Goal: Task Accomplishment & Management: Manage account settings

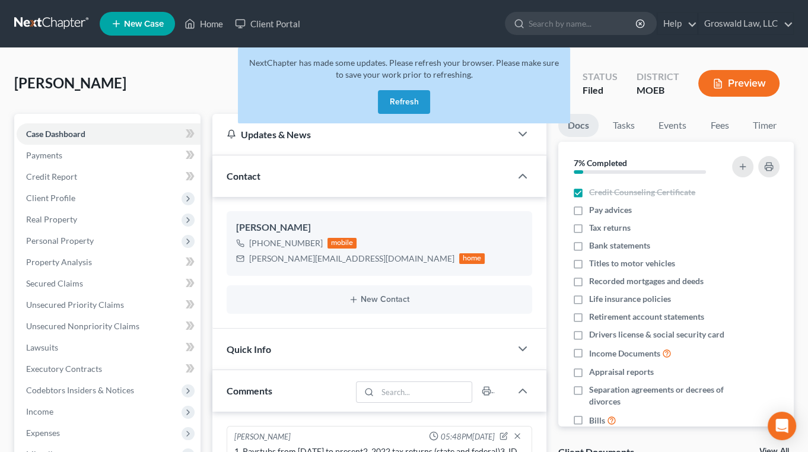
scroll to position [1352, 0]
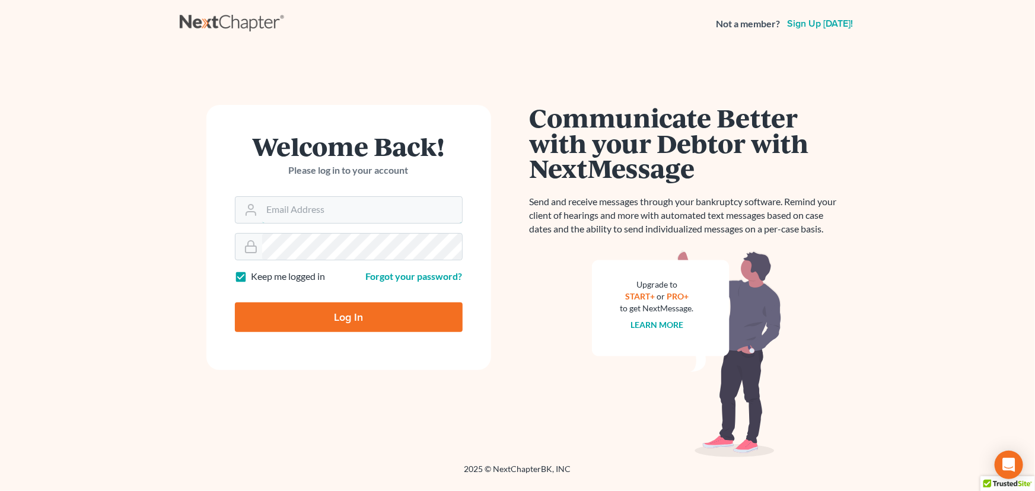
type input "[PERSON_NAME][EMAIL_ADDRESS][DOMAIN_NAME]"
click at [293, 320] on input "Log In" at bounding box center [349, 317] width 228 height 30
type input "Thinking..."
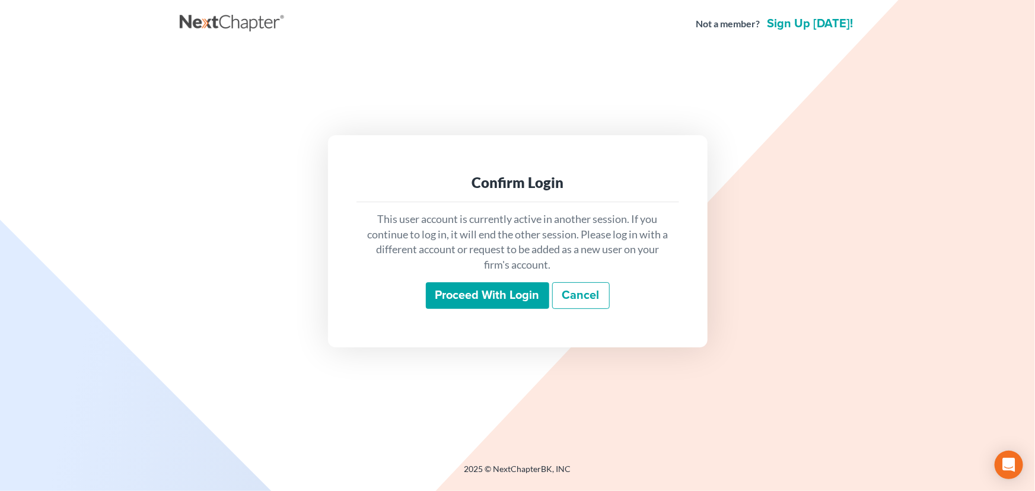
click at [531, 294] on input "Proceed with login" at bounding box center [487, 295] width 123 height 27
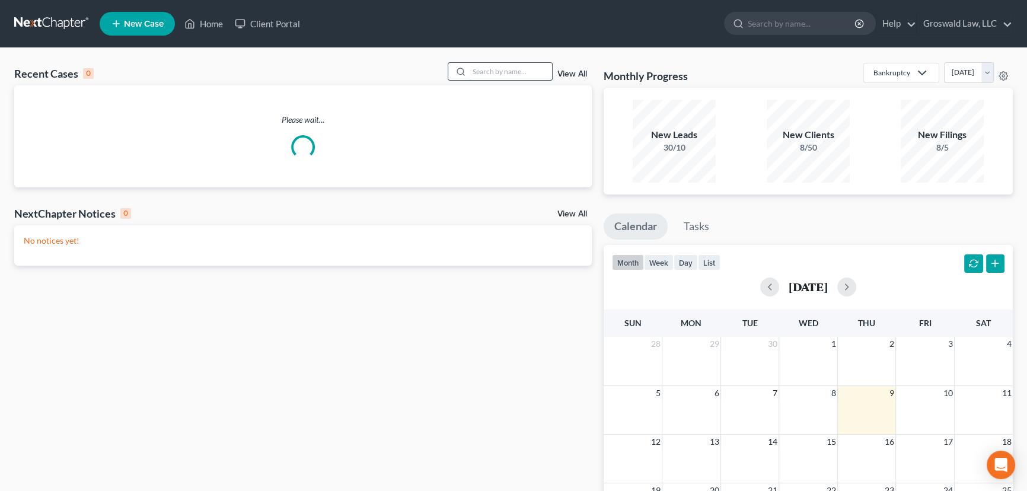
click at [495, 72] on input "search" at bounding box center [510, 71] width 83 height 17
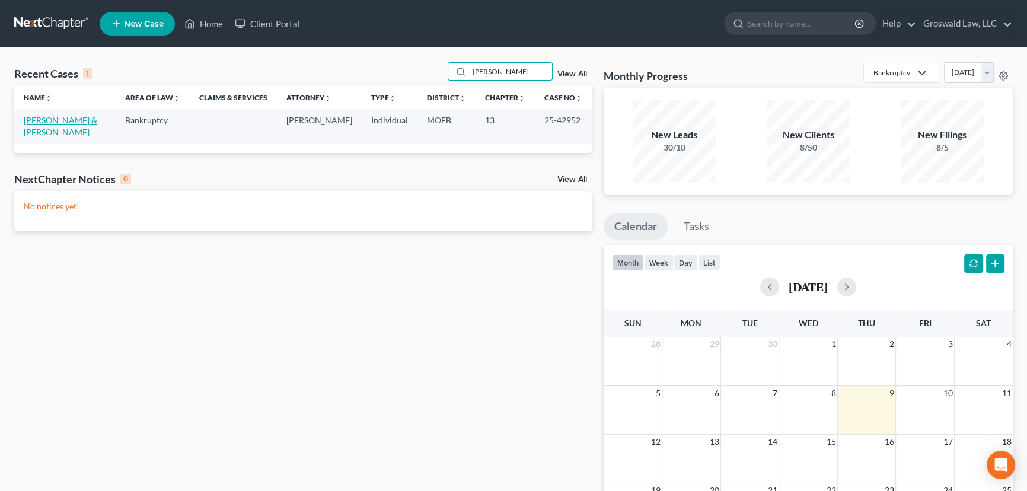
type input "[PERSON_NAME]"
click at [60, 119] on link "[PERSON_NAME] & [PERSON_NAME]" at bounding box center [61, 126] width 74 height 22
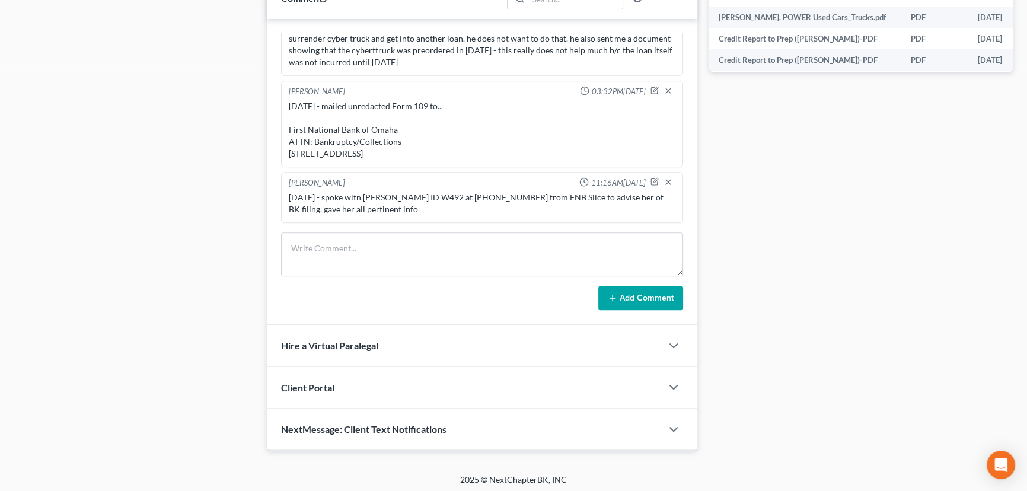
scroll to position [630, 0]
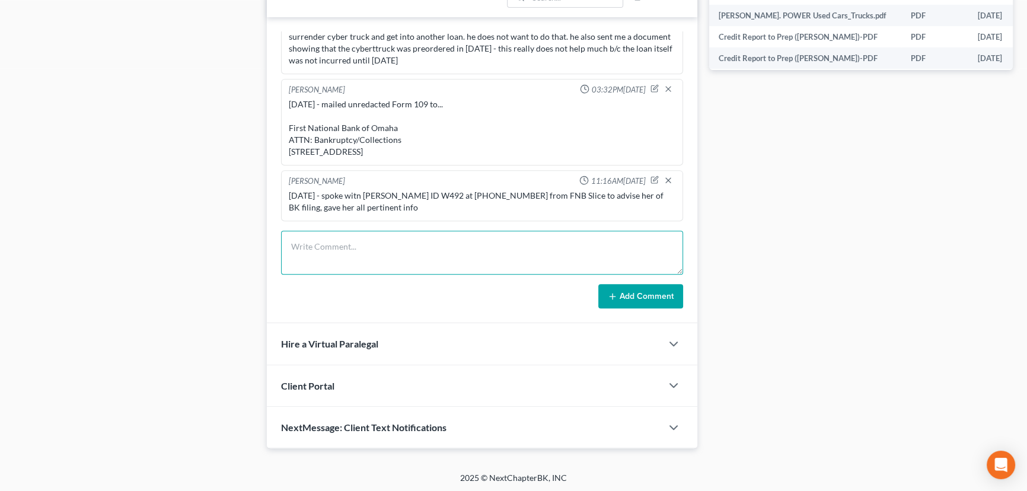
click at [365, 249] on textarea at bounding box center [482, 253] width 402 height 44
type textarea "[DATE]- tc w/ Mr re court appearance , re-set to [DATE]"
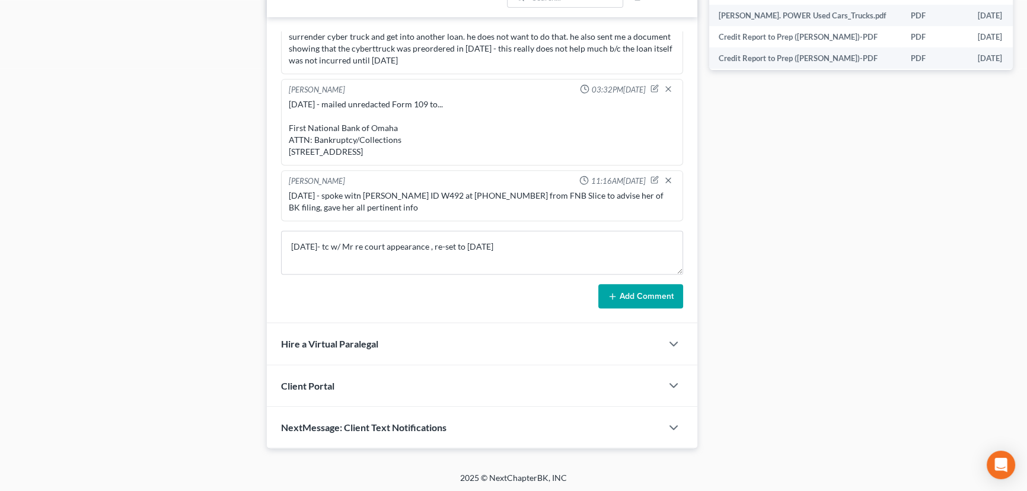
click at [647, 296] on button "Add Comment" at bounding box center [640, 296] width 85 height 25
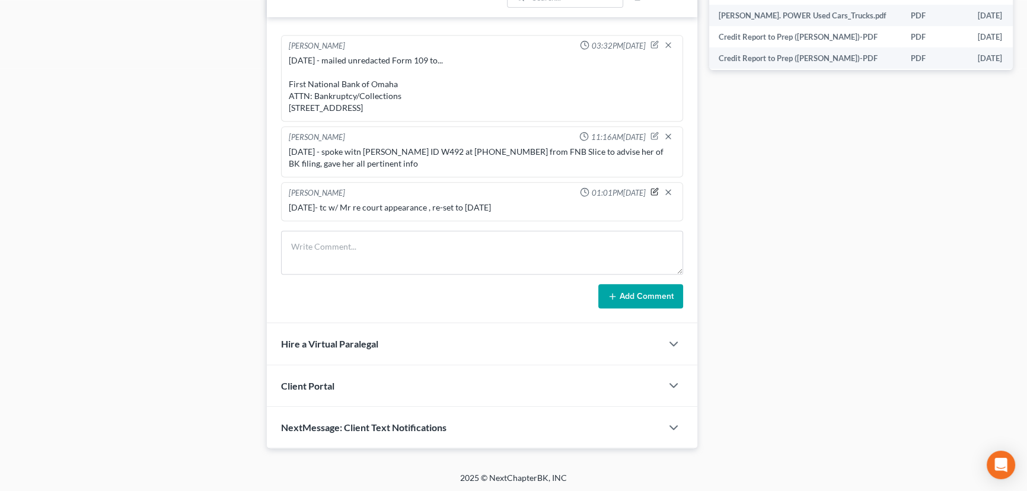
click at [650, 189] on icon "button" at bounding box center [654, 191] width 8 height 8
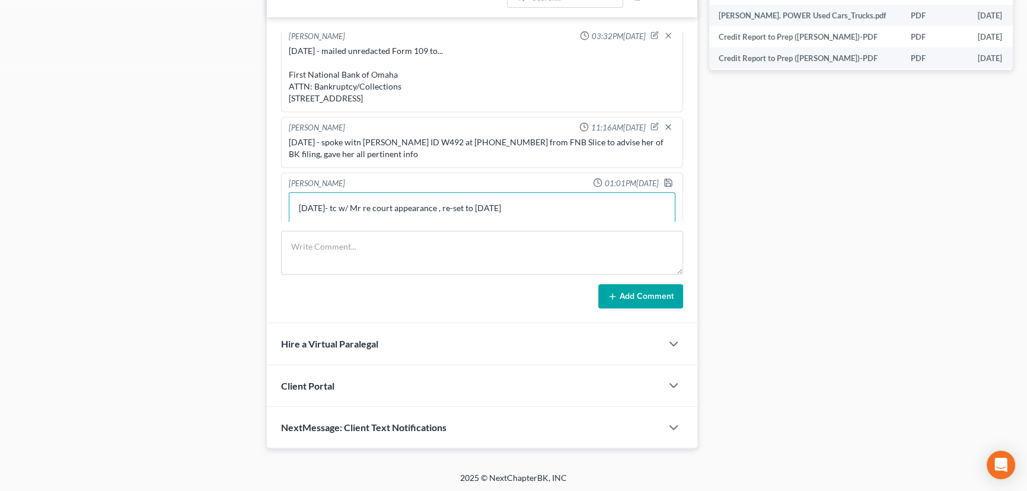
click at [530, 215] on textarea "[DATE]- tc w/ Mr re court appearance , re-set to [DATE]" at bounding box center [482, 214] width 387 height 44
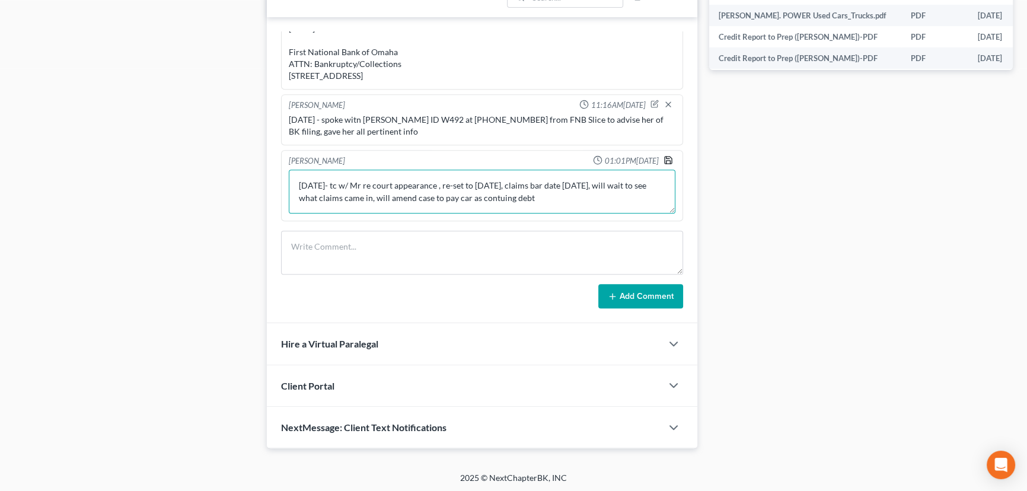
type textarea "[DATE]- tc w/ Mr re court appearance , re-set to [DATE], claims bar date [DATE]…"
click at [663, 155] on icon "button" at bounding box center [667, 159] width 9 height 9
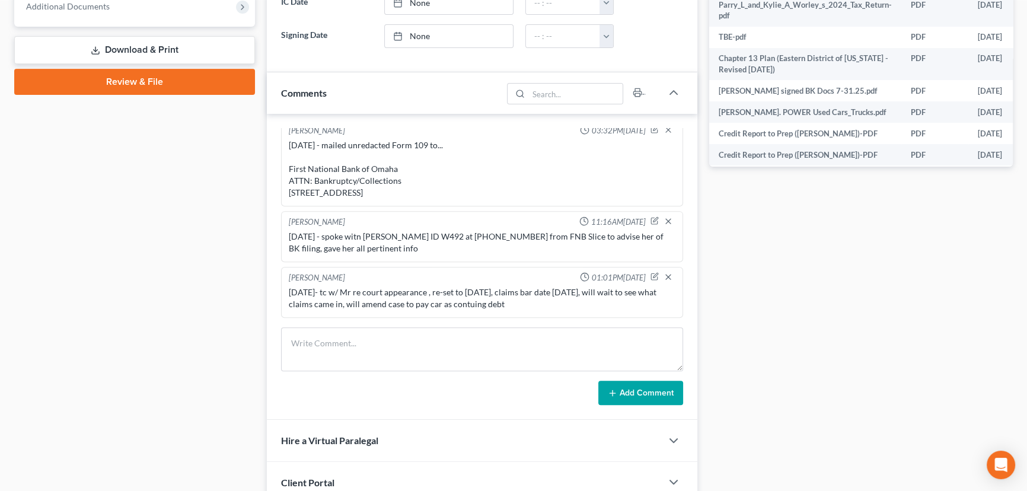
scroll to position [630, 0]
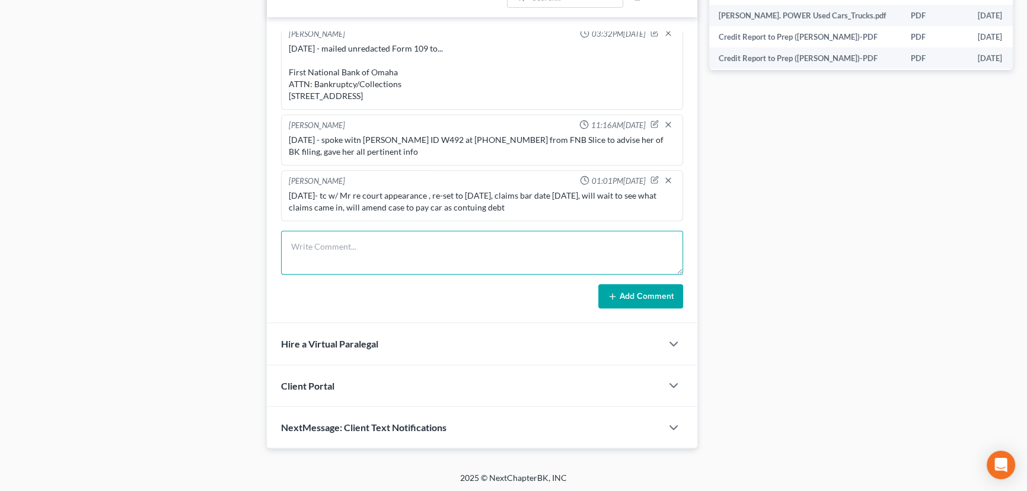
click at [440, 249] on textarea at bounding box center [482, 253] width 402 height 44
type textarea "1"
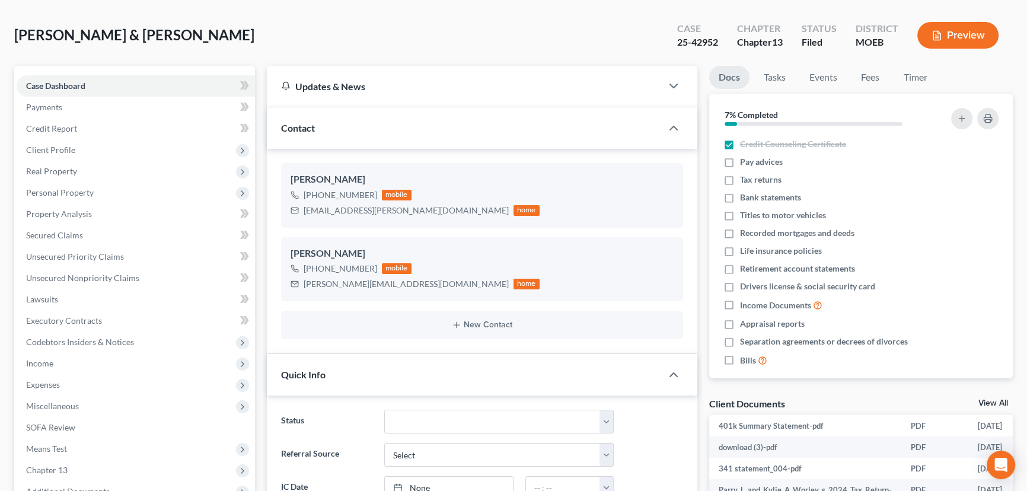
scroll to position [0, 0]
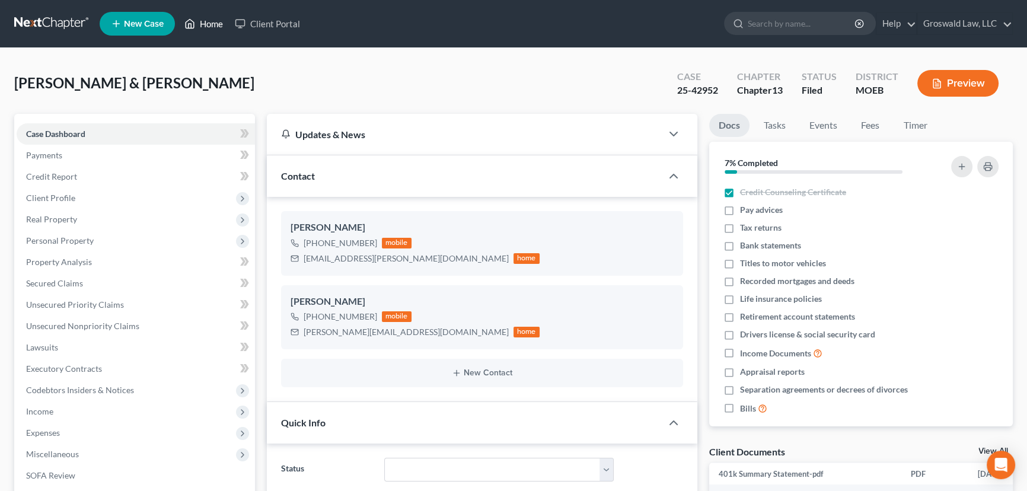
click at [208, 26] on link "Home" at bounding box center [203, 23] width 50 height 21
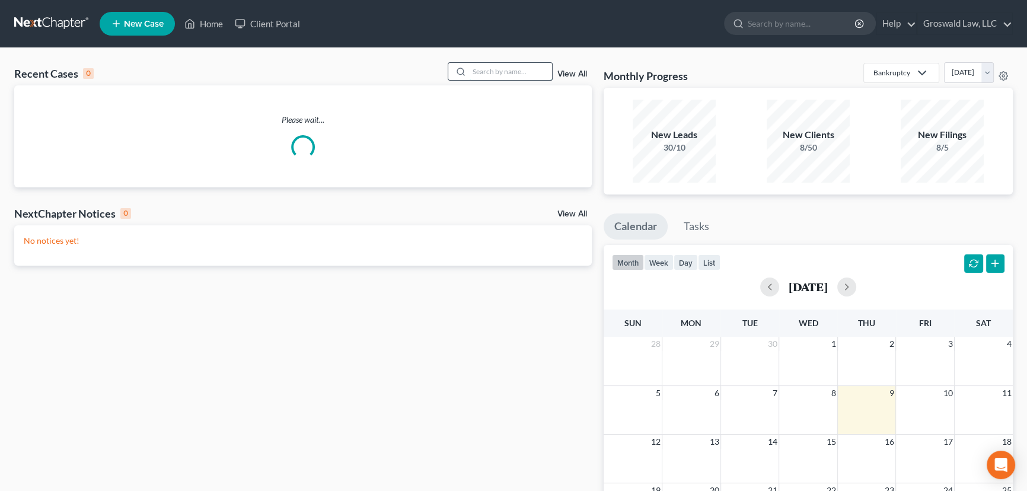
click at [480, 72] on input "search" at bounding box center [510, 71] width 83 height 17
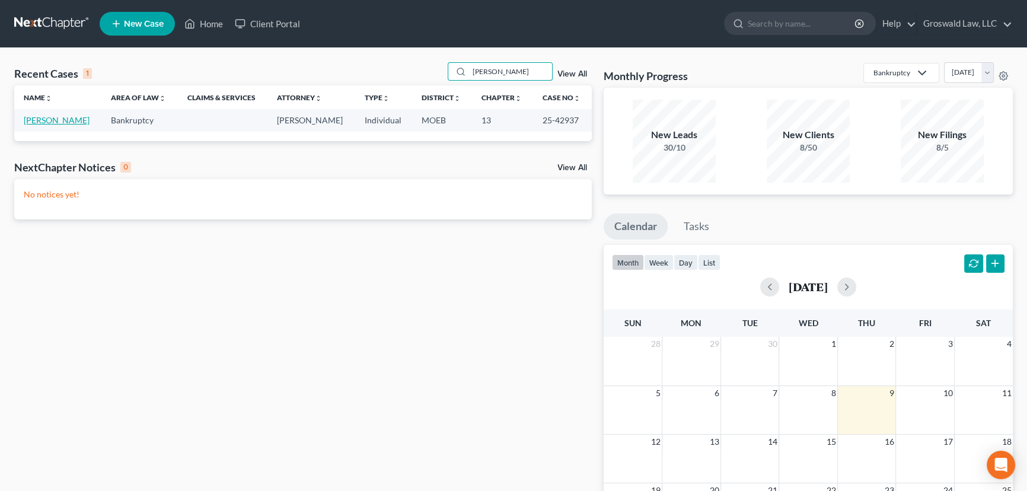
type input "[PERSON_NAME]"
click at [31, 123] on link "[PERSON_NAME]" at bounding box center [57, 120] width 66 height 10
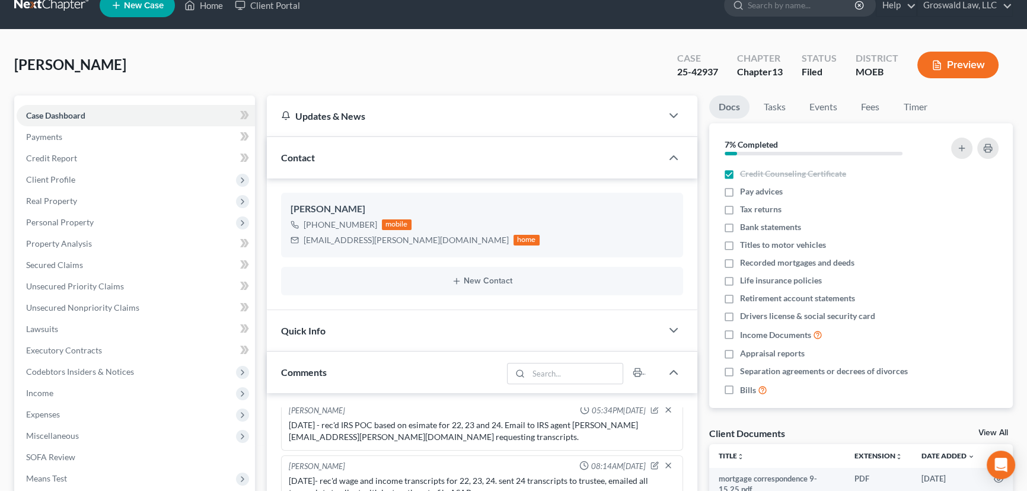
scroll to position [18, 0]
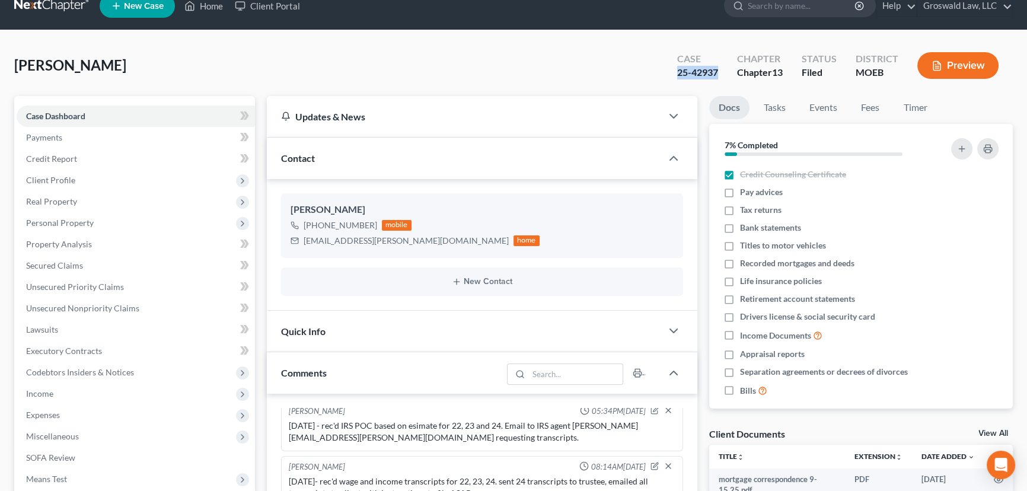
drag, startPoint x: 668, startPoint y: 72, endPoint x: 722, endPoint y: 75, distance: 54.0
click at [722, 75] on div "Case 25-42937" at bounding box center [698, 66] width 60 height 35
copy div "25-42937"
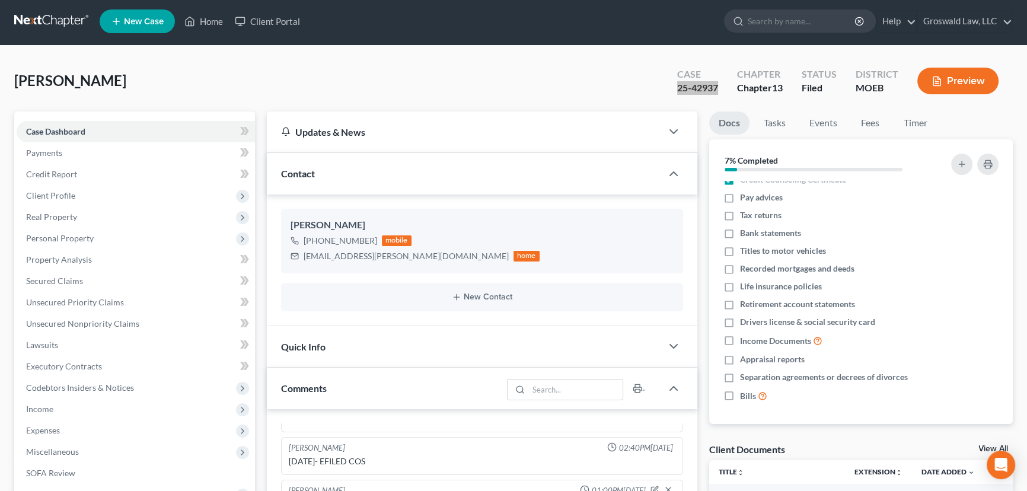
scroll to position [0, 0]
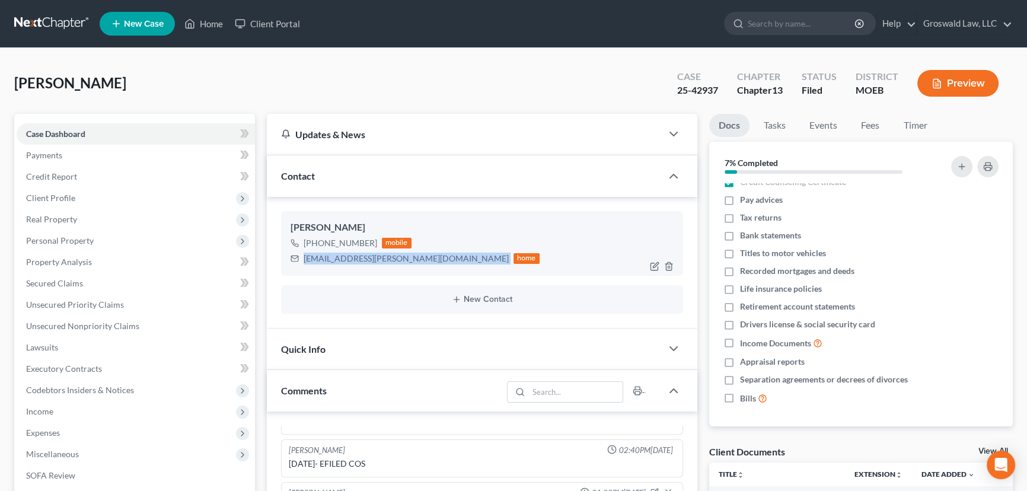
drag, startPoint x: 326, startPoint y: 260, endPoint x: 304, endPoint y: 260, distance: 21.9
click at [304, 260] on div "[EMAIL_ADDRESS][PERSON_NAME][DOMAIN_NAME] home" at bounding box center [415, 258] width 249 height 15
copy div "[EMAIL_ADDRESS][PERSON_NAME][DOMAIN_NAME]"
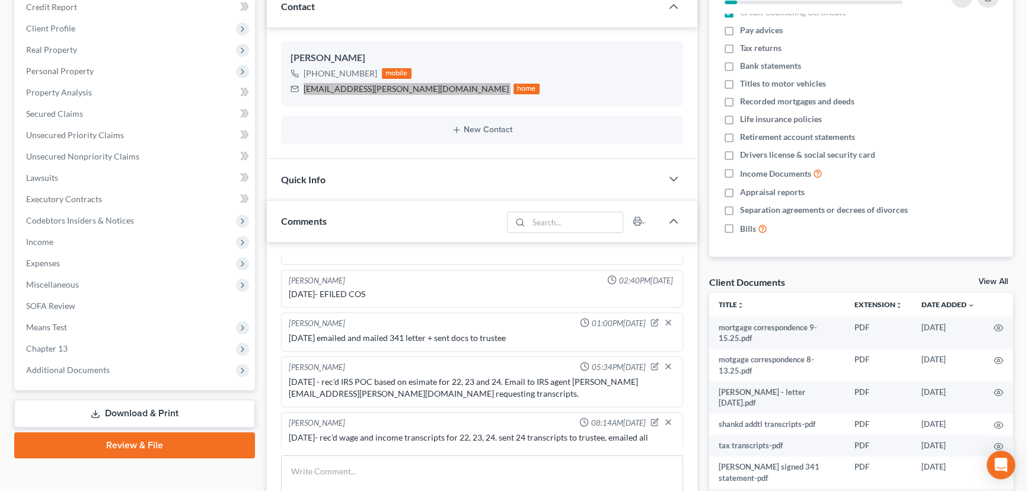
scroll to position [395, 0]
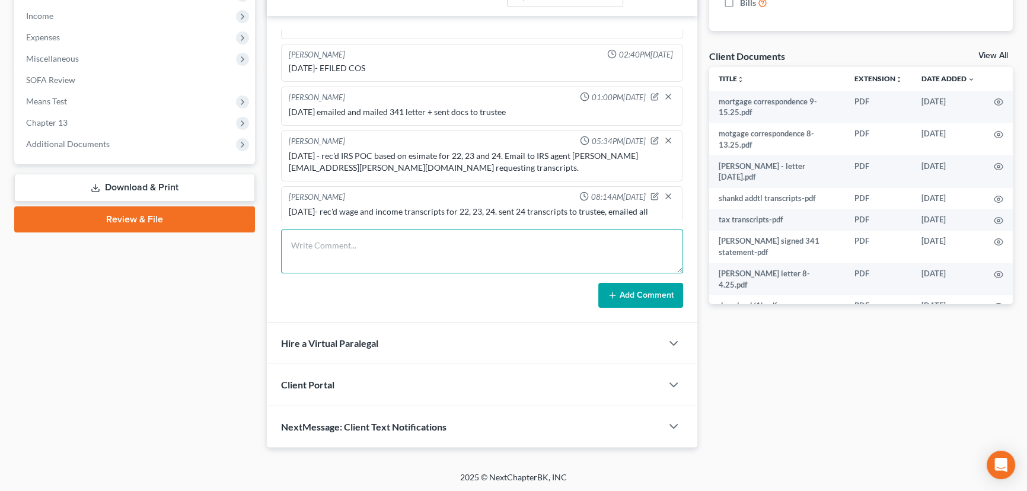
click at [392, 243] on textarea at bounding box center [482, 251] width 402 height 44
type textarea "[DATE] - Appeared at court, conf re-set to [DATE], email to client re need 22, …"
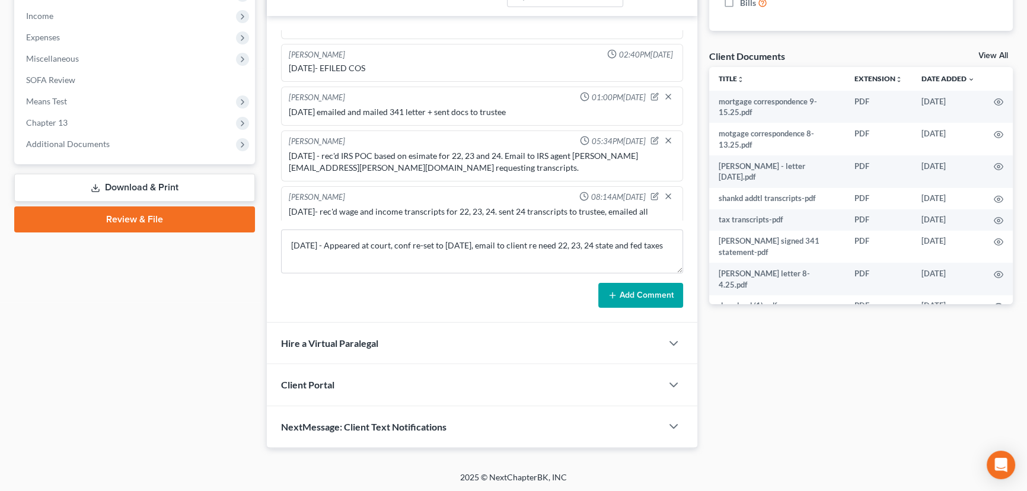
click at [655, 295] on button "Add Comment" at bounding box center [640, 295] width 85 height 25
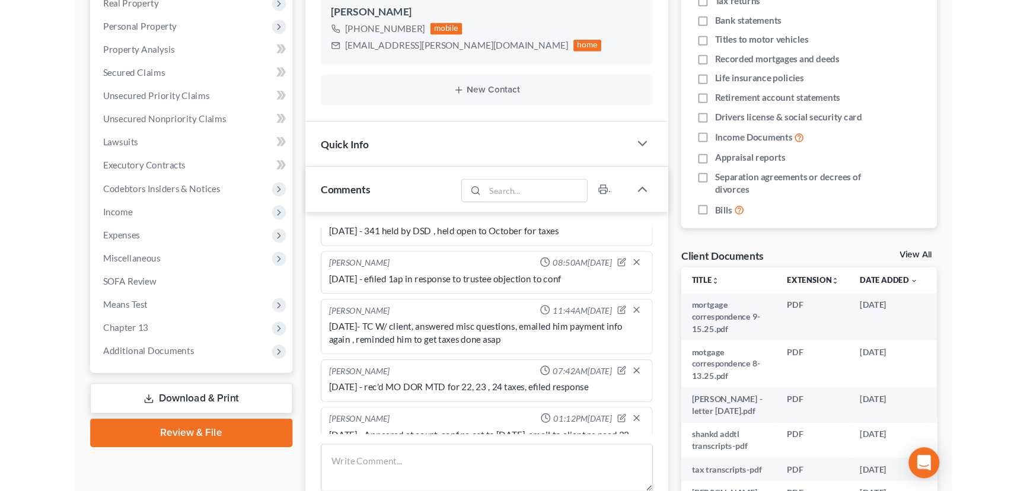
scroll to position [0, 0]
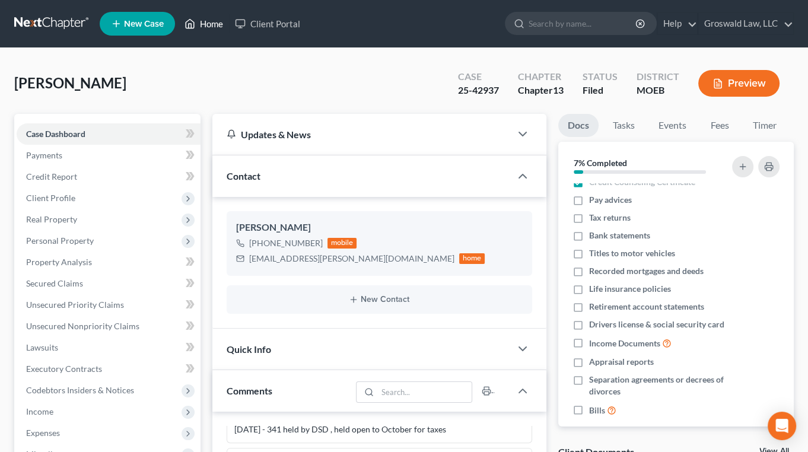
click at [193, 22] on icon at bounding box center [189, 24] width 11 height 14
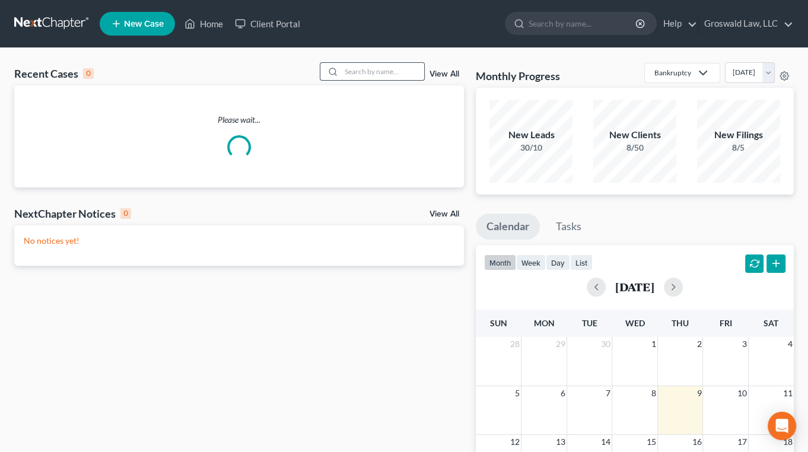
click at [383, 74] on input "search" at bounding box center [382, 71] width 83 height 17
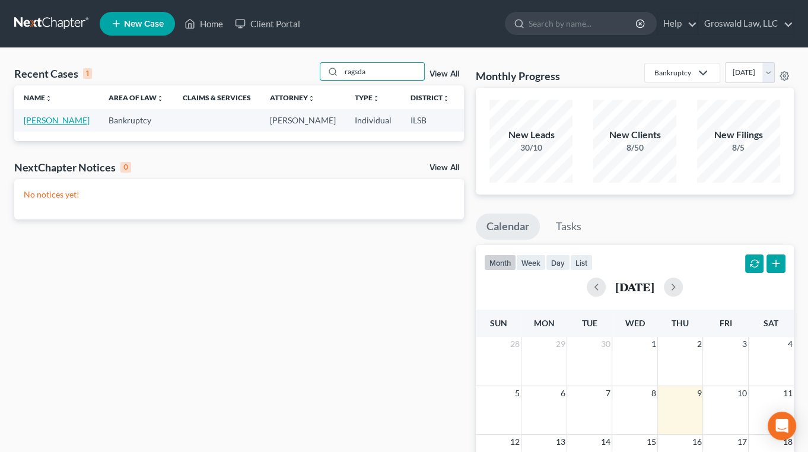
type input "ragsda"
click at [49, 121] on link "[PERSON_NAME]" at bounding box center [57, 120] width 66 height 10
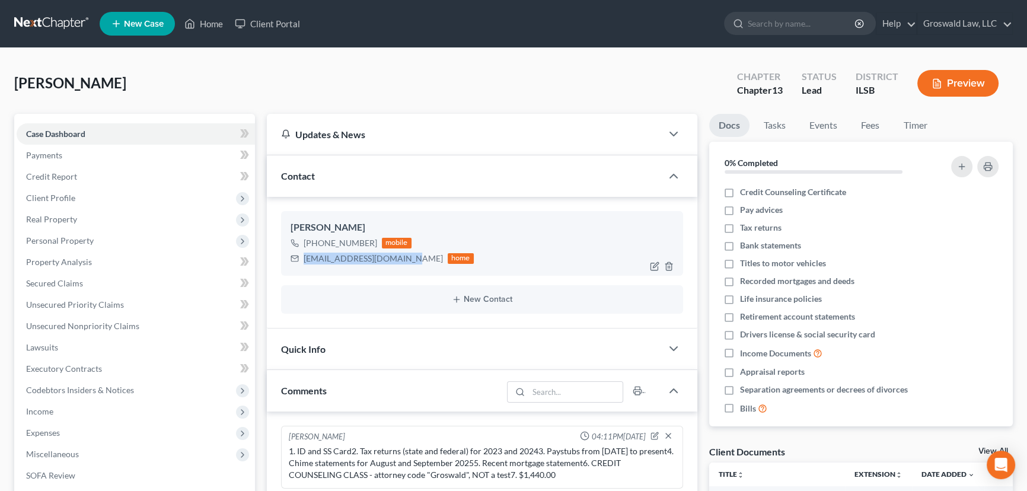
drag, startPoint x: 395, startPoint y: 260, endPoint x: 303, endPoint y: 262, distance: 92.5
click at [303, 262] on div "[EMAIL_ADDRESS][DOMAIN_NAME] home" at bounding box center [382, 258] width 183 height 15
copy div "[EMAIL_ADDRESS][DOMAIN_NAME]"
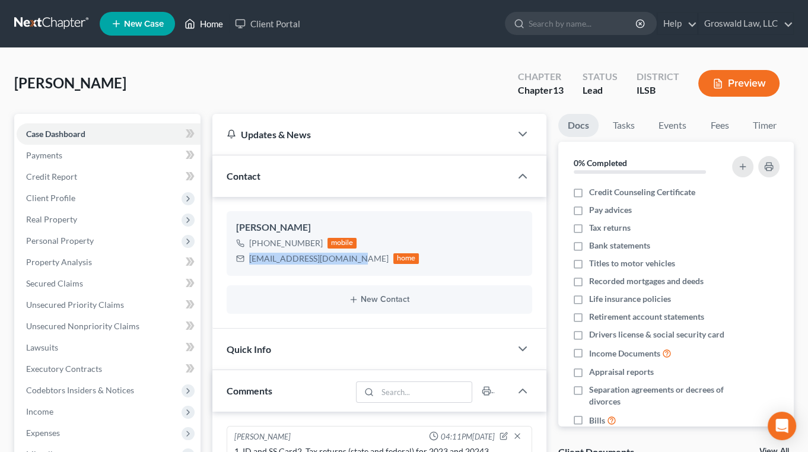
click at [208, 15] on link "Home" at bounding box center [203, 23] width 50 height 21
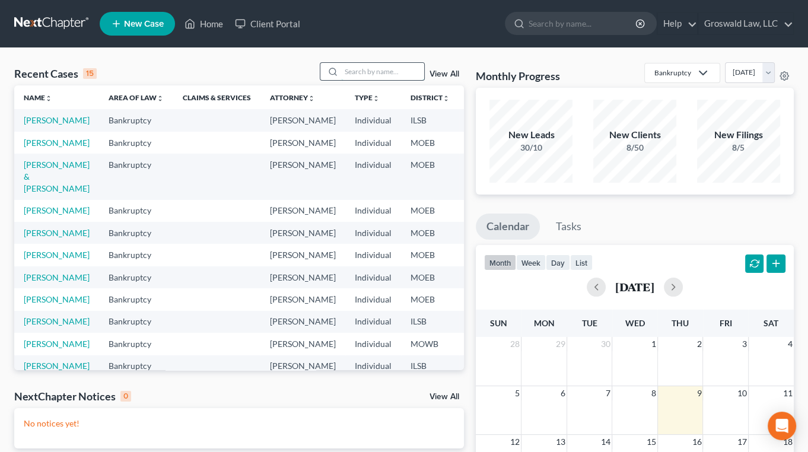
drag, startPoint x: 358, startPoint y: 75, endPoint x: 288, endPoint y: 70, distance: 70.2
click at [358, 75] on input "search" at bounding box center [382, 71] width 83 height 17
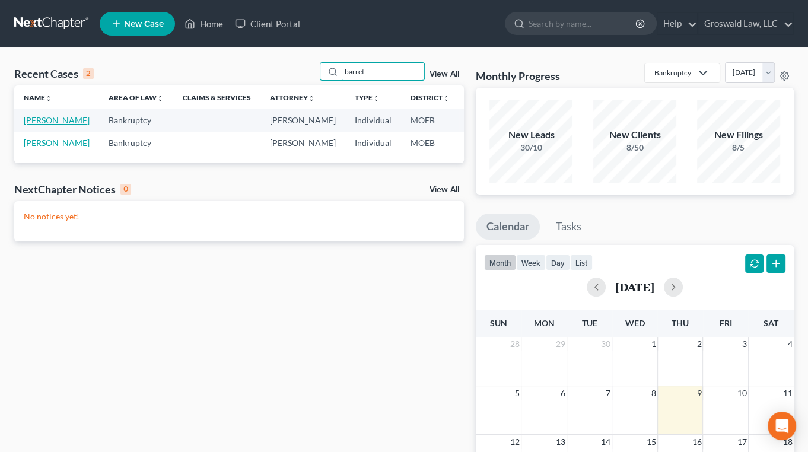
type input "barret"
click at [36, 125] on link "[PERSON_NAME]" at bounding box center [57, 120] width 66 height 10
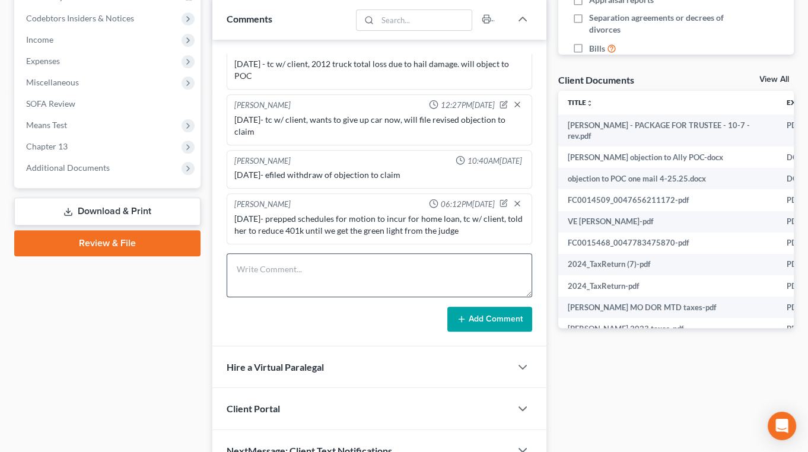
scroll to position [377, 0]
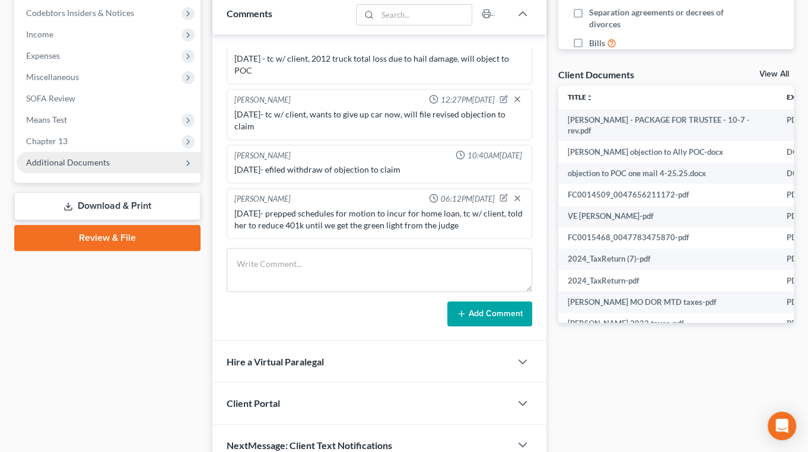
click at [129, 161] on span "Additional Documents" at bounding box center [109, 162] width 184 height 21
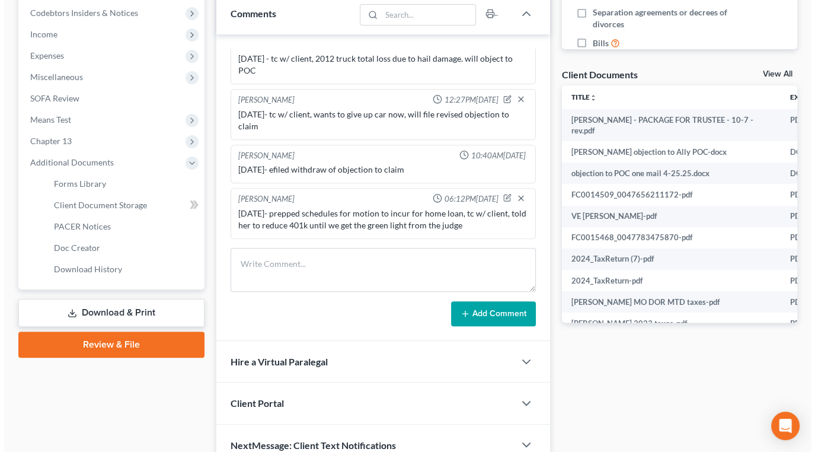
scroll to position [0, 154]
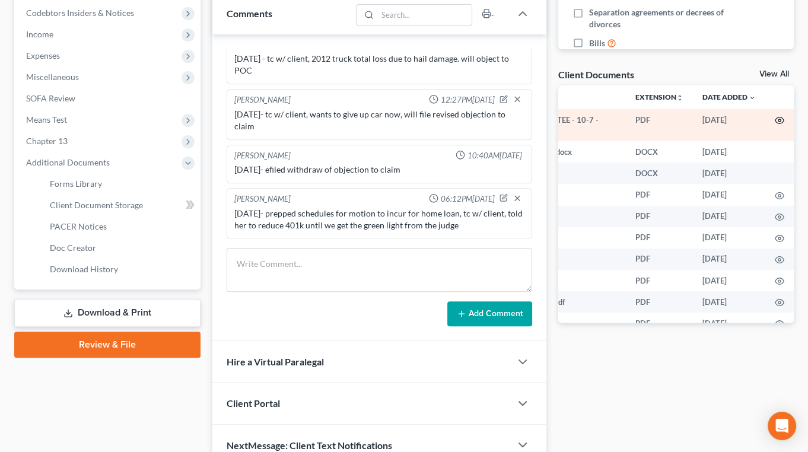
click at [775, 117] on icon "button" at bounding box center [779, 120] width 9 height 7
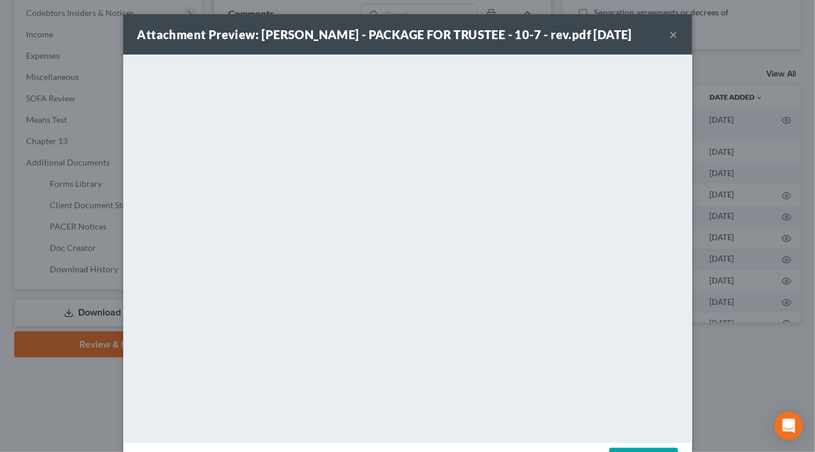
click at [670, 33] on button "×" at bounding box center [674, 34] width 8 height 14
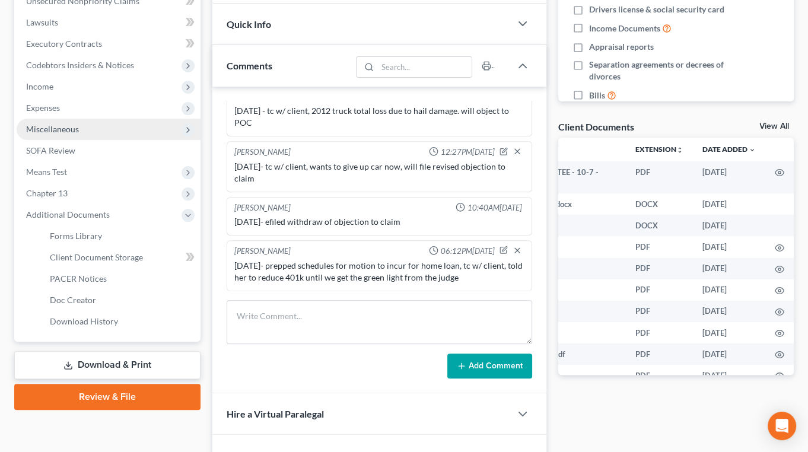
scroll to position [323, 0]
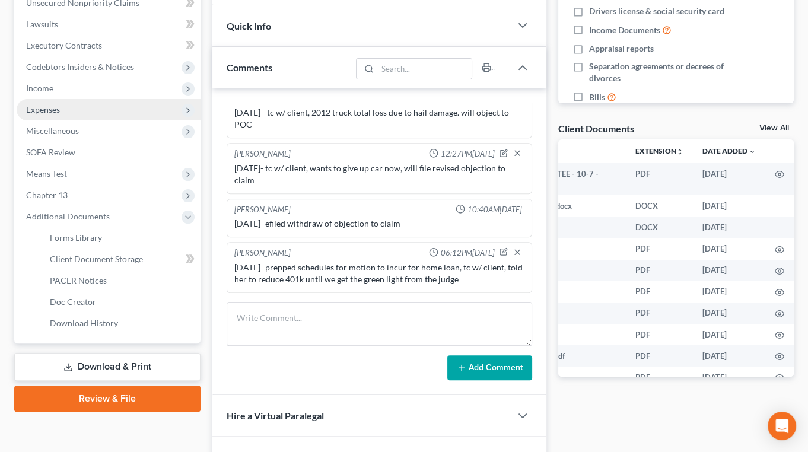
click at [49, 107] on span "Expenses" at bounding box center [43, 109] width 34 height 10
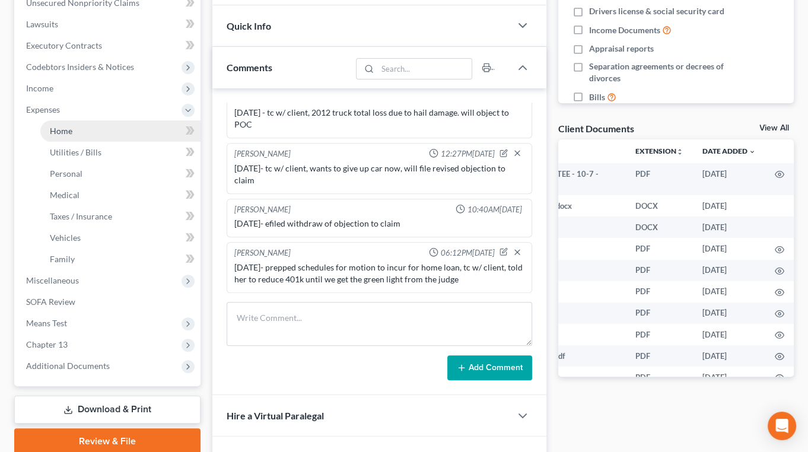
click at [101, 130] on link "Home" at bounding box center [120, 130] width 160 height 21
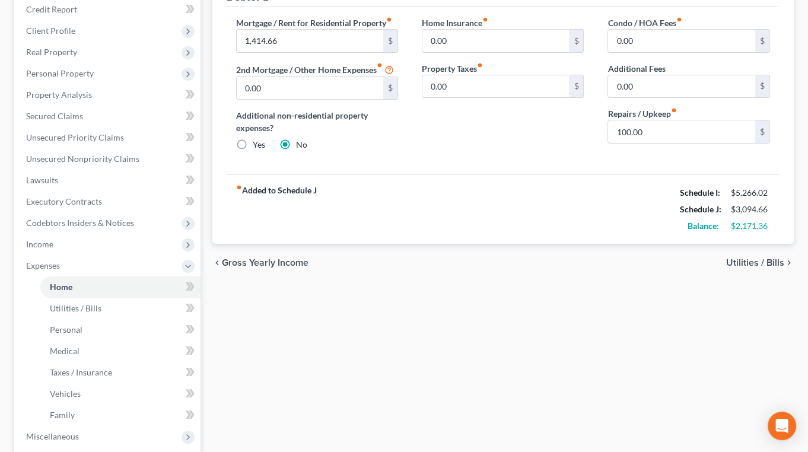
scroll to position [369, 0]
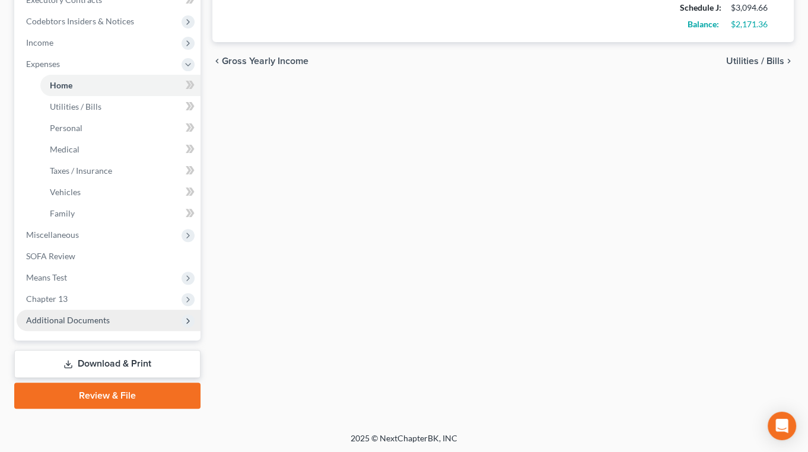
click at [88, 318] on span "Additional Documents" at bounding box center [68, 320] width 84 height 10
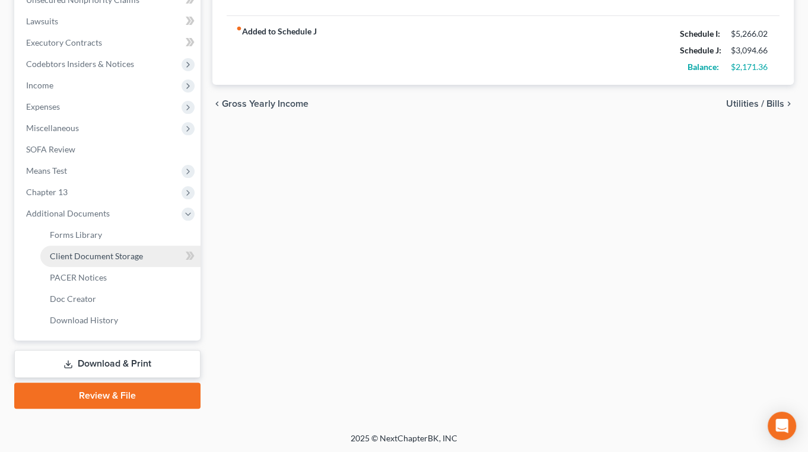
click at [90, 255] on span "Client Document Storage" at bounding box center [96, 256] width 93 height 10
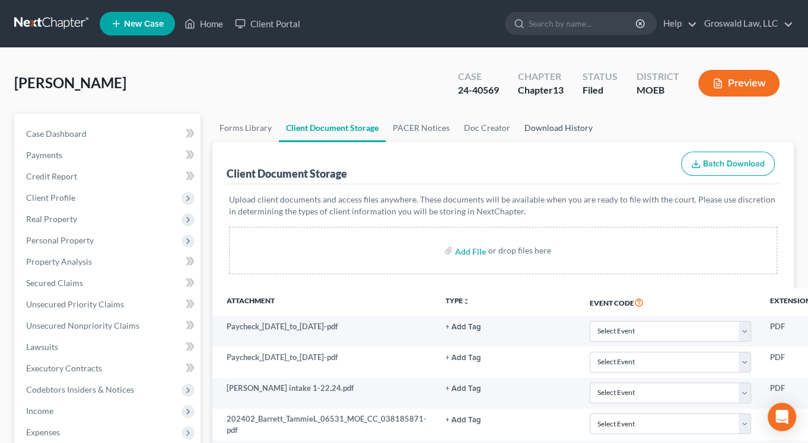
click at [550, 125] on link "Download History" at bounding box center [558, 128] width 82 height 28
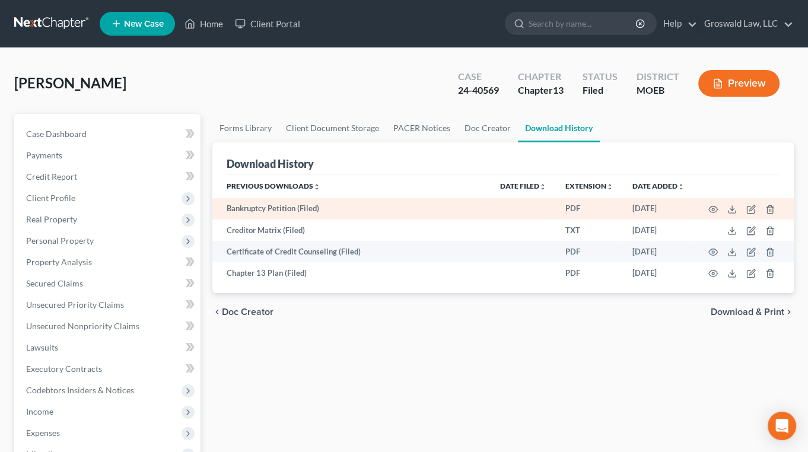
click at [724, 206] on td at bounding box center [744, 208] width 100 height 21
click at [730, 211] on icon at bounding box center [731, 209] width 9 height 9
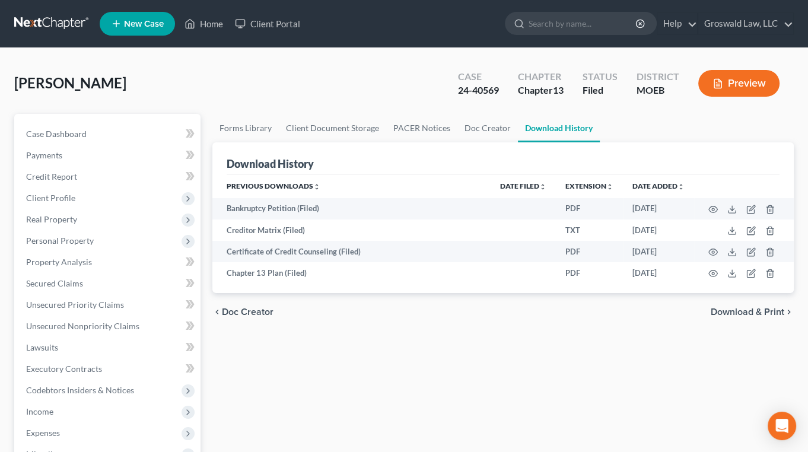
click at [734, 79] on button "Preview" at bounding box center [738, 83] width 81 height 27
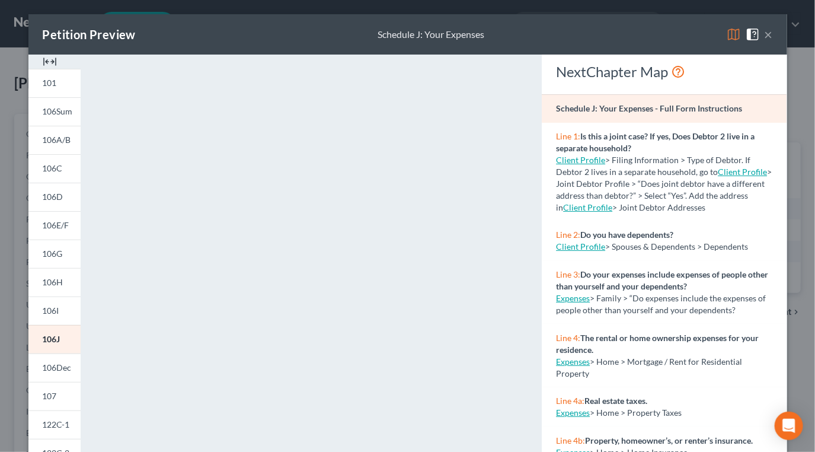
click at [43, 63] on img at bounding box center [50, 62] width 14 height 14
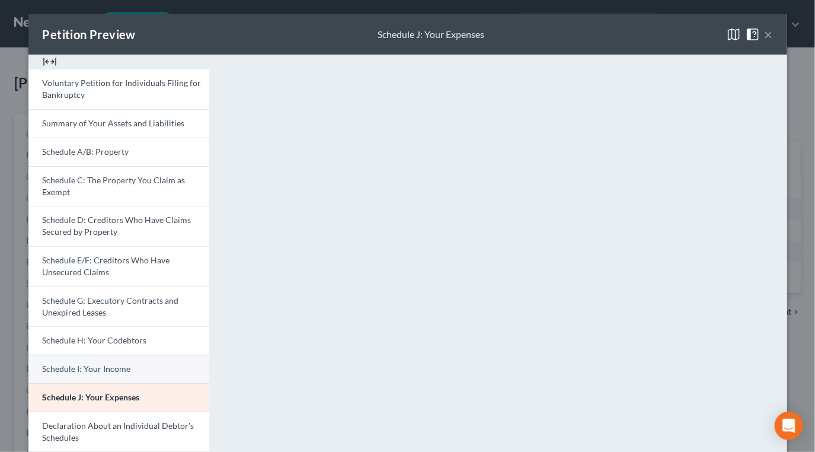
click at [92, 366] on span "Schedule I: Your Income" at bounding box center [87, 368] width 88 height 10
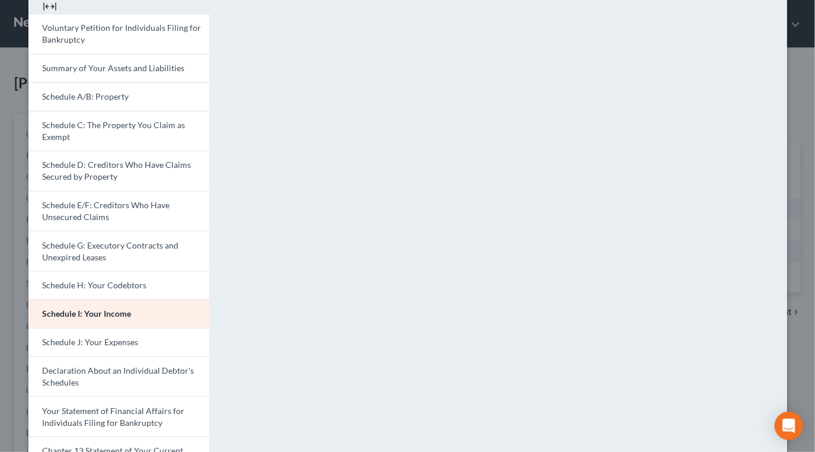
scroll to position [161, 0]
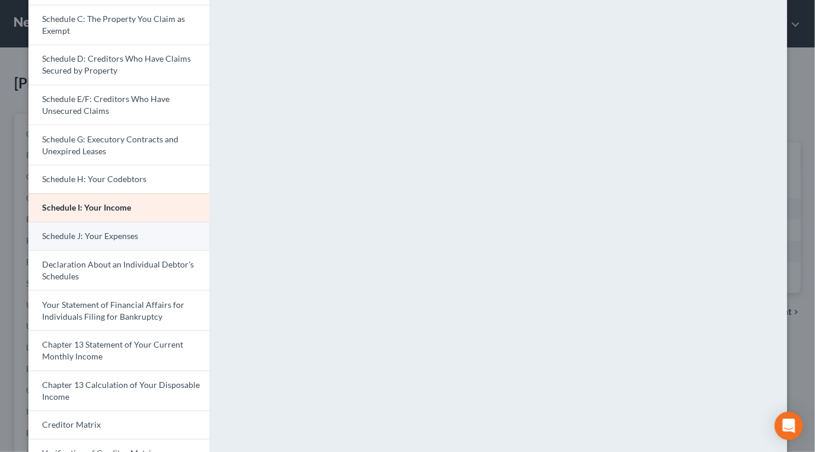
click at [119, 232] on span "Schedule J: Your Expenses" at bounding box center [91, 236] width 96 height 10
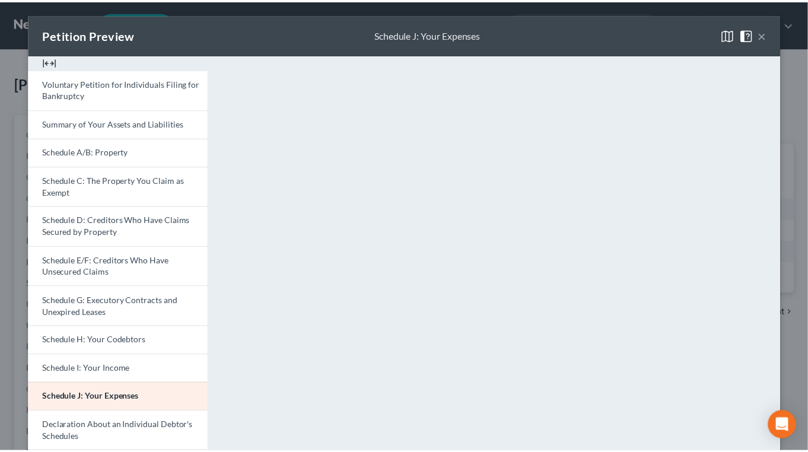
scroll to position [0, 0]
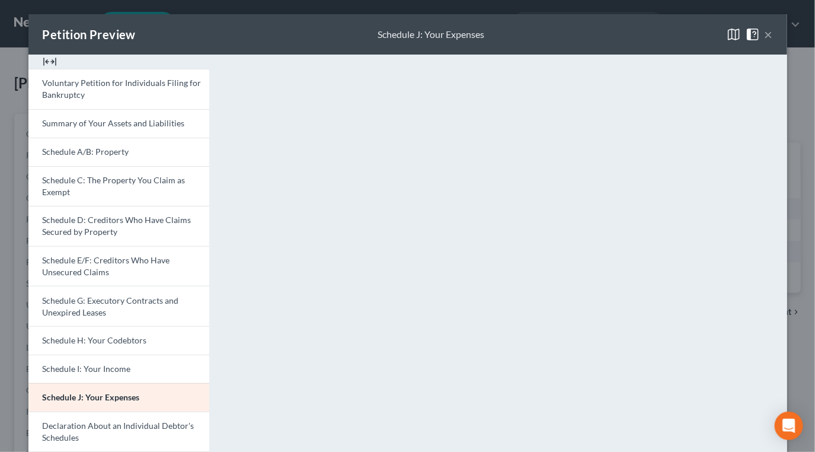
click at [767, 35] on button "×" at bounding box center [769, 34] width 8 height 14
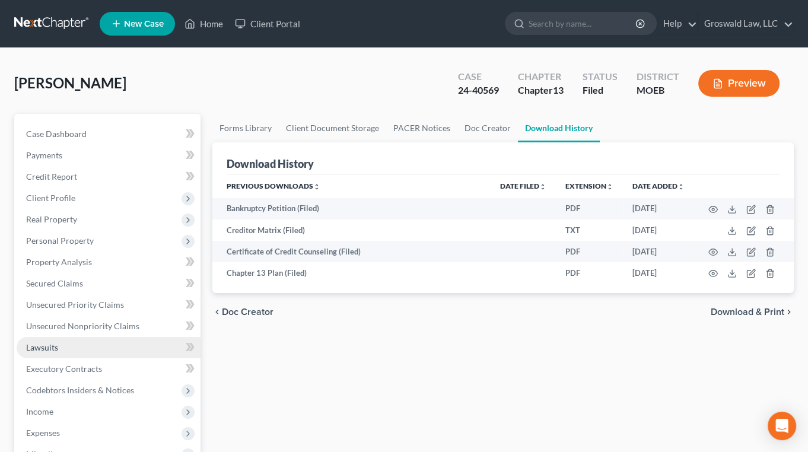
scroll to position [323, 0]
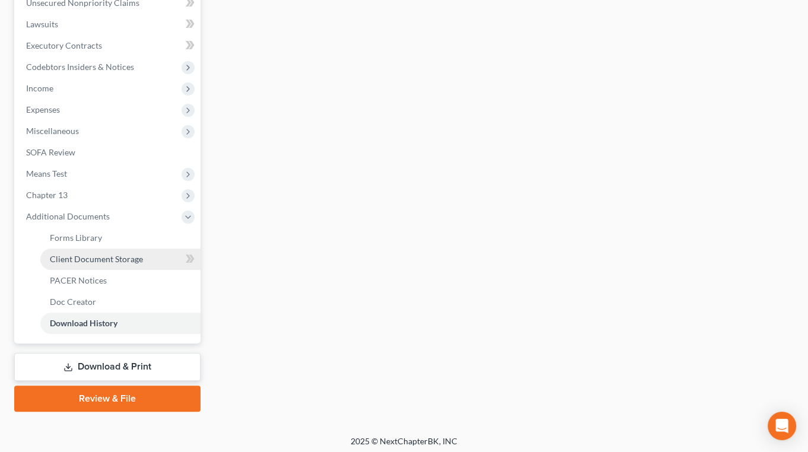
click at [83, 258] on span "Client Document Storage" at bounding box center [96, 259] width 93 height 10
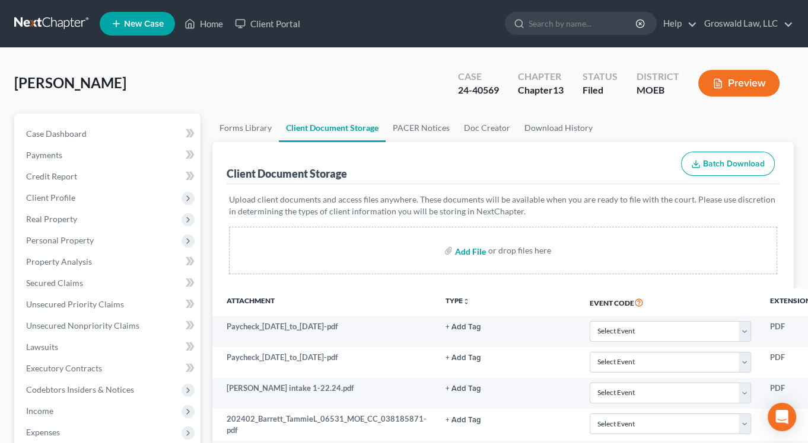
click at [471, 253] on input "file" at bounding box center [469, 250] width 28 height 21
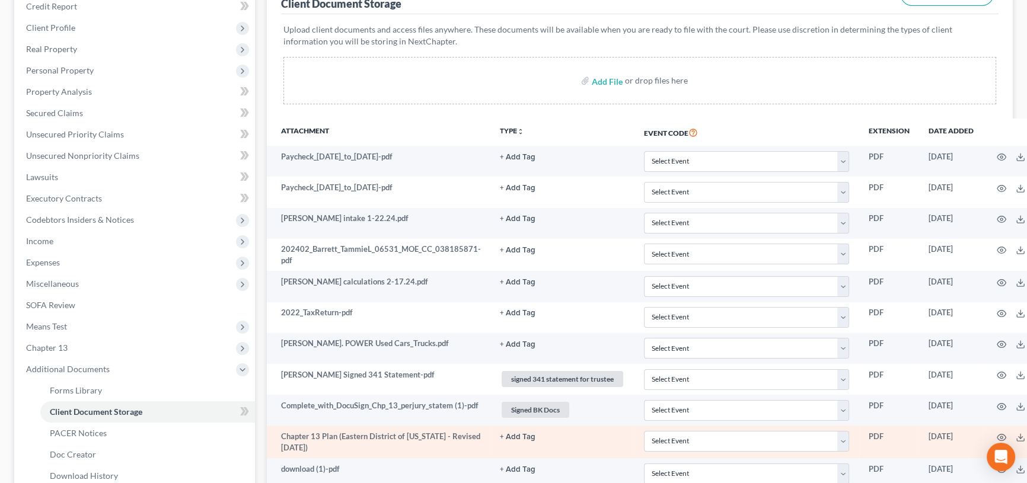
scroll to position [431, 0]
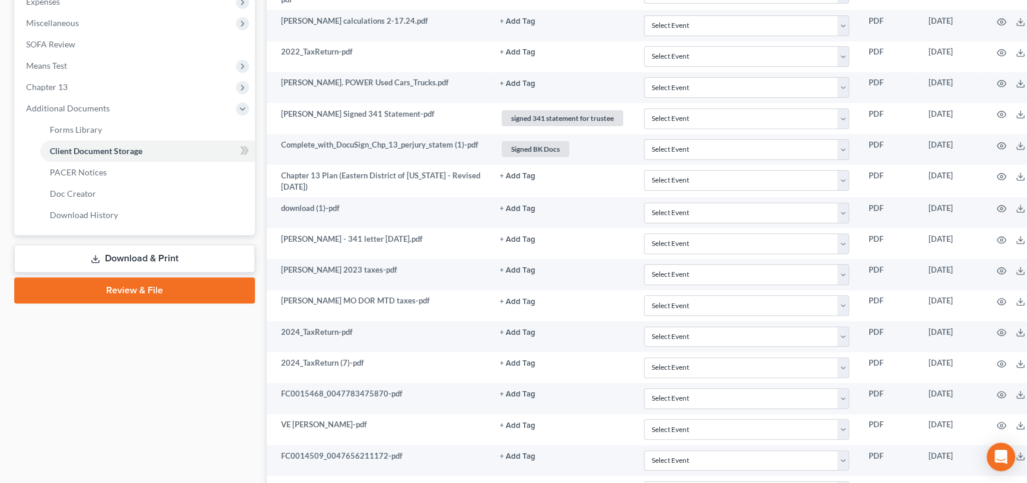
click at [178, 254] on link "Download & Print" at bounding box center [134, 259] width 241 height 28
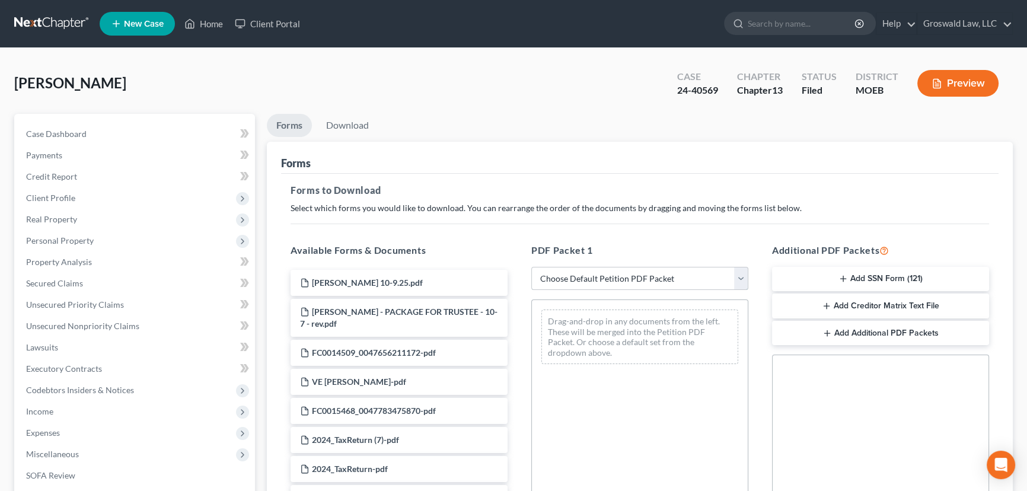
click at [652, 283] on select "Choose Default Petition PDF Packet Complete Bankruptcy Petition (all forms and …" at bounding box center [639, 279] width 217 height 24
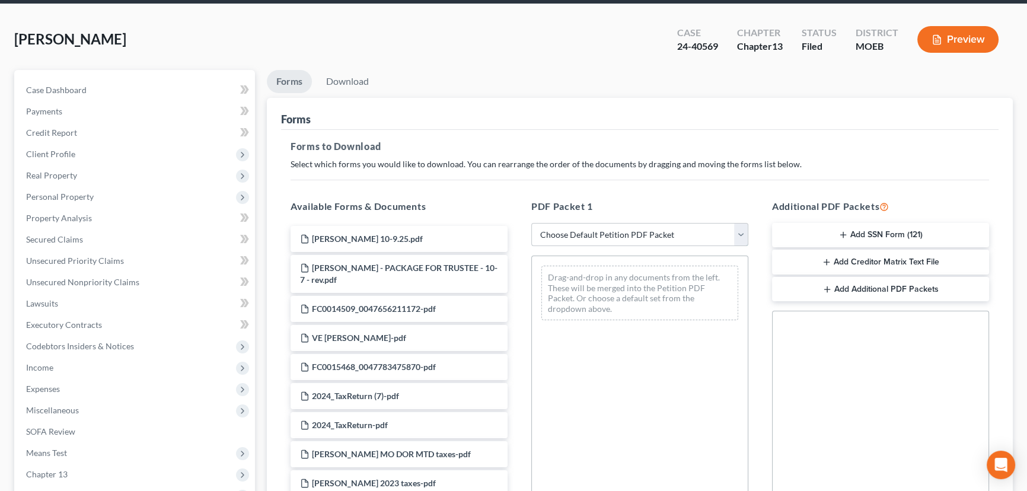
scroll to position [240, 0]
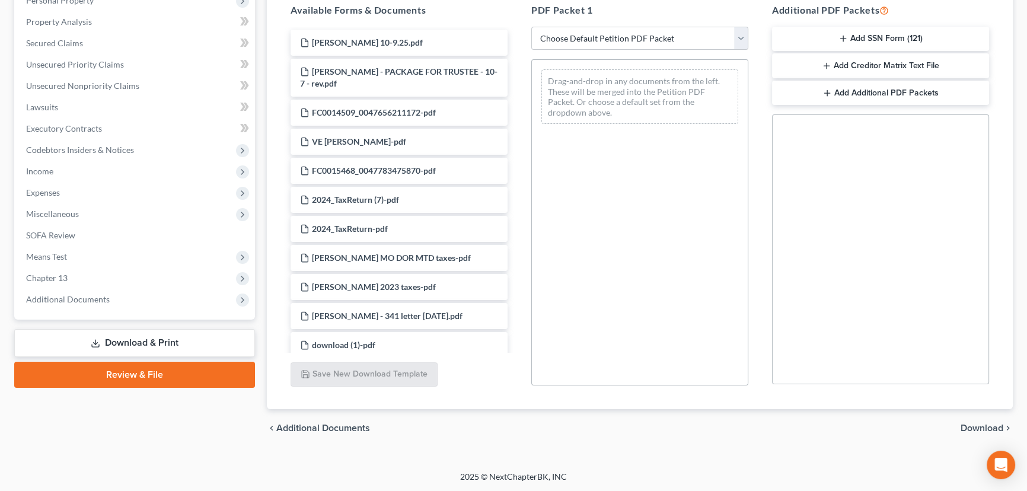
click at [132, 371] on link "Review & File" at bounding box center [134, 375] width 241 height 26
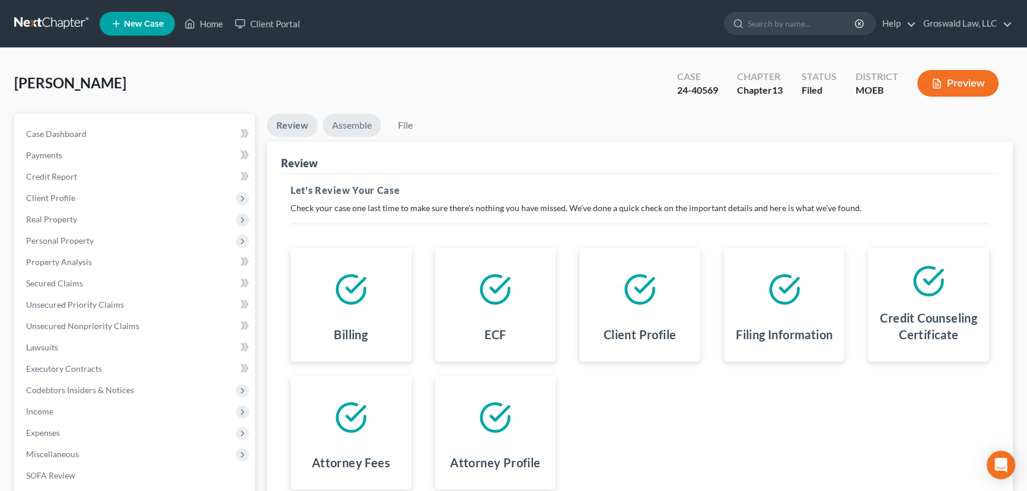
click at [346, 123] on link "Assemble" at bounding box center [352, 125] width 59 height 23
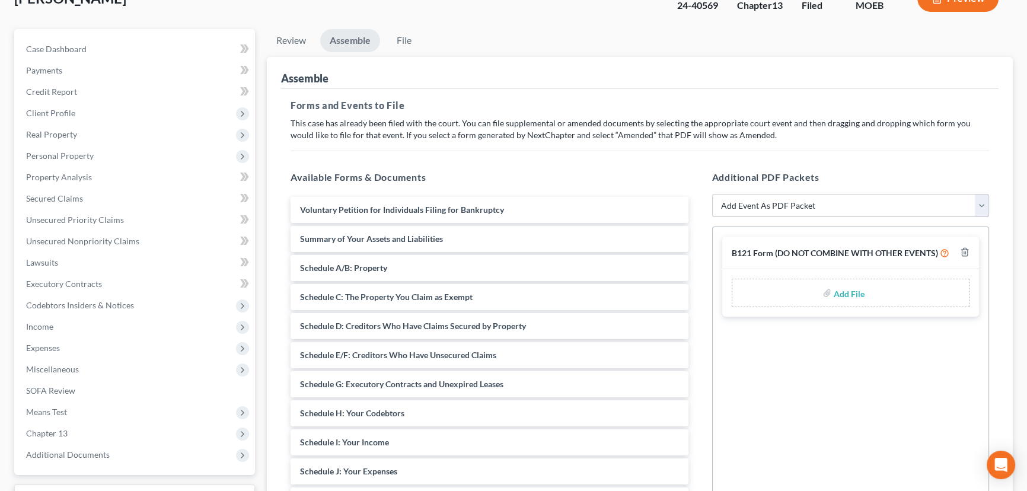
scroll to position [107, 0]
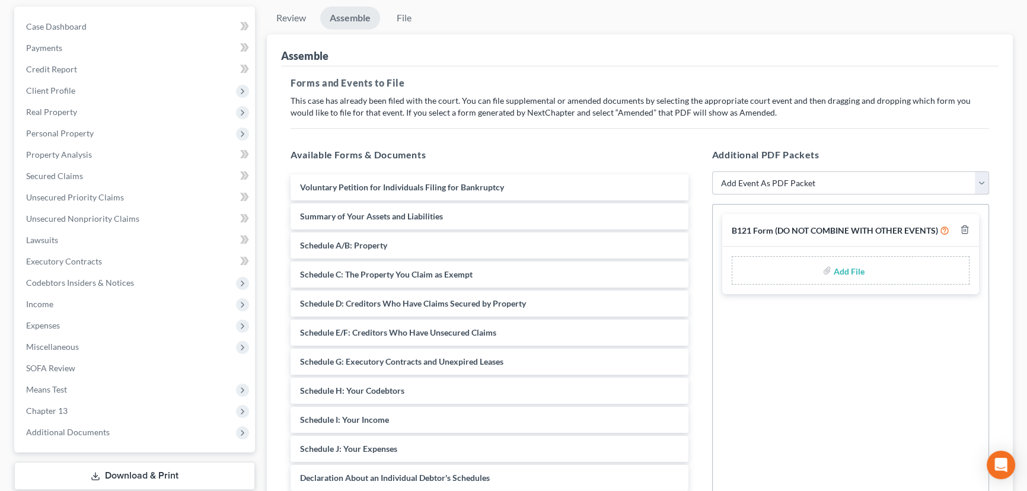
click at [771, 184] on select "Add Event As PDF Packet Amended List of Creditors and Verification of Matrix Am…" at bounding box center [850, 183] width 277 height 24
select select "2"
click at [712, 171] on select "Add Event As PDF Packet Amended List of Creditors and Verification of Matrix Am…" at bounding box center [850, 183] width 277 height 24
select select
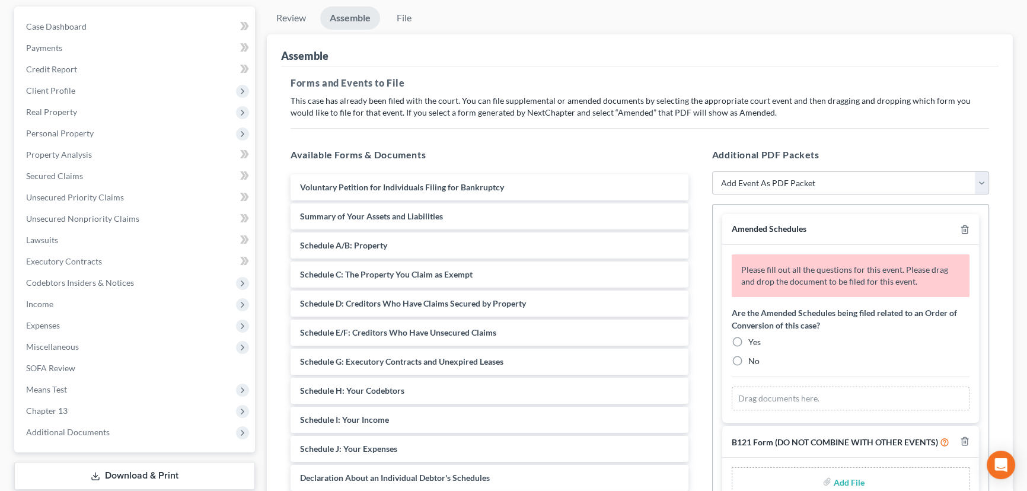
click at [748, 358] on label "No" at bounding box center [753, 361] width 11 height 12
click at [753, 358] on input "No" at bounding box center [757, 359] width 8 height 8
radio input "true"
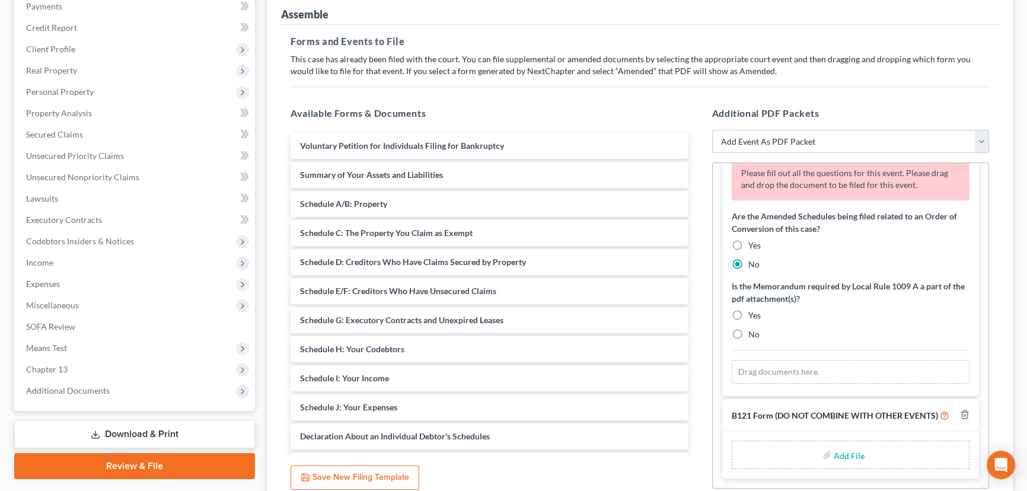
scroll to position [215, 0]
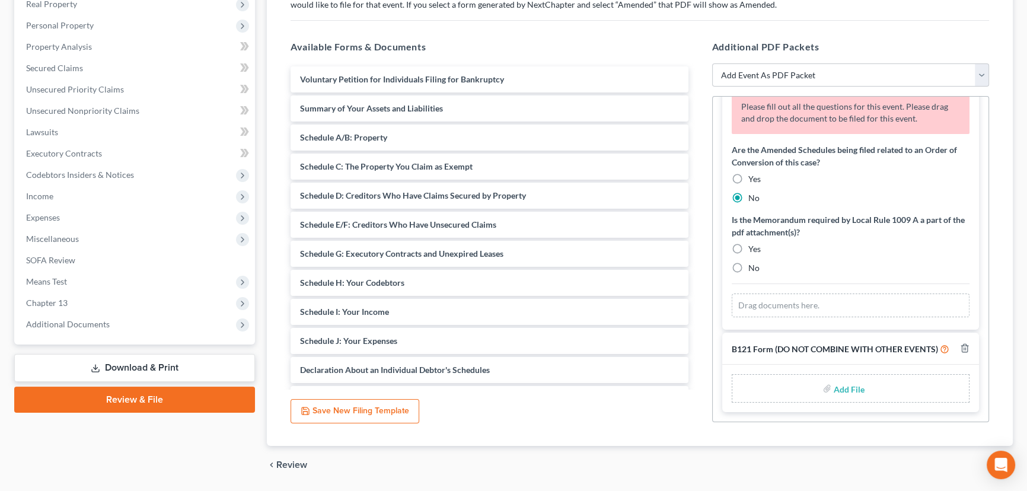
click at [748, 243] on label "Yes" at bounding box center [754, 249] width 12 height 12
click at [753, 243] on input "Yes" at bounding box center [757, 247] width 8 height 8
radio input "true"
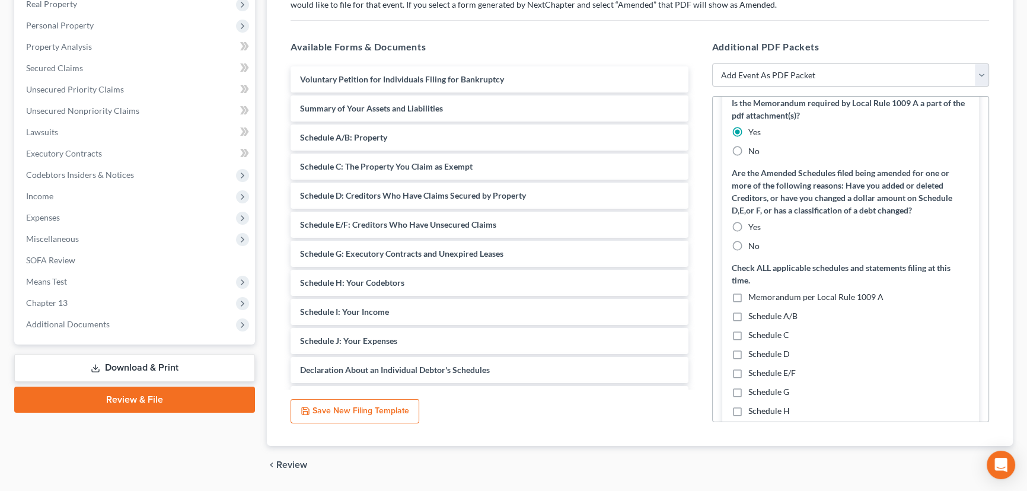
scroll to position [173, 0]
click at [748, 245] on label "No" at bounding box center [753, 246] width 11 height 12
click at [753, 245] on input "No" at bounding box center [757, 244] width 8 height 8
radio input "true"
click at [748, 295] on label "Memorandum per Local Rule 1009 A" at bounding box center [815, 297] width 135 height 12
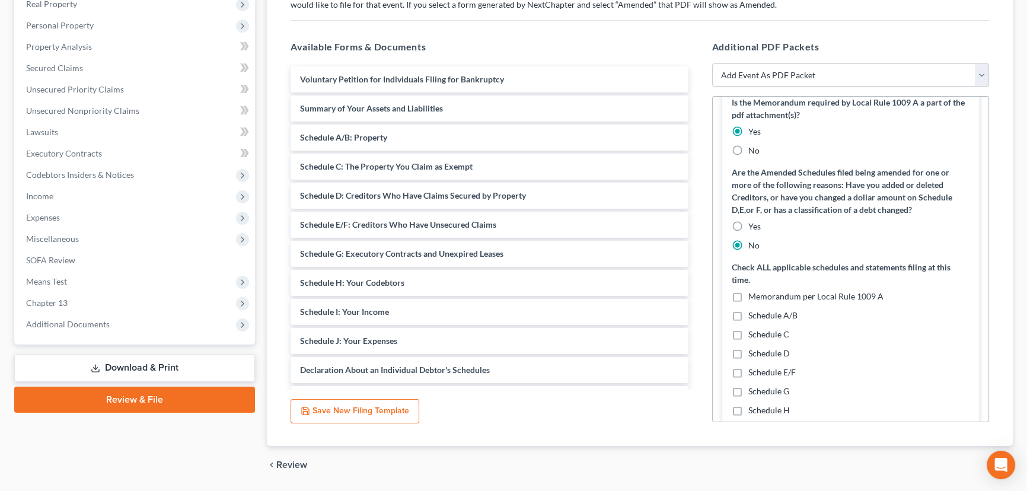
click at [753, 295] on input "Memorandum per Local Rule 1009 A" at bounding box center [757, 295] width 8 height 8
checkbox input "true"
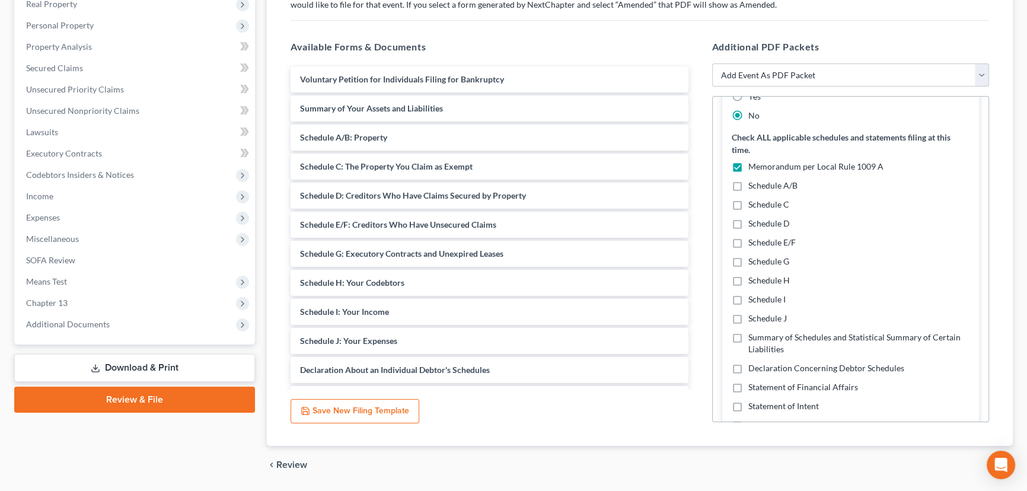
scroll to position [334, 0]
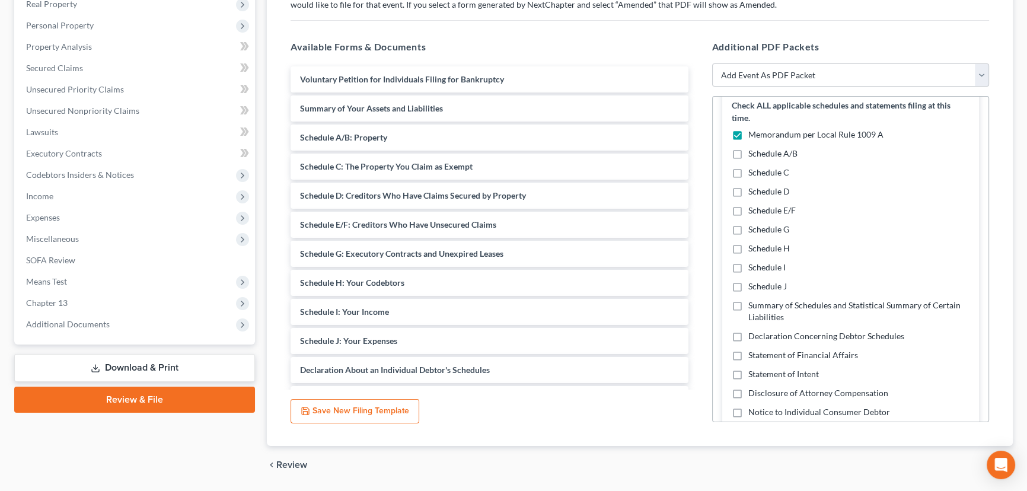
click at [748, 266] on label "Schedule I" at bounding box center [766, 267] width 37 height 12
click at [753, 266] on input "Schedule I" at bounding box center [757, 265] width 8 height 8
checkbox input "true"
click at [748, 283] on label "Schedule J" at bounding box center [767, 286] width 39 height 12
click at [753, 283] on input "Schedule J" at bounding box center [757, 284] width 8 height 8
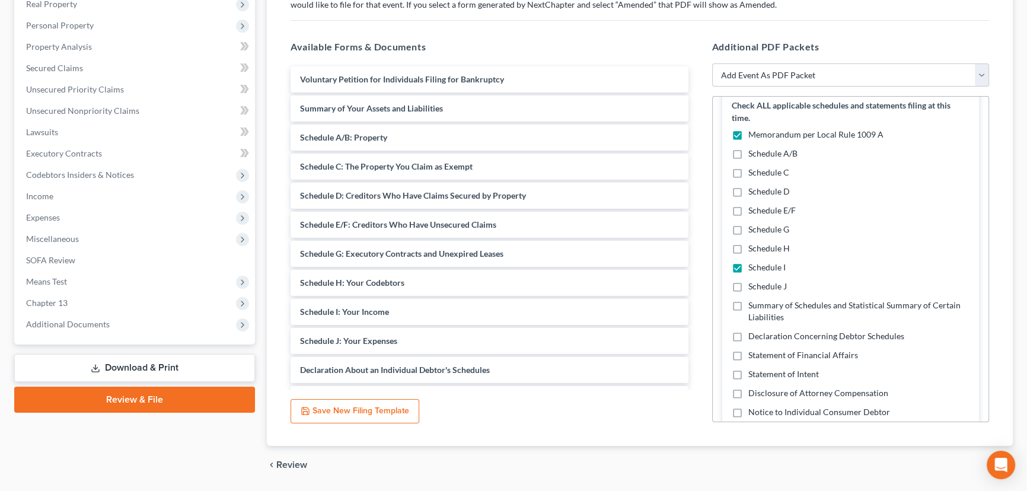
checkbox input "true"
click at [748, 337] on label "Declaration Concerning Debtor Schedules" at bounding box center [826, 336] width 156 height 12
click at [753, 337] on input "Declaration Concerning Debtor Schedules" at bounding box center [757, 334] width 8 height 8
checkbox input "true"
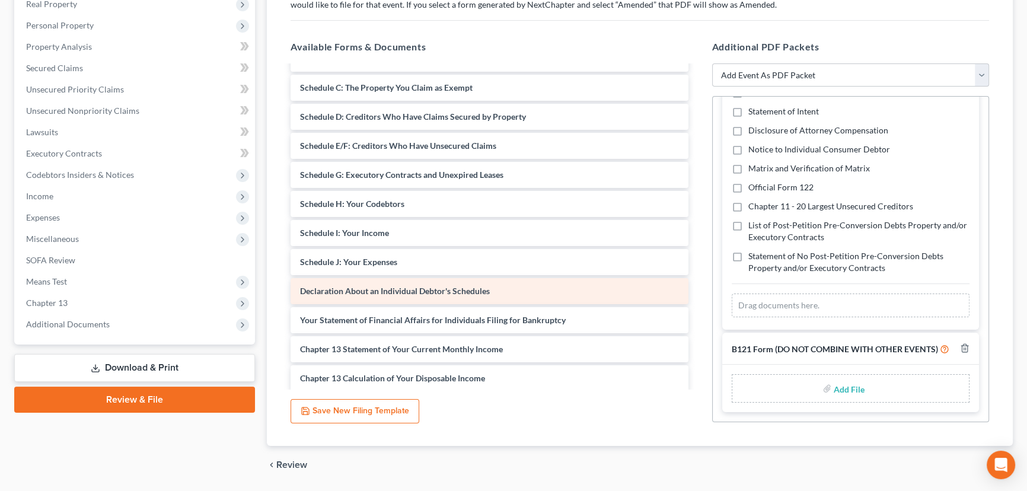
scroll to position [107, 0]
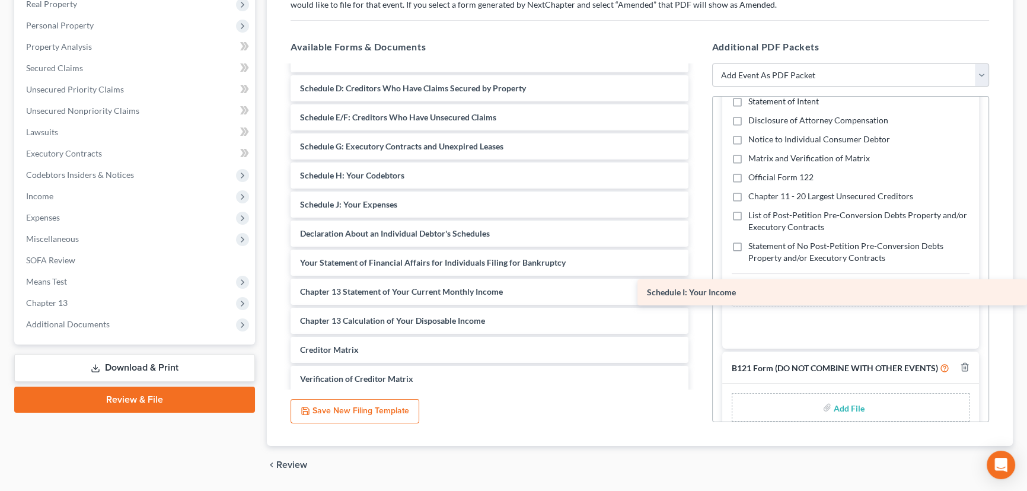
drag, startPoint x: 352, startPoint y: 204, endPoint x: 797, endPoint y: 295, distance: 453.8
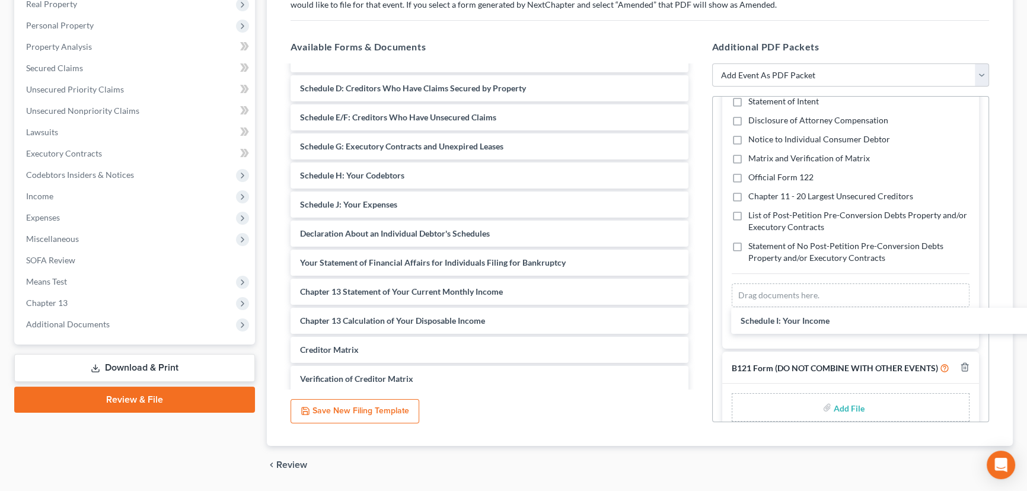
scroll to position [555, 0]
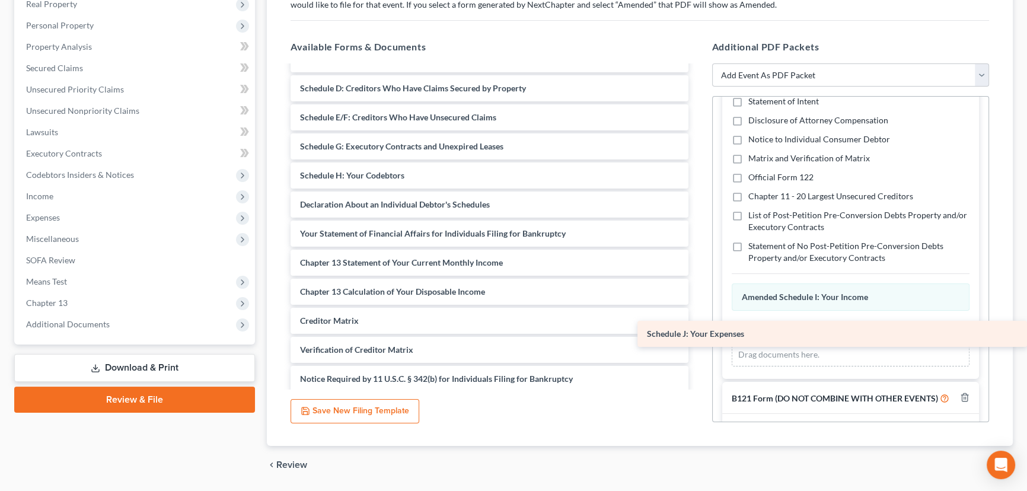
drag, startPoint x: 314, startPoint y: 202, endPoint x: 901, endPoint y: 332, distance: 601.2
click at [698, 334] on div "Schedule J: Your Expenses Voluntary Petition for Individuals Filing for Bankrup…" at bounding box center [489, 495] width 417 height 1072
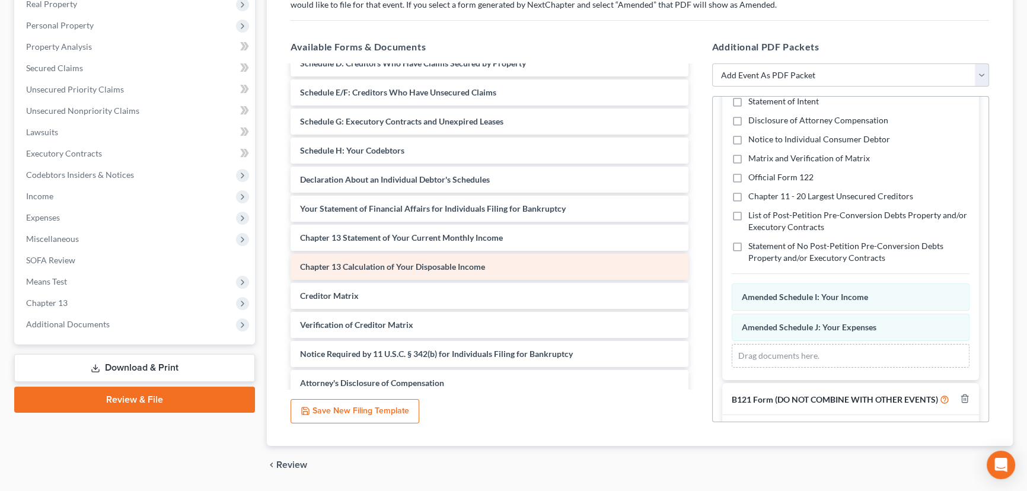
scroll to position [161, 0]
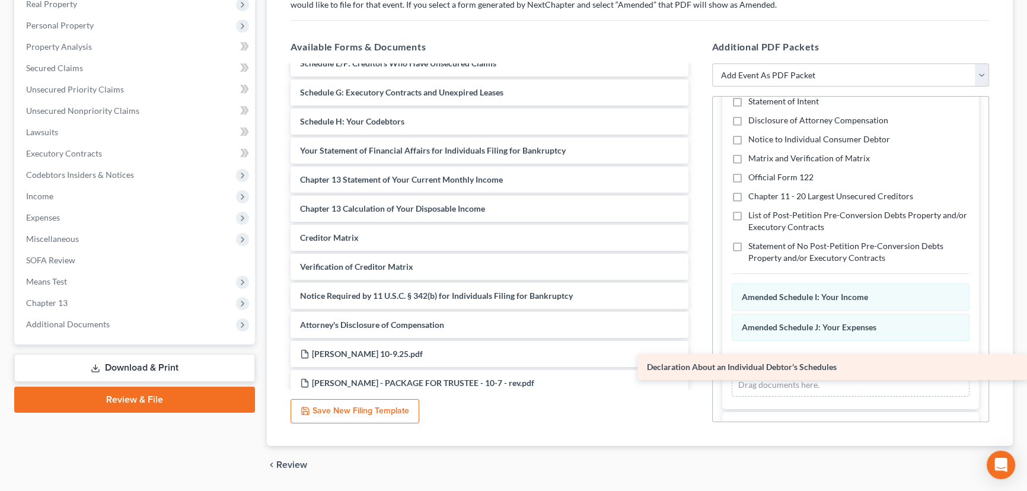
drag, startPoint x: 365, startPoint y: 158, endPoint x: 833, endPoint y: 367, distance: 512.5
click at [698, 369] on div "Declaration About an Individual Debtor's Schedules Voluntary Petition for Indiv…" at bounding box center [489, 426] width 417 height 1043
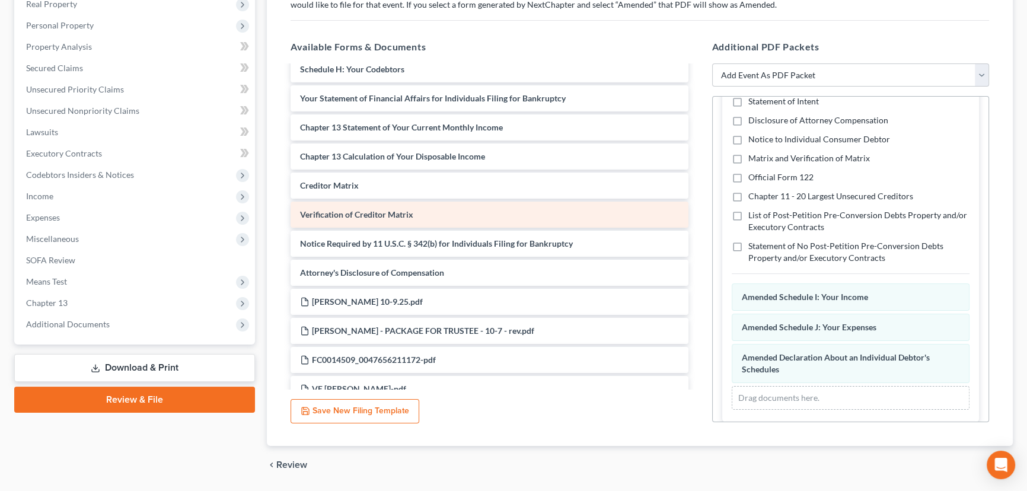
scroll to position [215, 0]
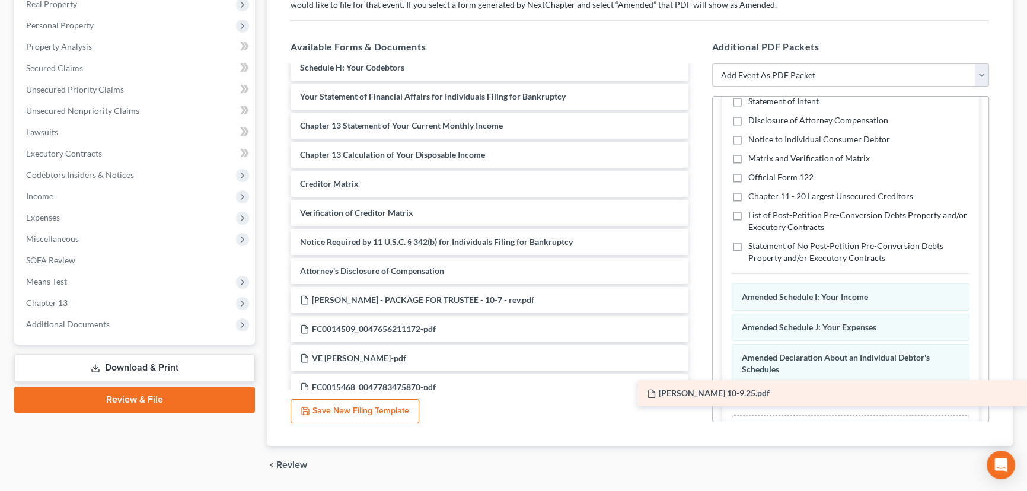
drag, startPoint x: 379, startPoint y: 302, endPoint x: 908, endPoint y: 391, distance: 536.3
click at [698, 391] on div "[PERSON_NAME] 10-9.25.pdf Voluntary Petition for Individuals Filing for Bankrup…" at bounding box center [489, 358] width 417 height 1014
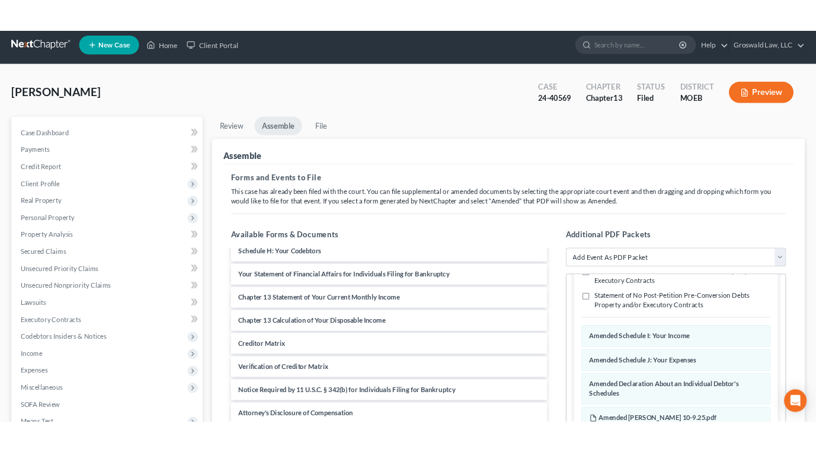
scroll to position [0, 0]
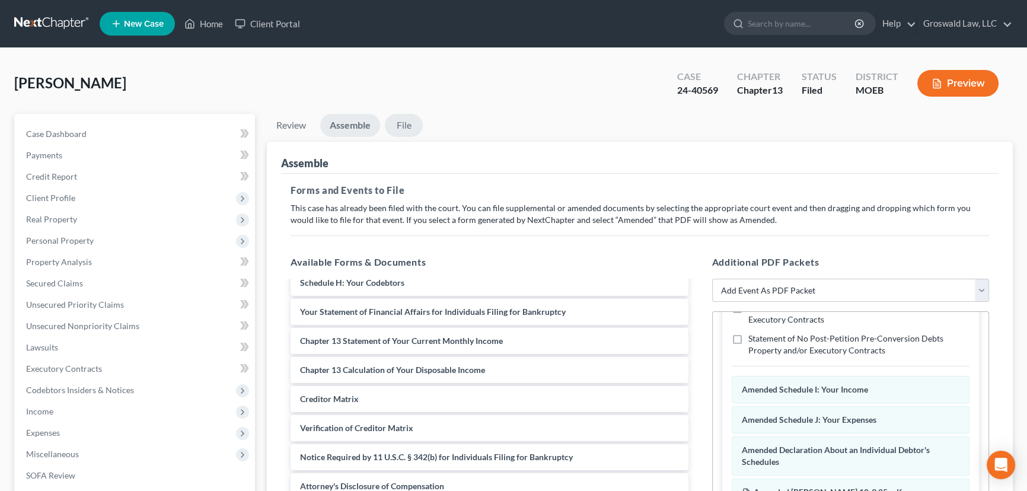
click at [395, 125] on link "File" at bounding box center [404, 125] width 38 height 23
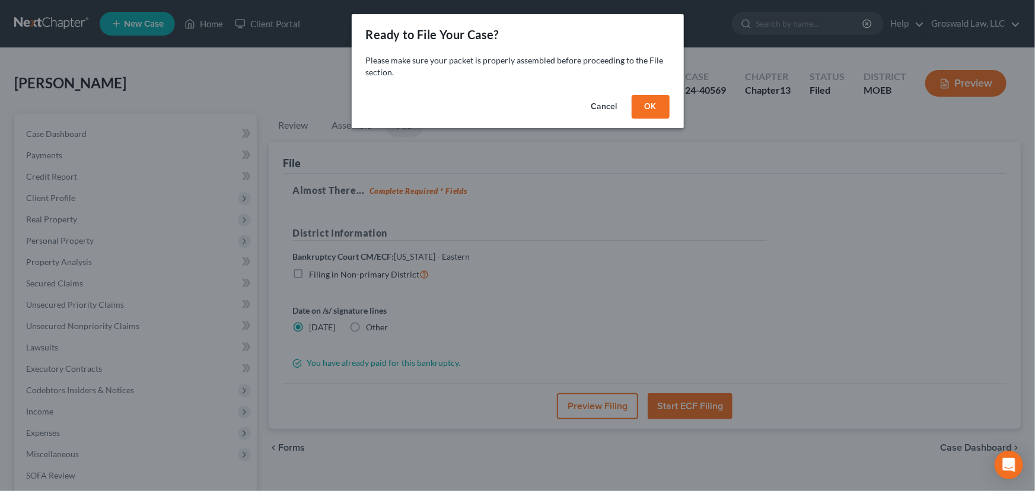
click at [655, 108] on button "OK" at bounding box center [650, 107] width 38 height 24
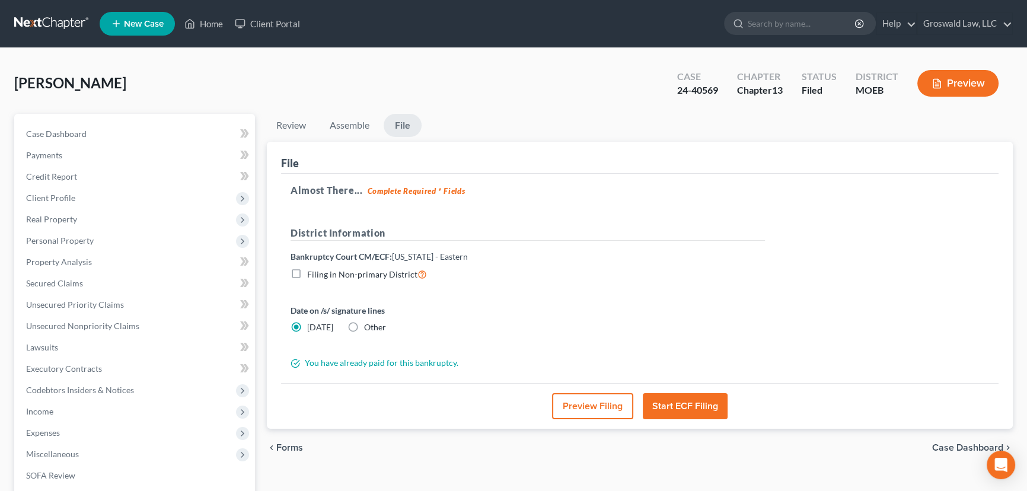
click at [586, 407] on button "Preview Filing" at bounding box center [592, 406] width 81 height 26
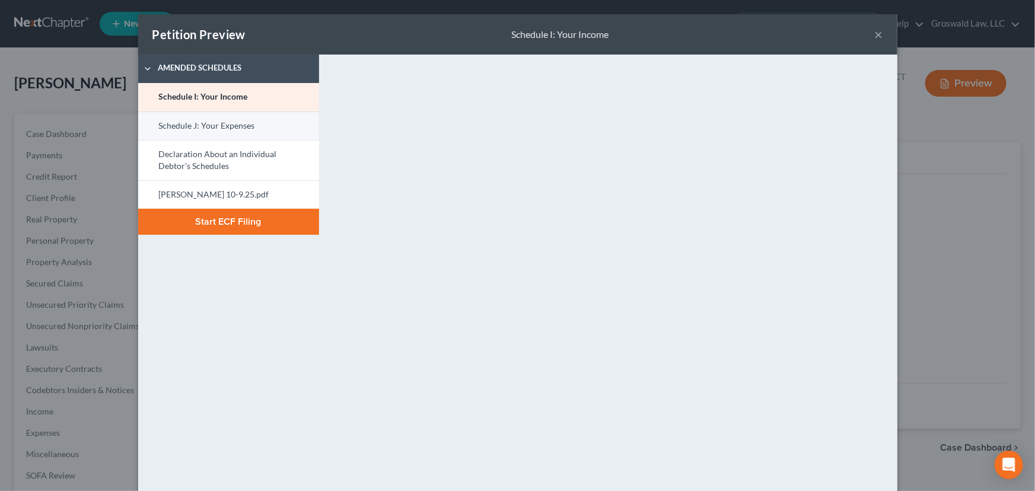
click at [215, 132] on link "Schedule J: Your Expenses" at bounding box center [228, 125] width 181 height 28
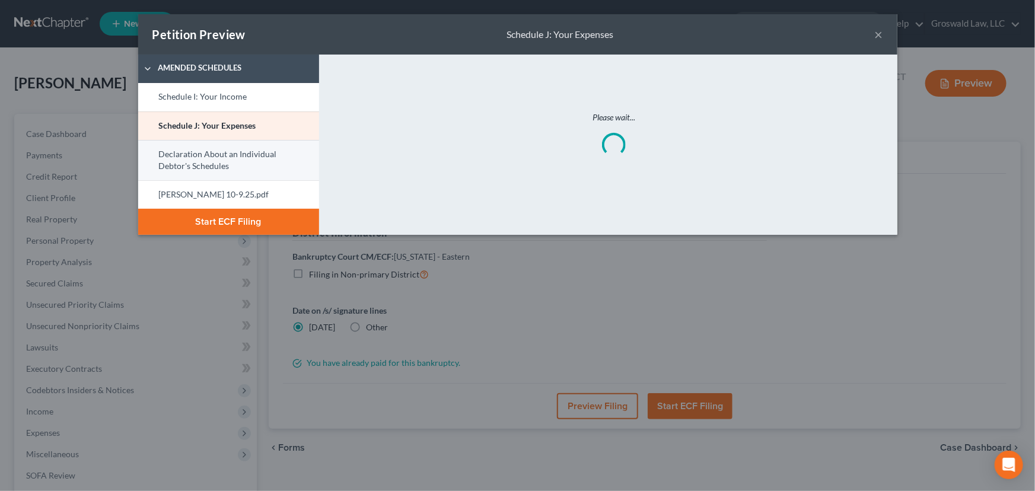
click at [213, 154] on link "Declaration About an Individual Debtor's Schedules" at bounding box center [228, 160] width 181 height 40
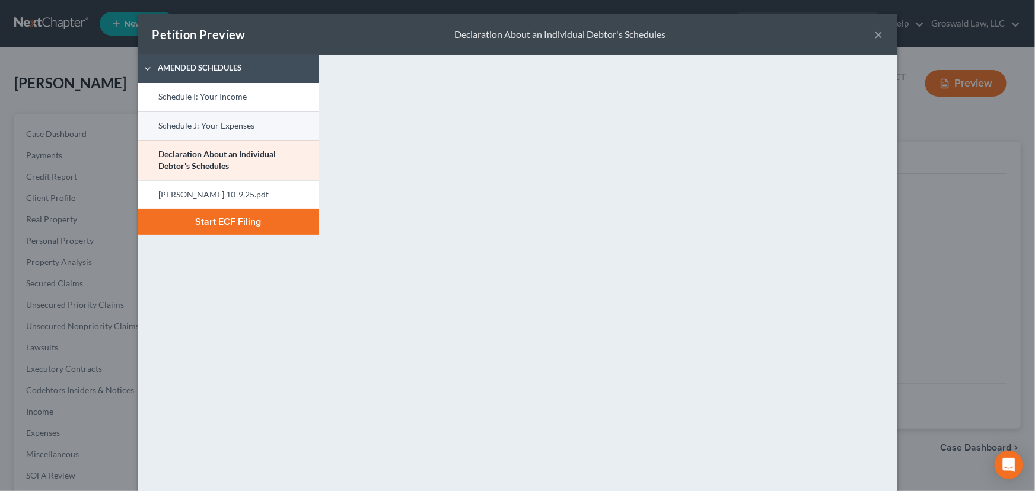
click at [204, 125] on link "Schedule J: Your Expenses" at bounding box center [228, 125] width 181 height 28
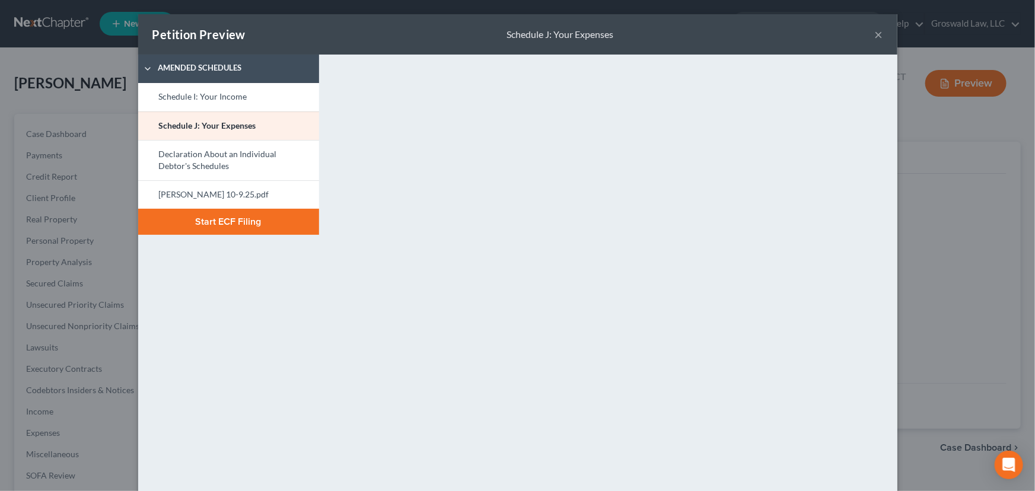
click at [223, 216] on button "Start ECF Filing" at bounding box center [228, 222] width 181 height 26
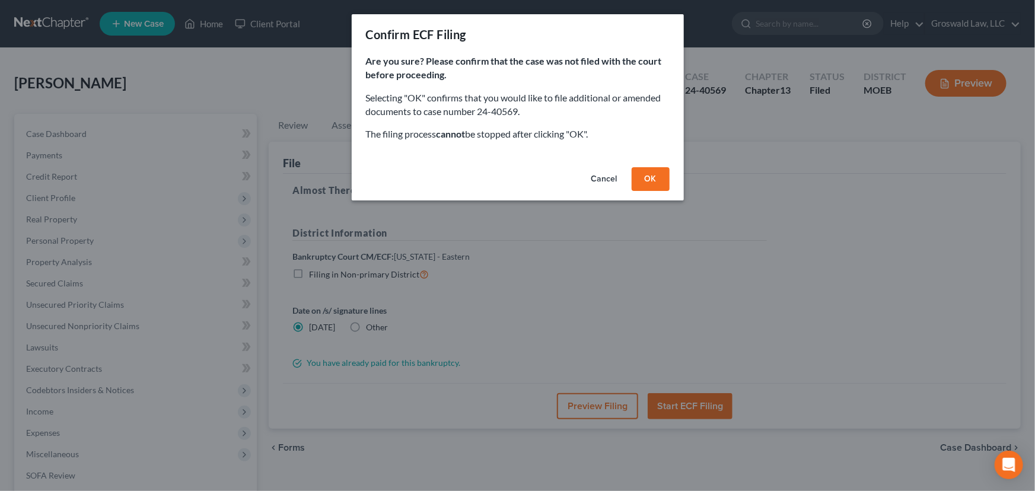
click at [640, 177] on button "OK" at bounding box center [650, 179] width 38 height 24
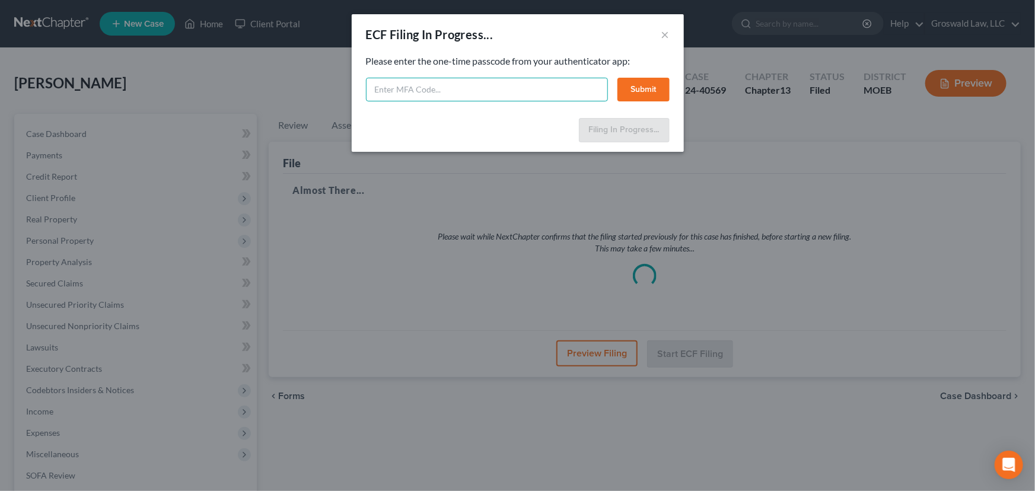
click at [484, 86] on input "text" at bounding box center [487, 90] width 242 height 24
type input "679277"
click at [624, 93] on button "Submit" at bounding box center [643, 90] width 52 height 24
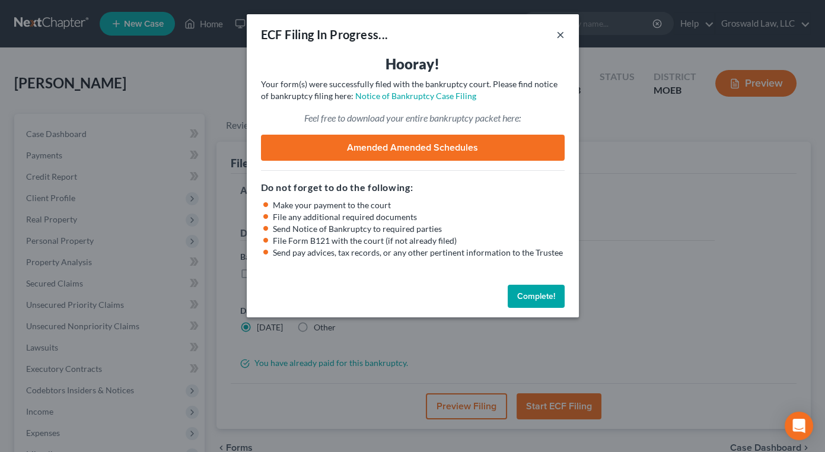
click at [563, 34] on div "ECF Filing In Progress... ×" at bounding box center [413, 34] width 332 height 40
click at [558, 34] on button "×" at bounding box center [560, 34] width 8 height 14
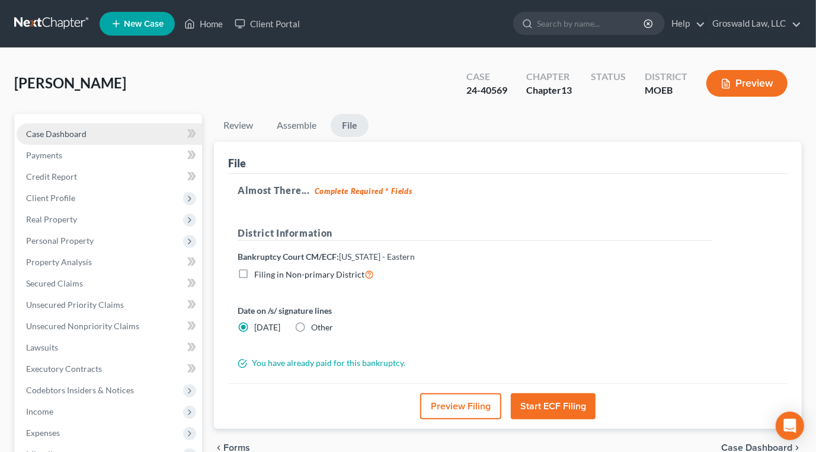
click at [42, 125] on link "Case Dashboard" at bounding box center [110, 133] width 186 height 21
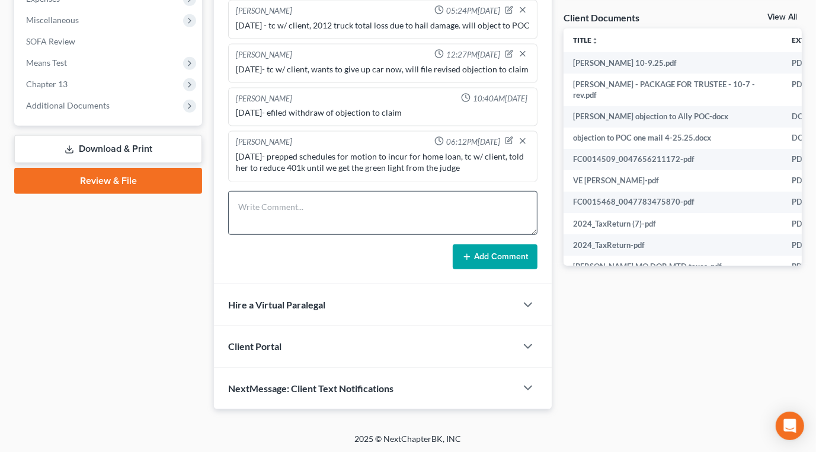
scroll to position [435, 0]
click at [329, 218] on textarea at bounding box center [383, 212] width 310 height 44
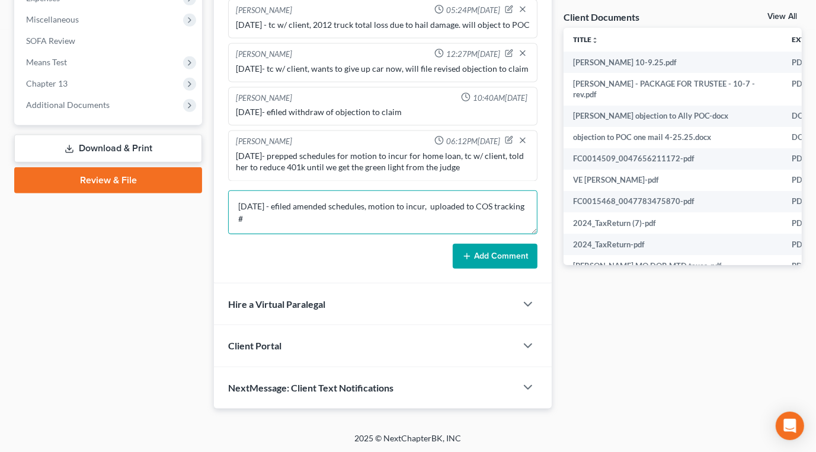
paste textarea "7332385200"
type textarea "[DATE] - efiled amended schedules, motion to incur, uploaded to COS tracking # …"
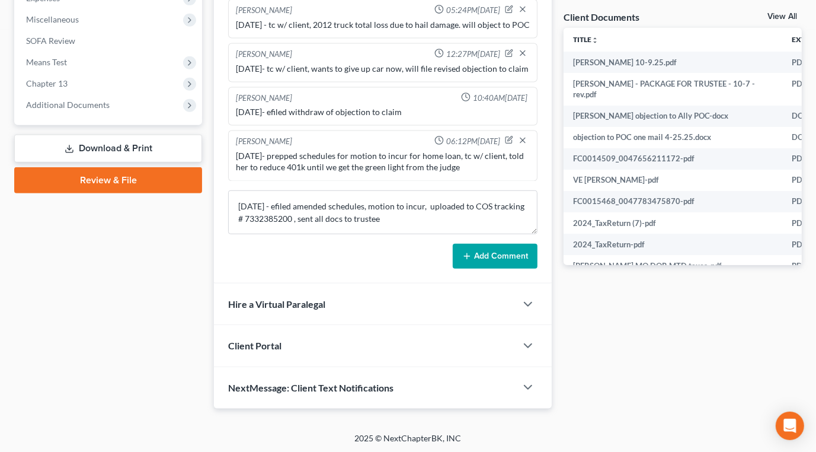
click at [500, 250] on button "Add Comment" at bounding box center [495, 256] width 85 height 25
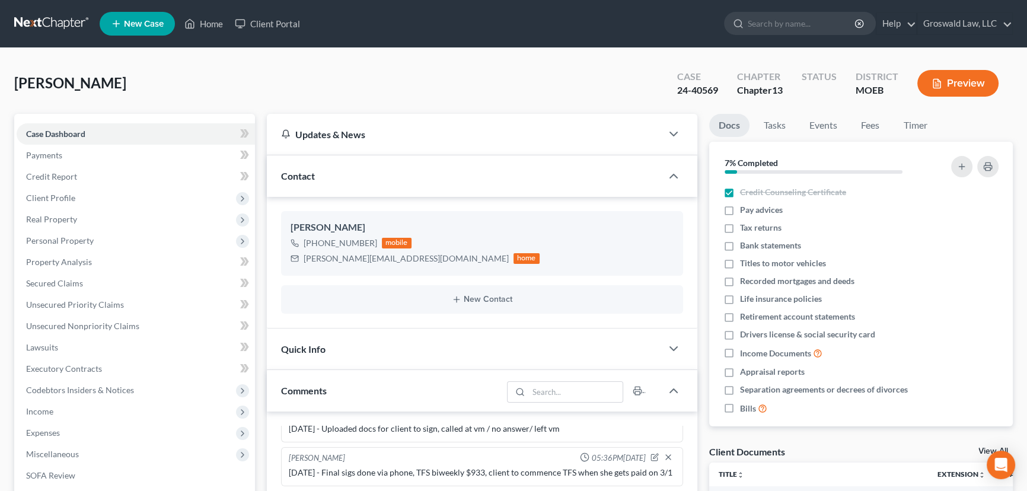
scroll to position [0, 0]
click at [154, 27] on span "New Case" at bounding box center [144, 24] width 40 height 9
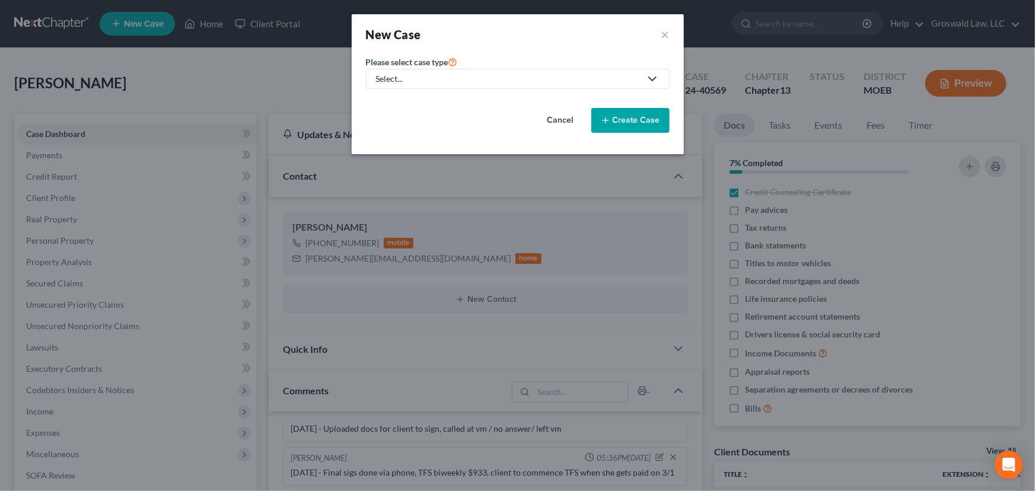
click at [550, 120] on button "Cancel" at bounding box center [560, 121] width 52 height 24
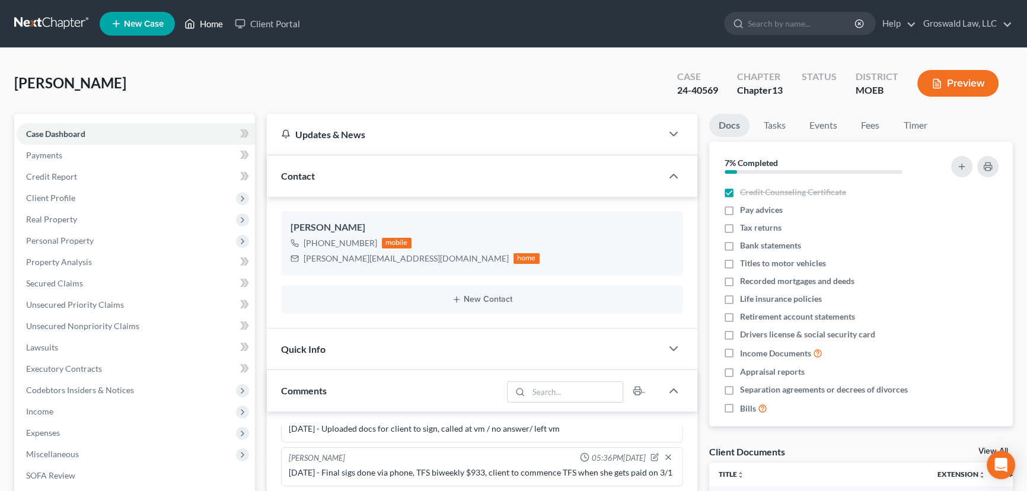
click at [219, 27] on link "Home" at bounding box center [203, 23] width 50 height 21
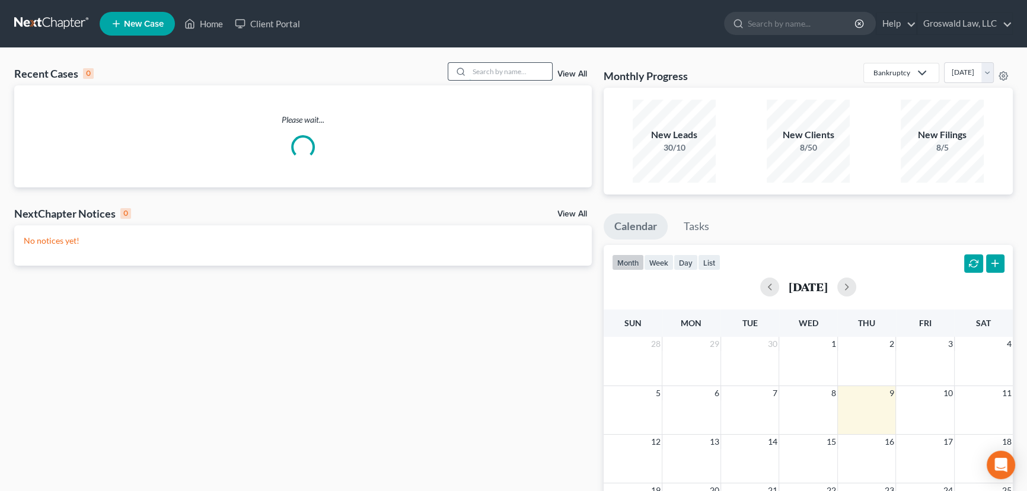
click at [504, 77] on input "search" at bounding box center [510, 71] width 83 height 17
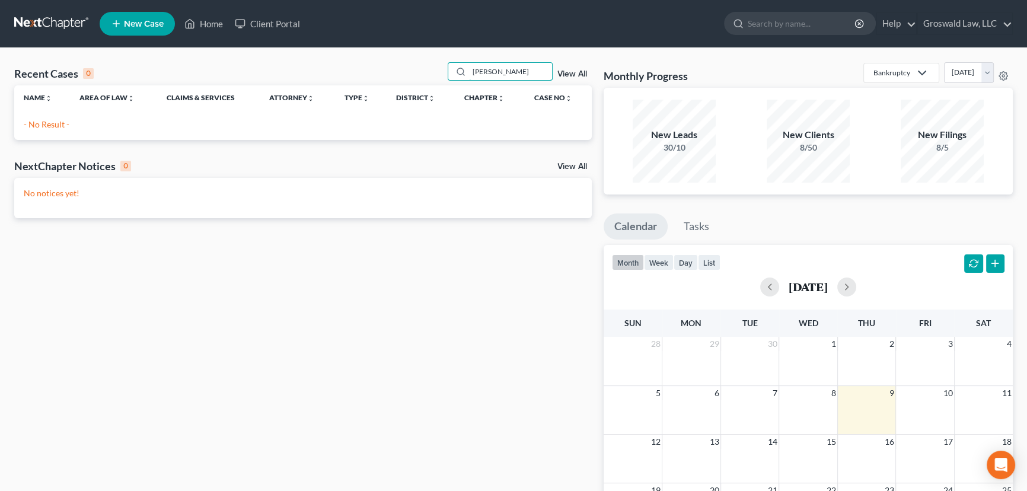
type input "[PERSON_NAME]"
click at [129, 27] on span "New Case" at bounding box center [144, 24] width 40 height 9
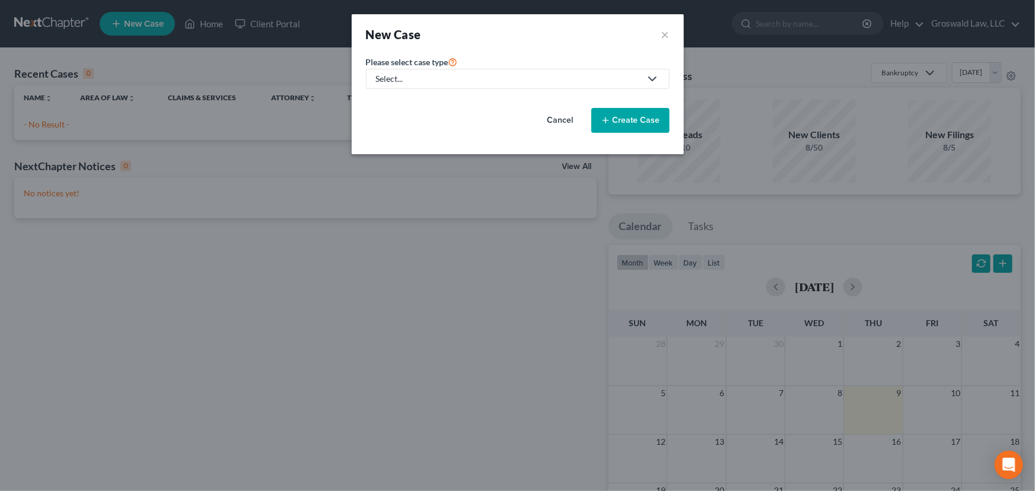
click at [395, 74] on div "Select..." at bounding box center [508, 79] width 264 height 12
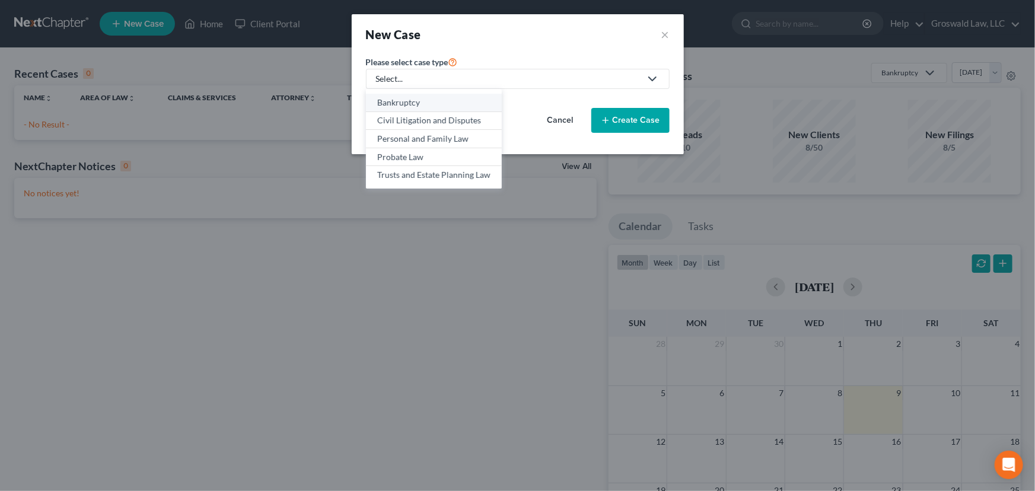
click at [395, 102] on div "Bankruptcy" at bounding box center [433, 103] width 113 height 12
select select "45"
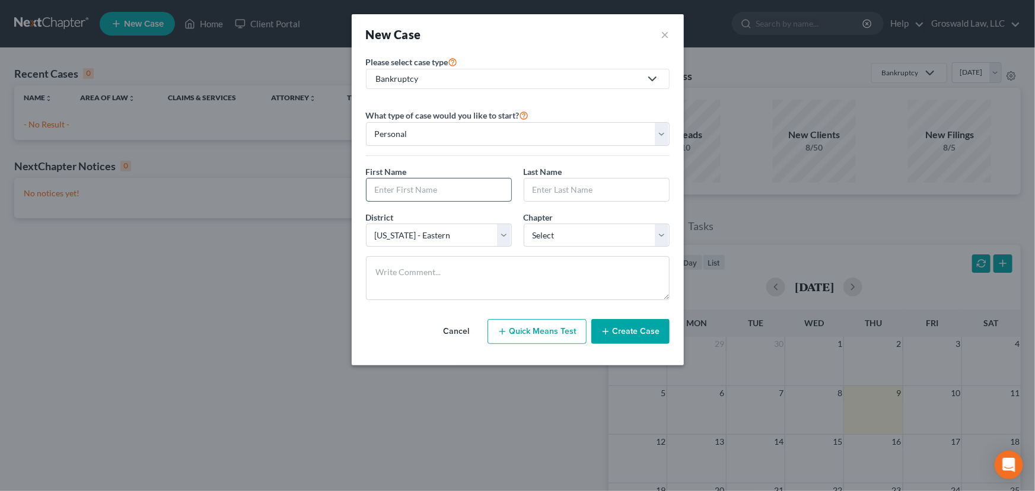
click at [391, 189] on input "text" at bounding box center [438, 189] width 145 height 23
type input "[PERSON_NAME]"
select select "45"
select select "0"
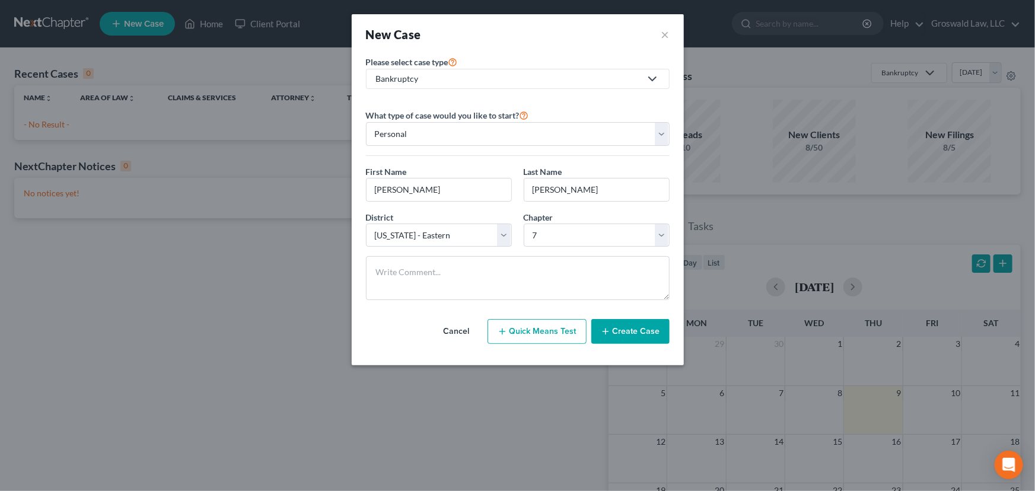
click at [628, 334] on button "Create Case" at bounding box center [630, 331] width 78 height 25
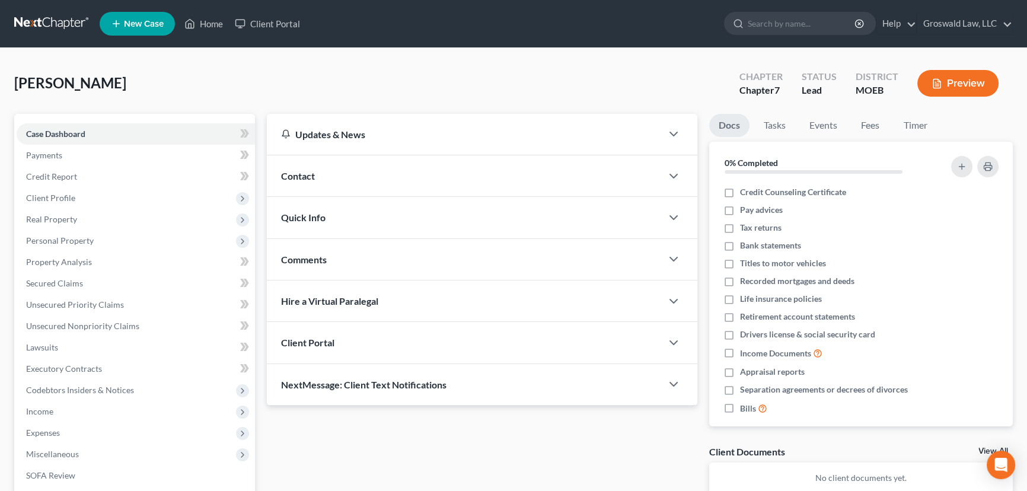
click at [491, 183] on div "Contact" at bounding box center [464, 175] width 395 height 41
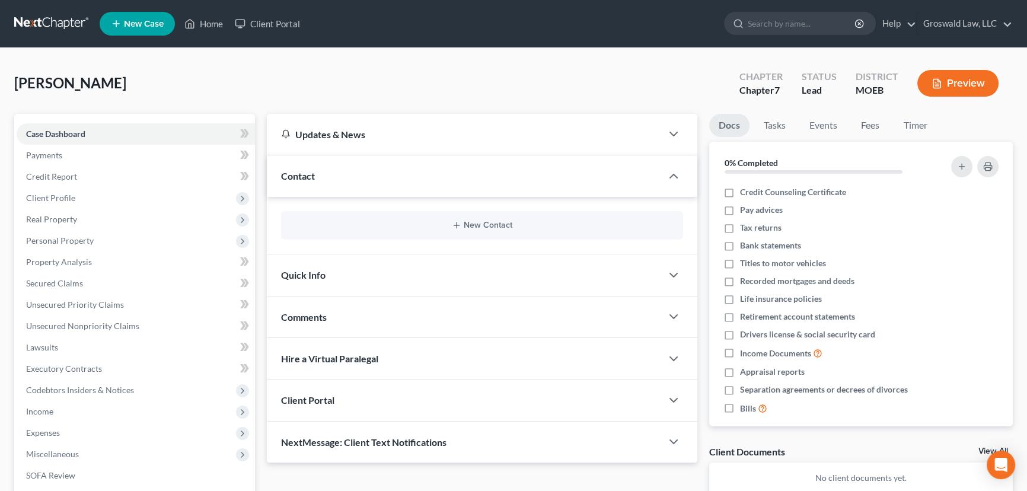
click at [492, 230] on div "New Contact" at bounding box center [482, 225] width 402 height 28
click at [489, 226] on button "New Contact" at bounding box center [482, 225] width 383 height 9
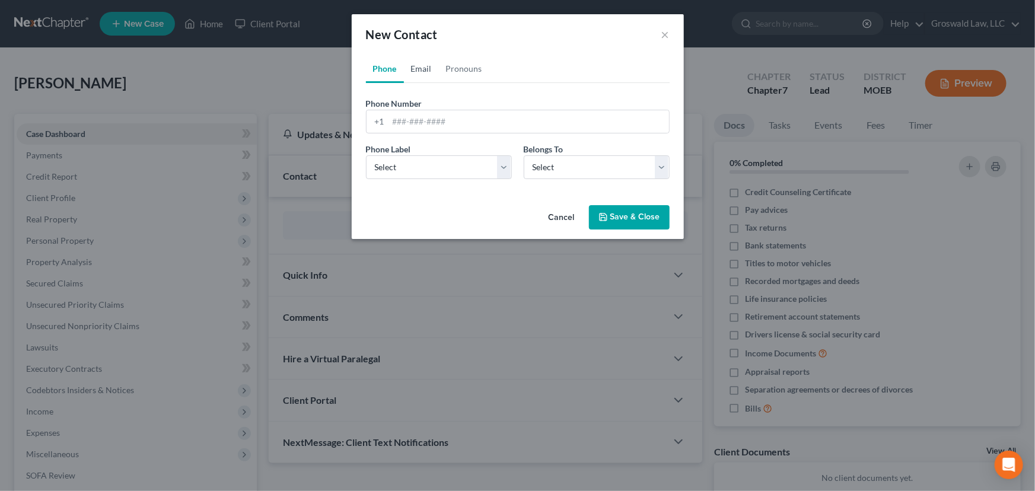
click at [425, 70] on link "Email" at bounding box center [421, 69] width 35 height 28
click at [435, 126] on input "email" at bounding box center [528, 121] width 280 height 23
paste input "[PERSON_NAME][EMAIL_ADDRESS][DOMAIN_NAME]"
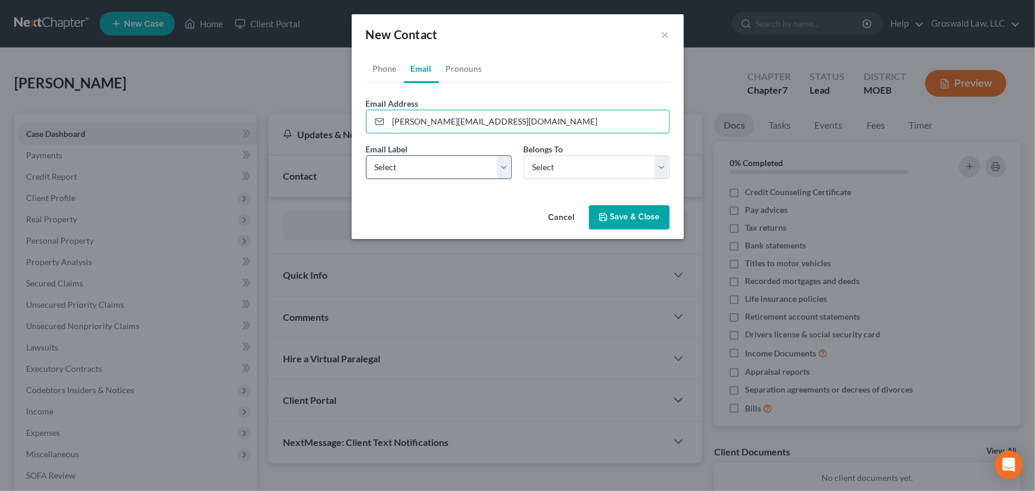
type input "[PERSON_NAME][EMAIL_ADDRESS][DOMAIN_NAME]"
click at [425, 172] on select "Select Home Work Other" at bounding box center [439, 167] width 146 height 24
select select "0"
click at [366, 155] on select "Select Home Work Other" at bounding box center [439, 167] width 146 height 24
click at [554, 163] on select "Select Client Other" at bounding box center [597, 167] width 146 height 24
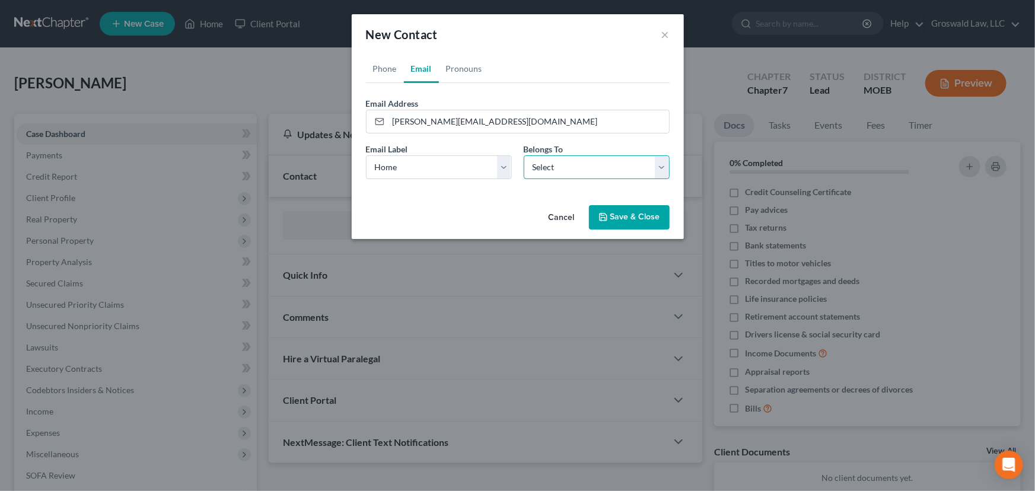
select select "0"
click at [524, 155] on select "Select Client Other" at bounding box center [597, 167] width 146 height 24
select select "0"
click at [389, 68] on link "Phone" at bounding box center [385, 69] width 38 height 28
click at [413, 119] on input "tel" at bounding box center [528, 121] width 280 height 23
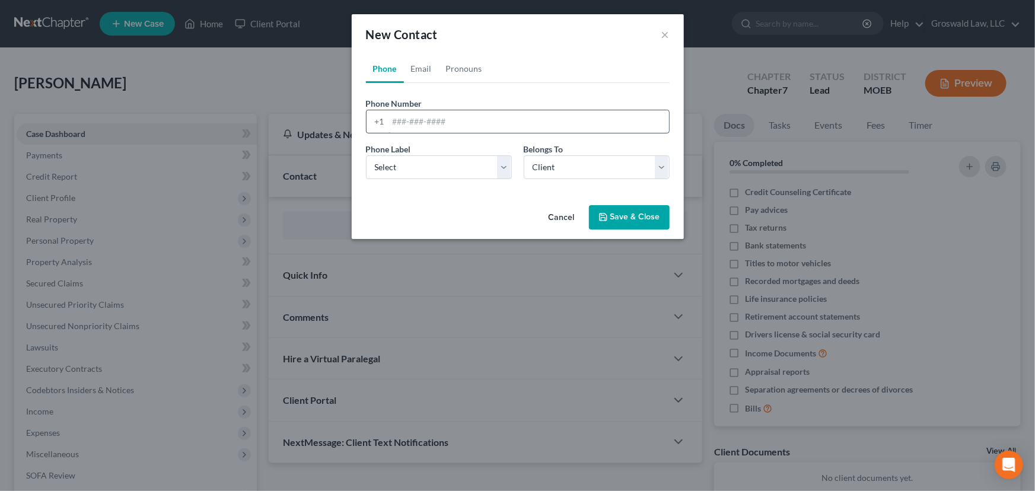
paste input "[PHONE_NUMBER]"
type input "[PHONE_NUMBER]"
click at [430, 165] on select "Select Mobile Home Work Other" at bounding box center [439, 167] width 146 height 24
select select "0"
click at [366, 155] on select "Select Mobile Home Work Other" at bounding box center [439, 167] width 146 height 24
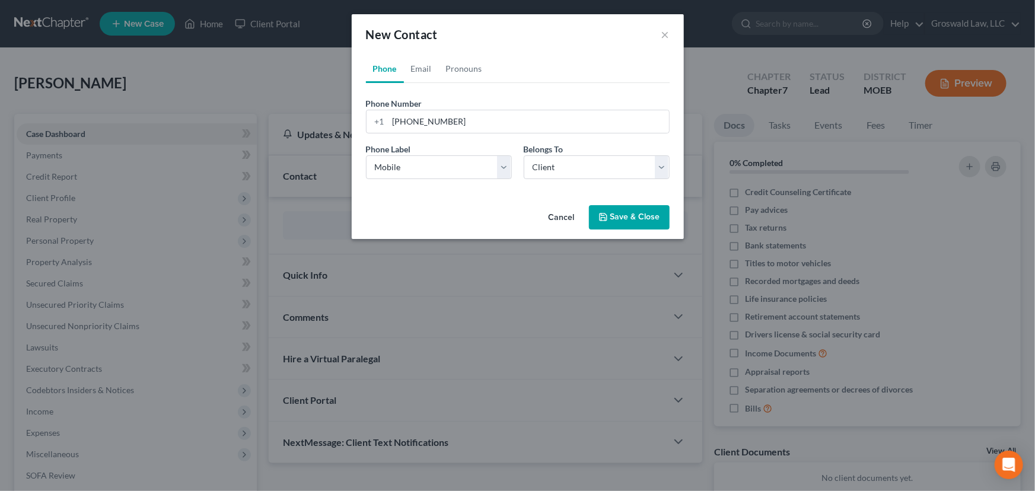
drag, startPoint x: 624, startPoint y: 206, endPoint x: 557, endPoint y: 209, distance: 67.0
click at [624, 206] on button "Save & Close" at bounding box center [629, 217] width 81 height 25
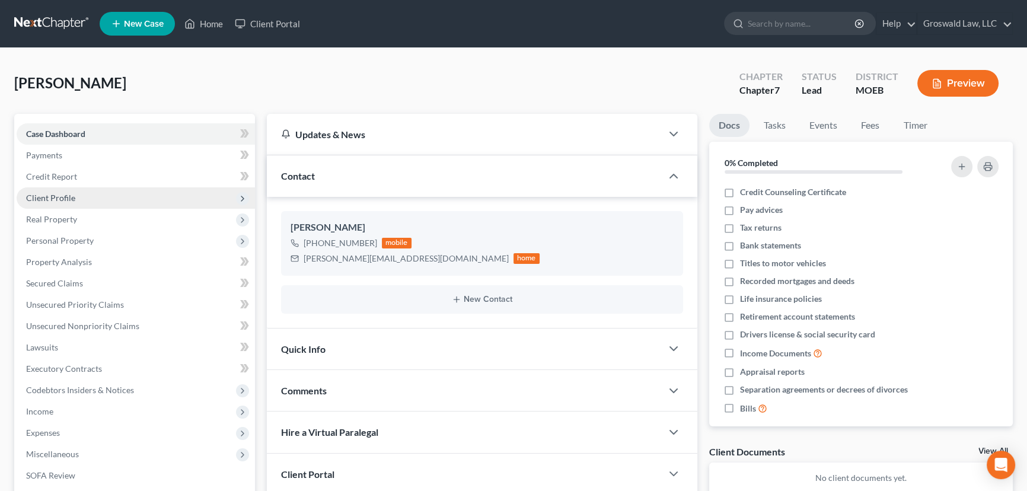
click at [103, 202] on span "Client Profile" at bounding box center [136, 197] width 238 height 21
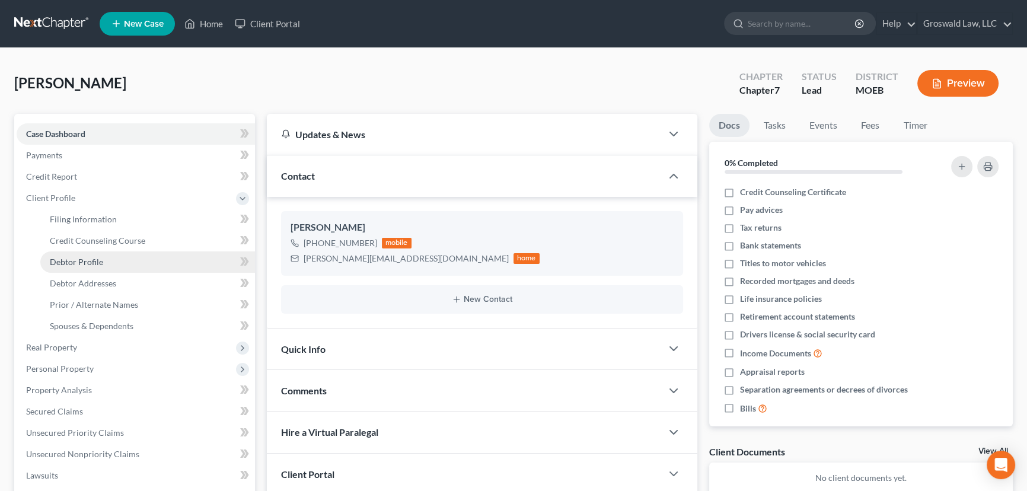
click at [96, 261] on span "Debtor Profile" at bounding box center [76, 262] width 53 height 10
select select "0"
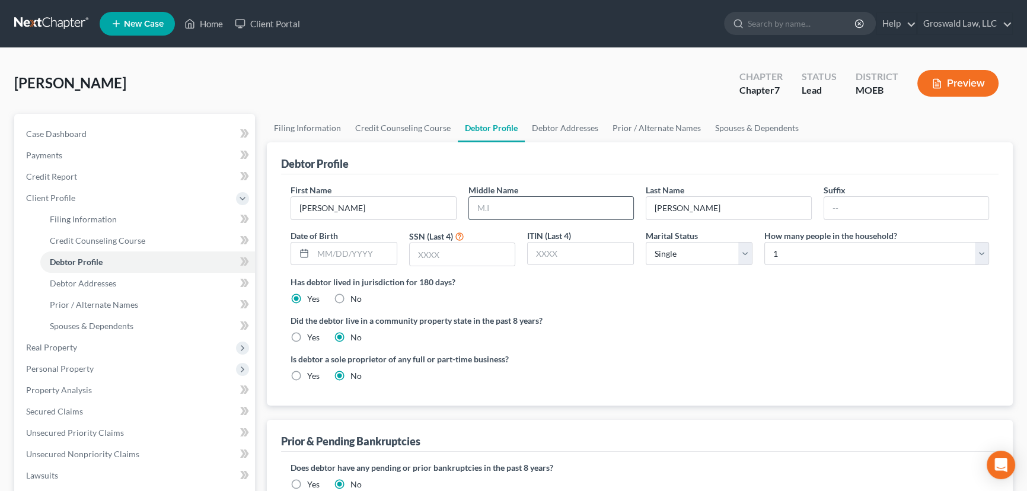
click at [496, 210] on input "text" at bounding box center [551, 208] width 165 height 23
type input "[PERSON_NAME]"
click at [503, 66] on div "[PERSON_NAME] Upgraded Chapter Chapter 7 Status Lead District MOEB Preview" at bounding box center [513, 88] width 998 height 52
click at [341, 253] on input "text" at bounding box center [355, 254] width 84 height 23
type input "[DATE]"
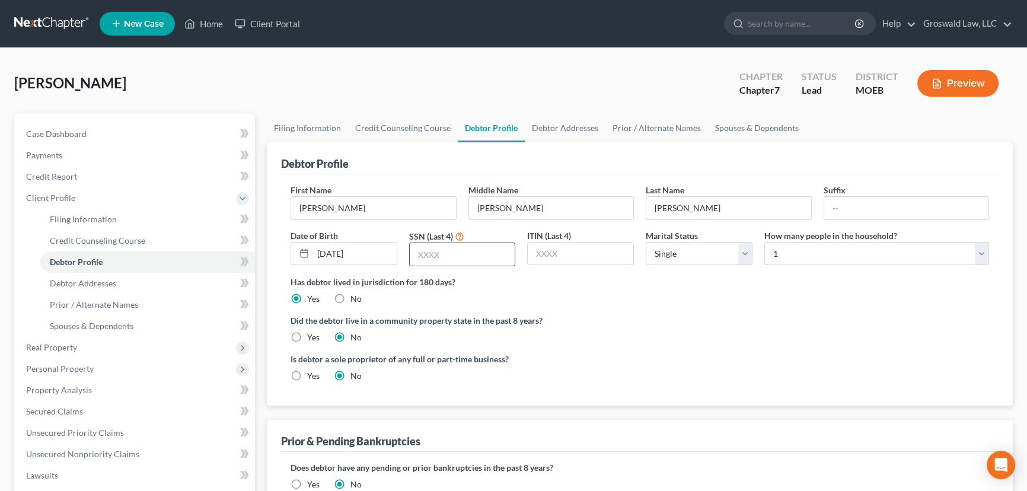
click at [478, 257] on input "text" at bounding box center [463, 254] width 106 height 23
type input "6854"
click at [714, 325] on label "Did the debtor live in a community property state in the past 8 years?" at bounding box center [640, 320] width 698 height 12
click at [550, 123] on link "Debtor Addresses" at bounding box center [565, 128] width 81 height 28
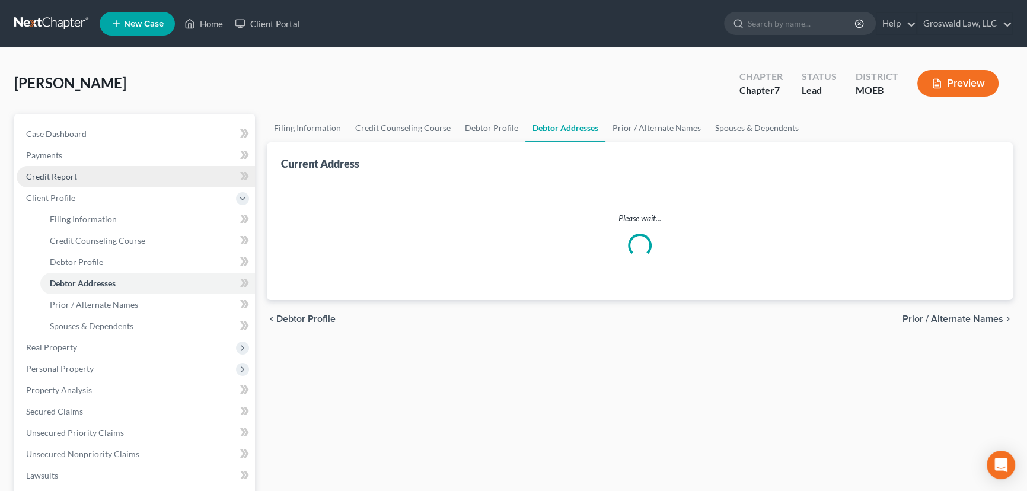
select select "0"
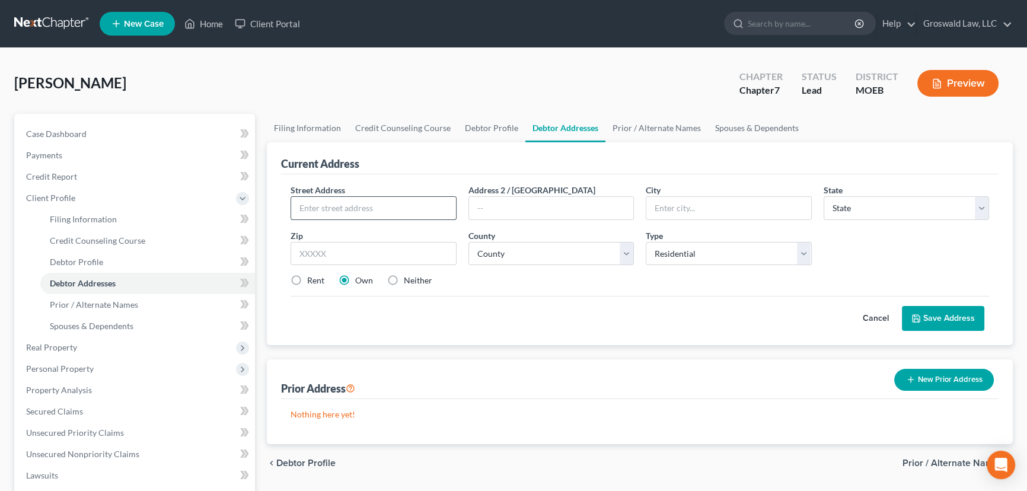
click at [394, 213] on input "text" at bounding box center [373, 208] width 165 height 23
type input "[STREET_ADDRESS]"
click at [562, 205] on input "text" at bounding box center [551, 208] width 165 height 23
type input "Apt. B"
type input "63021"
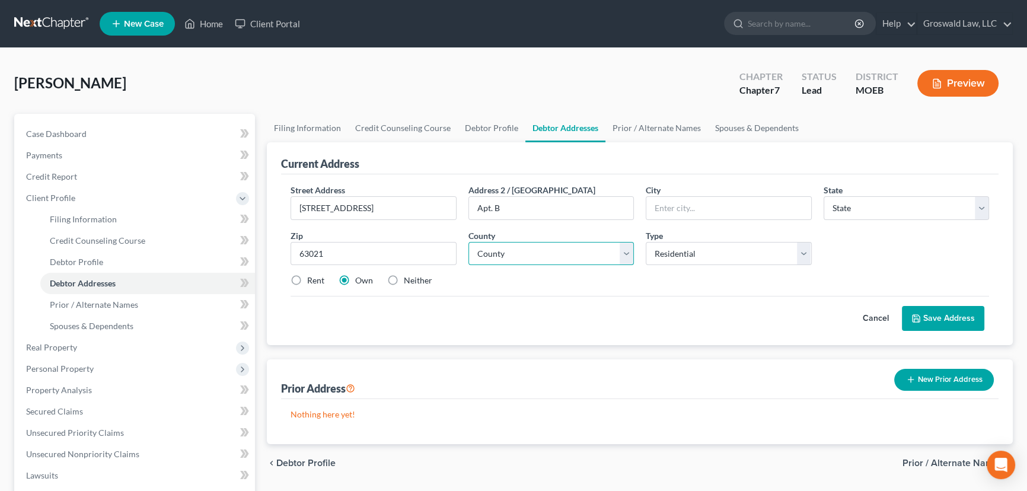
type input "Ballwin"
select select "26"
select select "100"
click at [307, 284] on label "Rent" at bounding box center [315, 281] width 17 height 12
click at [312, 282] on input "Rent" at bounding box center [316, 279] width 8 height 8
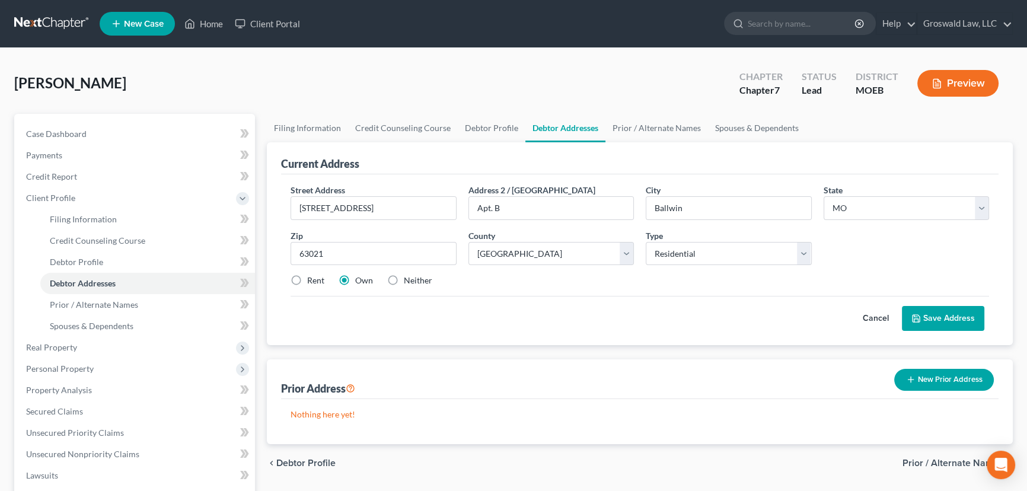
radio input "true"
drag, startPoint x: 966, startPoint y: 320, endPoint x: 889, endPoint y: 312, distance: 78.1
click at [962, 320] on button "Save Address" at bounding box center [943, 318] width 82 height 25
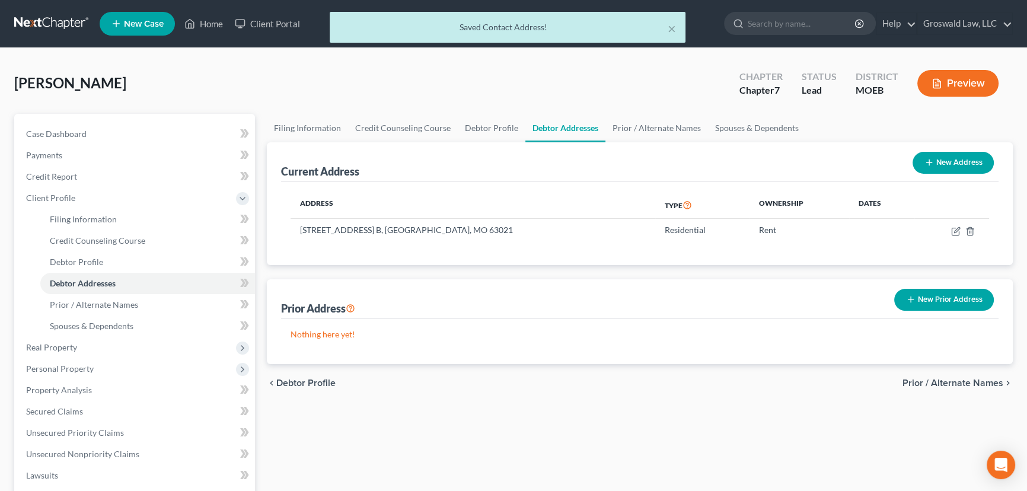
click at [38, 88] on span "[PERSON_NAME]" at bounding box center [70, 82] width 112 height 17
copy span "[PERSON_NAME]"
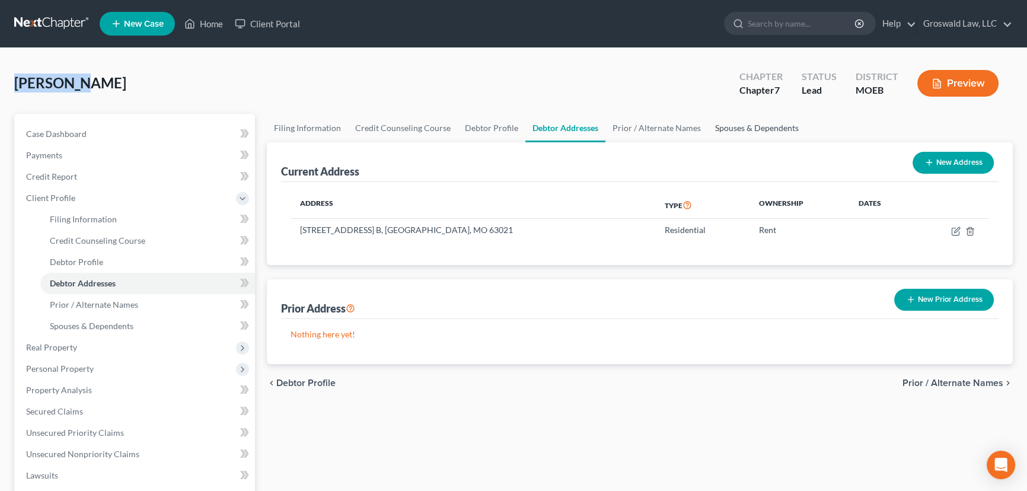
click at [723, 125] on link "Spouses & Dependents" at bounding box center [757, 128] width 98 height 28
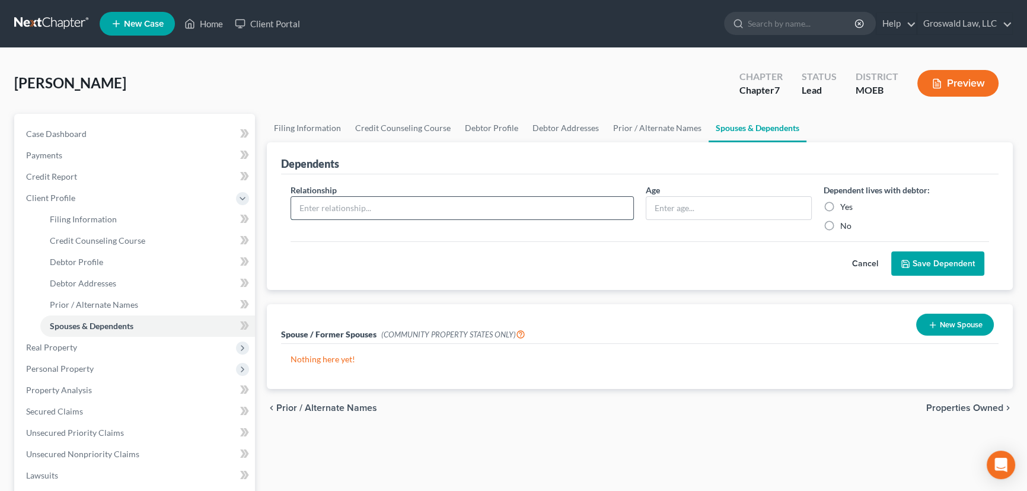
click at [438, 213] on input "text" at bounding box center [462, 208] width 342 height 23
type input "child"
type input "7"
click at [840, 205] on label "Yes" at bounding box center [846, 207] width 12 height 12
click at [845, 205] on input "Yes" at bounding box center [849, 205] width 8 height 8
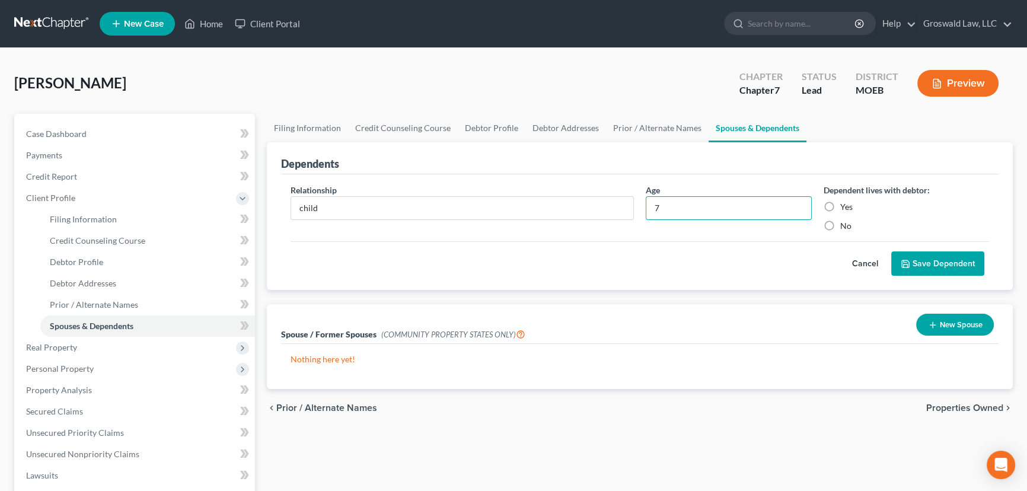
radio input "true"
click at [915, 265] on button "Save Dependent" at bounding box center [937, 263] width 93 height 25
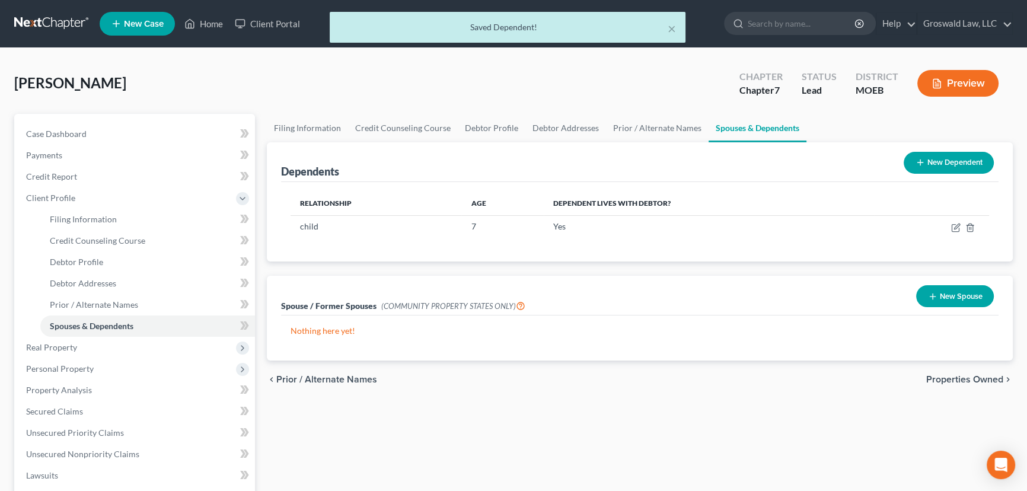
click at [927, 166] on button "New Dependent" at bounding box center [949, 163] width 90 height 22
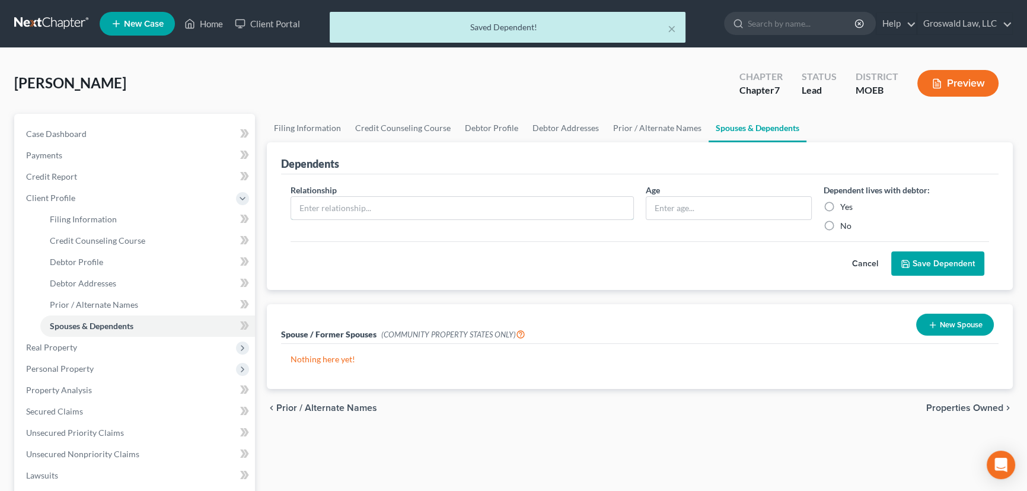
drag, startPoint x: 492, startPoint y: 208, endPoint x: 473, endPoint y: 194, distance: 23.8
click at [492, 208] on input "text" at bounding box center [462, 208] width 342 height 23
type input "child"
type input "6"
click at [840, 208] on label "Yes" at bounding box center [846, 207] width 12 height 12
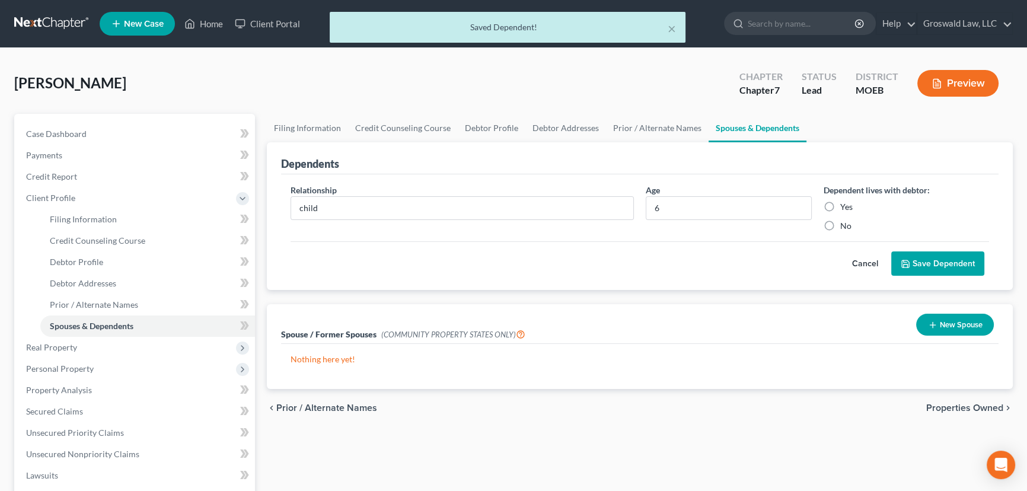
click at [845, 208] on input "Yes" at bounding box center [849, 205] width 8 height 8
radio input "true"
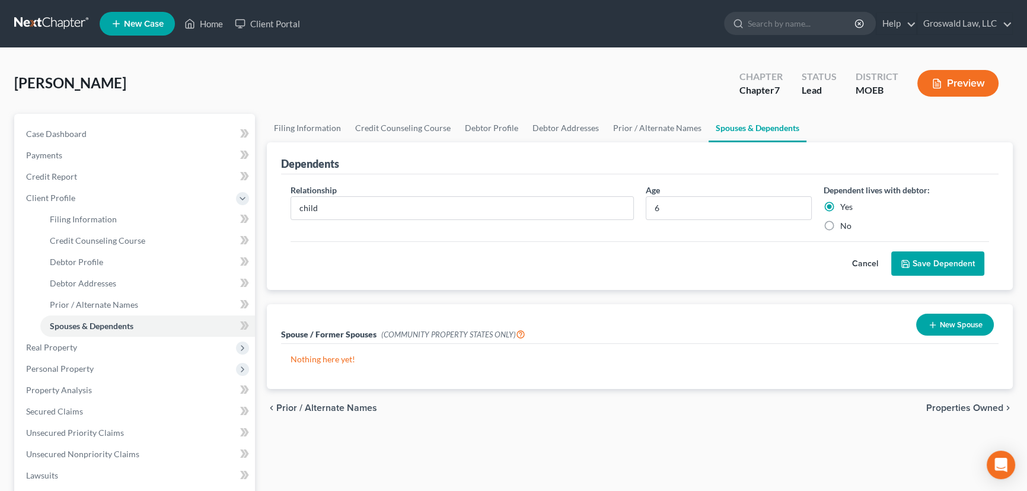
click at [918, 259] on button "Save Dependent" at bounding box center [937, 263] width 93 height 25
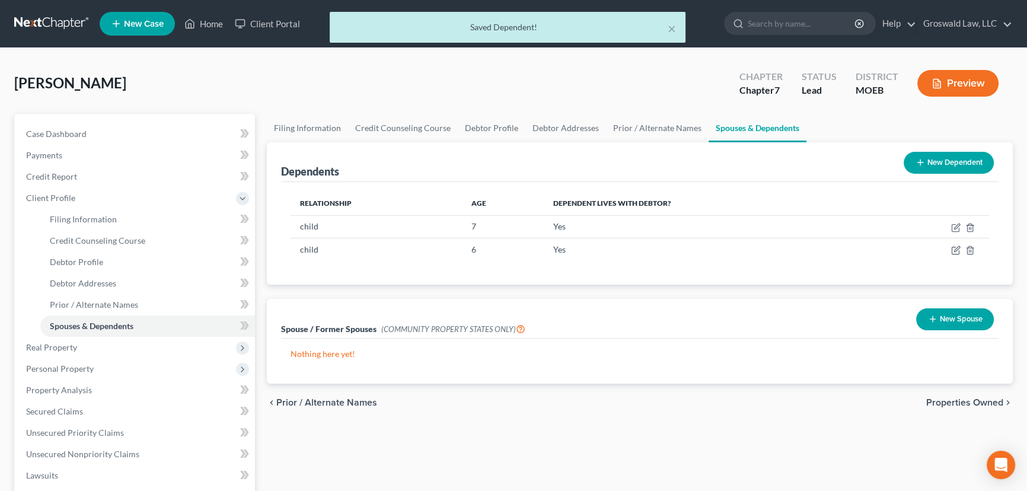
drag, startPoint x: 949, startPoint y: 160, endPoint x: 853, endPoint y: 180, distance: 98.7
click at [943, 162] on button "New Dependent" at bounding box center [949, 163] width 90 height 22
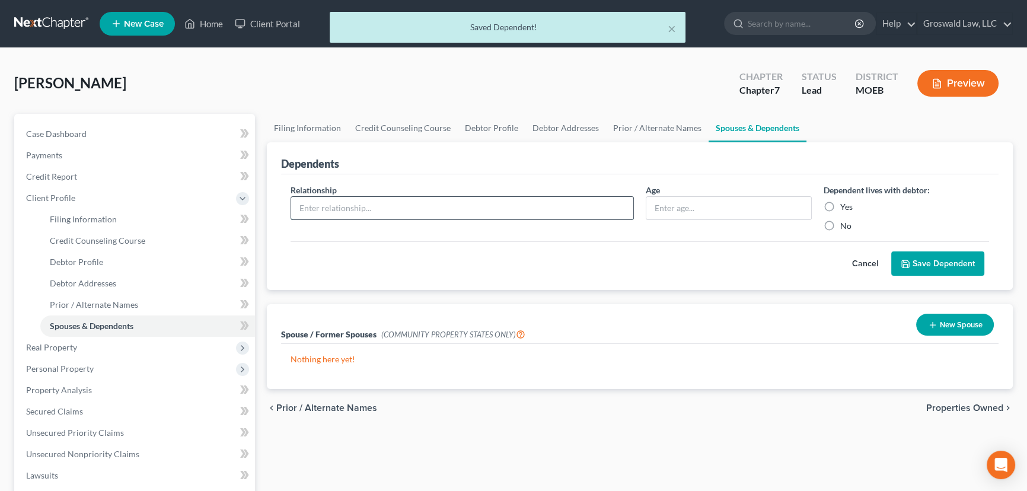
click at [366, 204] on input "text" at bounding box center [462, 208] width 342 height 23
type input "child"
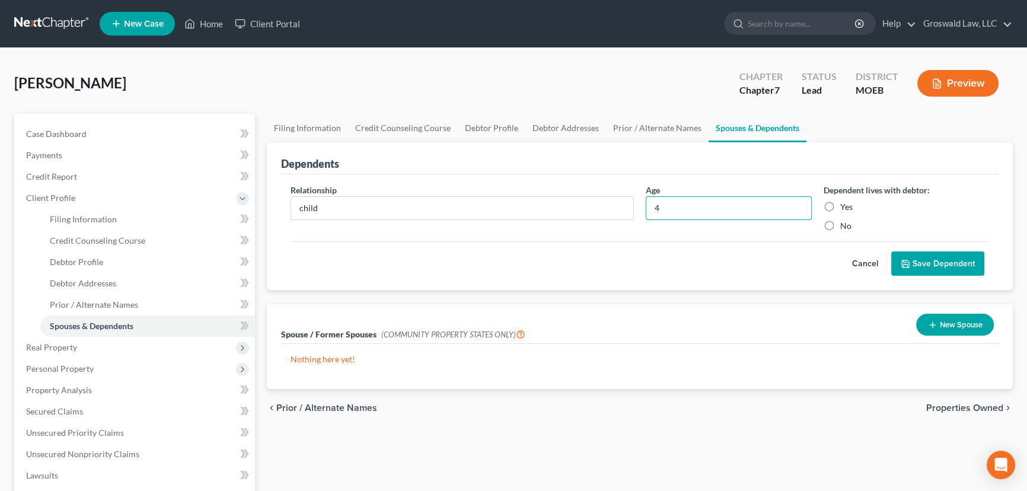
type input "4"
drag, startPoint x: 828, startPoint y: 208, endPoint x: 835, endPoint y: 214, distance: 9.7
click at [840, 208] on label "Yes" at bounding box center [846, 207] width 12 height 12
click at [845, 208] on input "Yes" at bounding box center [849, 205] width 8 height 8
radio input "true"
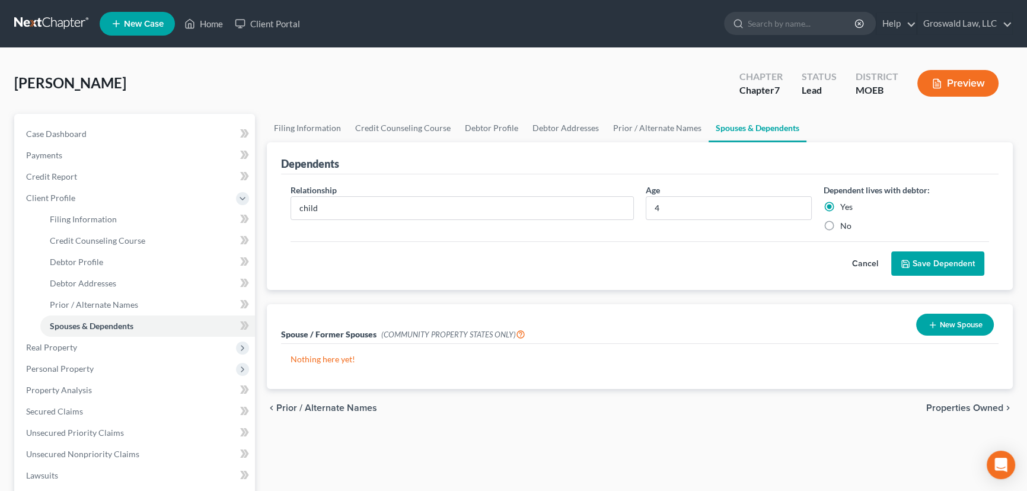
click at [917, 260] on button "Save Dependent" at bounding box center [937, 263] width 93 height 25
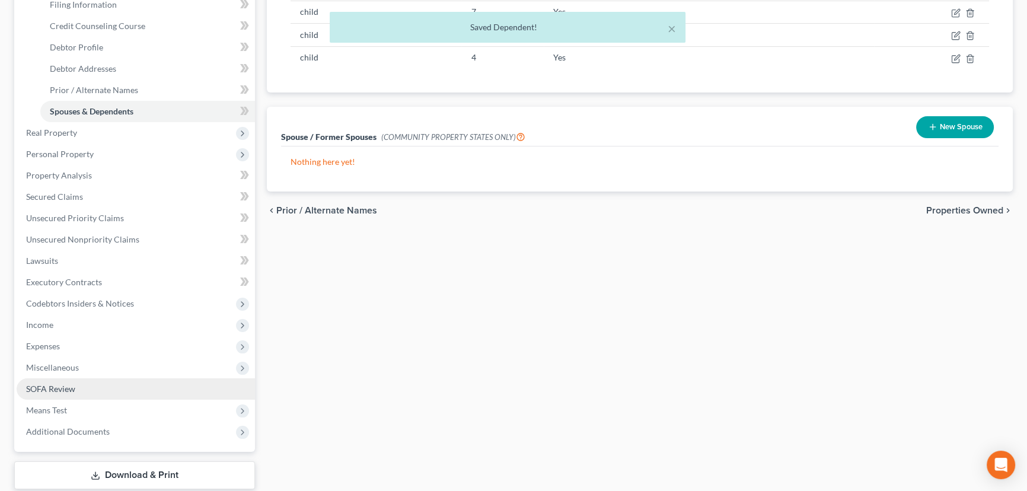
scroll to position [215, 0]
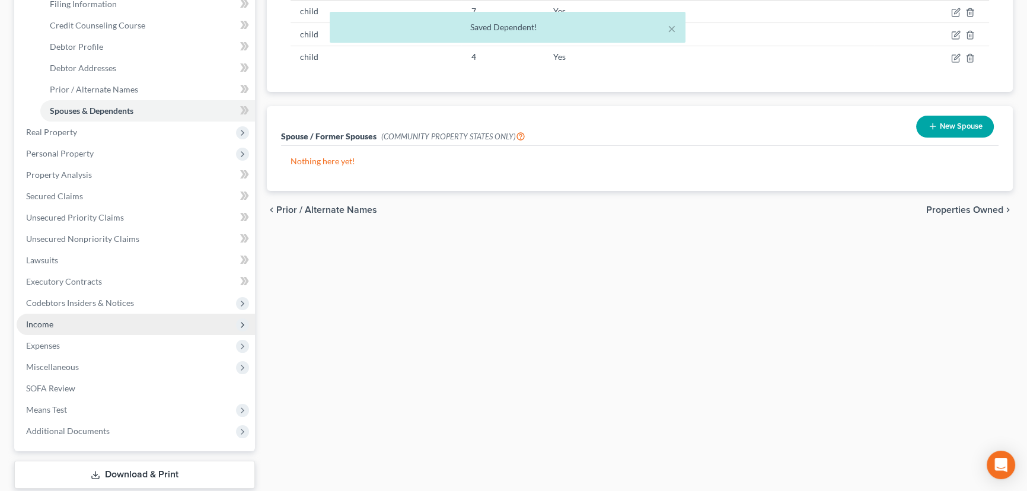
click at [47, 327] on span "Income" at bounding box center [136, 324] width 238 height 21
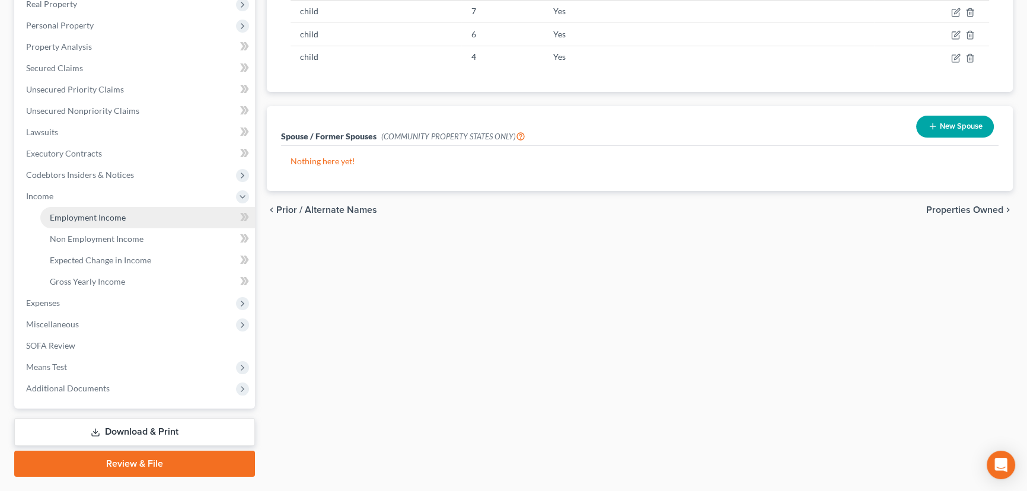
click at [107, 214] on span "Employment Income" at bounding box center [88, 217] width 76 height 10
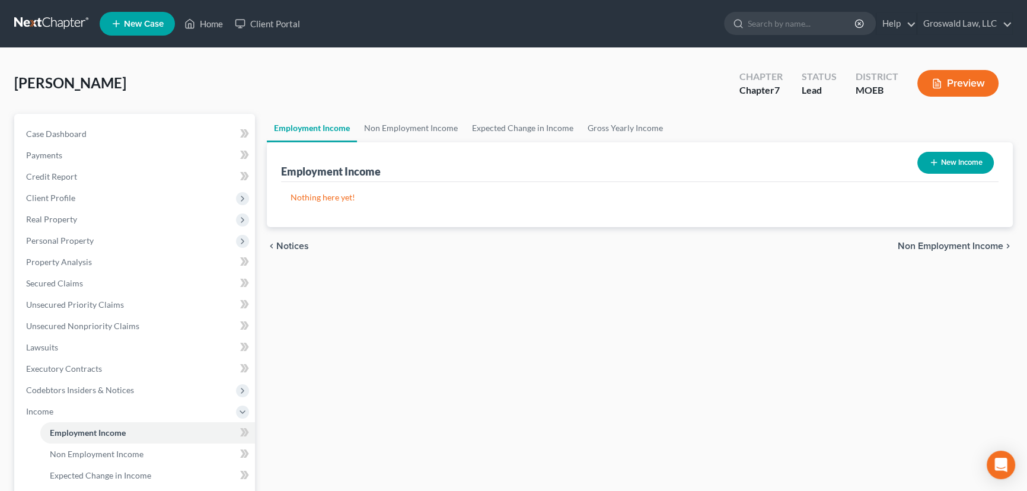
click at [962, 160] on button "New Income" at bounding box center [955, 163] width 76 height 22
select select "0"
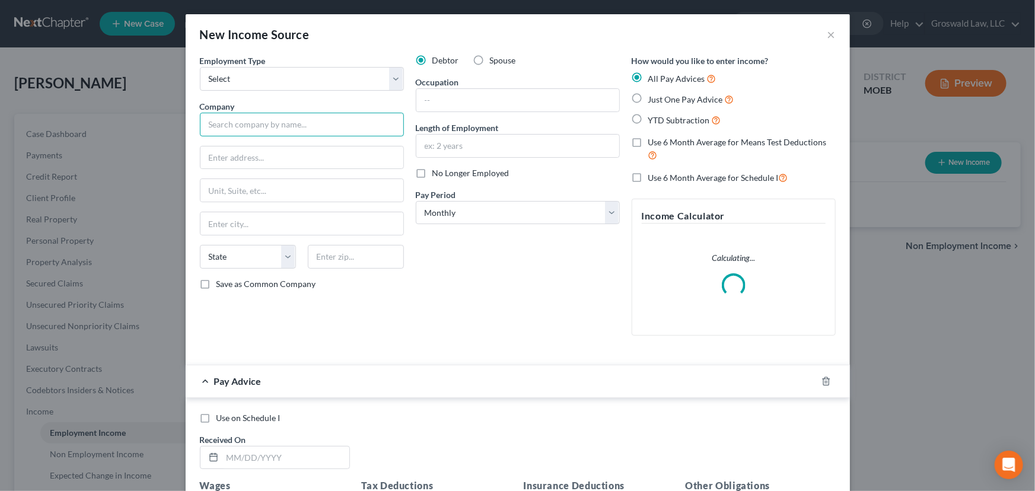
click at [310, 120] on input "text" at bounding box center [302, 125] width 204 height 24
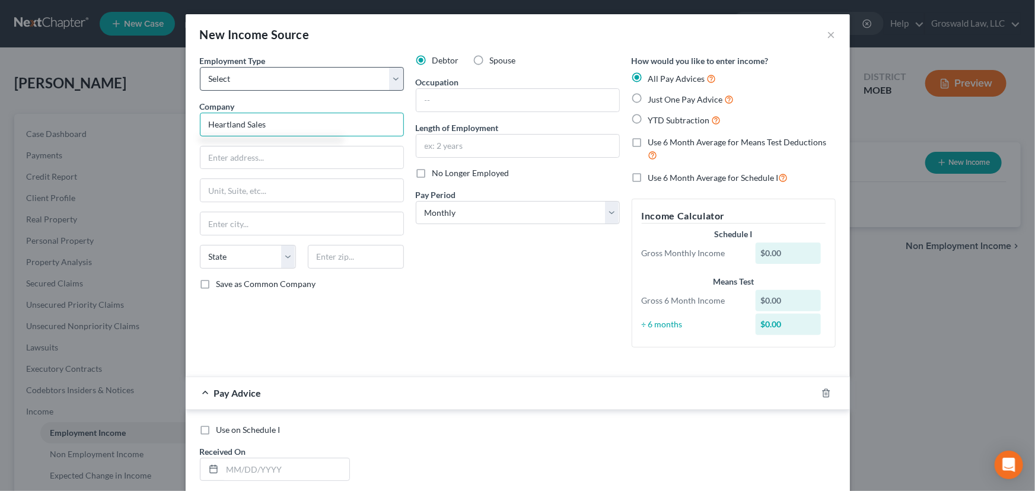
type input "Heartland Sales"
click at [323, 77] on select "Select Full or [DEMOGRAPHIC_DATA] Employment Self Employment" at bounding box center [302, 79] width 204 height 24
select select "0"
click at [200, 67] on select "Select Full or [DEMOGRAPHIC_DATA] Employment Self Employment" at bounding box center [302, 79] width 204 height 24
click at [460, 148] on input "text" at bounding box center [517, 146] width 203 height 23
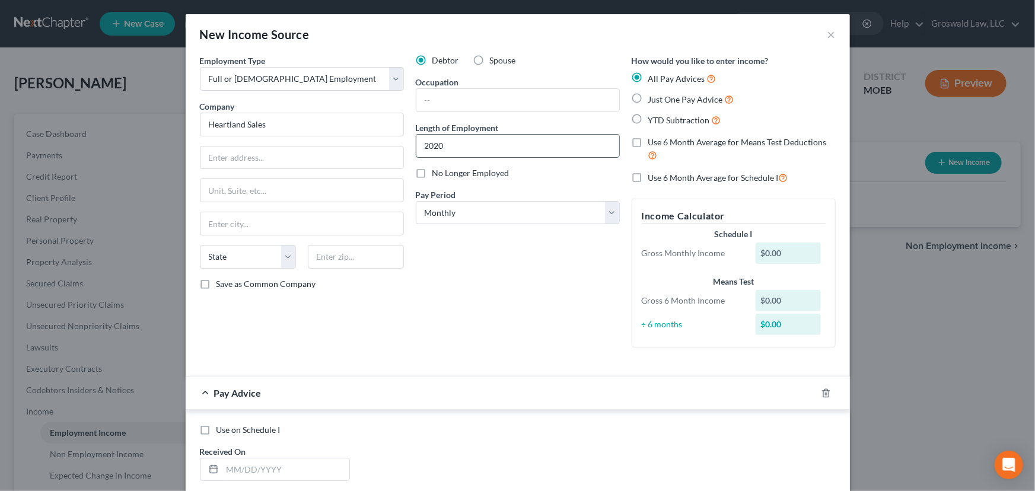
type input "2020 to present"
click at [496, 100] on input "text" at bounding box center [517, 100] width 203 height 23
type input "Sales Rep."
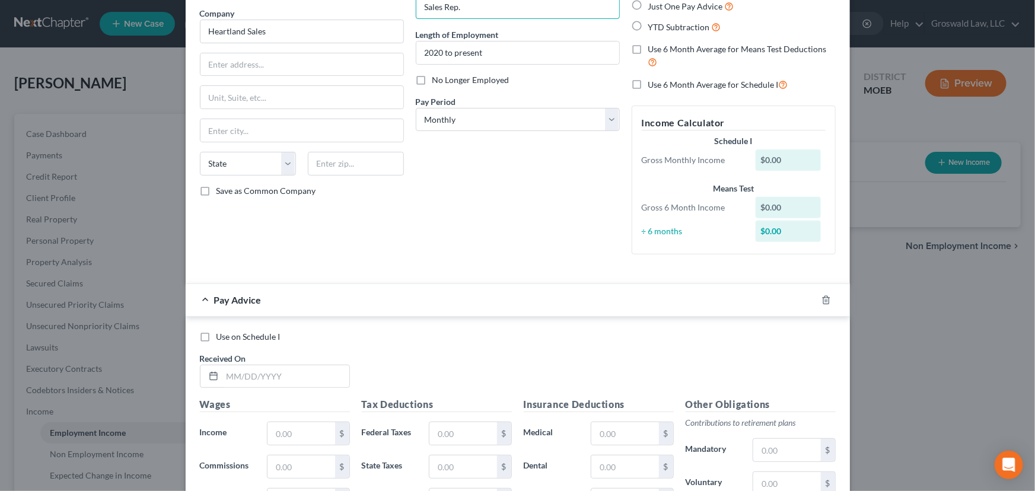
scroll to position [107, 0]
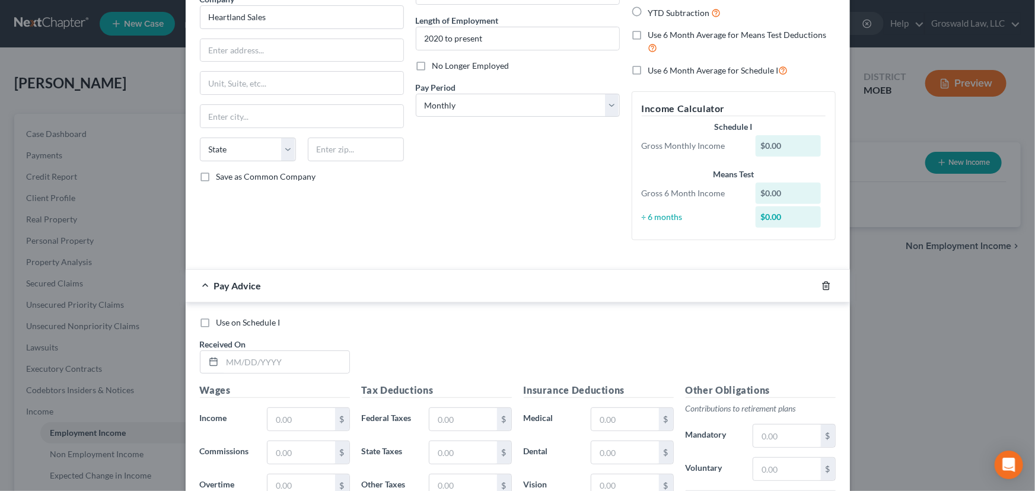
click at [825, 283] on icon "button" at bounding box center [825, 285] width 9 height 9
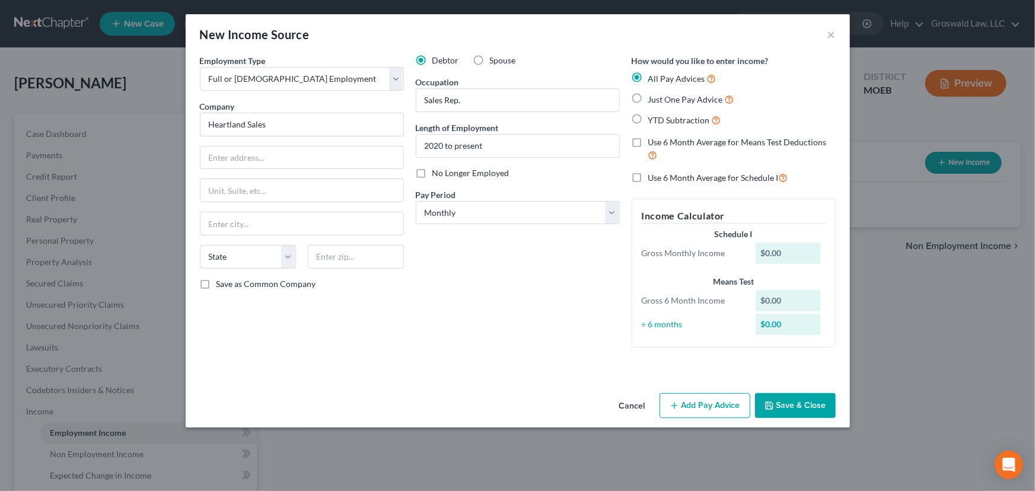
scroll to position [0, 0]
click at [776, 405] on button "Save & Close" at bounding box center [795, 405] width 81 height 25
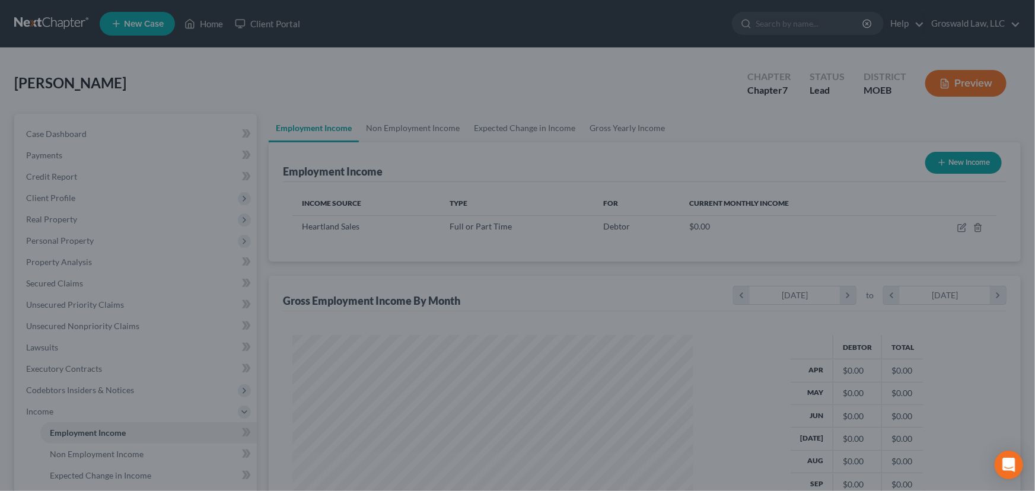
scroll to position [212, 421]
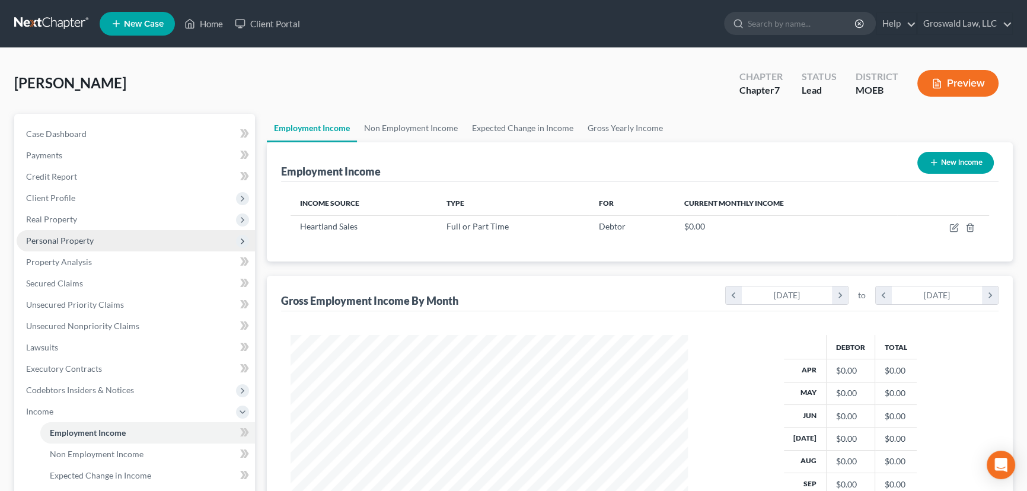
click at [82, 237] on span "Personal Property" at bounding box center [60, 240] width 68 height 10
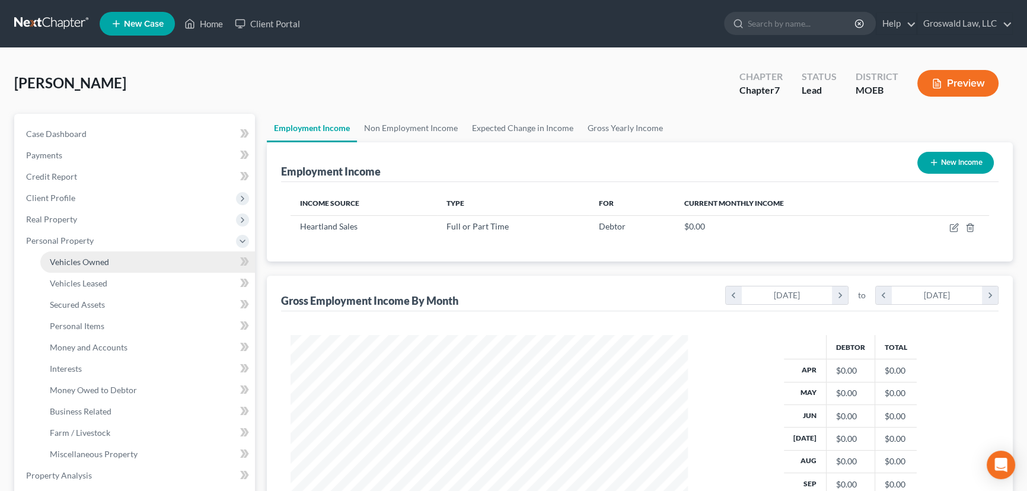
click at [118, 264] on link "Vehicles Owned" at bounding box center [147, 261] width 215 height 21
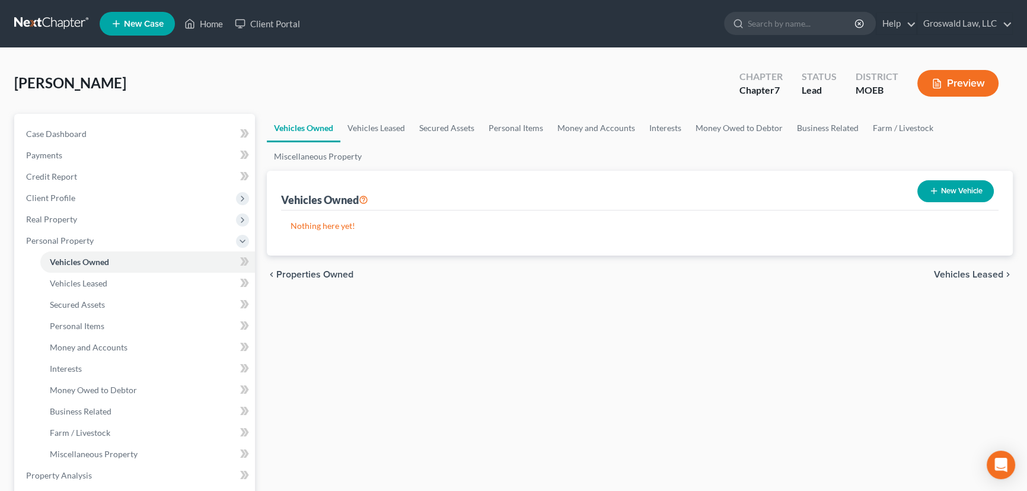
click at [949, 187] on button "New Vehicle" at bounding box center [955, 191] width 76 height 22
select select "0"
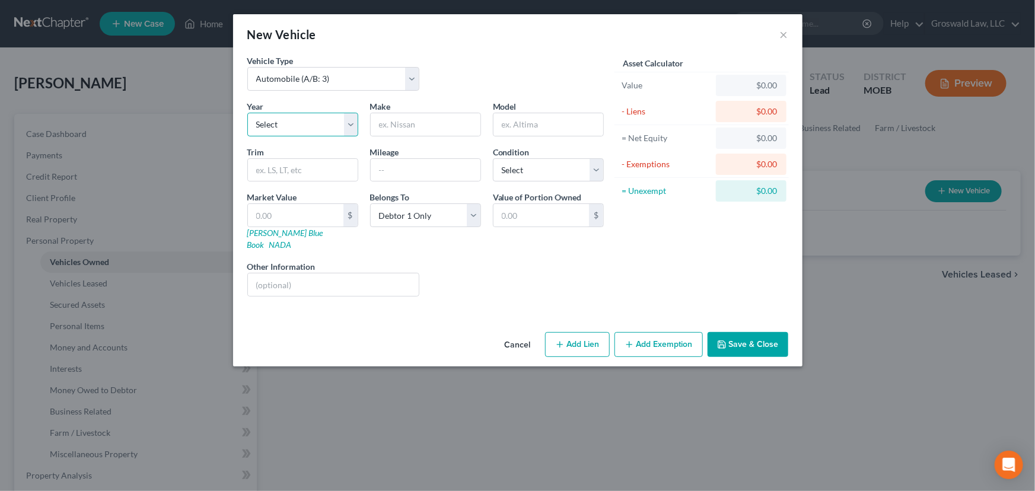
click at [332, 125] on select "Select 2026 2025 2024 2023 2022 2021 2020 2019 2018 2017 2016 2015 2014 2013 20…" at bounding box center [302, 125] width 111 height 24
select select "9"
click at [247, 113] on select "Select 2026 2025 2024 2023 2022 2021 2020 2019 2018 2017 2016 2015 2014 2013 20…" at bounding box center [302, 125] width 111 height 24
click at [379, 132] on input "text" at bounding box center [426, 124] width 110 height 23
type input "Kia"
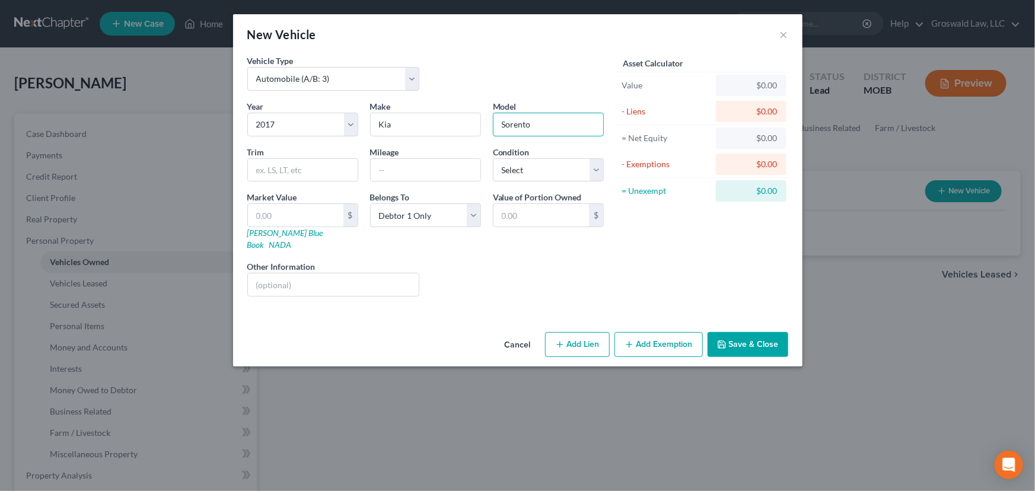
type input "Sorento"
click at [565, 332] on button "Add Lien" at bounding box center [577, 344] width 65 height 25
select select "0"
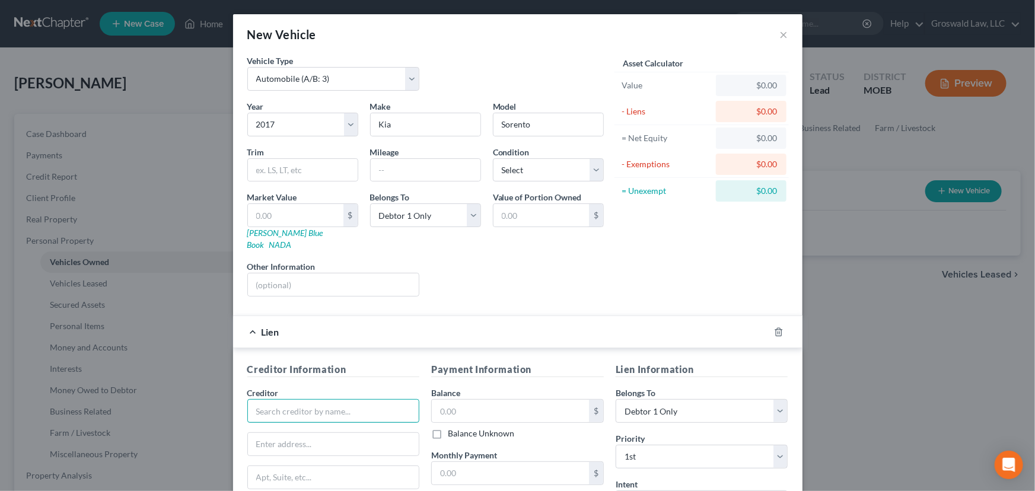
click at [319, 399] on input "text" at bounding box center [333, 411] width 173 height 24
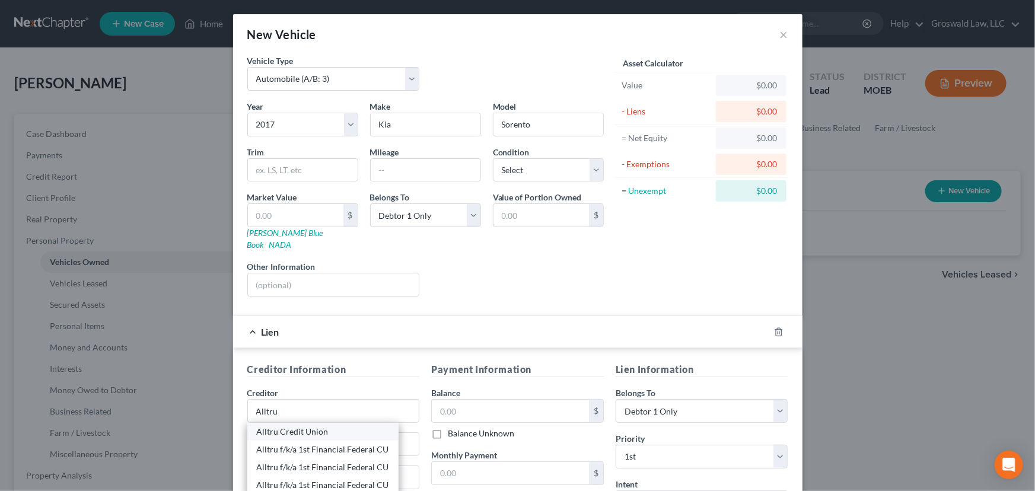
click at [313, 426] on div "Alltru Credit Union" at bounding box center [323, 432] width 132 height 12
type input "Alltru Credit Union"
type input "Attn: Bankruptcy"
type input "[STREET_ADDRESS]"
type input "[GEOGRAPHIC_DATA]"
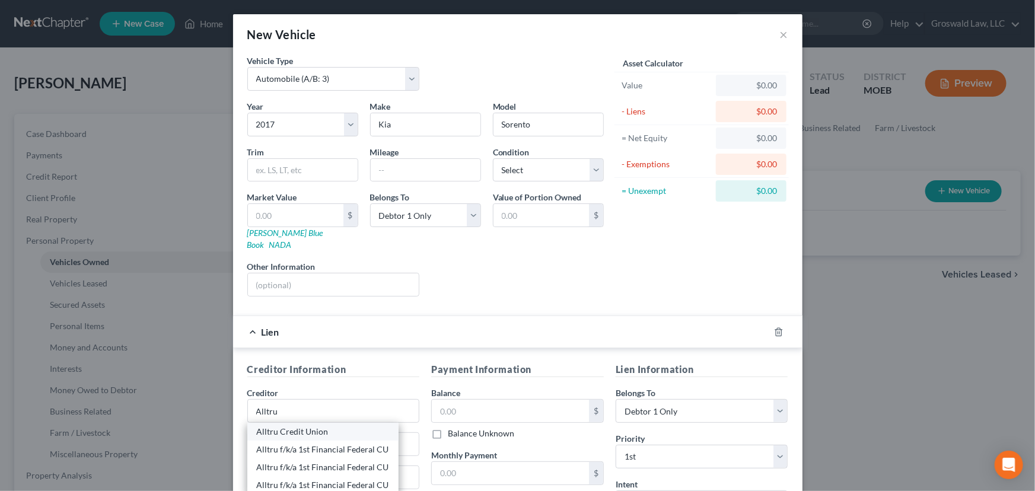
select select "26"
type input "63385"
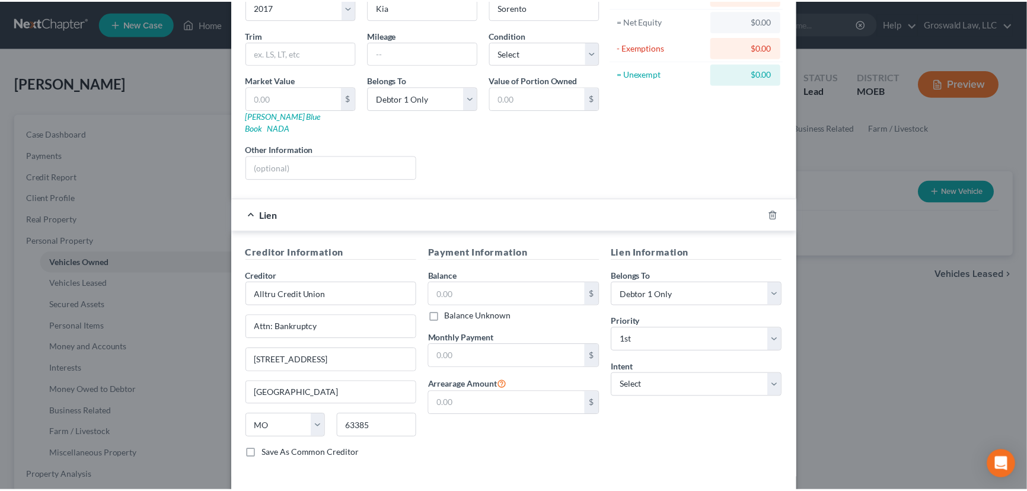
scroll to position [156, 0]
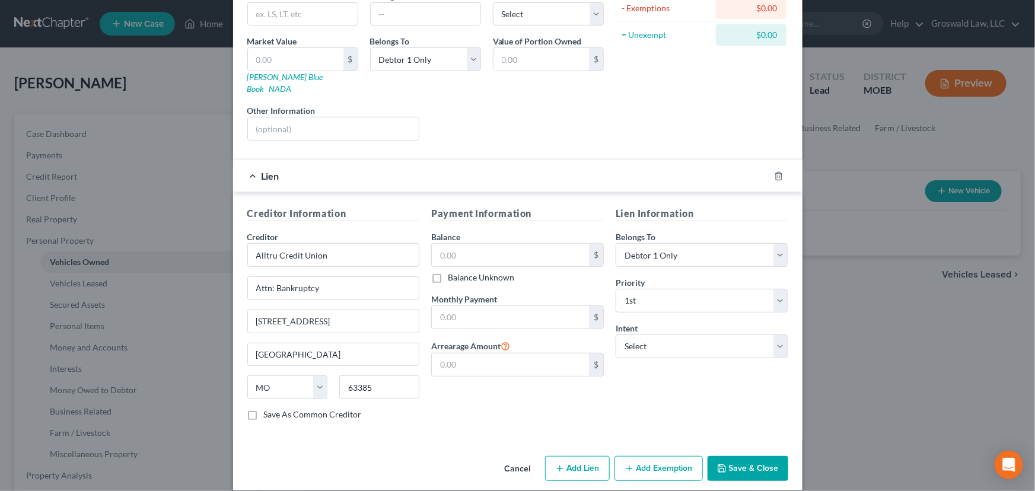
click at [734, 456] on button "Save & Close" at bounding box center [747, 468] width 81 height 25
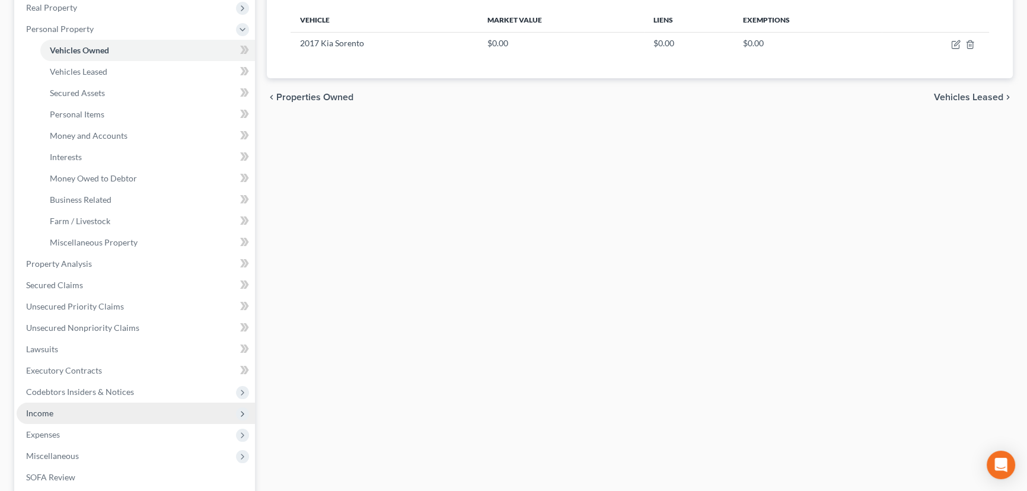
scroll to position [269, 0]
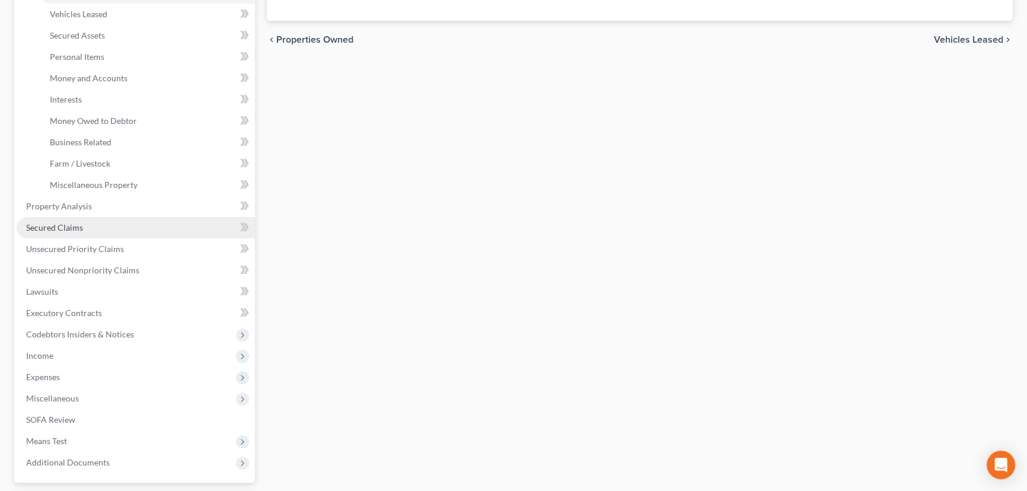
click at [60, 228] on span "Secured Claims" at bounding box center [54, 227] width 57 height 10
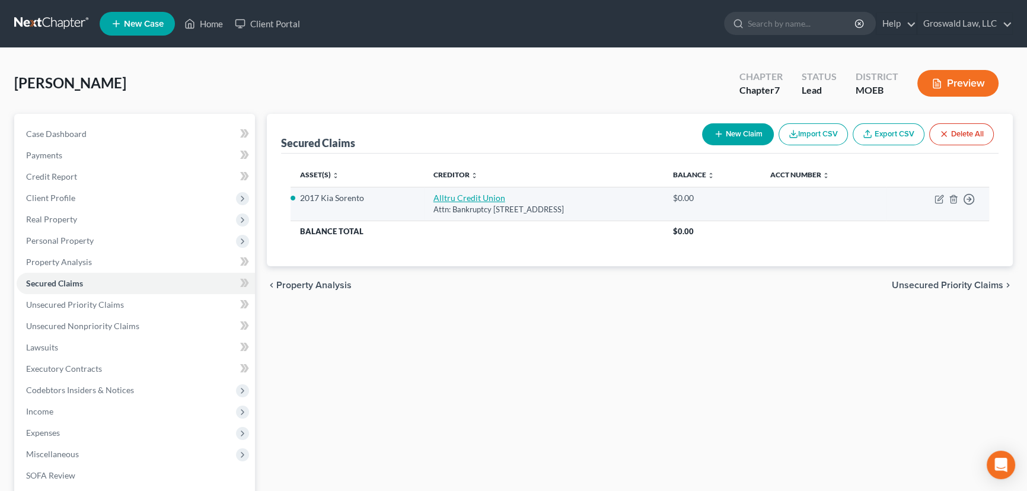
click at [445, 199] on link "Alltru Credit Union" at bounding box center [469, 198] width 72 height 10
select select "26"
select select "2"
select select "0"
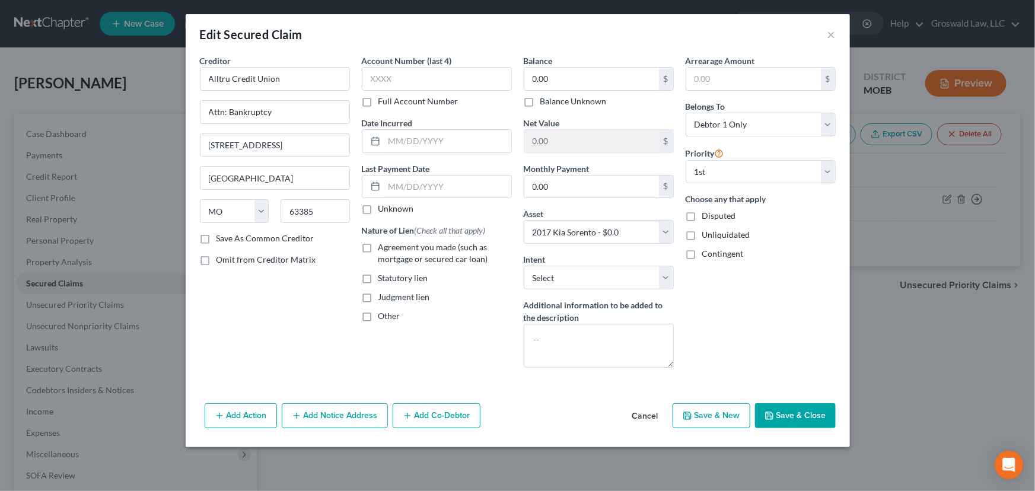
click at [403, 258] on span "Agreement you made (such as mortgage or secured car loan)" at bounding box center [433, 253] width 110 height 22
click at [391, 249] on input "Agreement you made (such as mortgage or secured car loan)" at bounding box center [387, 245] width 8 height 8
checkbox input "true"
click at [591, 80] on input "0.00" at bounding box center [591, 79] width 135 height 23
type input "10,000"
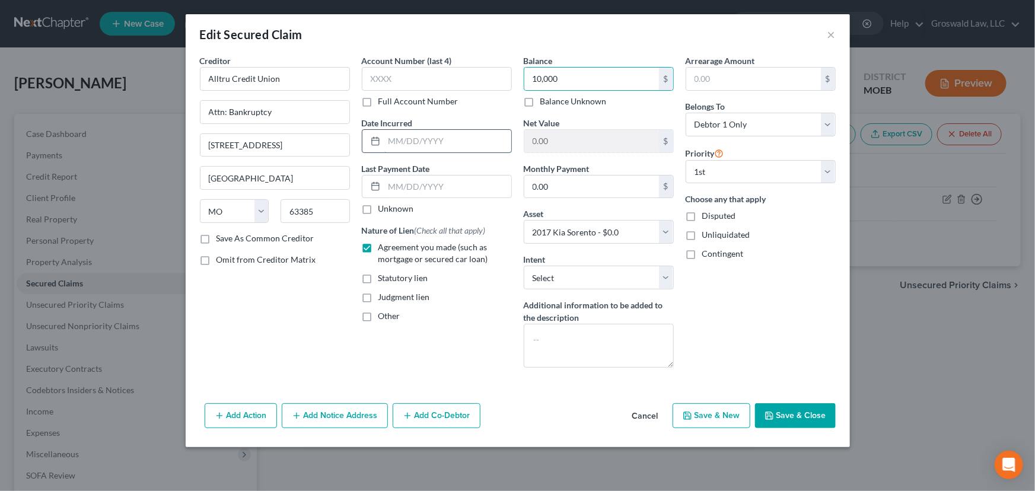
click at [443, 145] on input "text" at bounding box center [447, 141] width 127 height 23
type input "2023"
click at [816, 417] on button "Save & Close" at bounding box center [795, 415] width 81 height 25
select select
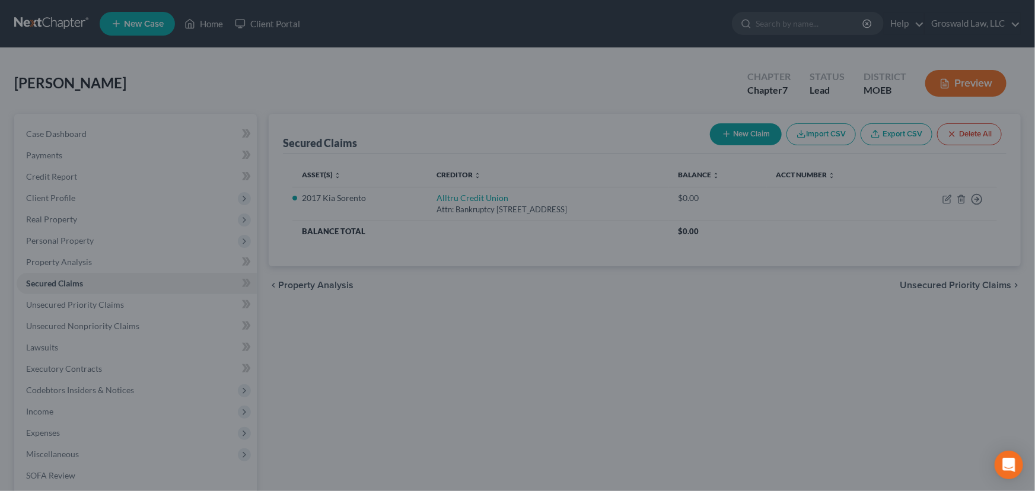
type input "10,000.00"
type input "-10,000.00"
select select "2"
type input "0"
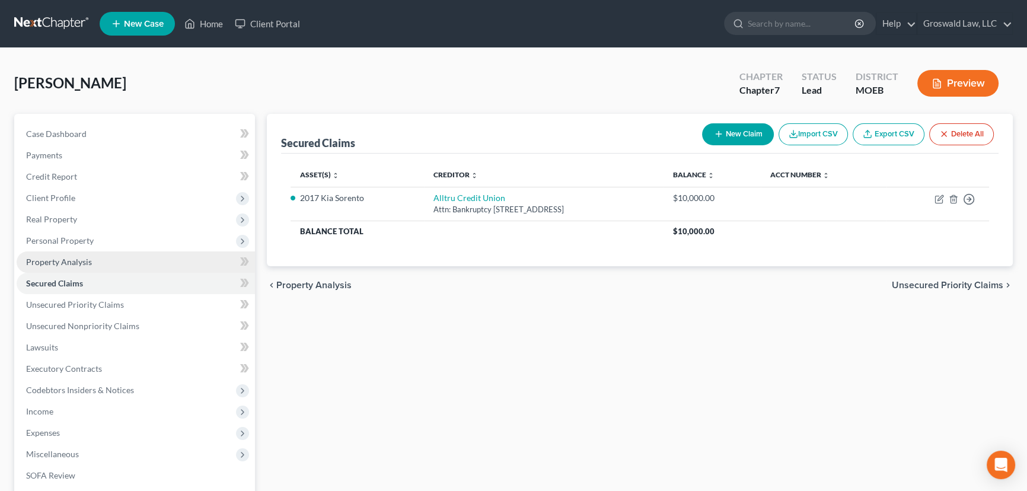
click at [87, 261] on span "Property Analysis" at bounding box center [59, 262] width 66 height 10
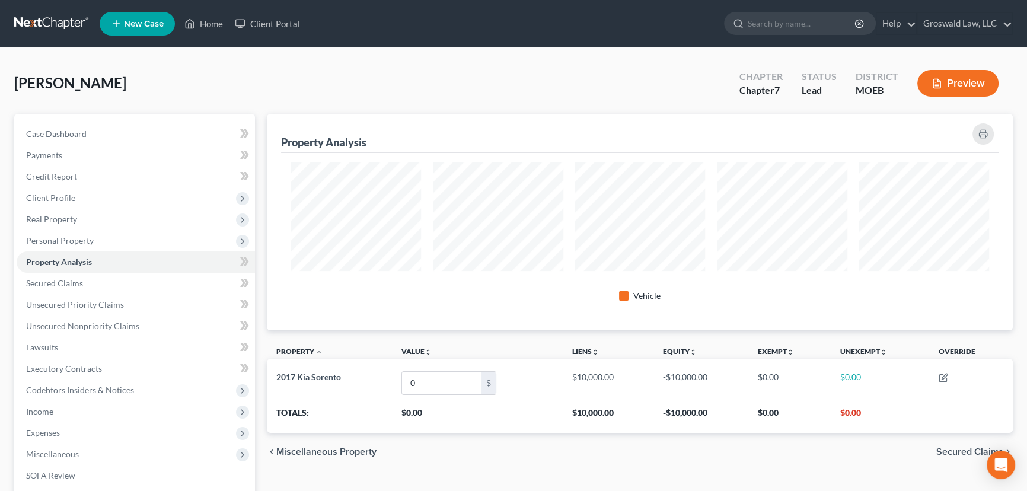
scroll to position [216, 745]
click at [144, 234] on span "Personal Property" at bounding box center [136, 240] width 238 height 21
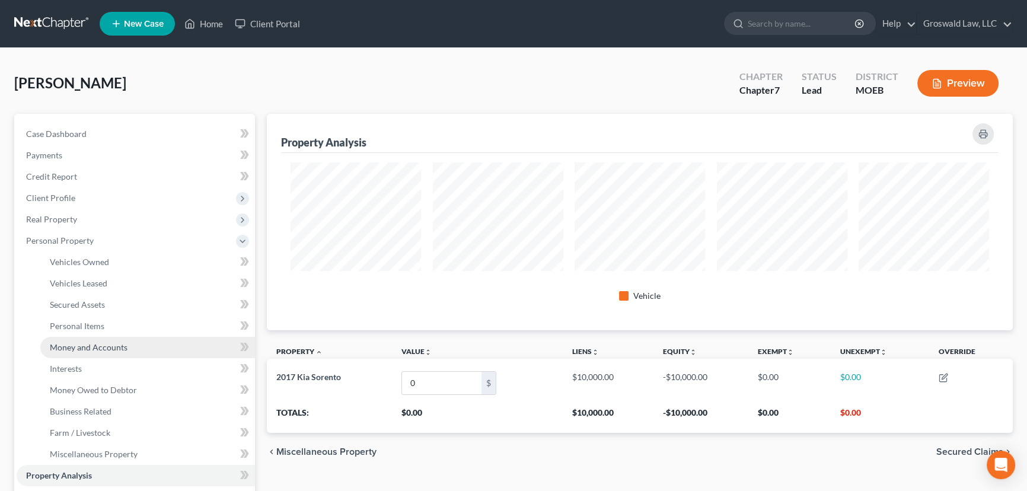
click at [119, 344] on span "Money and Accounts" at bounding box center [89, 347] width 78 height 10
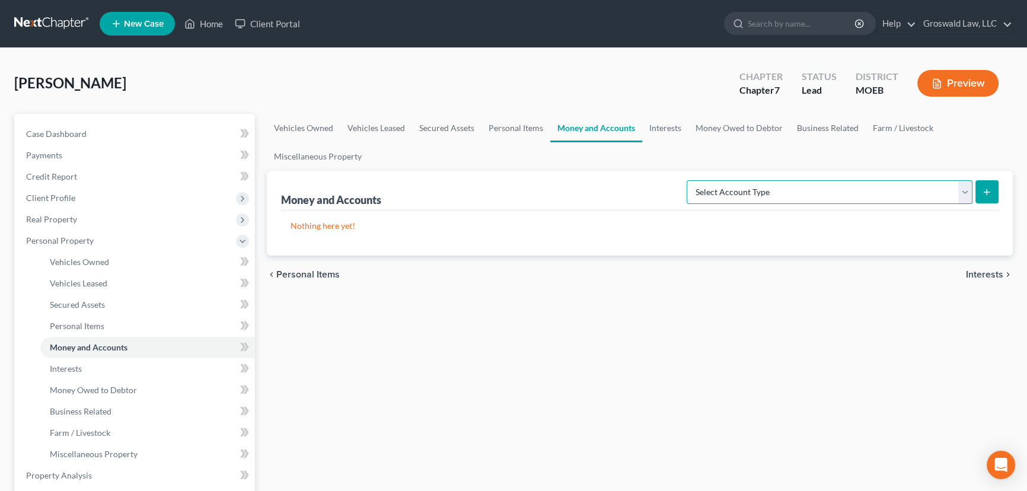
click at [831, 196] on select "Select Account Type Brokerage (A/B: 18, SOFA: 20) Cash on Hand (A/B: 16) Certif…" at bounding box center [830, 192] width 286 height 24
select select "checking"
click at [690, 180] on select "Select Account Type Brokerage (A/B: 18, SOFA: 20) Cash on Hand (A/B: 16) Certif…" at bounding box center [830, 192] width 286 height 24
click at [984, 193] on icon "submit" at bounding box center [986, 191] width 9 height 9
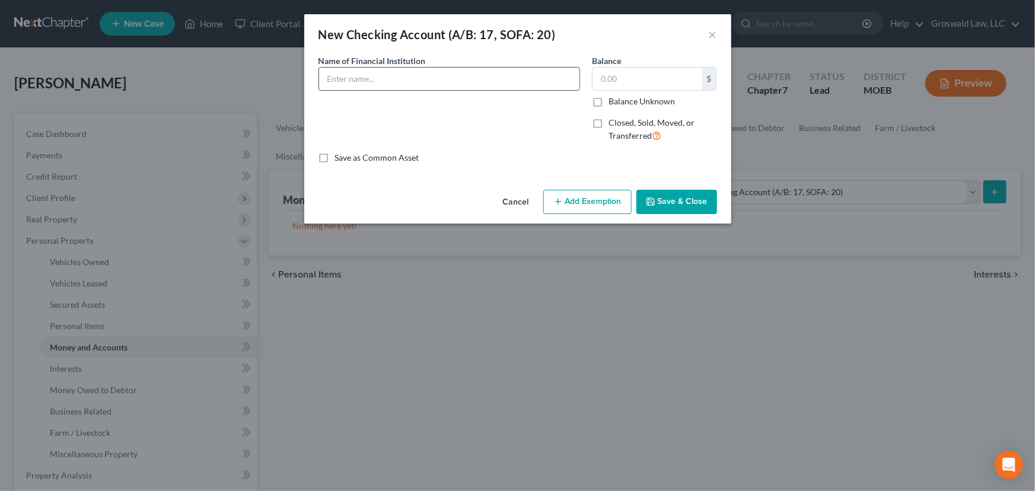
click at [477, 87] on input "text" at bounding box center [449, 79] width 260 height 23
type input "Regions"
type input "500"
click at [684, 200] on button "Save & Close" at bounding box center [676, 202] width 81 height 25
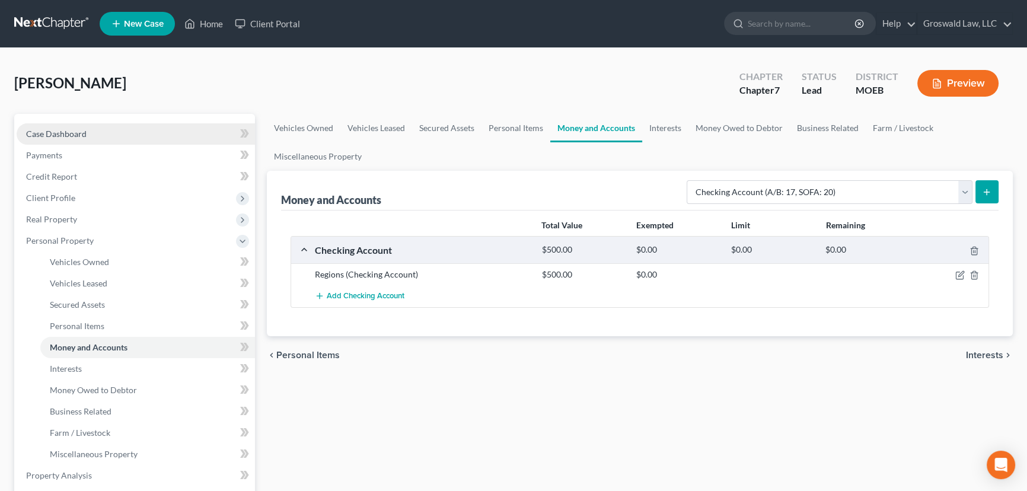
click at [60, 125] on link "Case Dashboard" at bounding box center [136, 133] width 238 height 21
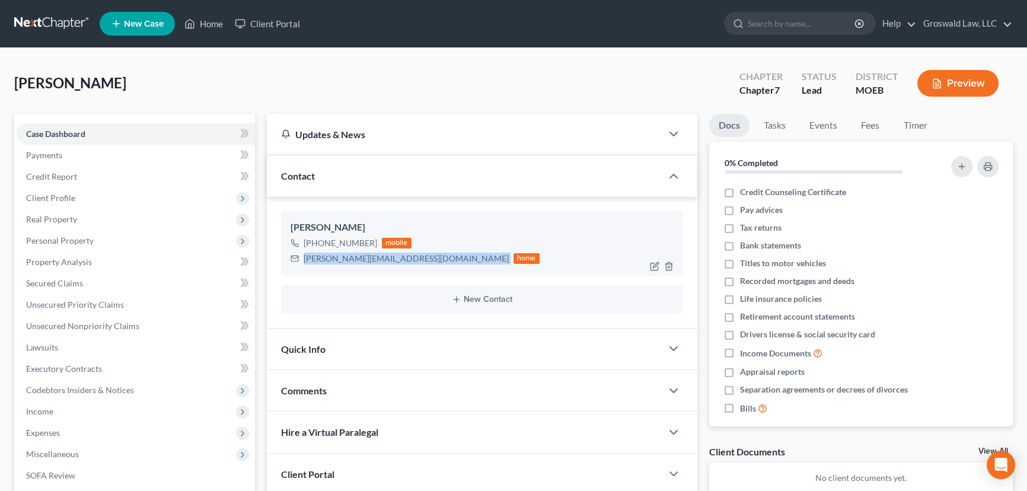
drag, startPoint x: 388, startPoint y: 254, endPoint x: 301, endPoint y: 256, distance: 87.8
click at [301, 256] on div "[PERSON_NAME][EMAIL_ADDRESS][DOMAIN_NAME] home" at bounding box center [415, 258] width 249 height 15
copy div "[PERSON_NAME][EMAIL_ADDRESS][DOMAIN_NAME]"
click at [342, 225] on div "[PERSON_NAME]" at bounding box center [482, 228] width 383 height 14
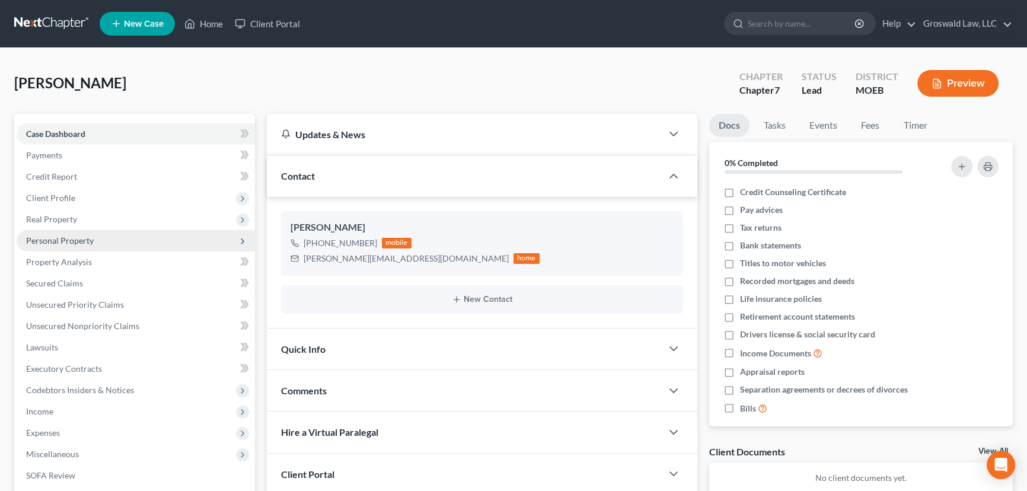
copy div "[PERSON_NAME]"
drag, startPoint x: 372, startPoint y: 244, endPoint x: 337, endPoint y: 246, distance: 35.7
click at [337, 246] on div "[PHONE_NUMBER] mobile" at bounding box center [415, 242] width 249 height 15
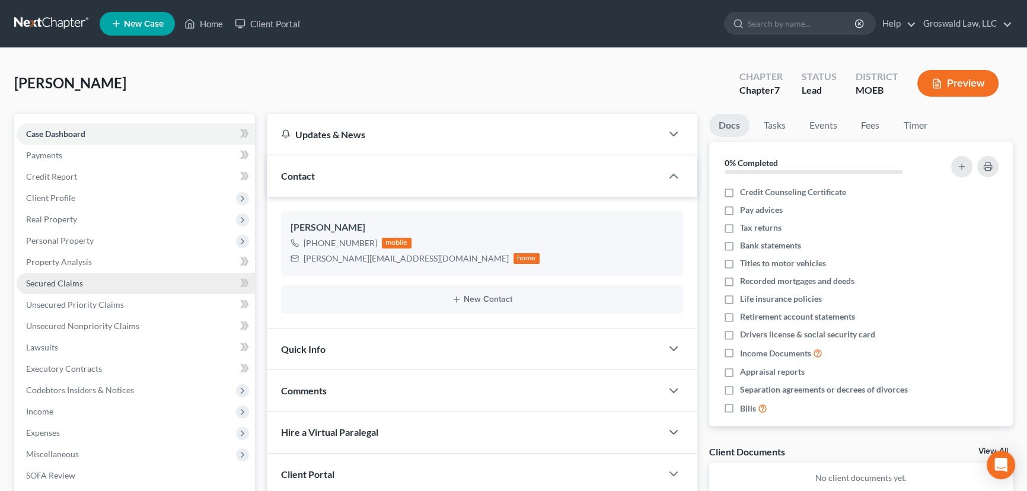
copy div "915-1779"
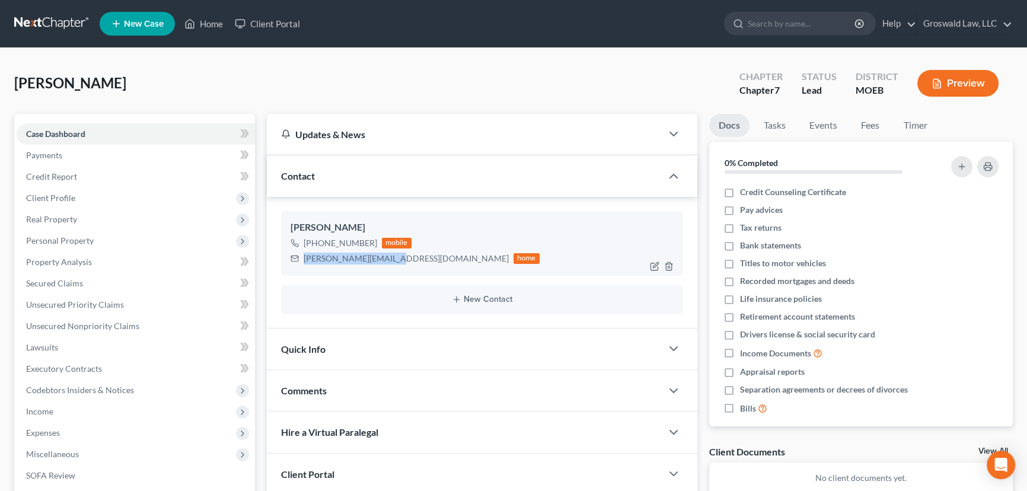
drag, startPoint x: 387, startPoint y: 259, endPoint x: 302, endPoint y: 266, distance: 84.5
click at [302, 266] on div "[PERSON_NAME] [PHONE_NUMBER] mobile [PERSON_NAME][EMAIL_ADDRESS][DOMAIN_NAME] h…" at bounding box center [482, 243] width 402 height 64
copy div "[PERSON_NAME][EMAIL_ADDRESS][DOMAIN_NAME]"
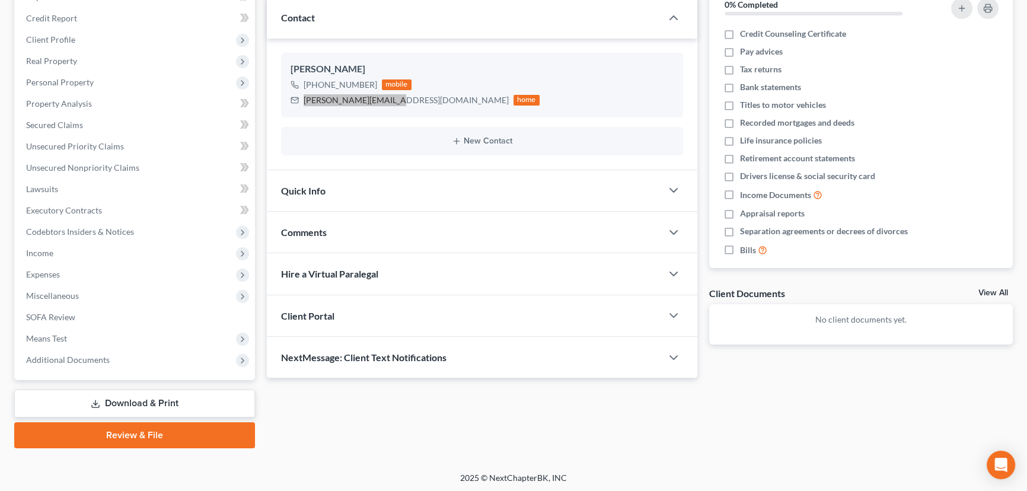
scroll to position [159, 0]
click at [353, 220] on div "Comments" at bounding box center [464, 231] width 395 height 41
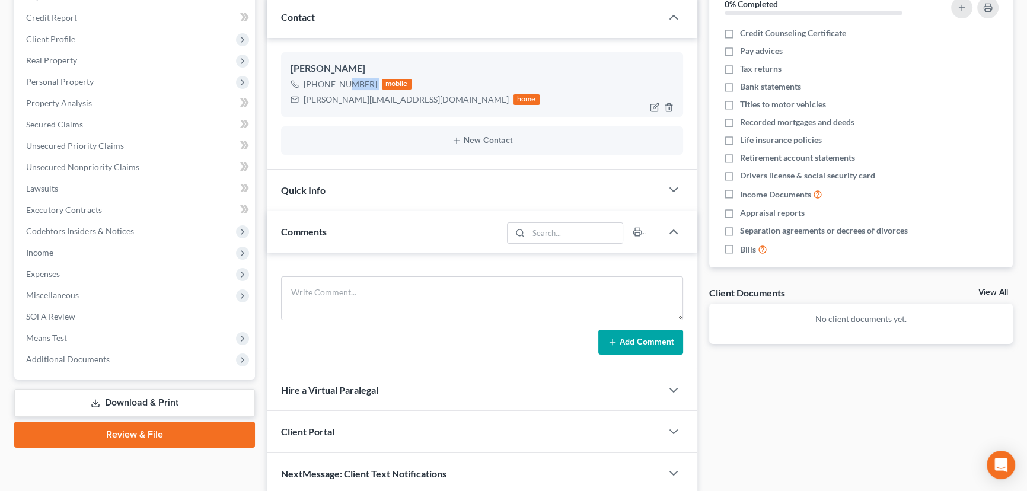
drag, startPoint x: 374, startPoint y: 82, endPoint x: 337, endPoint y: 85, distance: 37.5
click at [337, 85] on div "[PHONE_NUMBER] mobile" at bounding box center [415, 83] width 249 height 15
click at [398, 285] on textarea at bounding box center [482, 298] width 402 height 44
paste textarea "1. ID and SS card2. 2024 tax returns (state and fed) 3. Paystubs from [DATE] to…"
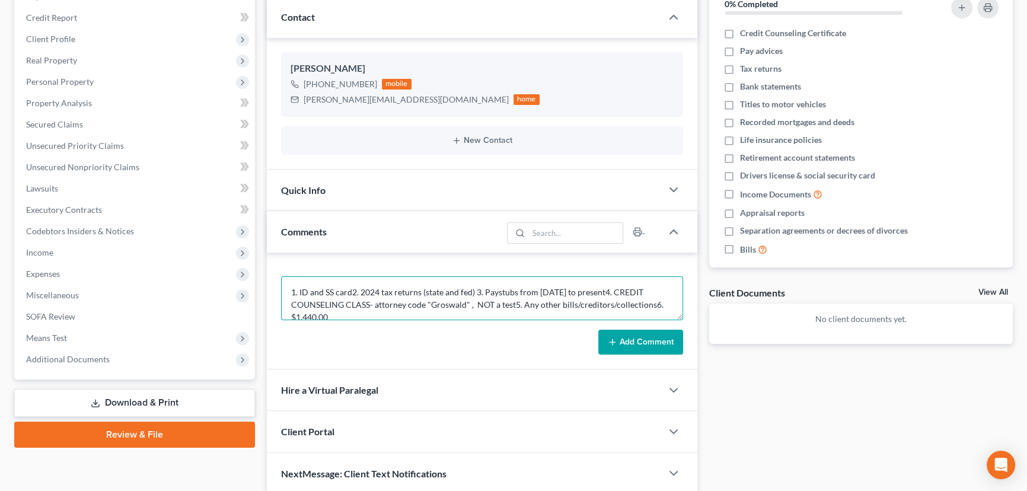
scroll to position [2, 0]
type textarea "1. ID and SS card2. 2024 tax returns (state and fed) 3. Paystubs from [DATE] to…"
click at [662, 336] on button "Add Comment" at bounding box center [640, 342] width 85 height 25
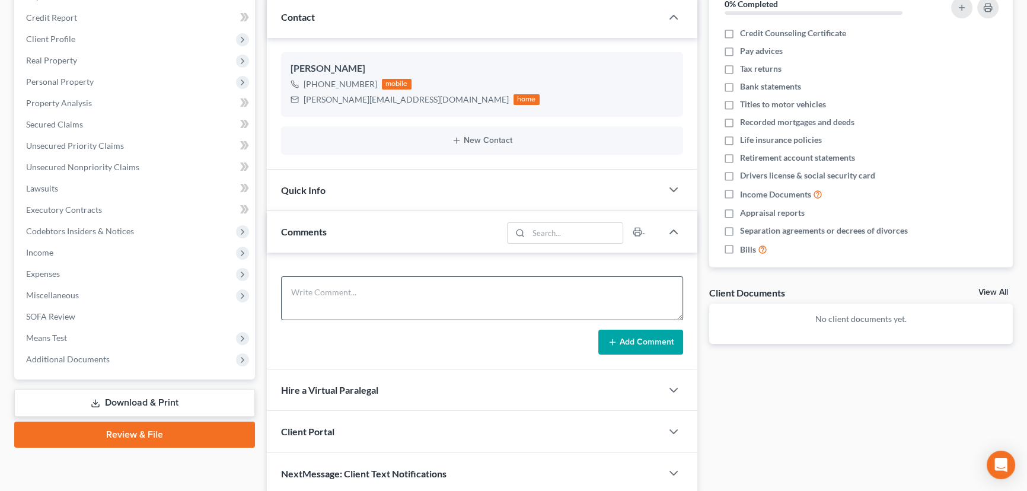
scroll to position [0, 0]
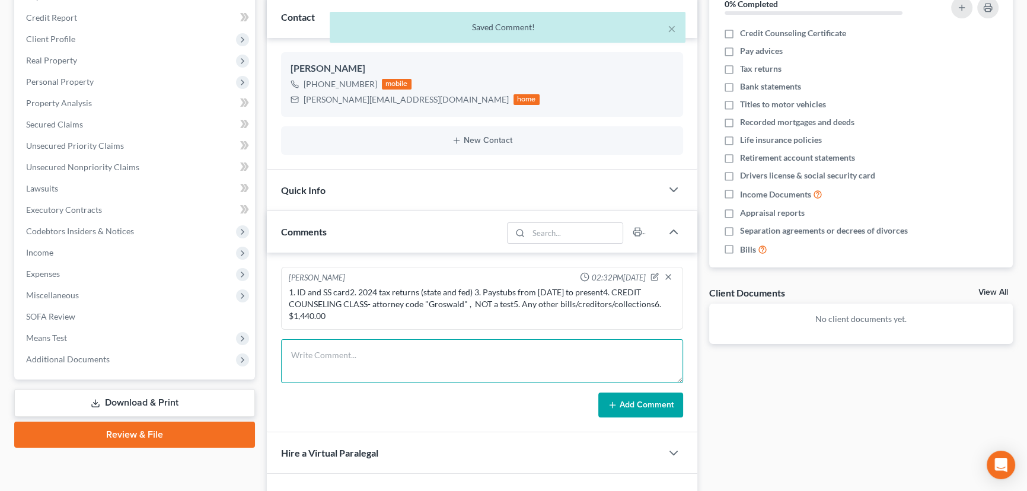
click at [385, 357] on textarea at bounding box center [482, 361] width 402 height 44
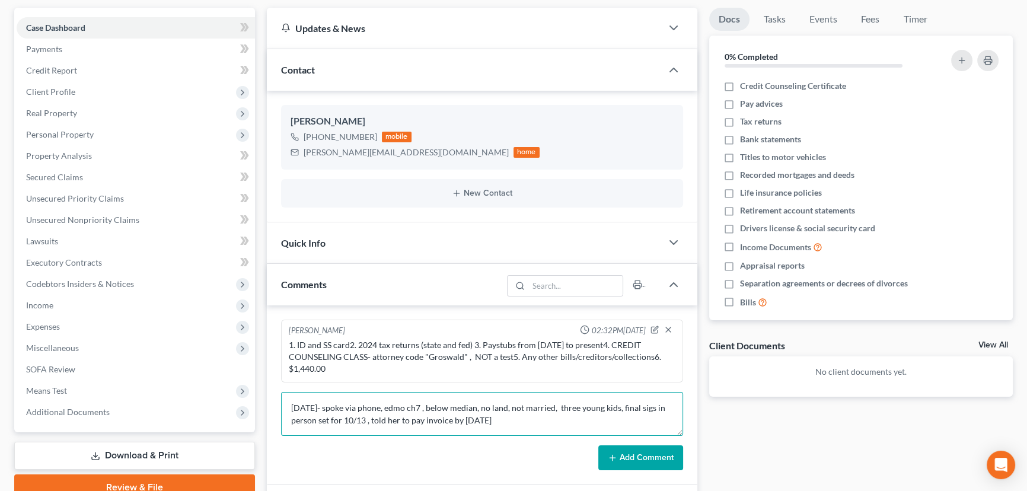
scroll to position [105, 0]
type textarea "[DATE]- spoke via phone, edmo ch7 , below median, no land, not married, three y…"
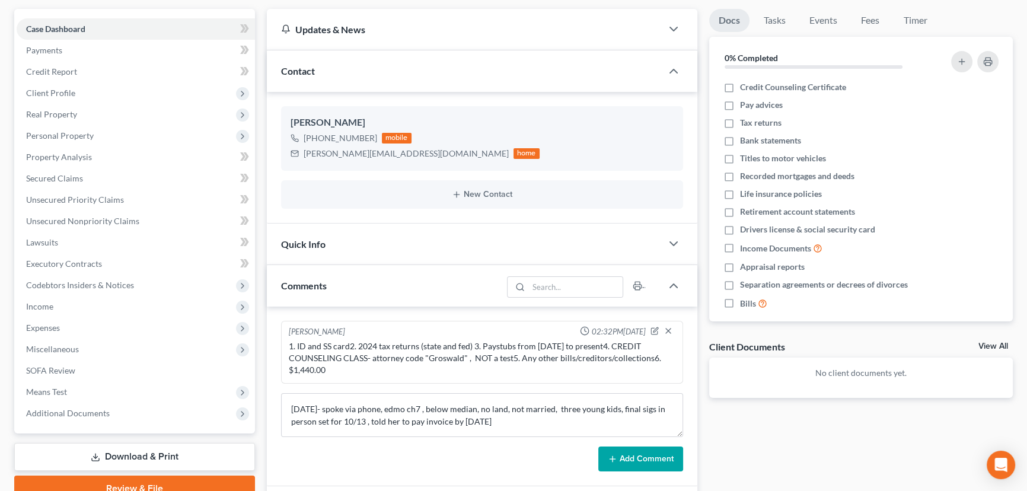
drag, startPoint x: 626, startPoint y: 462, endPoint x: 591, endPoint y: 460, distance: 35.0
click at [626, 462] on button "Add Comment" at bounding box center [640, 458] width 85 height 25
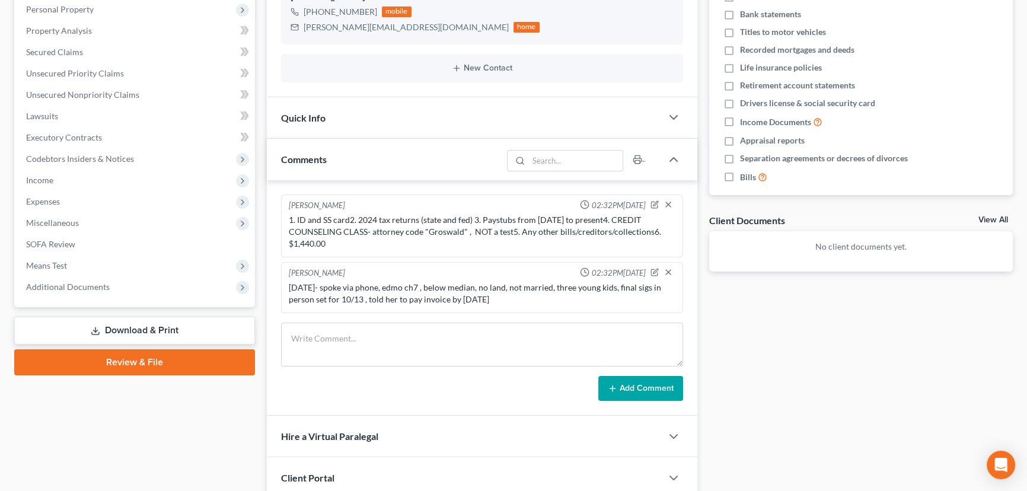
scroll to position [267, 0]
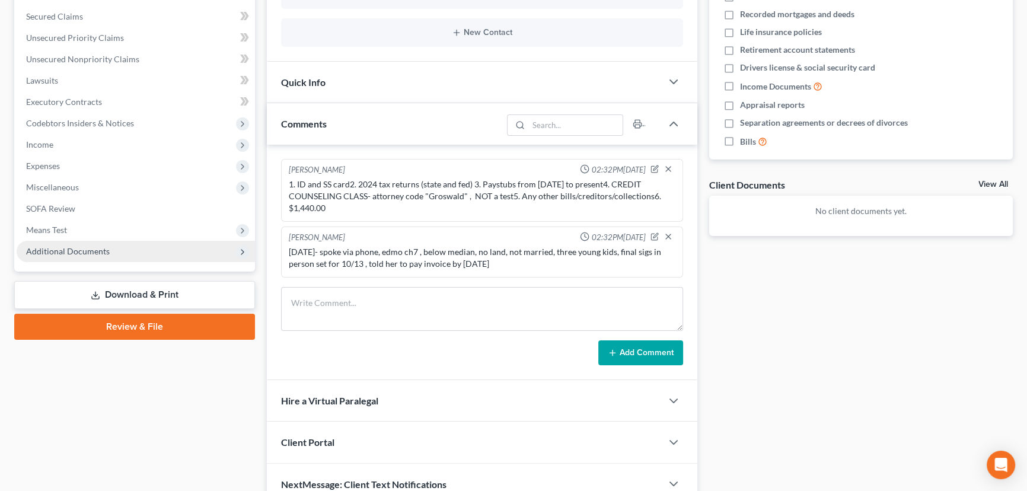
click at [165, 251] on span "Additional Documents" at bounding box center [136, 251] width 238 height 21
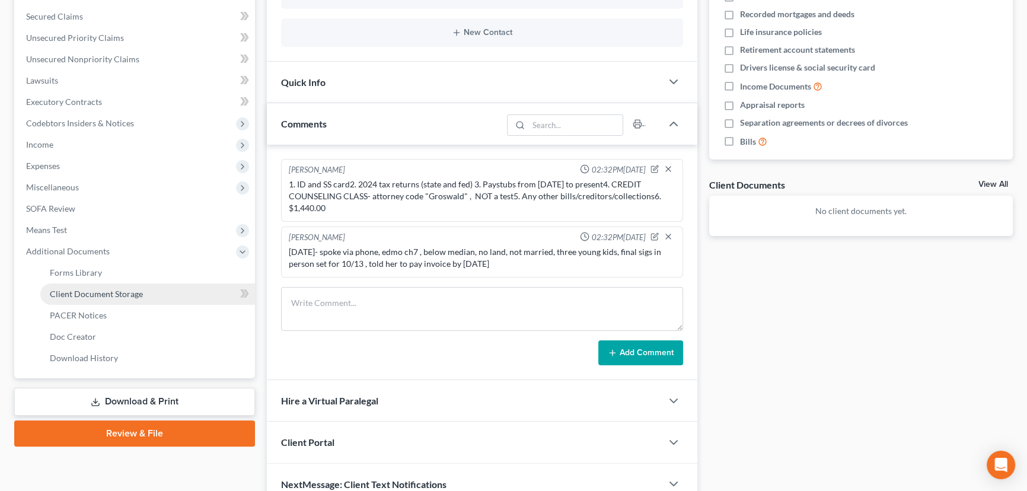
click at [143, 292] on link "Client Document Storage" at bounding box center [147, 293] width 215 height 21
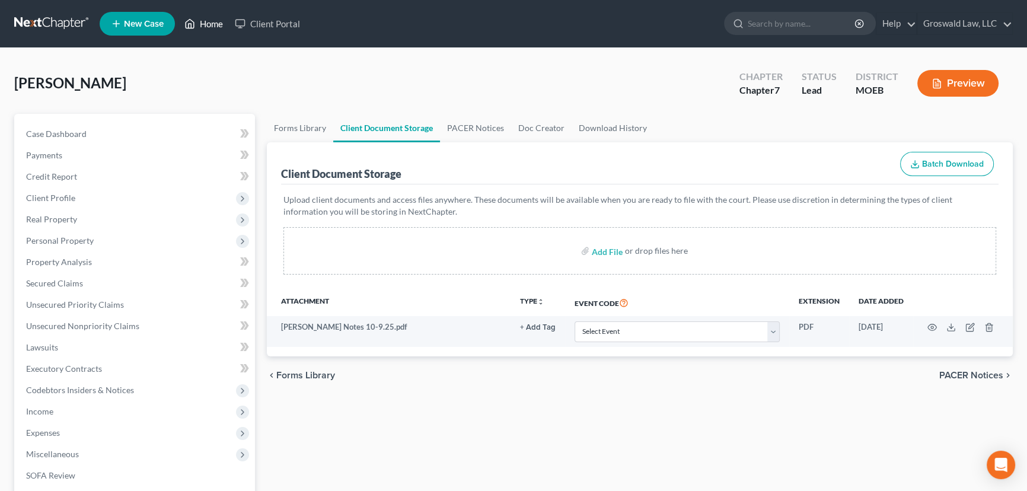
click at [215, 25] on link "Home" at bounding box center [203, 23] width 50 height 21
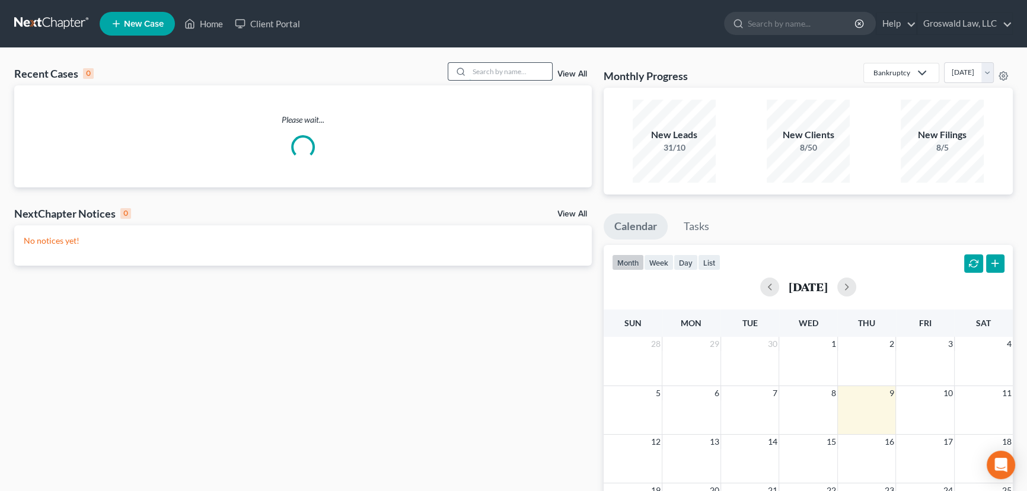
click at [478, 73] on input "search" at bounding box center [510, 71] width 83 height 17
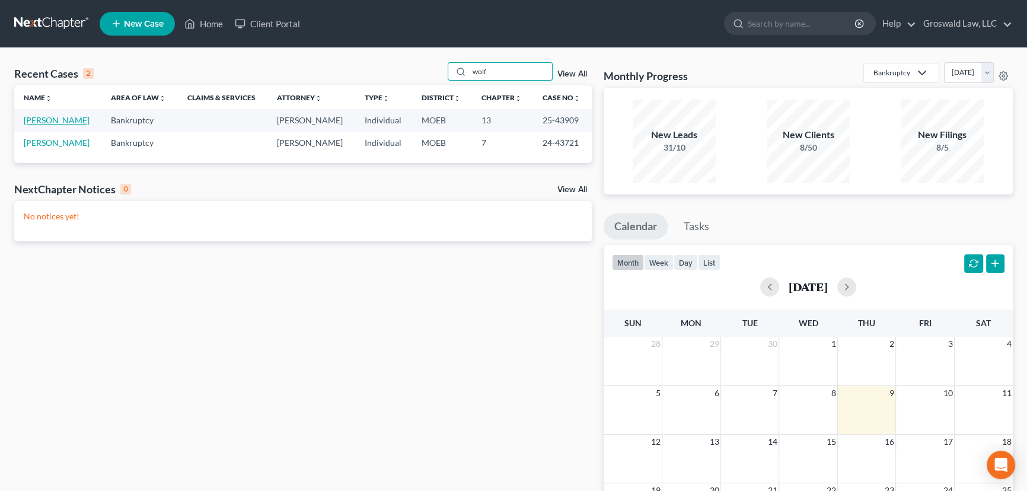
type input "wolf"
click at [50, 122] on link "[PERSON_NAME]" at bounding box center [57, 120] width 66 height 10
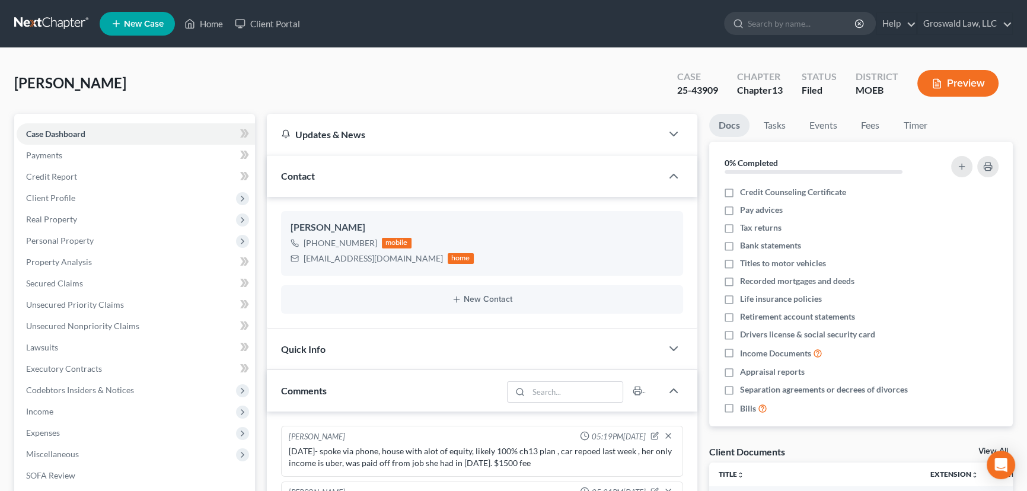
scroll to position [127, 0]
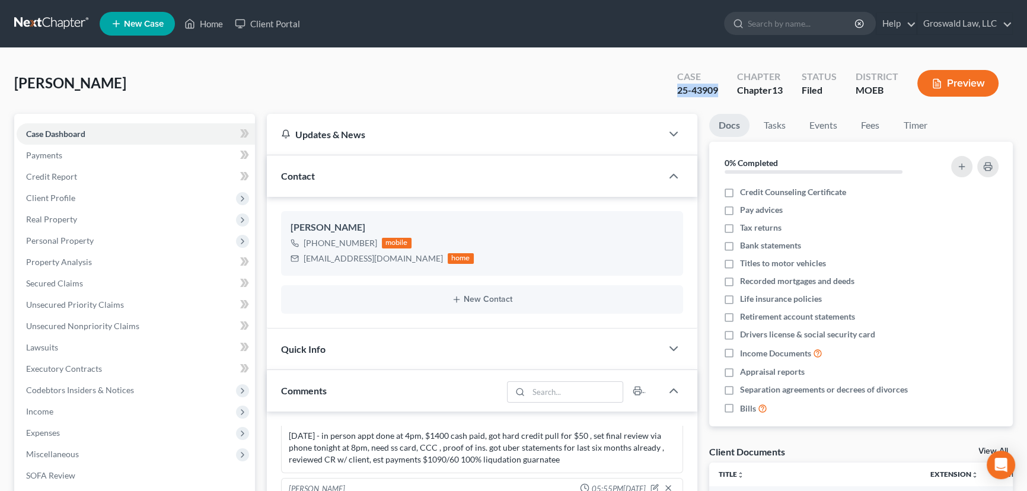
drag, startPoint x: 721, startPoint y: 90, endPoint x: 669, endPoint y: 94, distance: 52.3
click at [669, 94] on div "Case 25-43909" at bounding box center [698, 84] width 60 height 35
click at [91, 197] on span "Client Profile" at bounding box center [136, 197] width 238 height 21
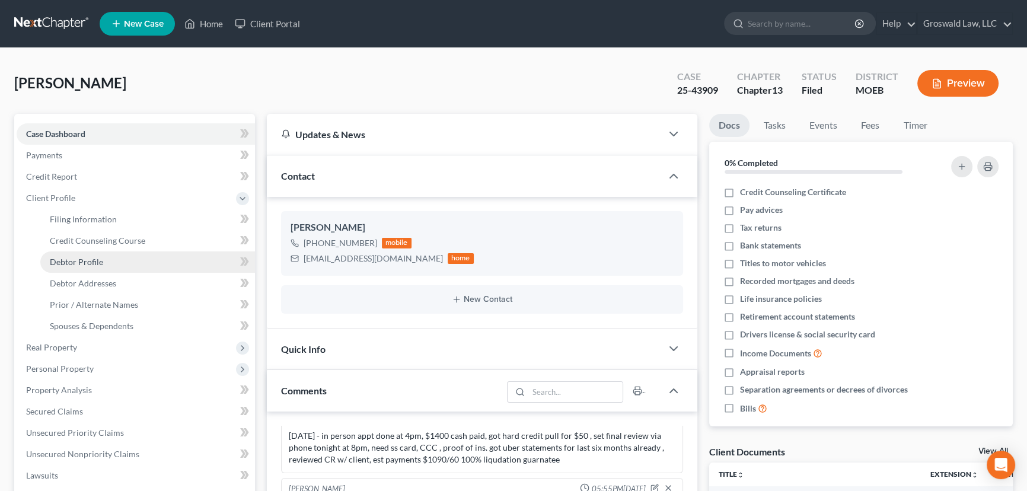
click at [85, 266] on span "Debtor Profile" at bounding box center [76, 262] width 53 height 10
select select "0"
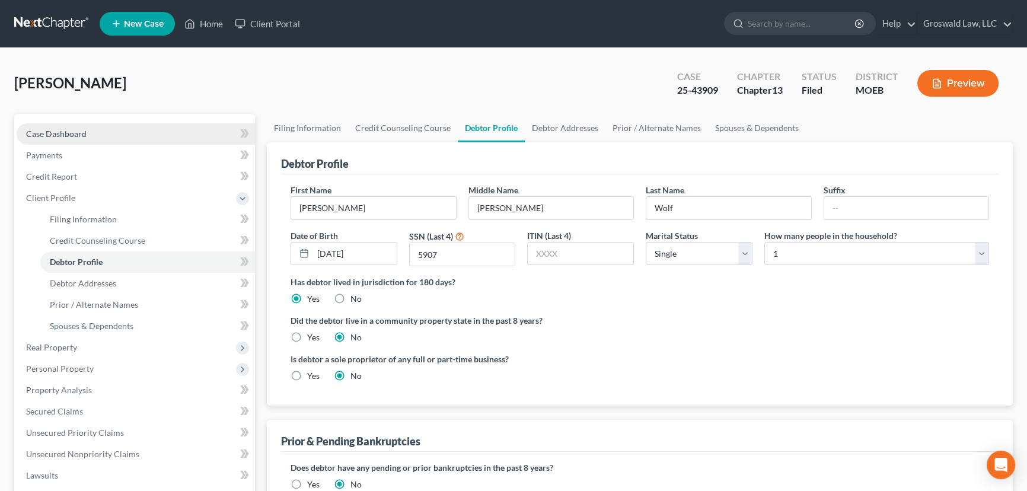
click at [111, 132] on link "Case Dashboard" at bounding box center [136, 133] width 238 height 21
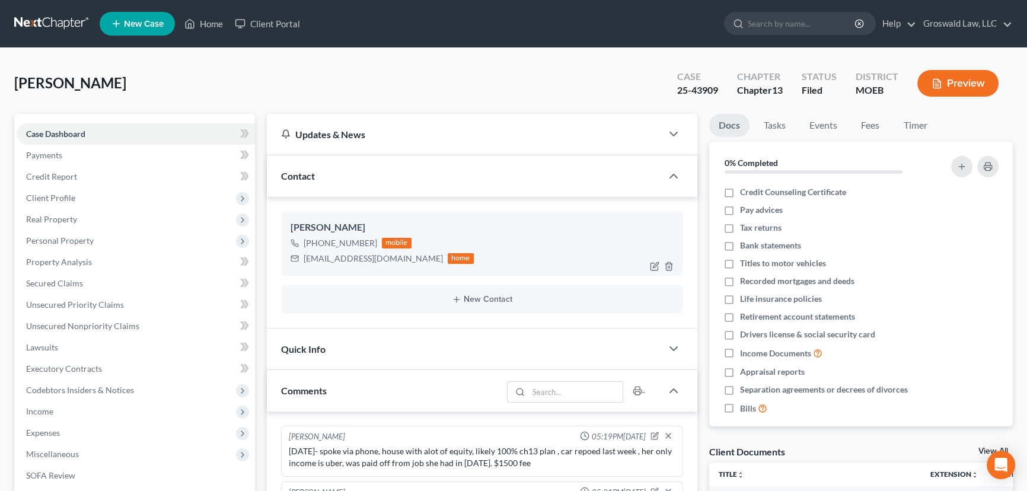
scroll to position [127, 0]
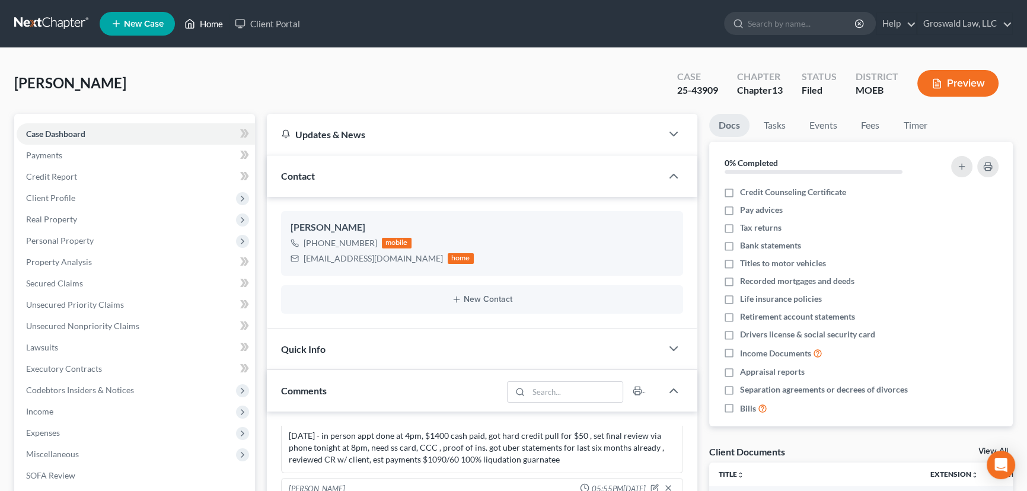
click at [206, 24] on link "Home" at bounding box center [203, 23] width 50 height 21
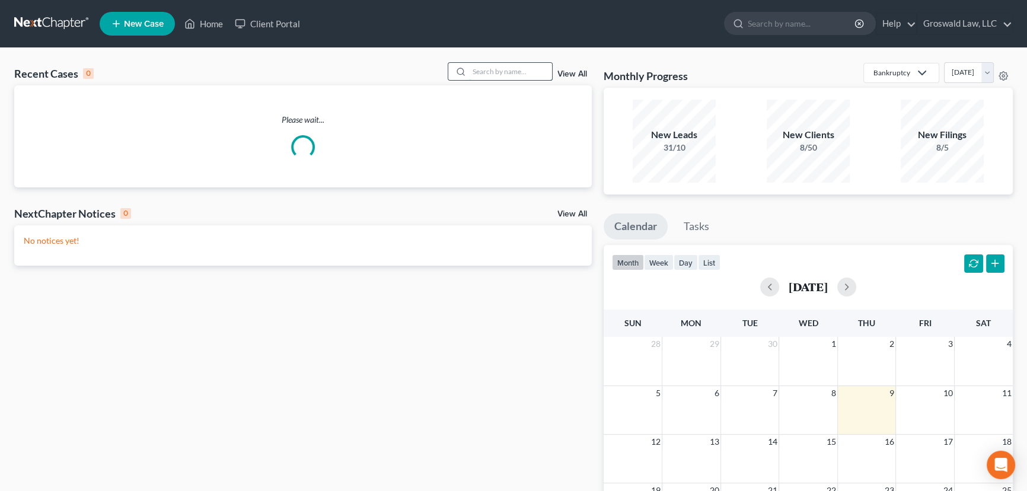
click at [487, 72] on input "search" at bounding box center [510, 71] width 83 height 17
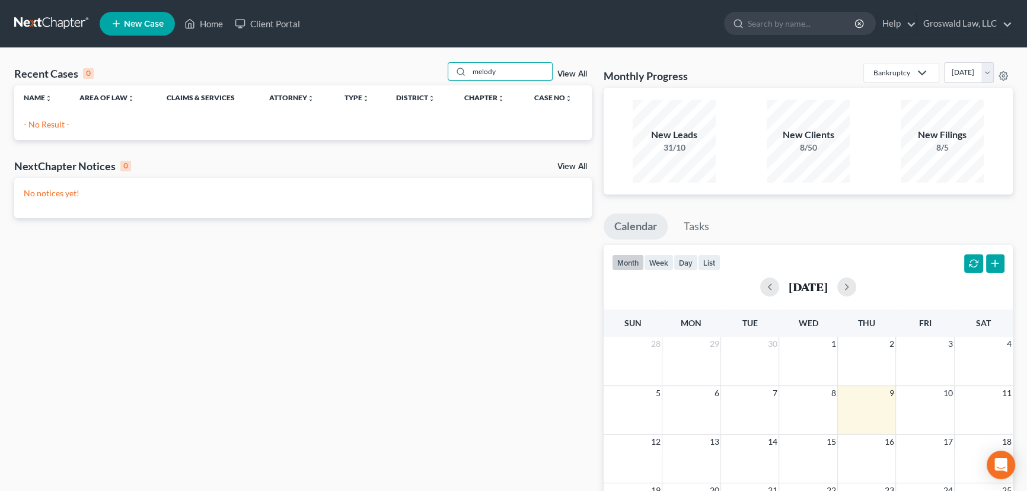
type input "melody"
click at [142, 29] on link "New Case" at bounding box center [137, 24] width 75 height 24
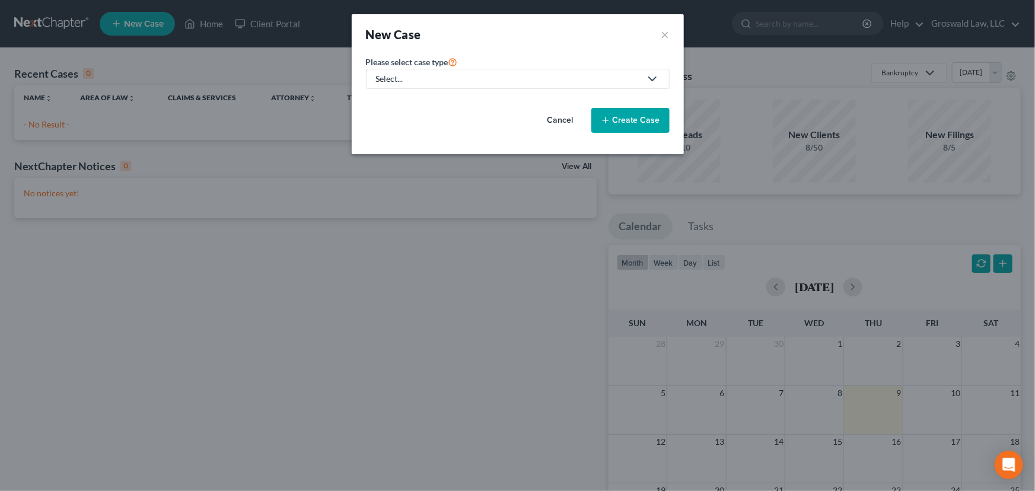
drag, startPoint x: 399, startPoint y: 72, endPoint x: 400, endPoint y: 90, distance: 17.2
click at [399, 73] on div "Select..." at bounding box center [508, 79] width 264 height 12
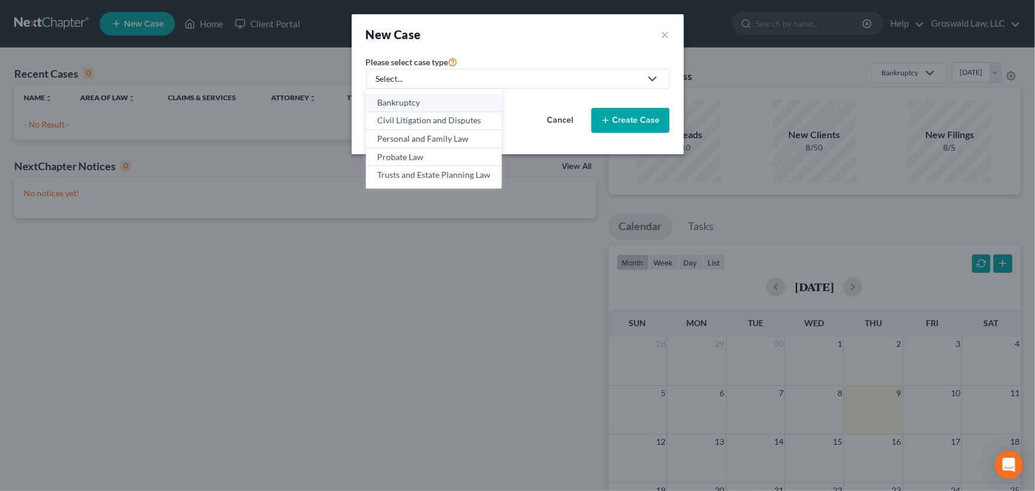
click at [404, 101] on div "Bankruptcy" at bounding box center [433, 103] width 113 height 12
select select "45"
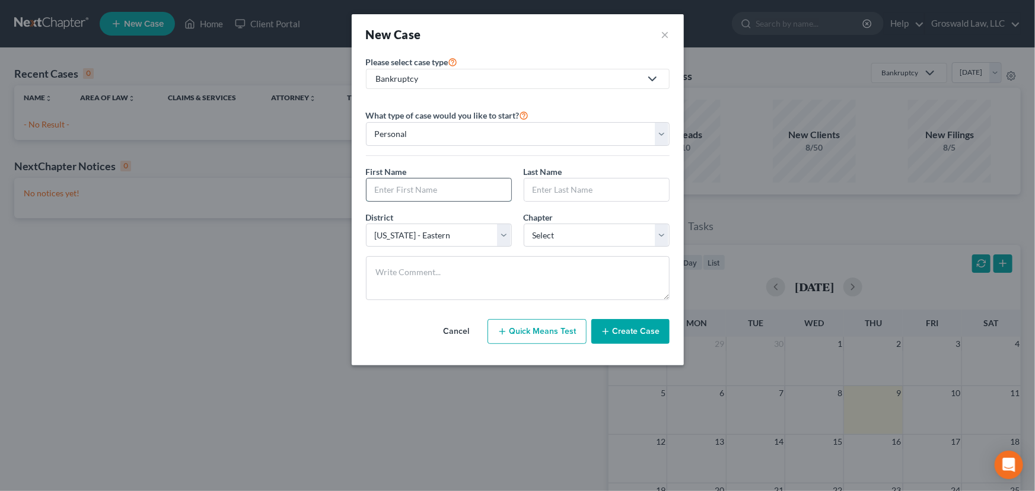
click at [414, 184] on input "text" at bounding box center [438, 189] width 145 height 23
type input "Melody"
type input "[PERSON_NAME]"
click at [564, 231] on select "Select 7 11 12 13" at bounding box center [597, 236] width 146 height 24
select select "0"
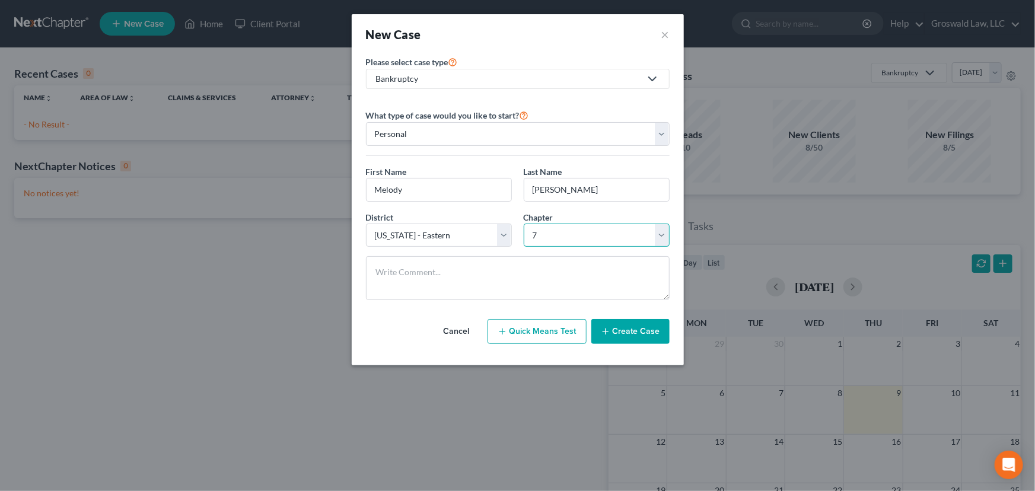
click at [524, 224] on select "Select 7 11 12 13" at bounding box center [597, 236] width 146 height 24
click at [622, 330] on button "Create Case" at bounding box center [630, 331] width 78 height 25
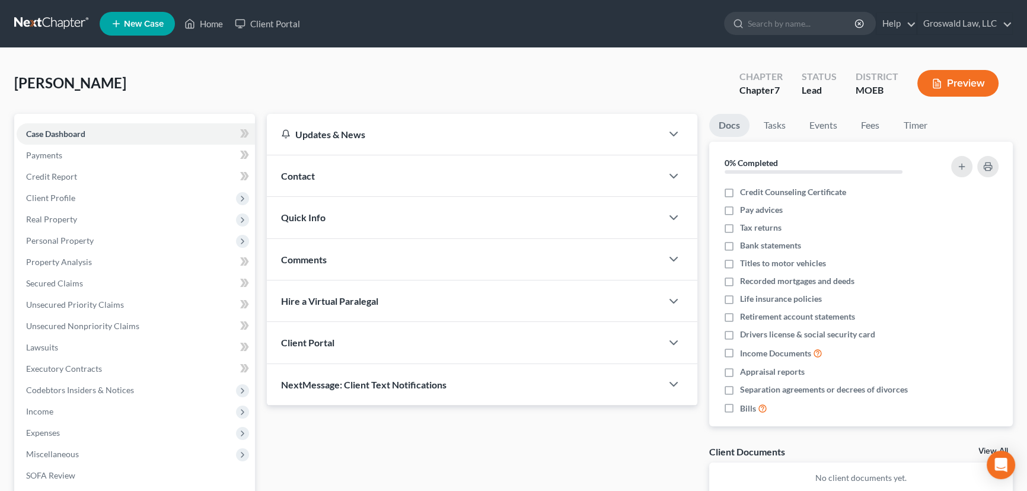
click at [366, 181] on div "Contact" at bounding box center [464, 175] width 395 height 41
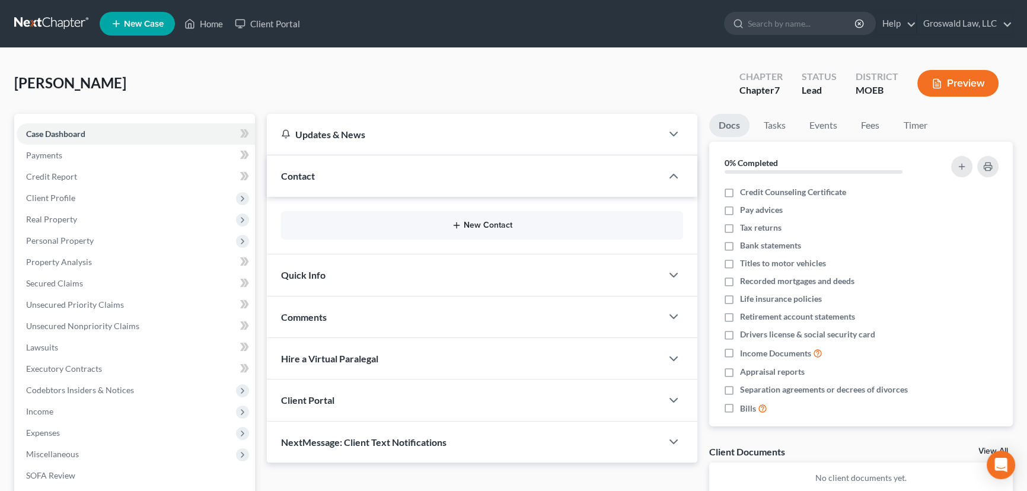
click at [494, 225] on button "New Contact" at bounding box center [482, 225] width 383 height 9
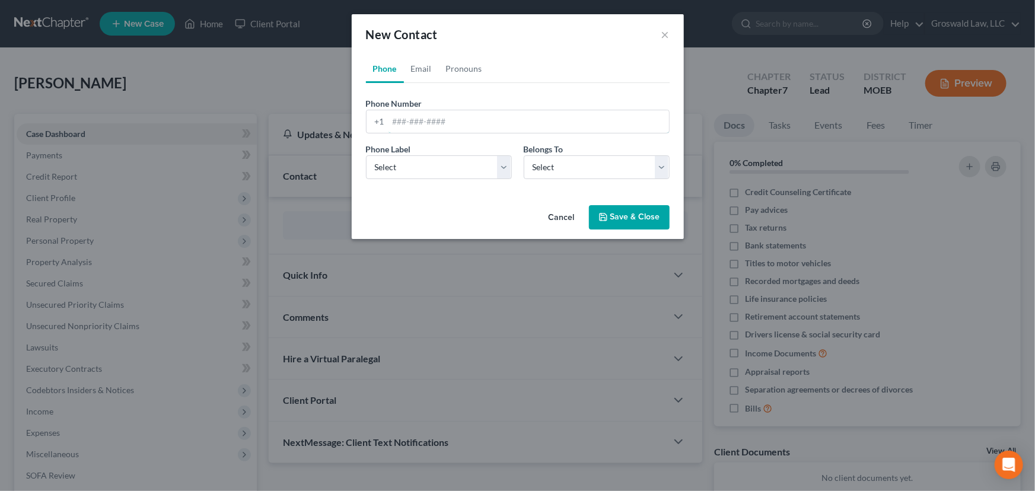
drag, startPoint x: 421, startPoint y: 121, endPoint x: 417, endPoint y: 98, distance: 22.8
click at [421, 121] on input "tel" at bounding box center [528, 121] width 280 height 23
paste input "217-2459"
type input "4"
paste input "217-2459"
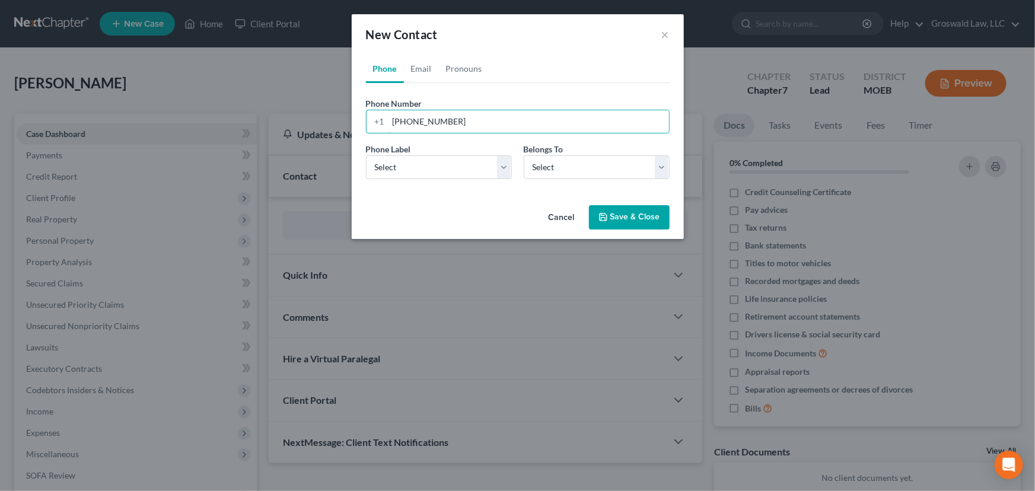
type input "[PHONE_NUMBER]"
select select "0"
click at [427, 67] on link "Email" at bounding box center [421, 69] width 35 height 28
click at [429, 123] on input "email" at bounding box center [528, 121] width 280 height 23
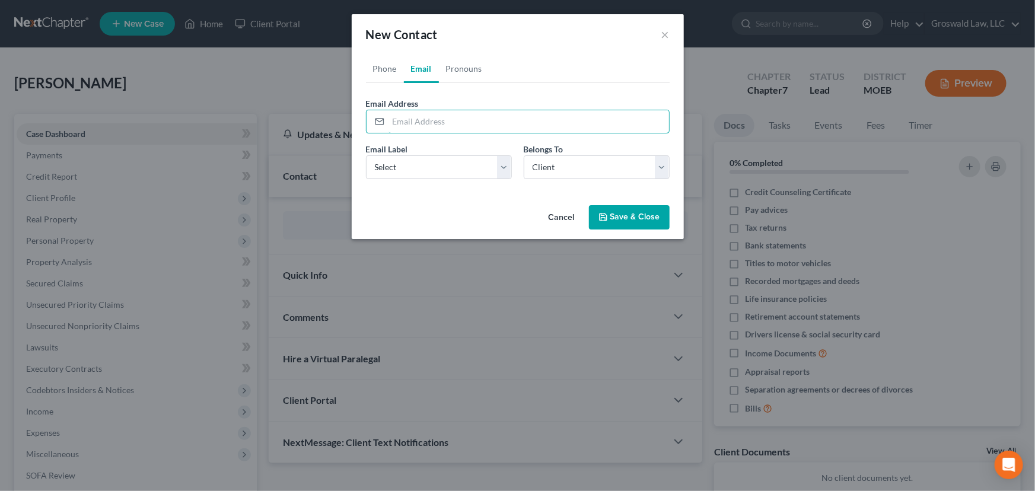
paste input "[EMAIL_ADDRESS][DOMAIN_NAME]"
type input "[EMAIL_ADDRESS][DOMAIN_NAME]"
drag, startPoint x: 420, startPoint y: 165, endPoint x: 417, endPoint y: 178, distance: 12.7
click at [420, 166] on select "Select Home Work Other" at bounding box center [439, 167] width 146 height 24
select select "0"
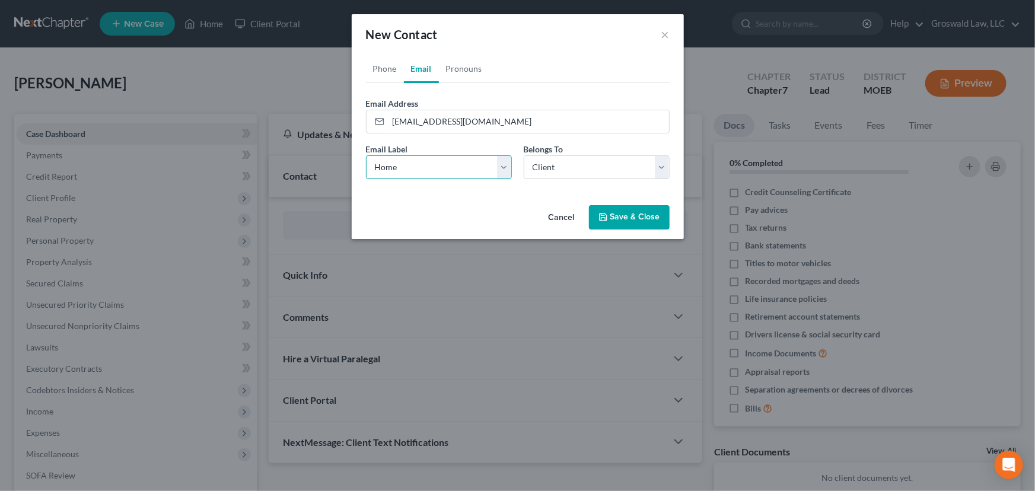
click at [366, 155] on select "Select Home Work Other" at bounding box center [439, 167] width 146 height 24
click at [622, 222] on button "Save & Close" at bounding box center [629, 217] width 81 height 25
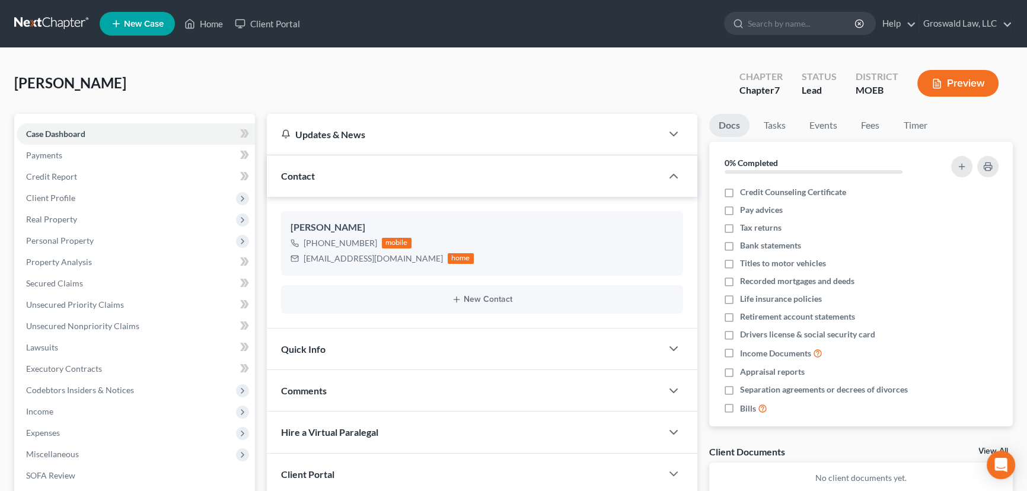
click at [158, 20] on span "New Case" at bounding box center [144, 24] width 40 height 9
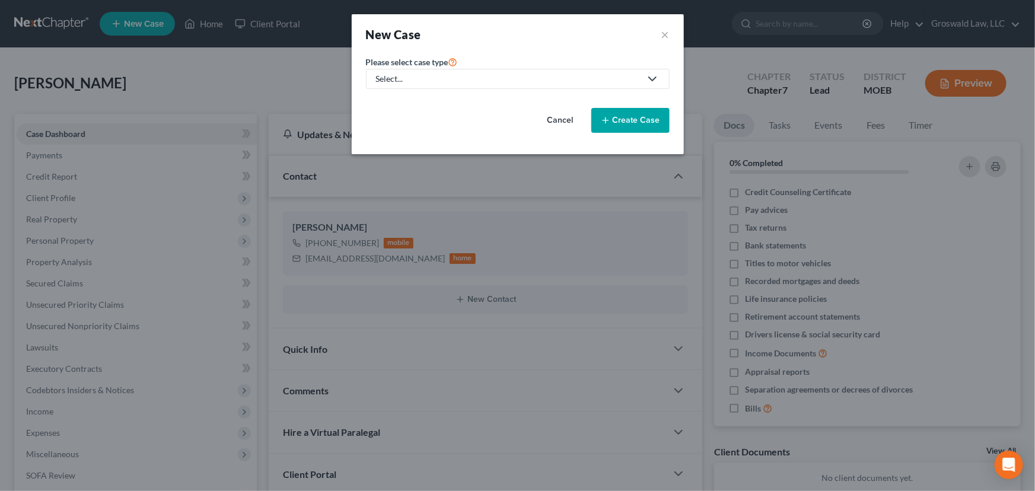
click at [446, 79] on div "Select..." at bounding box center [508, 79] width 264 height 12
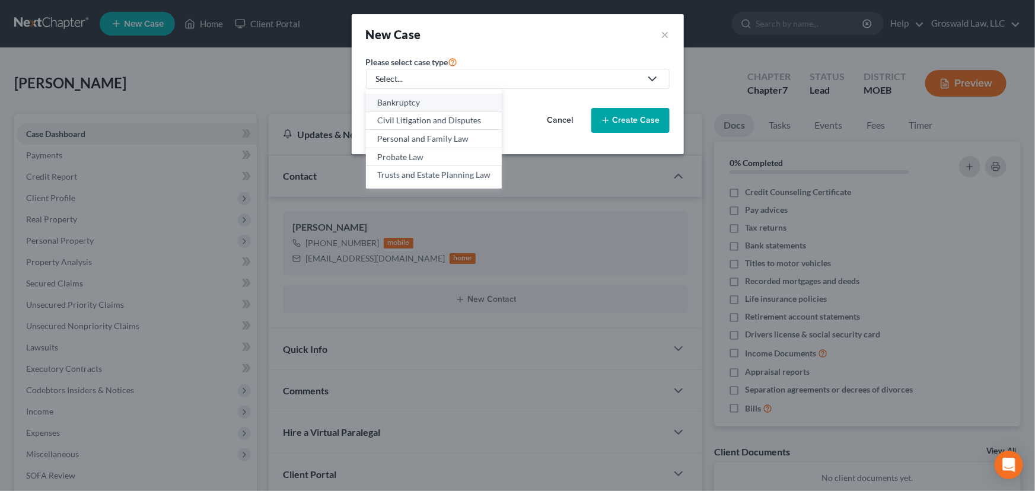
click at [423, 102] on div "Bankruptcy" at bounding box center [433, 103] width 113 height 12
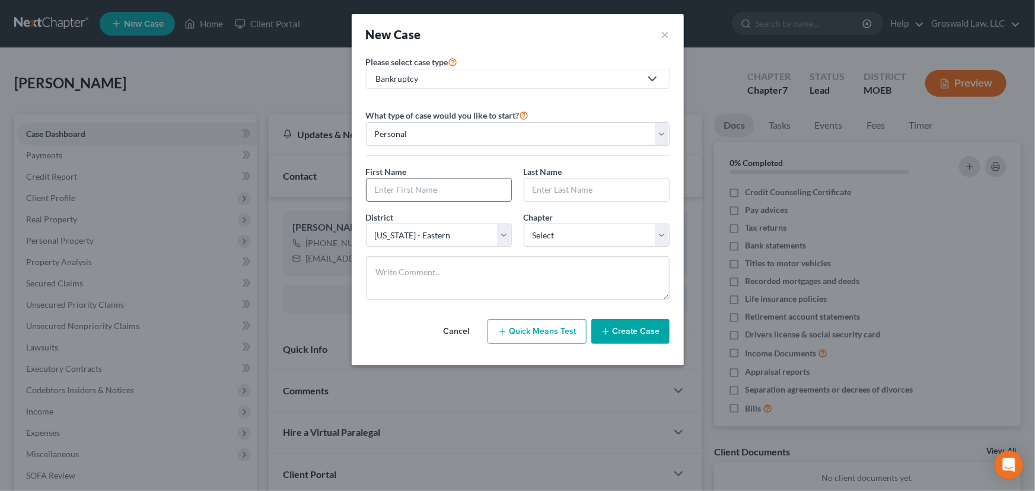
click at [423, 198] on input "text" at bounding box center [438, 189] width 145 height 23
click at [391, 231] on select "Select [US_STATE] - [GEOGRAPHIC_DATA] [US_STATE] - [GEOGRAPHIC_DATA][US_STATE] …" at bounding box center [439, 236] width 146 height 24
select select "26"
click at [366, 224] on select "Select [US_STATE] - [GEOGRAPHIC_DATA] [US_STATE] - [GEOGRAPHIC_DATA][US_STATE] …" at bounding box center [439, 236] width 146 height 24
click at [416, 180] on input "text" at bounding box center [438, 189] width 145 height 23
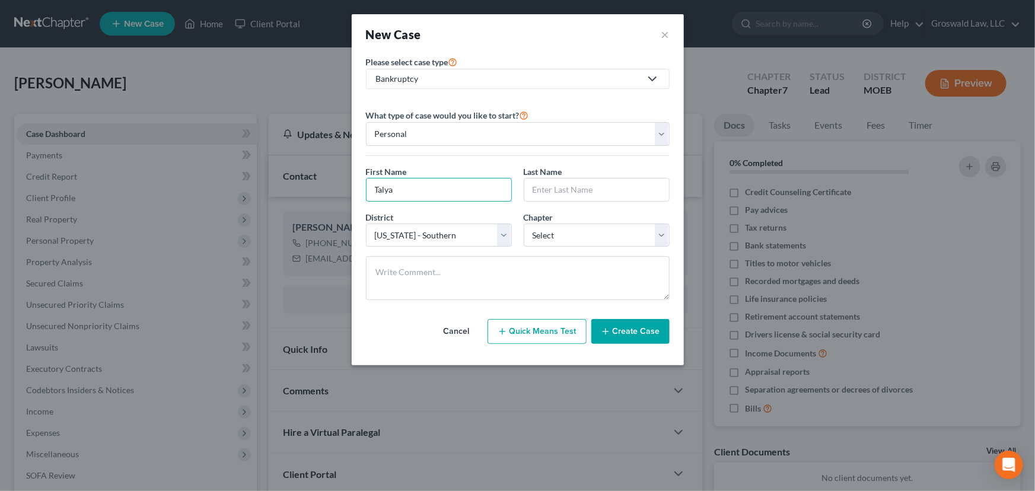
type input "Talya"
type input "[PERSON_NAME]"
select select "0"
click at [637, 321] on button "Create Case" at bounding box center [630, 331] width 78 height 25
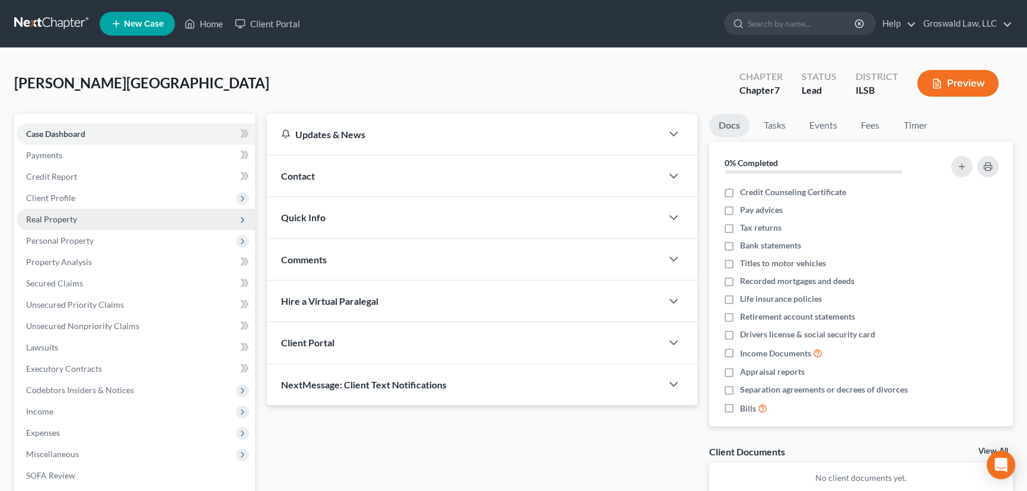
click at [58, 216] on span "Real Property" at bounding box center [51, 219] width 51 height 10
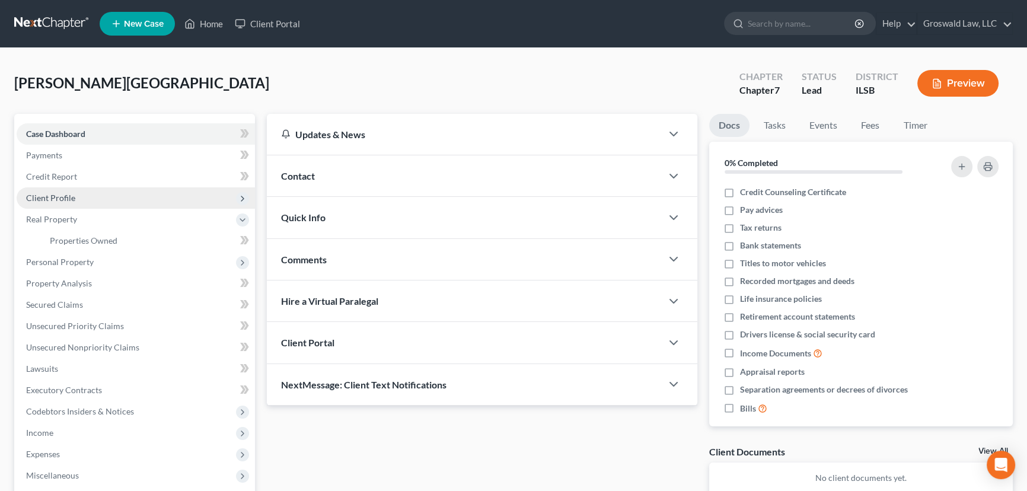
click at [65, 198] on span "Client Profile" at bounding box center [50, 198] width 49 height 10
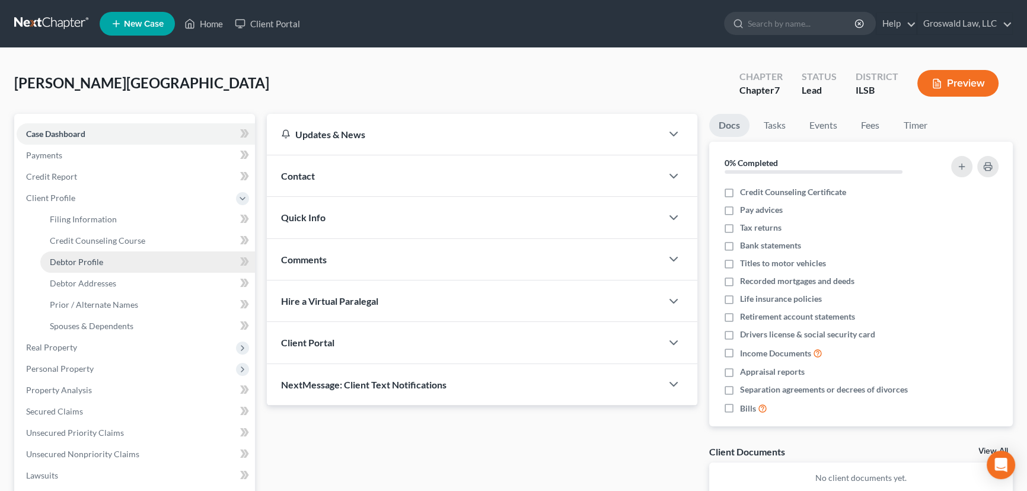
click at [78, 259] on span "Debtor Profile" at bounding box center [76, 262] width 53 height 10
select select "0"
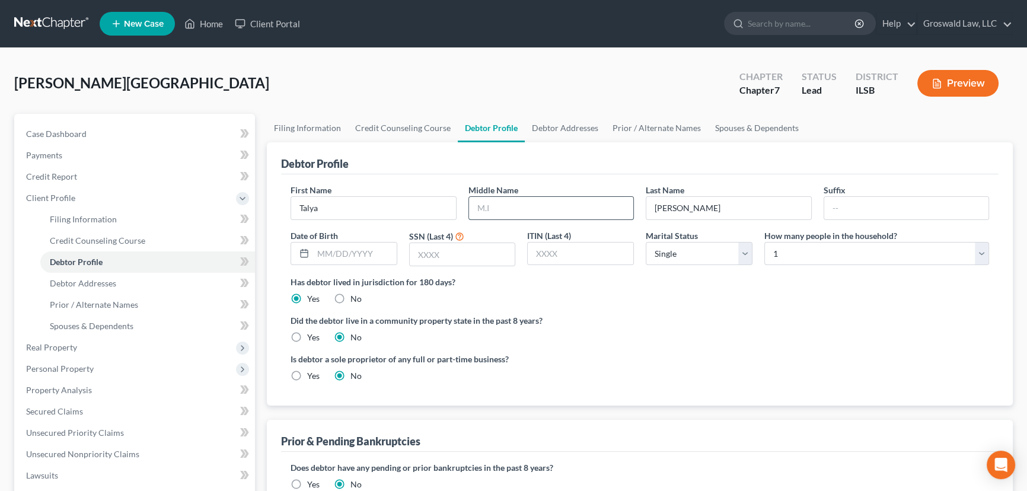
click at [498, 210] on input "text" at bounding box center [551, 208] width 165 height 23
type input "[PERSON_NAME]"
type input "[DATE]"
type input "1633"
click at [716, 314] on label "Did the debtor live in a community property state in the past 8 years?" at bounding box center [640, 320] width 698 height 12
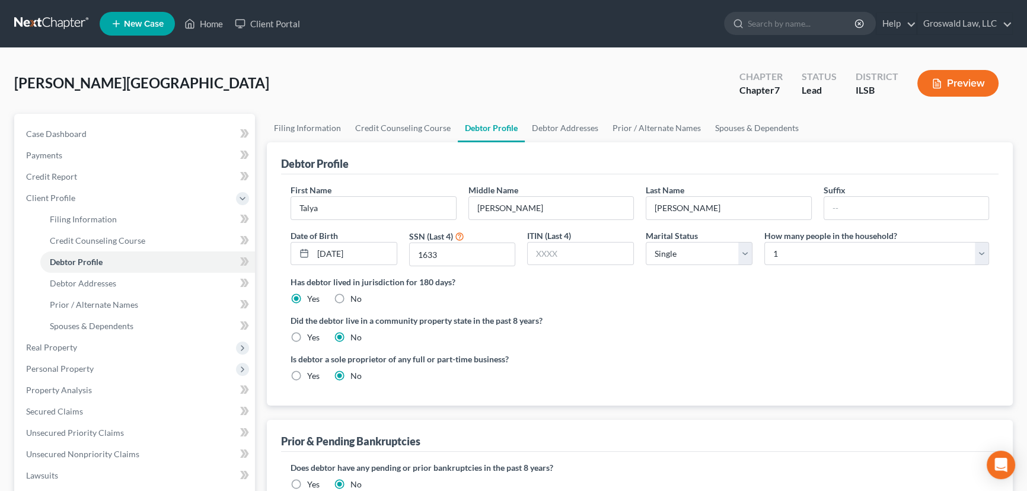
click at [594, 161] on div "Debtor Profile" at bounding box center [639, 158] width 717 height 32
click at [566, 123] on link "Debtor Addresses" at bounding box center [565, 128] width 81 height 28
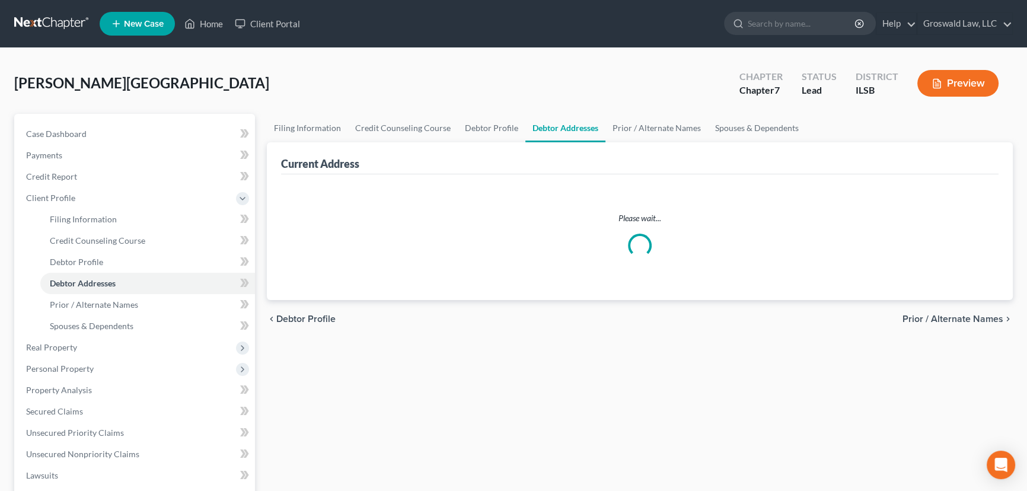
select select "0"
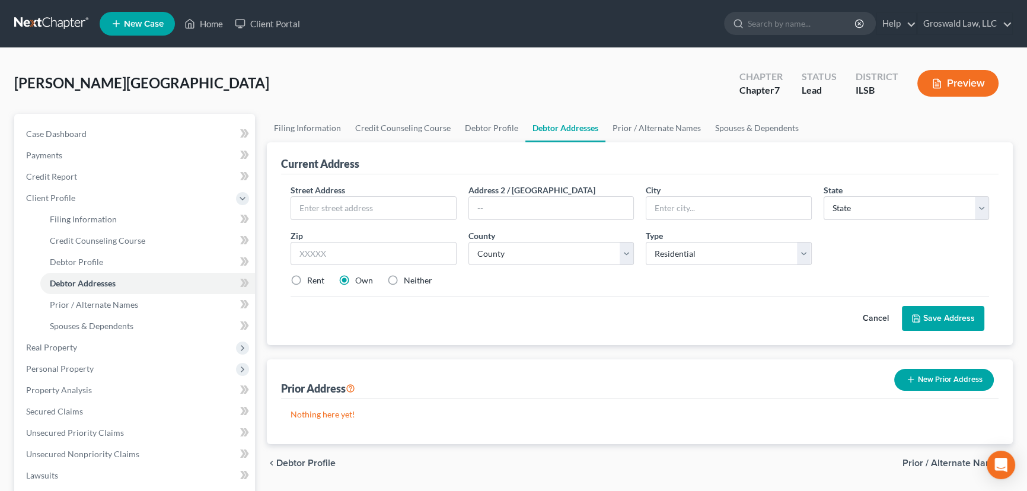
click at [404, 278] on label "Neither" at bounding box center [418, 281] width 28 height 12
click at [409, 278] on input "Neither" at bounding box center [413, 279] width 8 height 8
radio input "true"
click at [374, 203] on input "text" at bounding box center [373, 208] width 165 height 23
type input "15 Pheasant Wood"
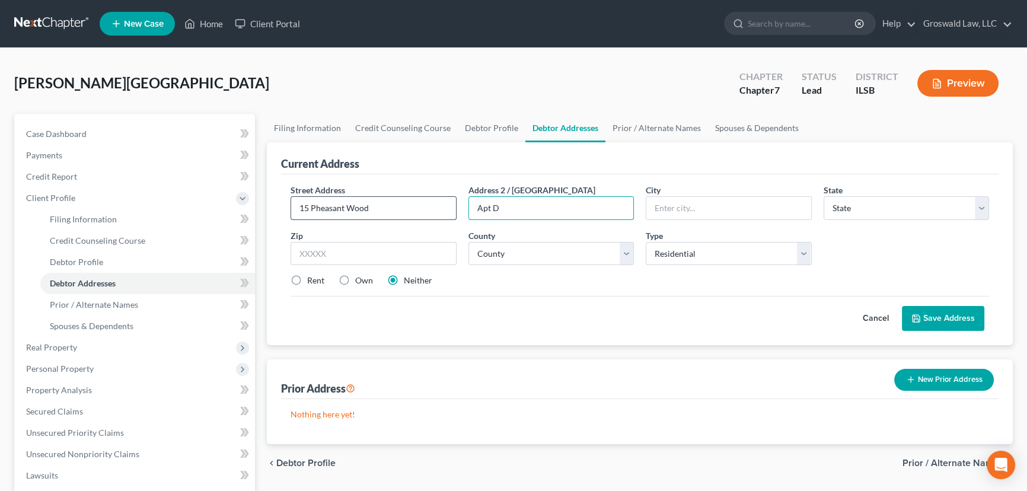
type input "Apt D"
click at [362, 242] on input "text" at bounding box center [374, 254] width 166 height 24
type input "62226"
type input "[GEOGRAPHIC_DATA]"
select select "14"
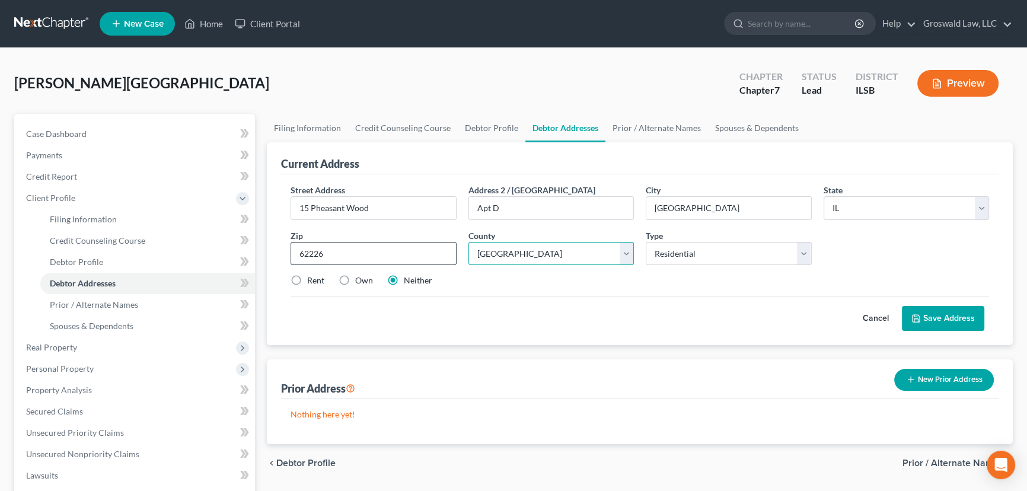
select select "86"
click at [393, 203] on input "15 Pheasant Wood" at bounding box center [373, 208] width 165 height 23
type input "15 Pheasant Wood"
click at [307, 279] on label "Rent" at bounding box center [315, 281] width 17 height 12
click at [312, 279] on input "Rent" at bounding box center [316, 279] width 8 height 8
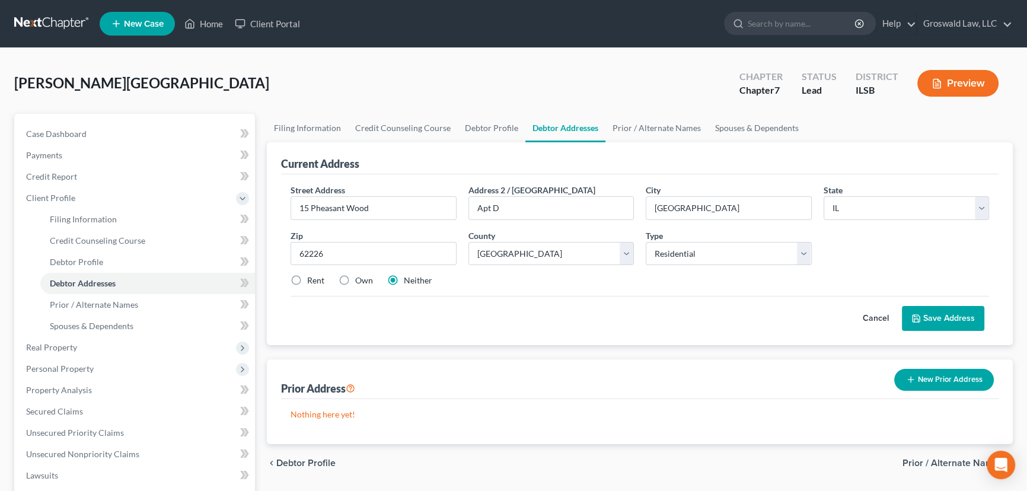
radio input "true"
click at [948, 314] on button "Save Address" at bounding box center [943, 318] width 82 height 25
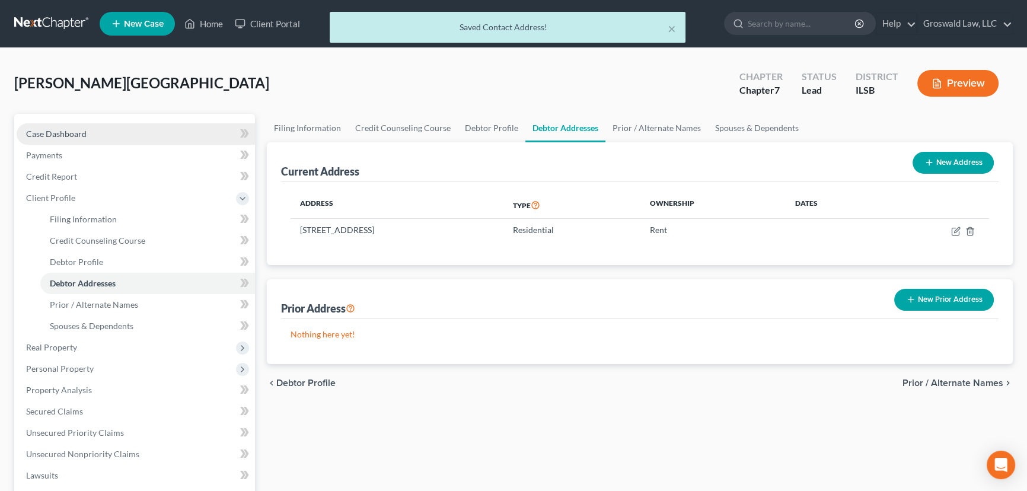
drag, startPoint x: 59, startPoint y: 125, endPoint x: 149, endPoint y: 138, distance: 90.6
click at [61, 125] on link "Case Dashboard" at bounding box center [136, 133] width 238 height 21
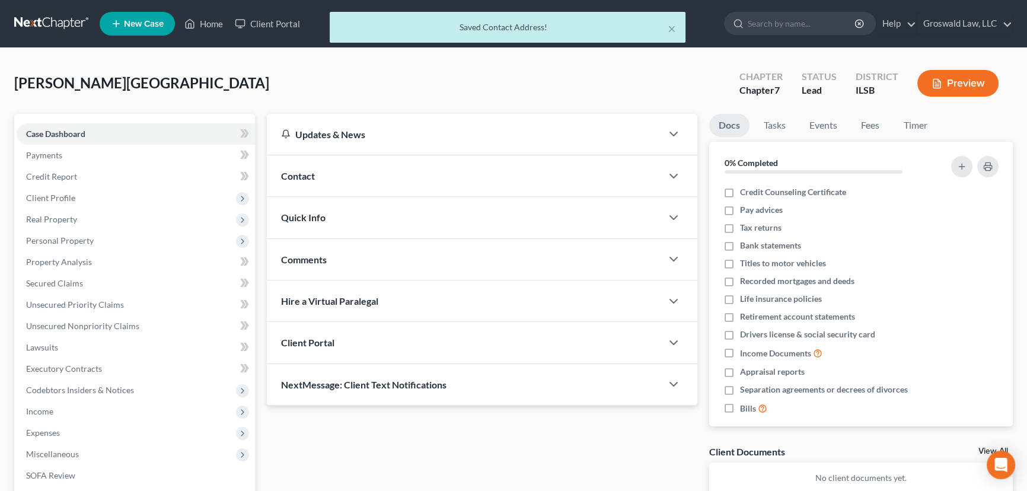
click at [350, 183] on div "Contact" at bounding box center [464, 175] width 395 height 41
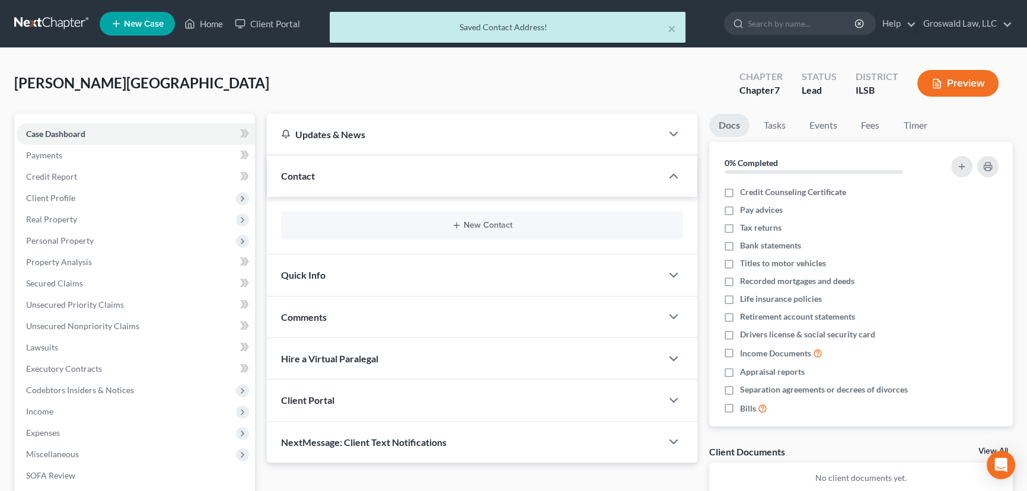
click at [468, 231] on div "New Contact" at bounding box center [482, 225] width 402 height 28
click at [468, 225] on button "New Contact" at bounding box center [482, 225] width 383 height 9
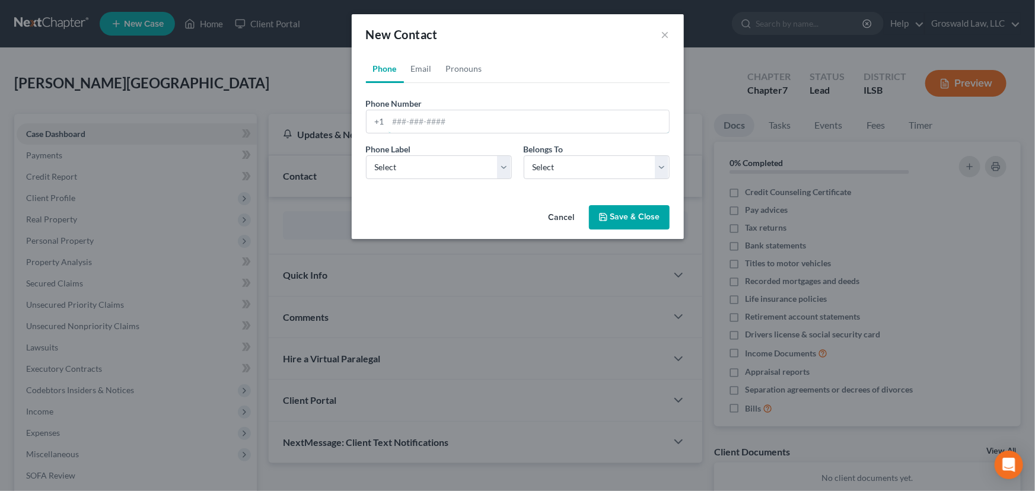
drag, startPoint x: 441, startPoint y: 128, endPoint x: 413, endPoint y: 134, distance: 27.9
click at [441, 127] on input "tel" at bounding box center [528, 121] width 280 height 23
type input "6"
type input "[PHONE_NUMBER]"
select select "0"
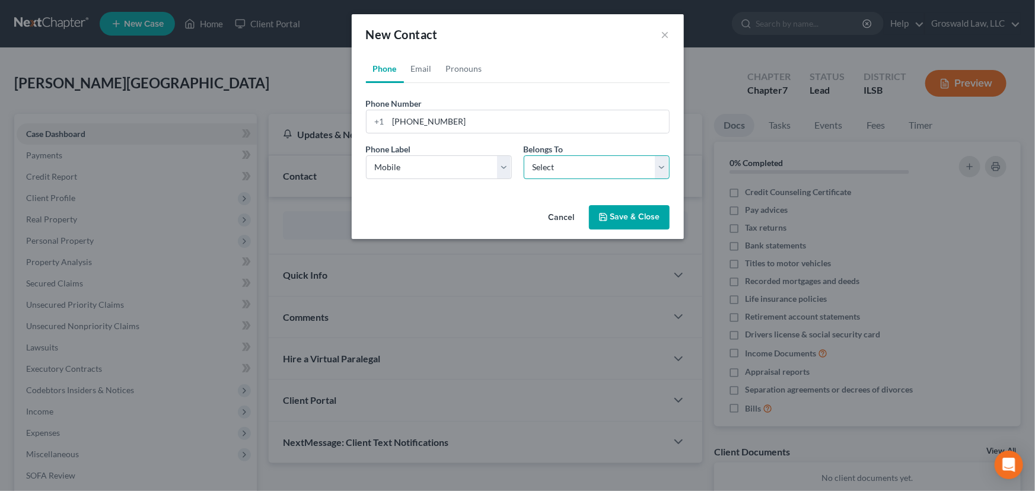
select select "0"
click at [421, 63] on link "Email" at bounding box center [421, 69] width 35 height 28
click at [451, 123] on input "email" at bounding box center [528, 121] width 280 height 23
type input "[EMAIL_ADDRESS][PERSON_NAME][DOMAIN_NAME]"
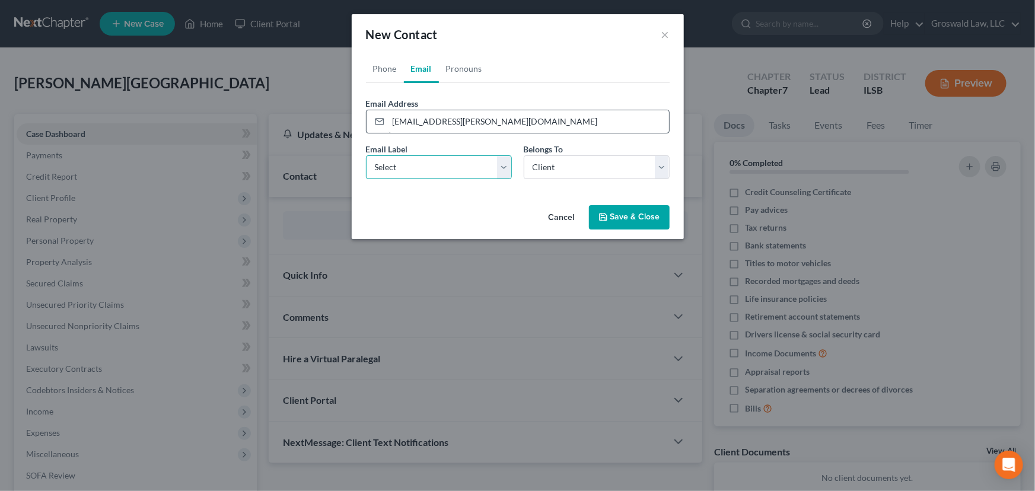
select select "0"
click at [605, 209] on button "Save & Close" at bounding box center [629, 217] width 81 height 25
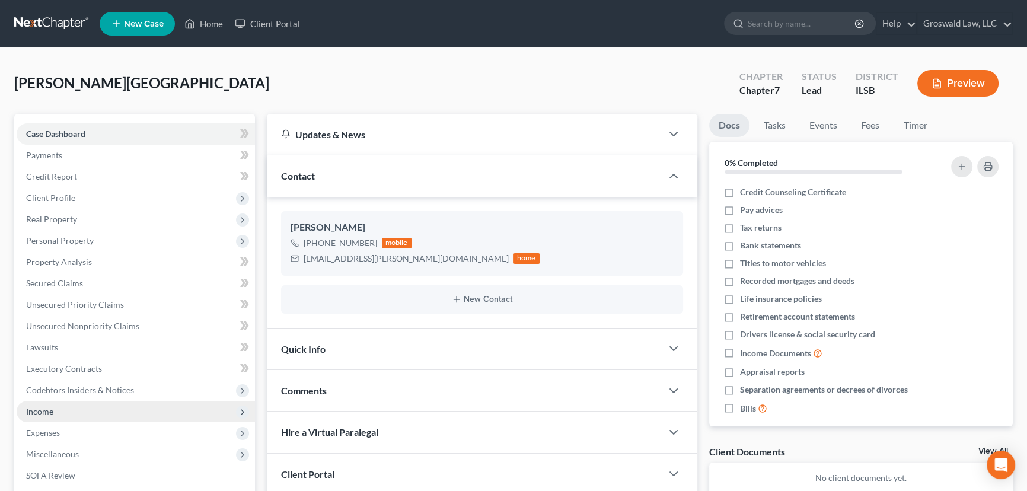
click at [55, 407] on span "Income" at bounding box center [136, 411] width 238 height 21
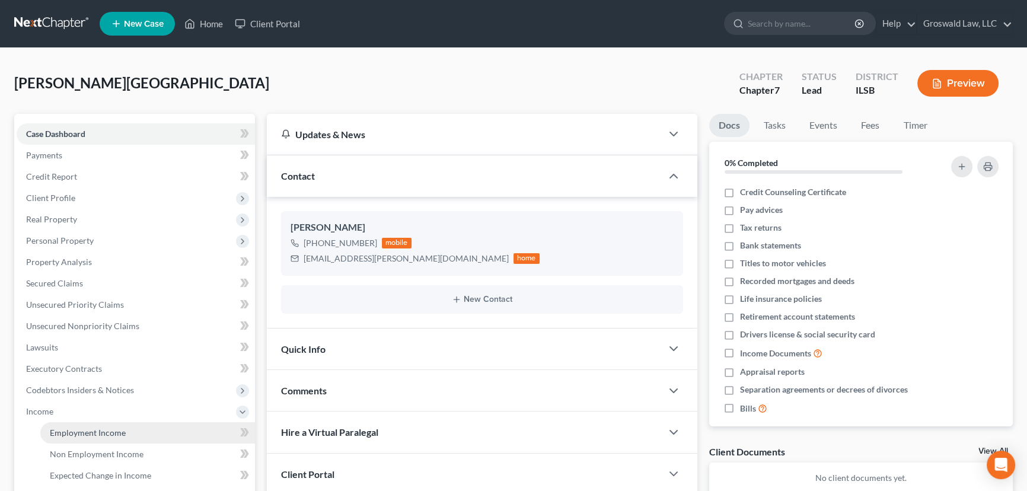
click at [125, 436] on link "Employment Income" at bounding box center [147, 432] width 215 height 21
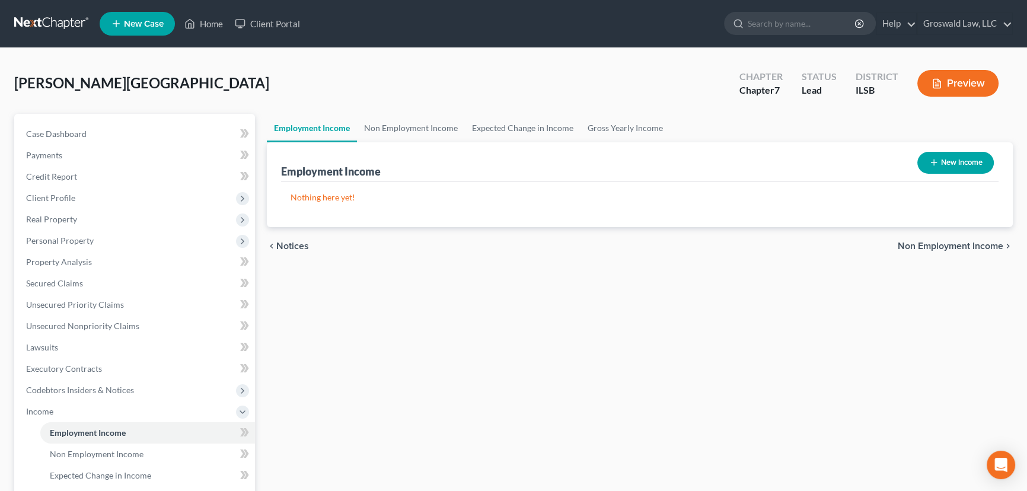
click at [938, 167] on button "New Income" at bounding box center [955, 163] width 76 height 22
select select "0"
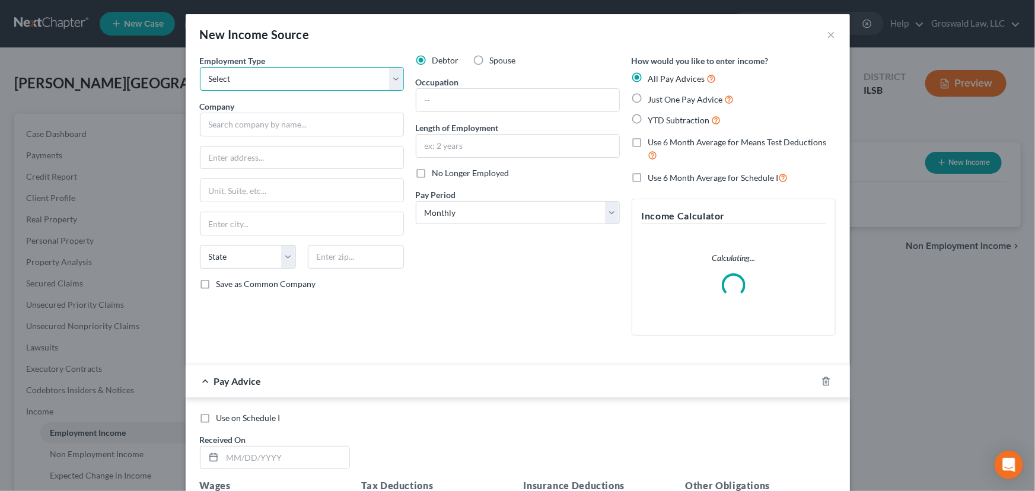
click at [289, 81] on select "Select Full or [DEMOGRAPHIC_DATA] Employment Self Employment" at bounding box center [302, 79] width 204 height 24
select select "0"
click at [200, 67] on select "Select Full or [DEMOGRAPHIC_DATA] Employment Self Employment" at bounding box center [302, 79] width 204 height 24
click at [256, 123] on input "text" at bounding box center [302, 125] width 204 height 24
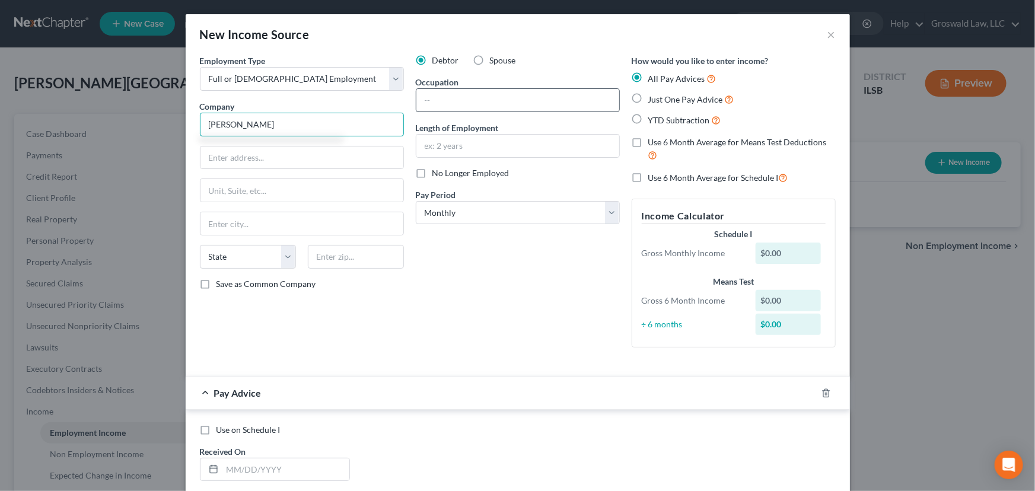
type input "[PERSON_NAME]"
click at [487, 100] on input "text" at bounding box center [517, 100] width 203 height 23
click at [443, 143] on input "text" at bounding box center [517, 146] width 203 height 23
type input "2022 to present"
click at [514, 95] on input "text" at bounding box center [517, 100] width 203 height 23
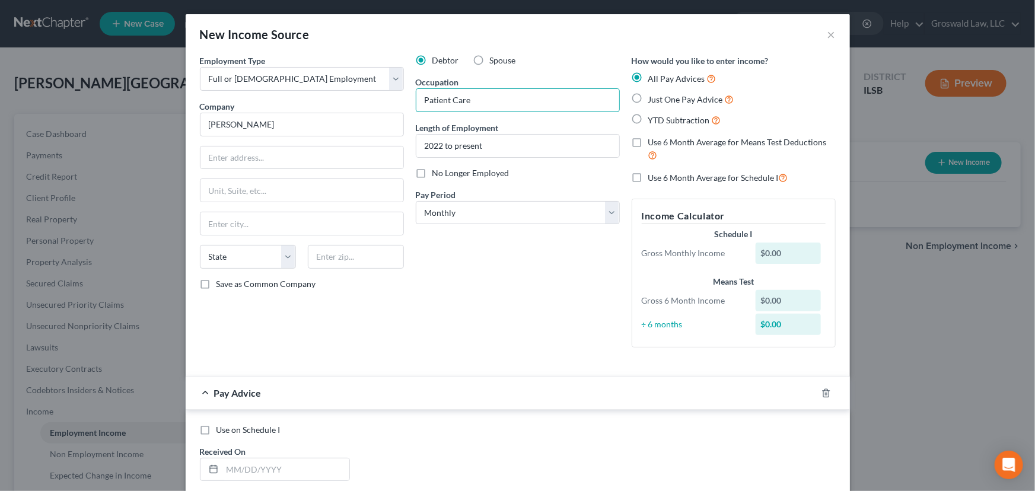
type input "Patient Care Tech"
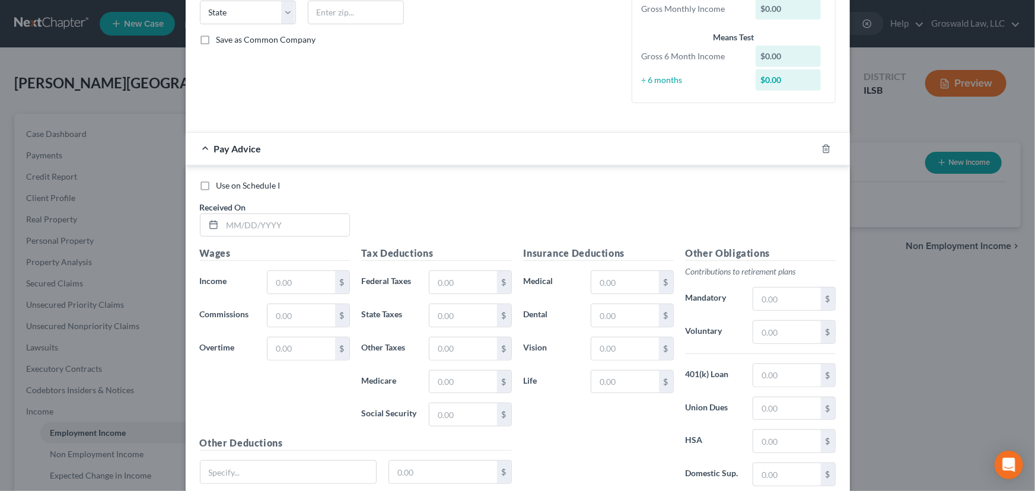
scroll to position [323, 0]
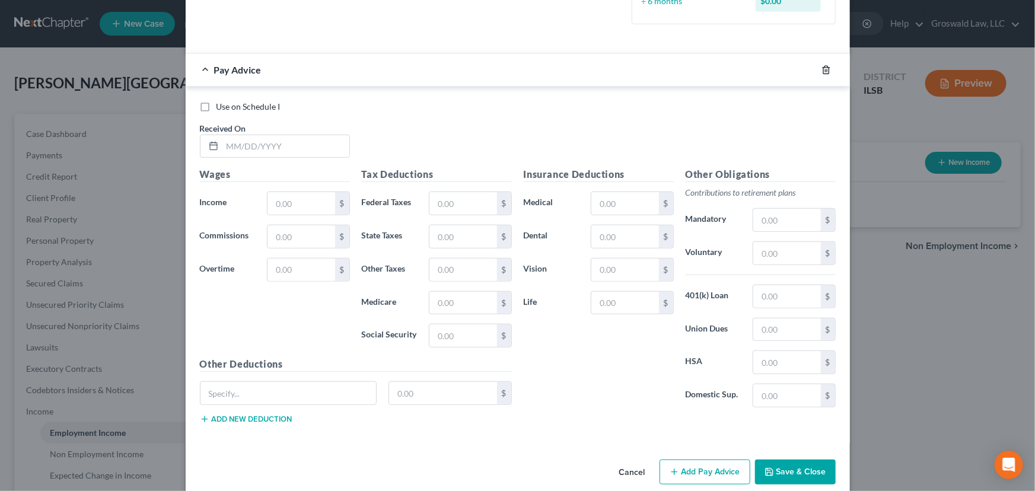
click at [826, 71] on div at bounding box center [832, 69] width 33 height 19
click at [824, 72] on icon "button" at bounding box center [825, 69] width 9 height 9
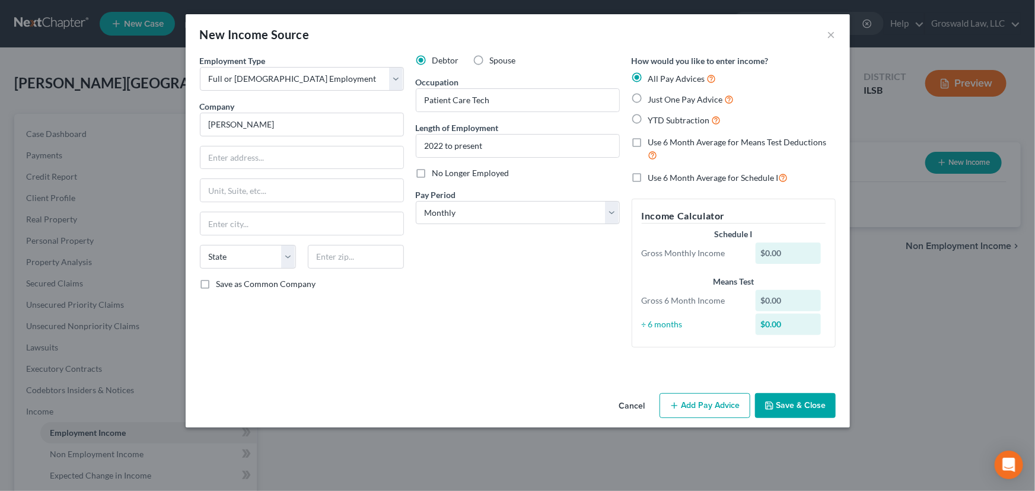
scroll to position [0, 0]
click at [789, 404] on button "Save & Close" at bounding box center [795, 405] width 81 height 25
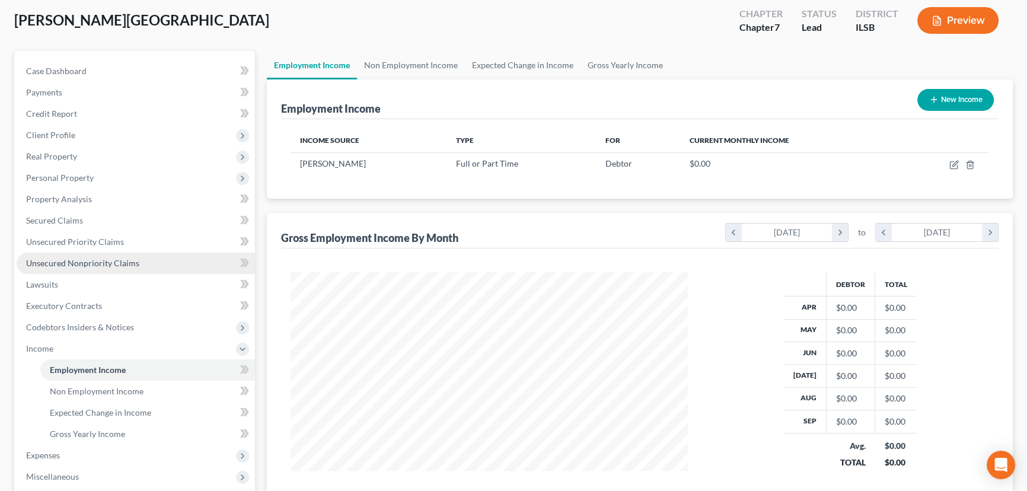
scroll to position [161, 0]
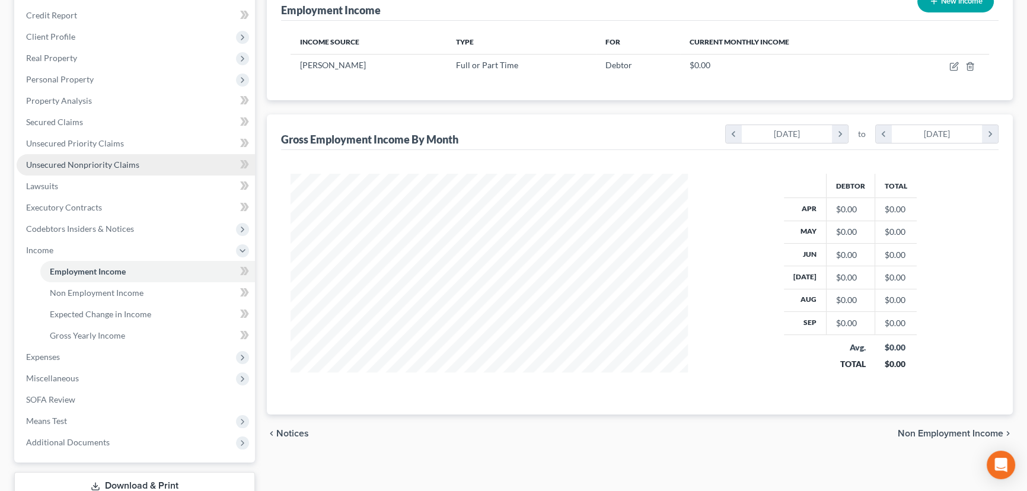
click at [103, 162] on span "Unsecured Nonpriority Claims" at bounding box center [82, 164] width 113 height 10
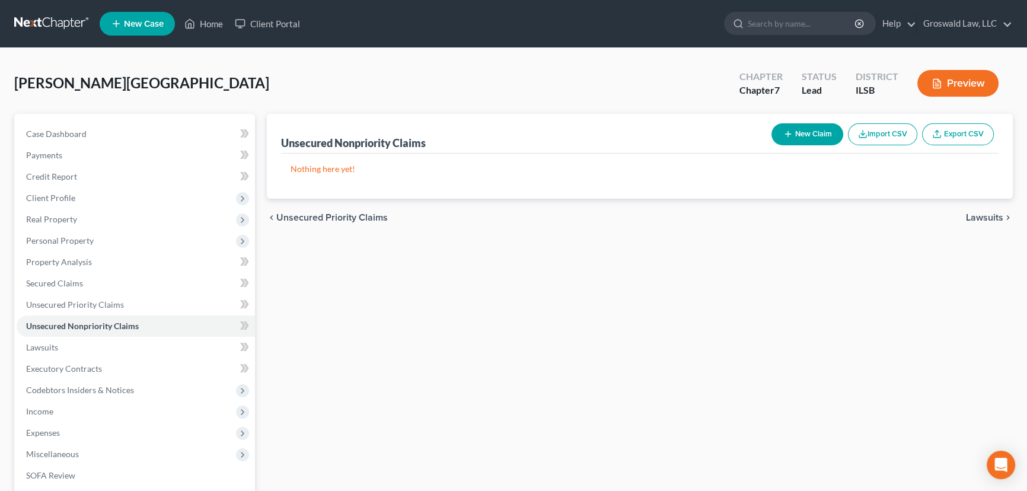
click at [787, 136] on icon "button" at bounding box center [787, 133] width 9 height 9
select select "0"
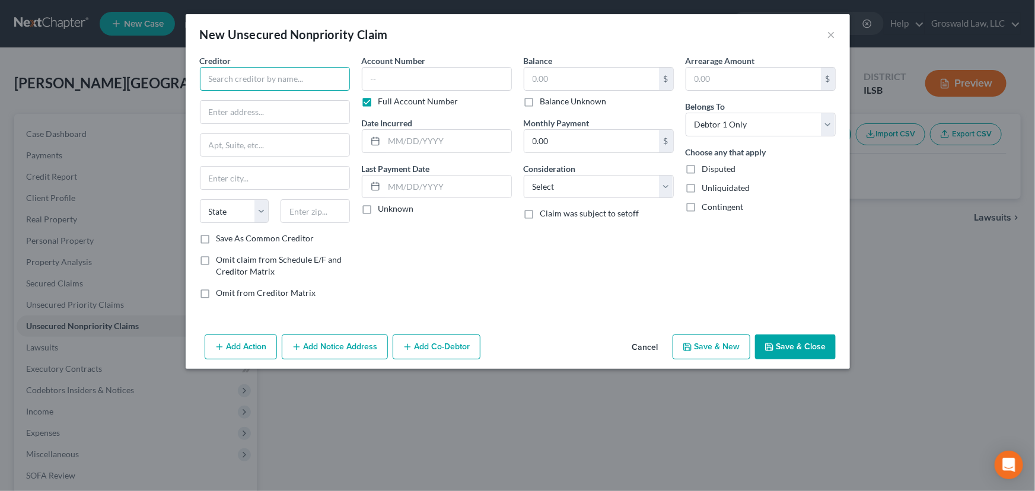
click at [251, 86] on input "text" at bounding box center [275, 79] width 150 height 24
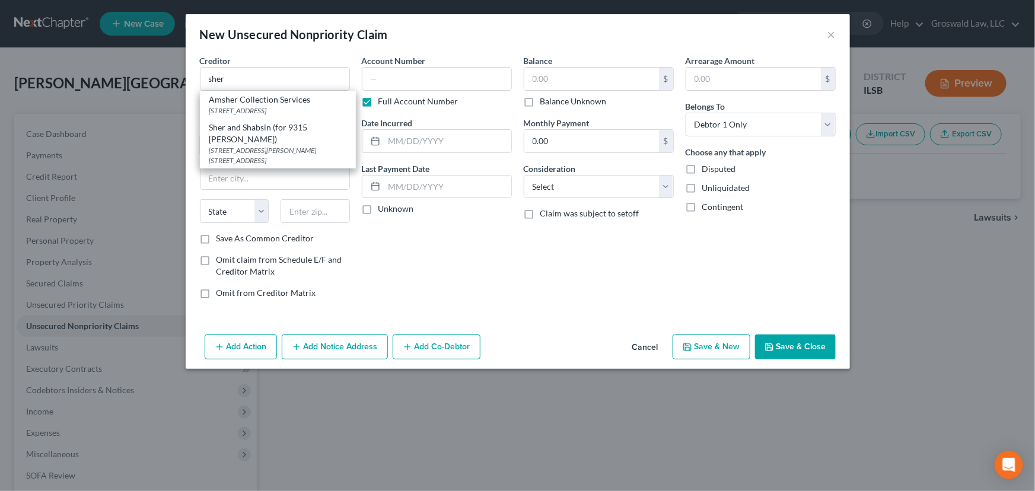
click at [261, 141] on div "Sher and Shabsin (for 9315 [PERSON_NAME])" at bounding box center [277, 134] width 137 height 24
type input "Sher and Shabsin (for 9315 [PERSON_NAME])"
type input "[STREET_ADDRESS][PERSON_NAME] 1A"
type input "Saint Louis"
select select "26"
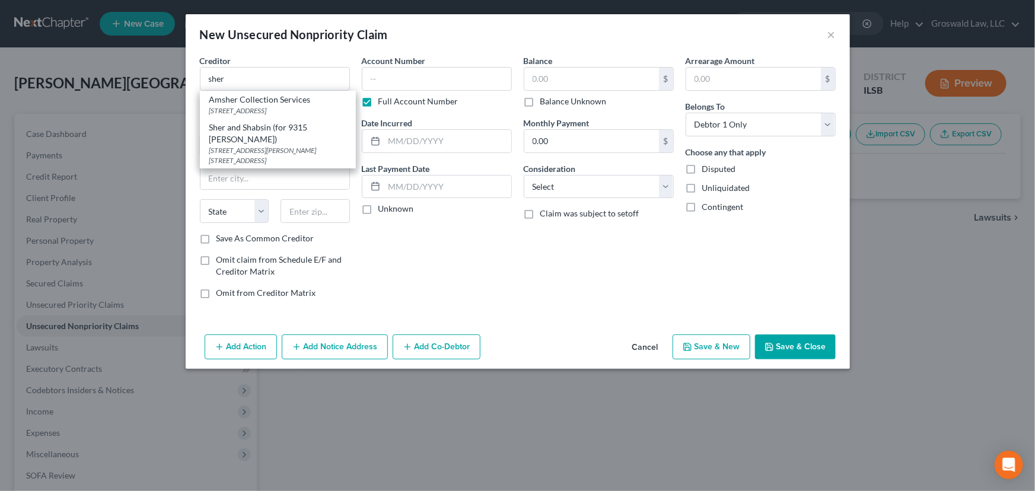
type input "63139"
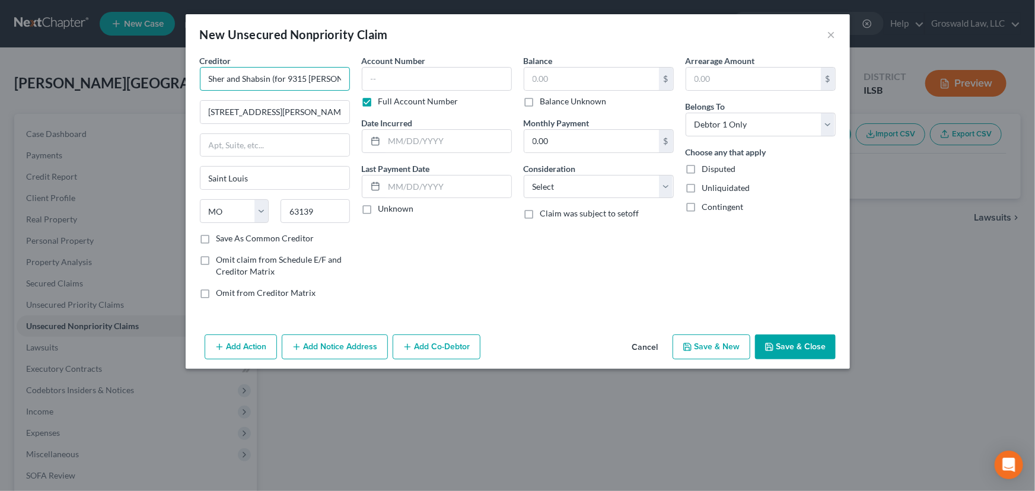
drag, startPoint x: 331, startPoint y: 78, endPoint x: 274, endPoint y: 78, distance: 57.5
click at [274, 78] on input "Sher and Shabsin (for 9315 [PERSON_NAME])" at bounding box center [275, 79] width 150 height 24
type input "Sher and Shabsin (AAA)"
click at [411, 89] on input "text" at bounding box center [437, 79] width 150 height 24
paste input "17SL-AC30156"
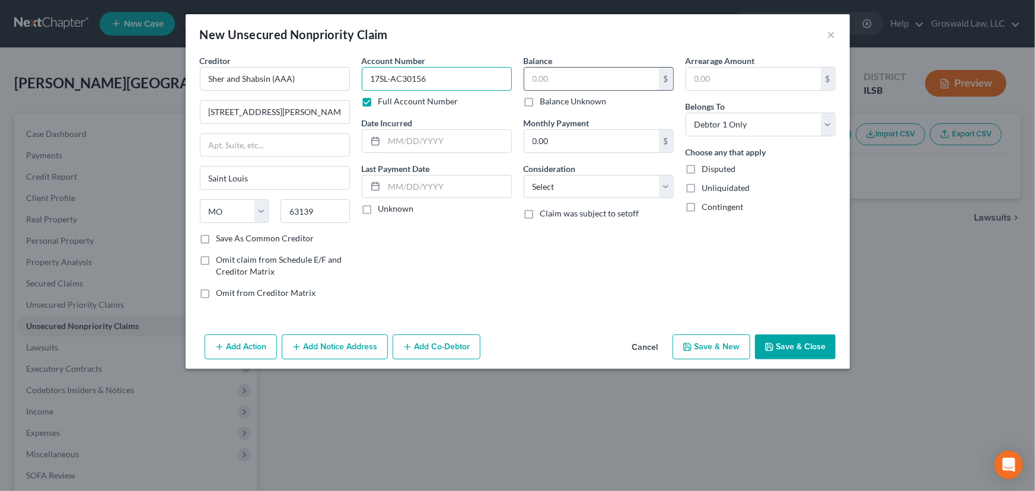
type input "17SL-AC30156"
click at [614, 87] on input "text" at bounding box center [591, 79] width 135 height 23
type input "16,185.76"
select select "1"
click at [776, 348] on button "Save & Close" at bounding box center [795, 346] width 81 height 25
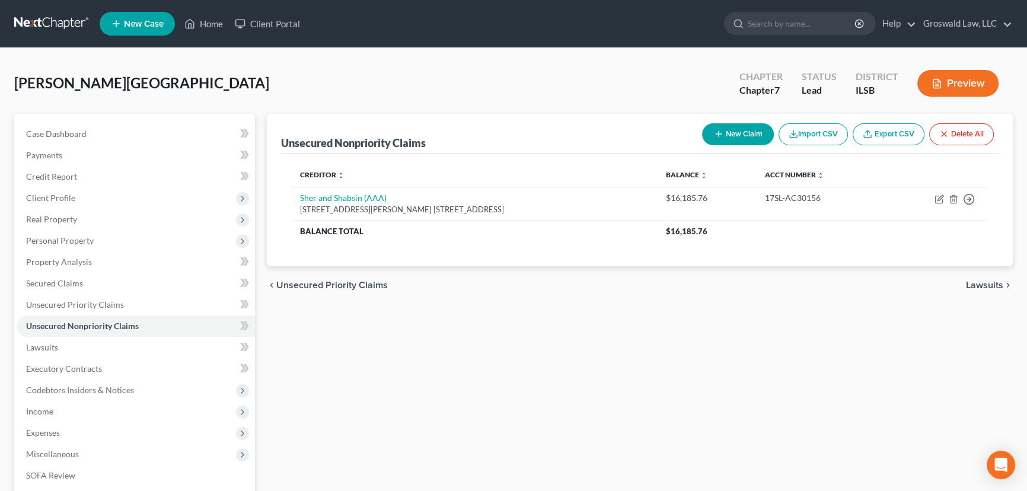
click at [731, 138] on button "New Claim" at bounding box center [738, 134] width 72 height 22
select select "0"
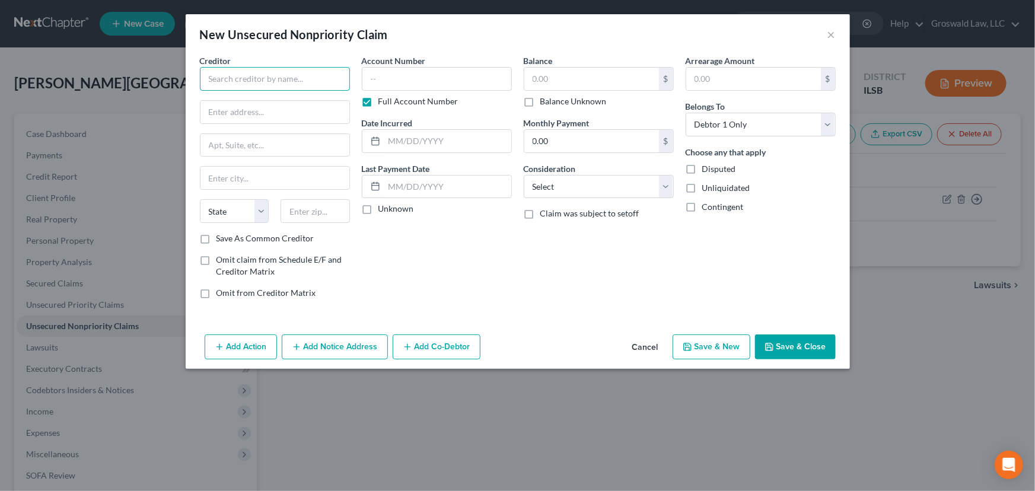
click at [305, 71] on input "text" at bounding box center [275, 79] width 150 height 24
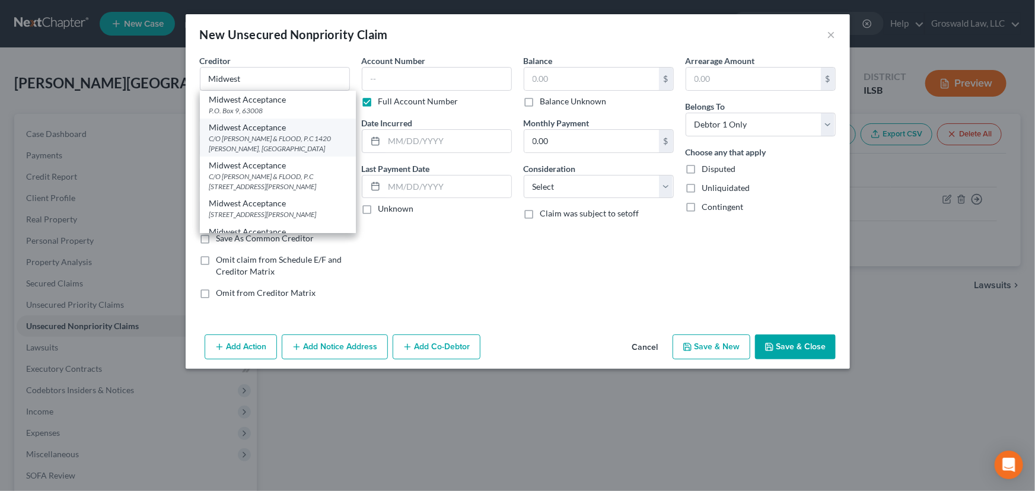
click at [288, 141] on div "C/O [PERSON_NAME] & FLOOD, P.C 1420 [PERSON_NAME], [GEOGRAPHIC_DATA]" at bounding box center [277, 143] width 137 height 20
type input "Midwest Acceptance"
type input "C/O [PERSON_NAME] & FLOOD, P.C"
type input "1420 [PERSON_NAME]"
type input "Saint Louis"
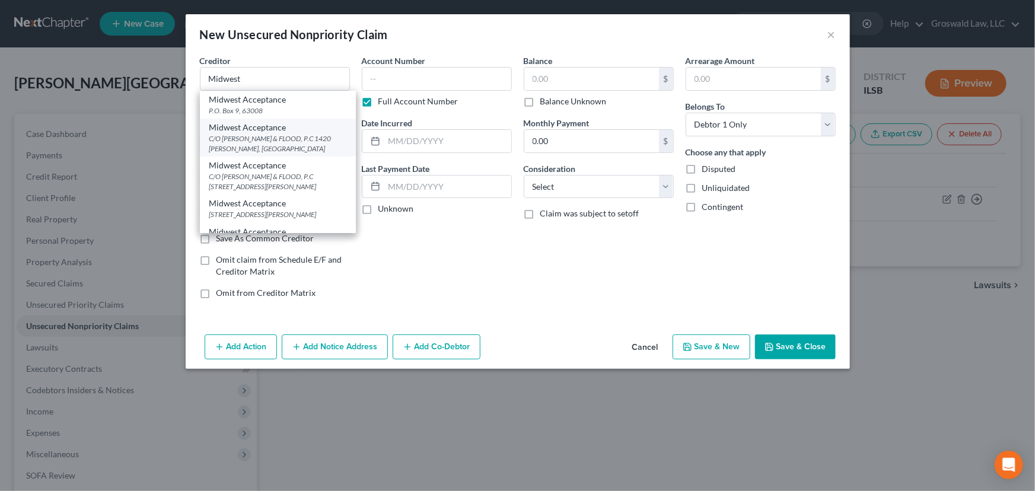
select select "26"
type input "63144"
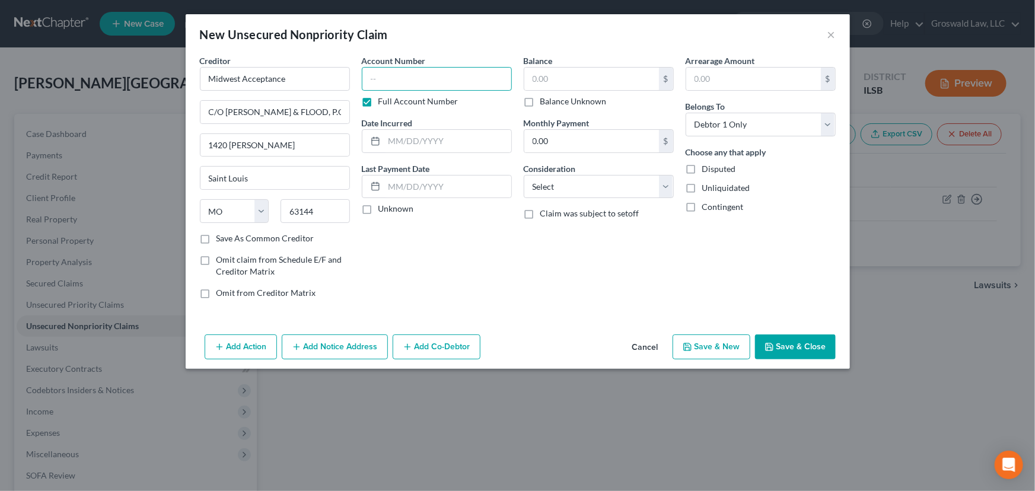
click at [383, 78] on input "text" at bounding box center [437, 79] width 150 height 24
paste input "14SL-AC08226"
type input "14SL-AC08226"
click at [735, 131] on select "Select Debtor 1 Only Debtor 2 Only Debtor 1 And Debtor 2 Only At Least One Of T…" at bounding box center [760, 125] width 150 height 24
select select "3"
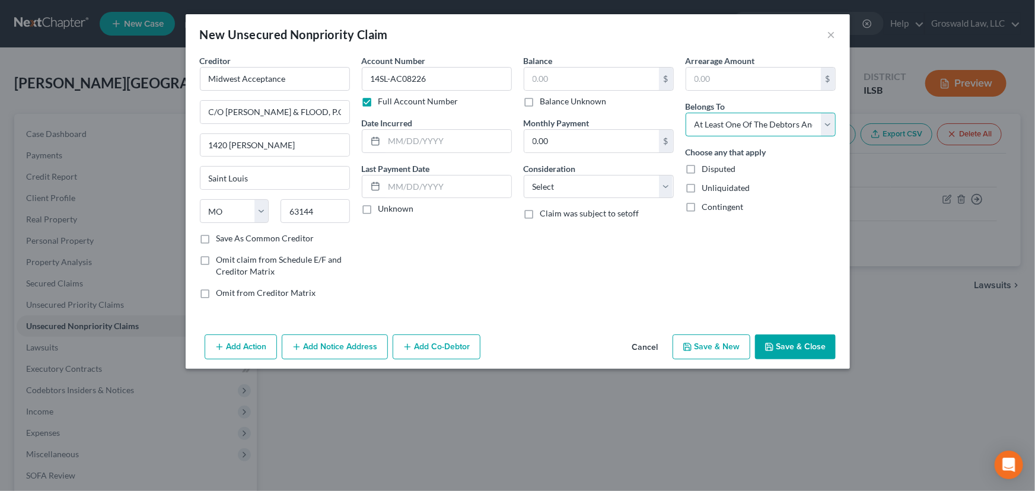
click at [685, 113] on select "Select Debtor 1 Only Debtor 2 Only Debtor 1 And Debtor 2 Only At Least One Of T…" at bounding box center [760, 125] width 150 height 24
click at [559, 81] on input "text" at bounding box center [591, 79] width 135 height 23
type input "3,295.99"
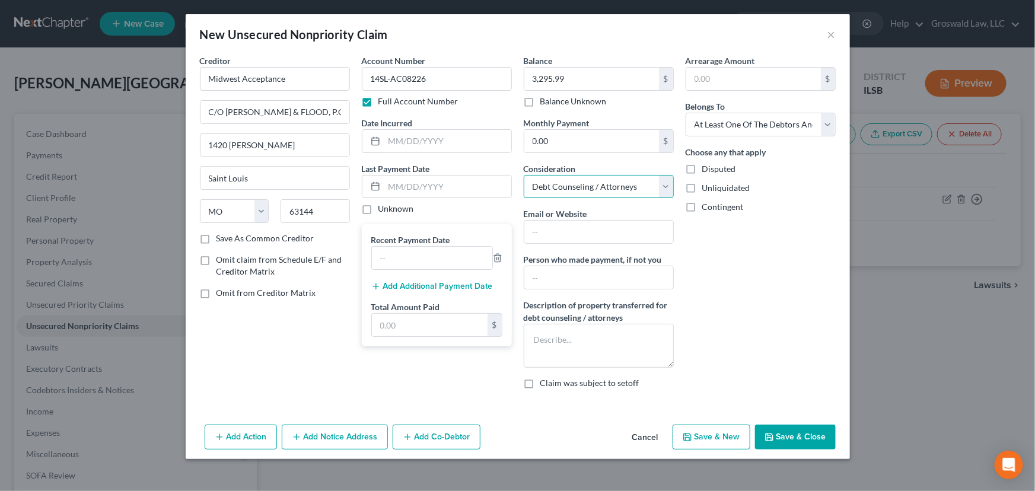
select select "4"
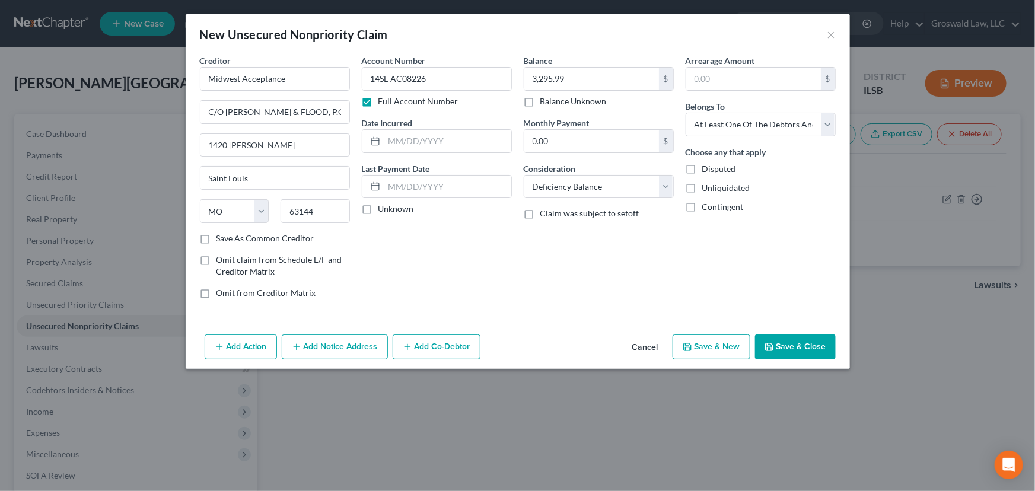
click at [345, 344] on button "Add Notice Address" at bounding box center [335, 346] width 106 height 25
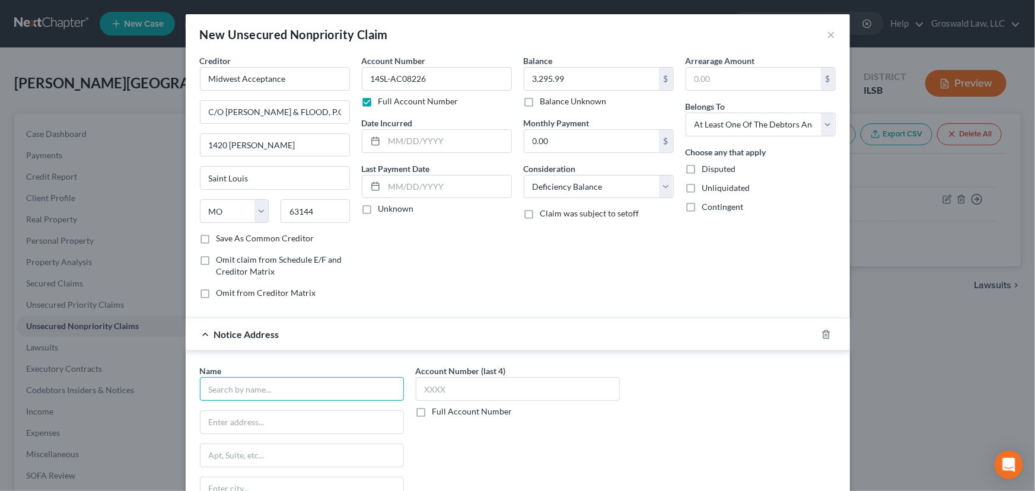
click at [294, 384] on input "text" at bounding box center [302, 389] width 204 height 24
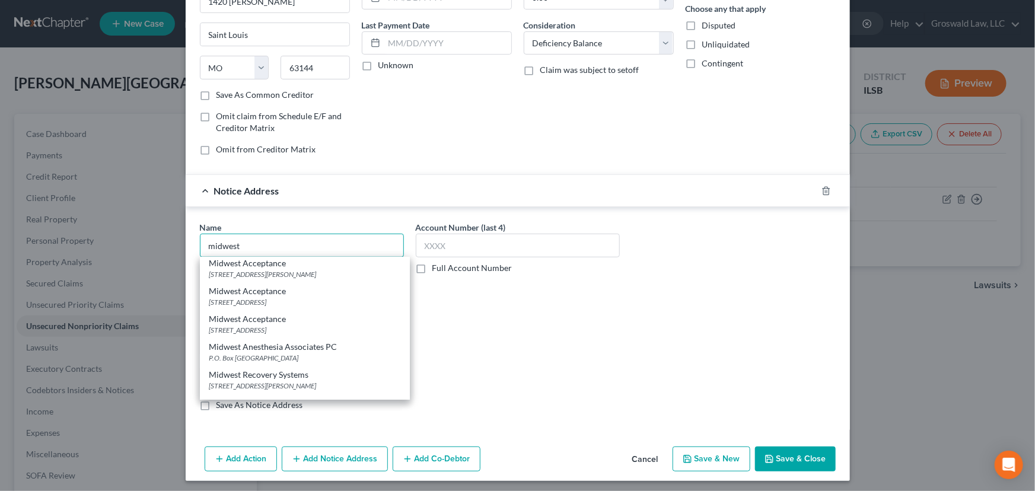
scroll to position [146, 0]
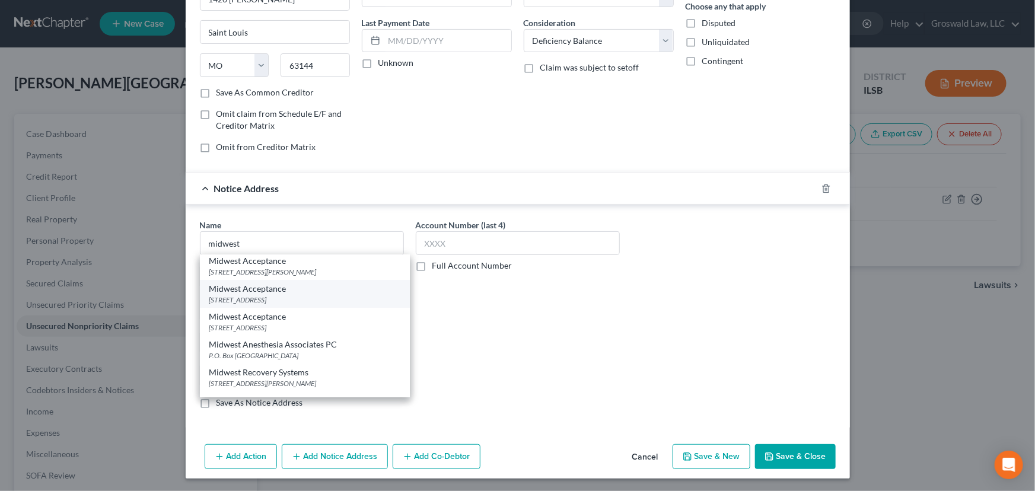
click at [256, 298] on div "[STREET_ADDRESS]" at bounding box center [304, 300] width 191 height 10
type input "Midwest Acceptance"
type input "PO Box 9"
type input "[GEOGRAPHIC_DATA]"
select select "26"
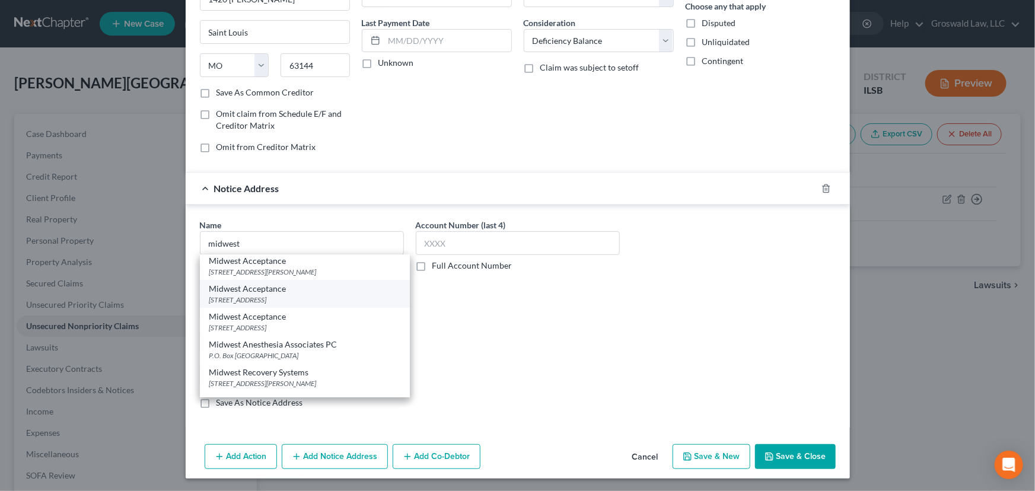
type input "63088"
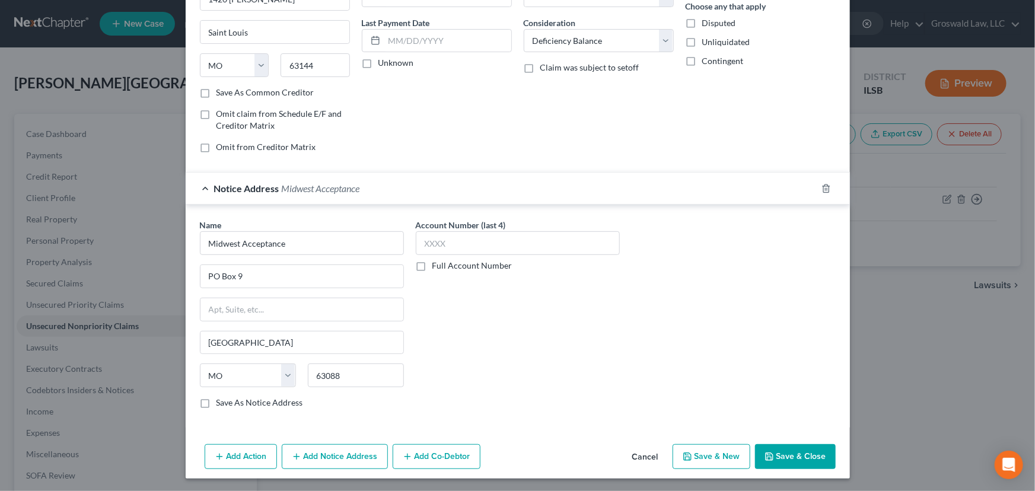
scroll to position [0, 0]
click at [351, 446] on button "Add Notice Address" at bounding box center [335, 456] width 106 height 25
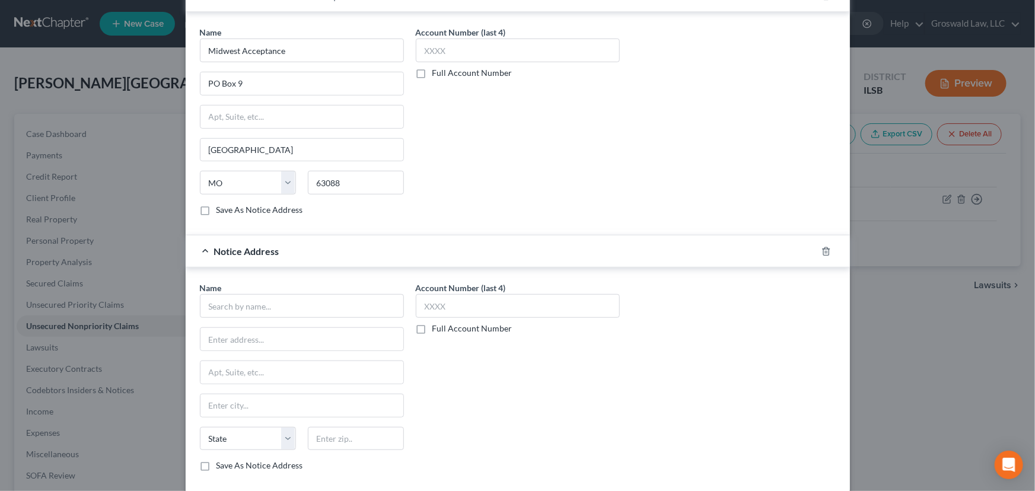
scroll to position [401, 0]
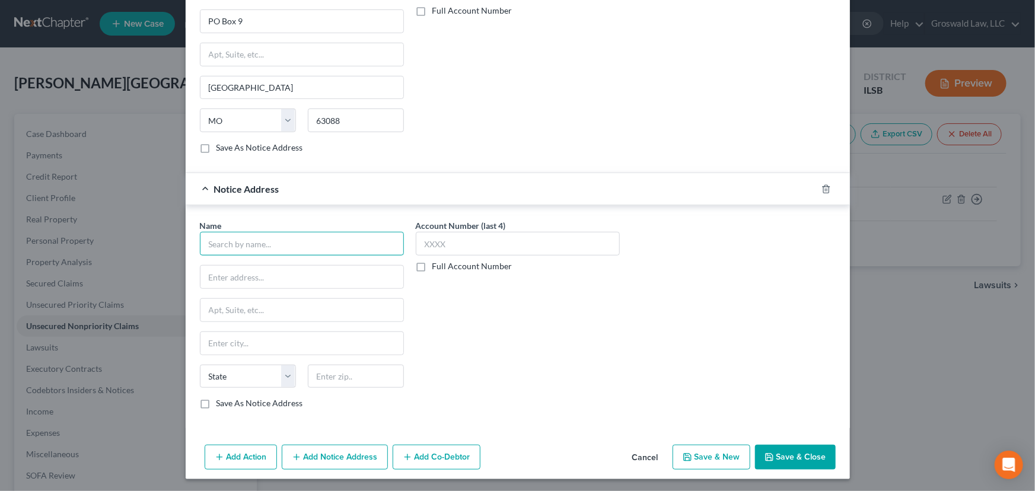
click at [259, 237] on input "text" at bounding box center [302, 244] width 204 height 24
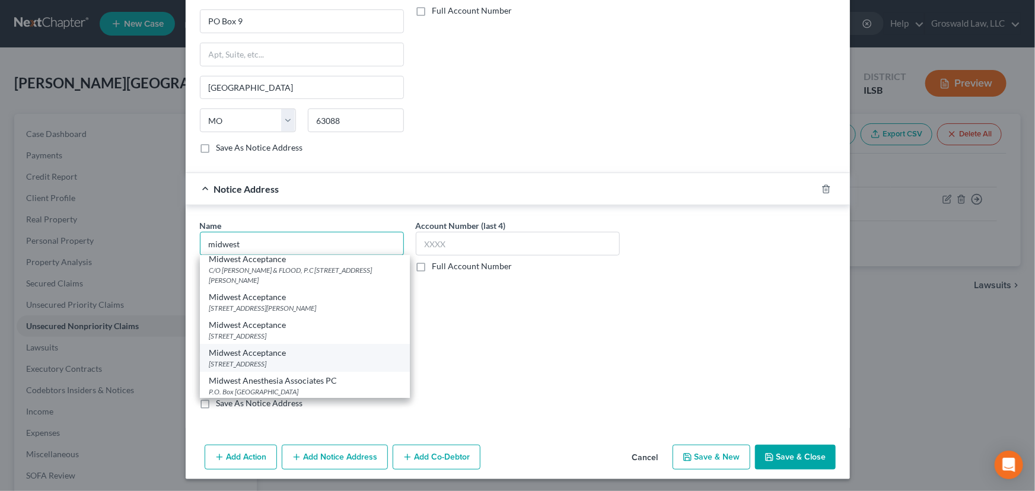
scroll to position [107, 0]
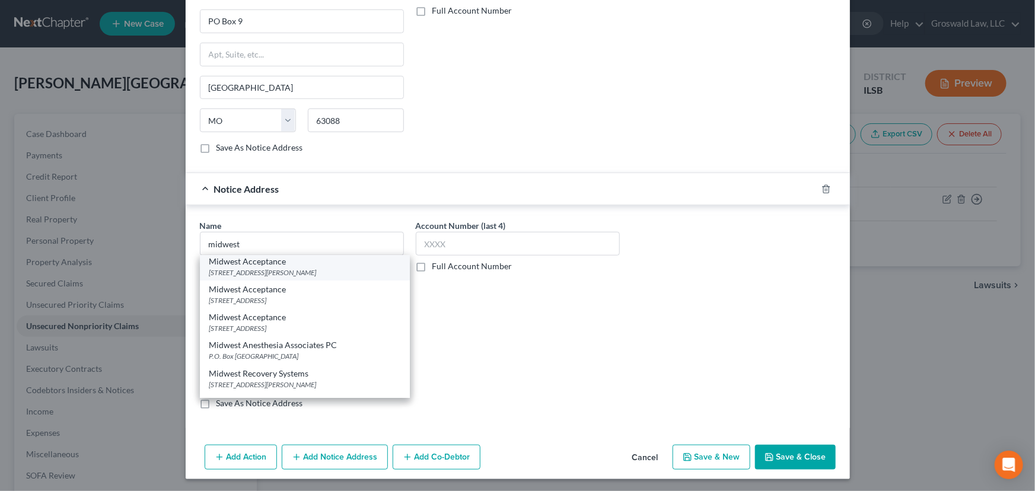
click at [272, 269] on div "[STREET_ADDRESS][PERSON_NAME]" at bounding box center [304, 272] width 191 height 10
type input "Midwest Acceptance"
type input "[STREET_ADDRESS][PERSON_NAME]"
type input "[GEOGRAPHIC_DATA]"
select select "26"
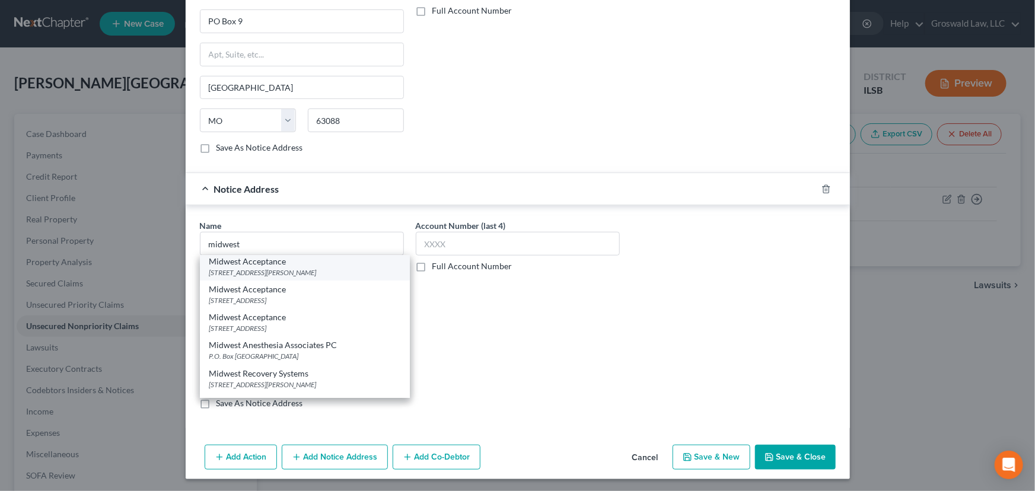
type input "63088"
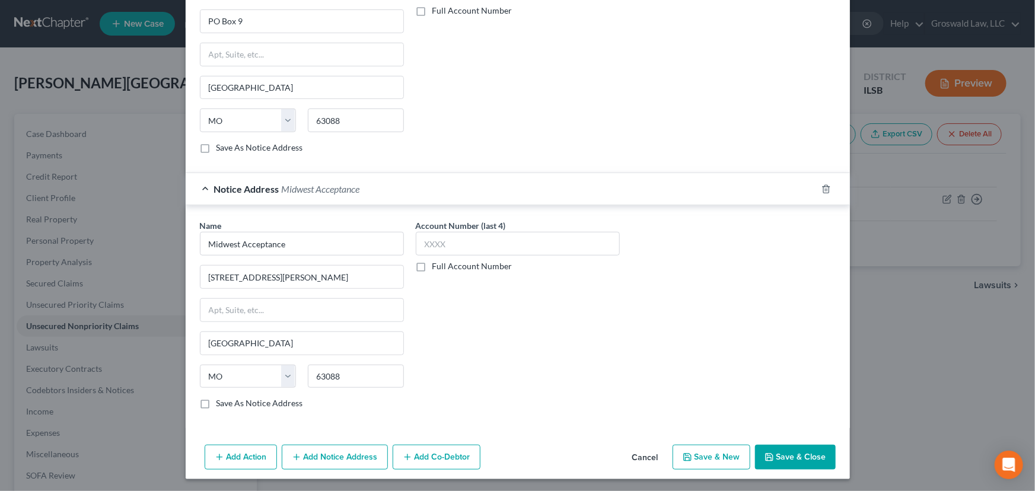
click at [347, 461] on button "Add Notice Address" at bounding box center [335, 457] width 106 height 25
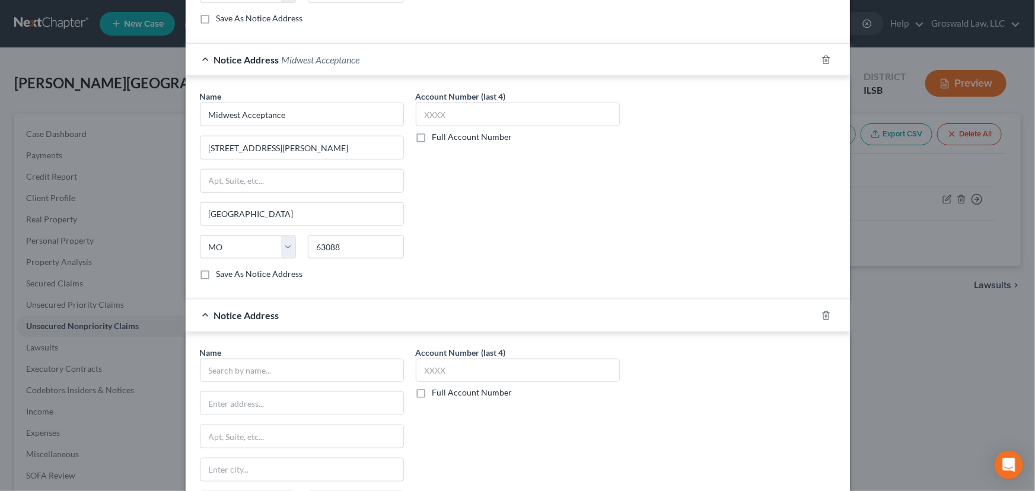
scroll to position [656, 0]
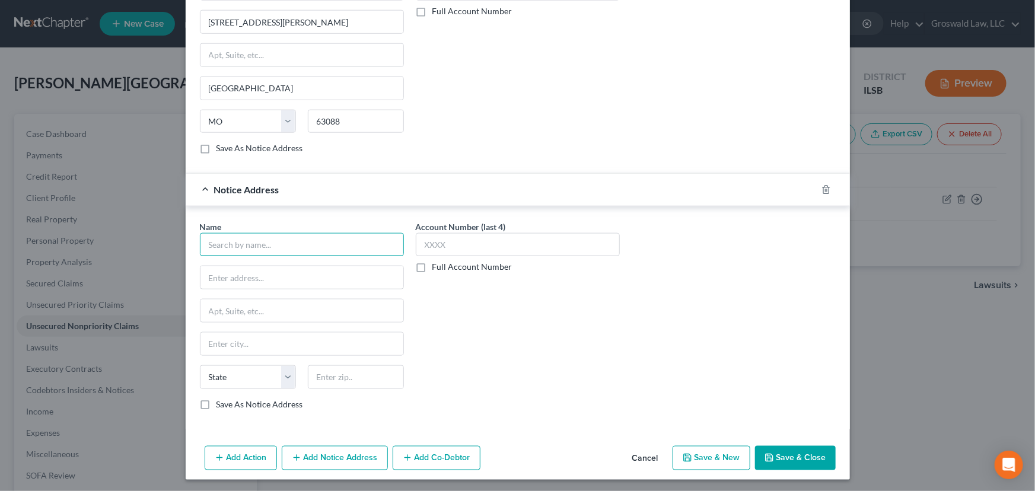
click at [276, 252] on input "text" at bounding box center [302, 245] width 204 height 24
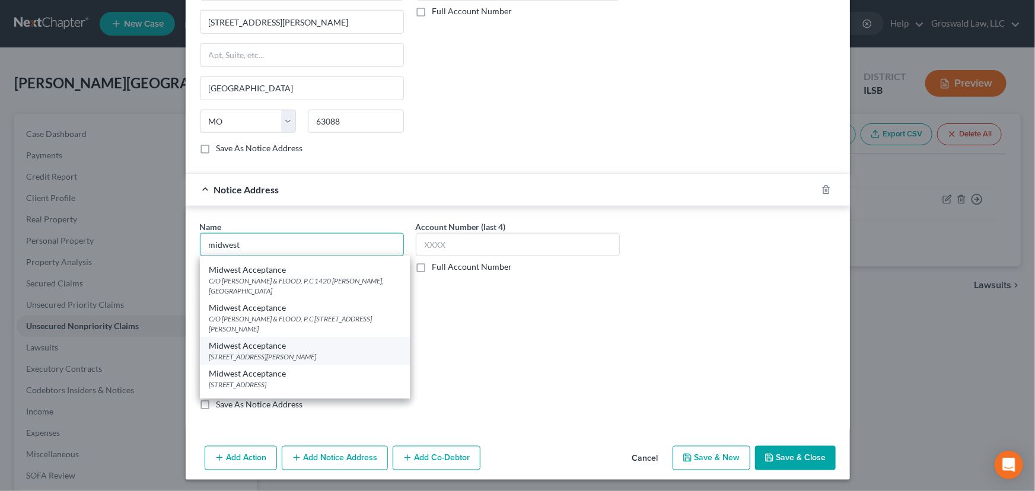
scroll to position [53, 0]
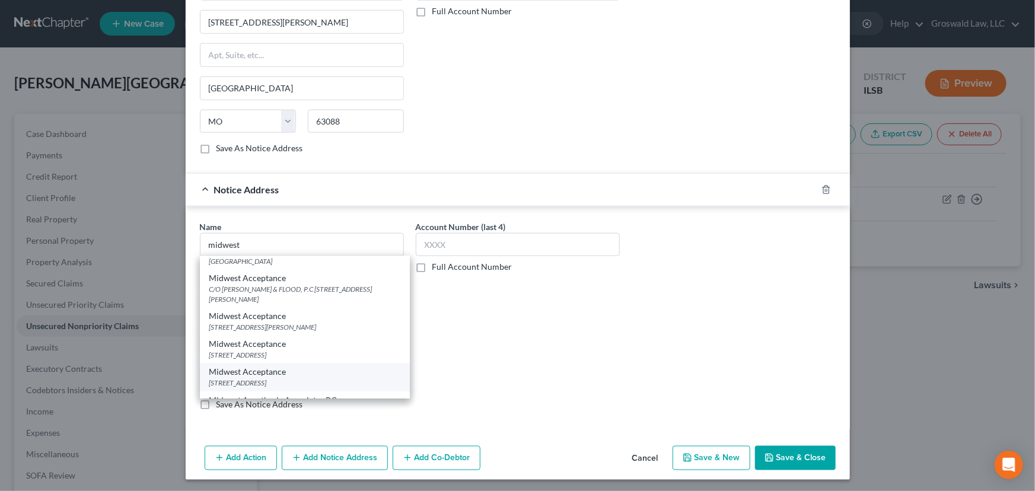
click at [263, 378] on div "[STREET_ADDRESS]" at bounding box center [304, 383] width 191 height 10
type input "Midwest Acceptance"
type input "[STREET_ADDRESS]"
type input "Saint Louis"
select select "26"
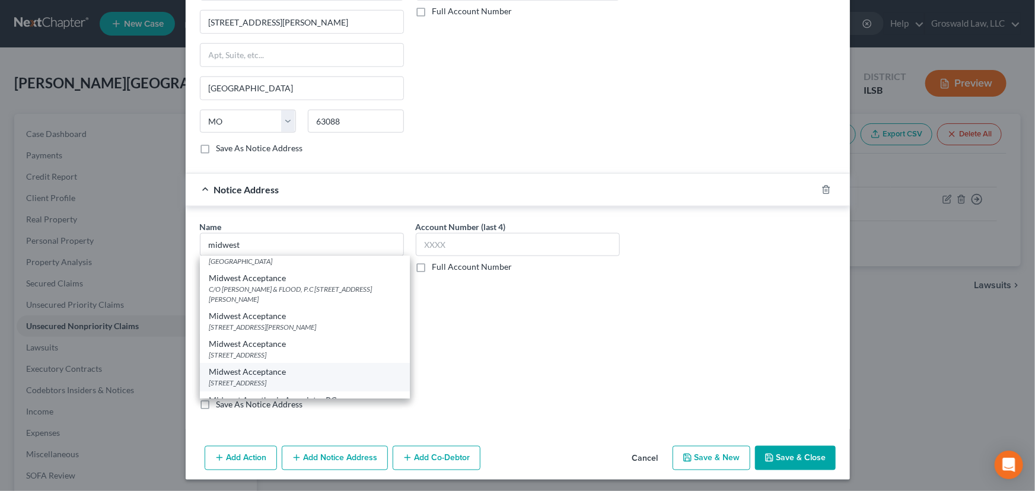
type input "63109"
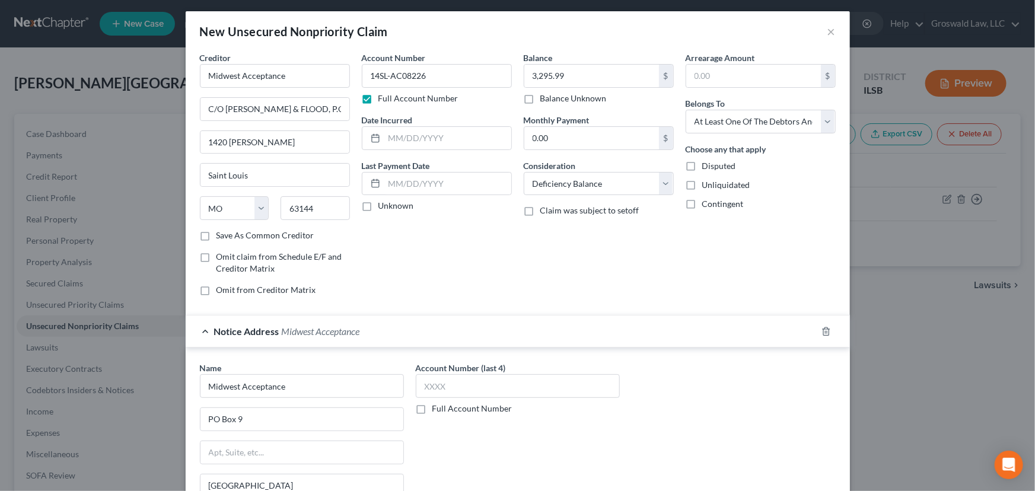
scroll to position [0, 0]
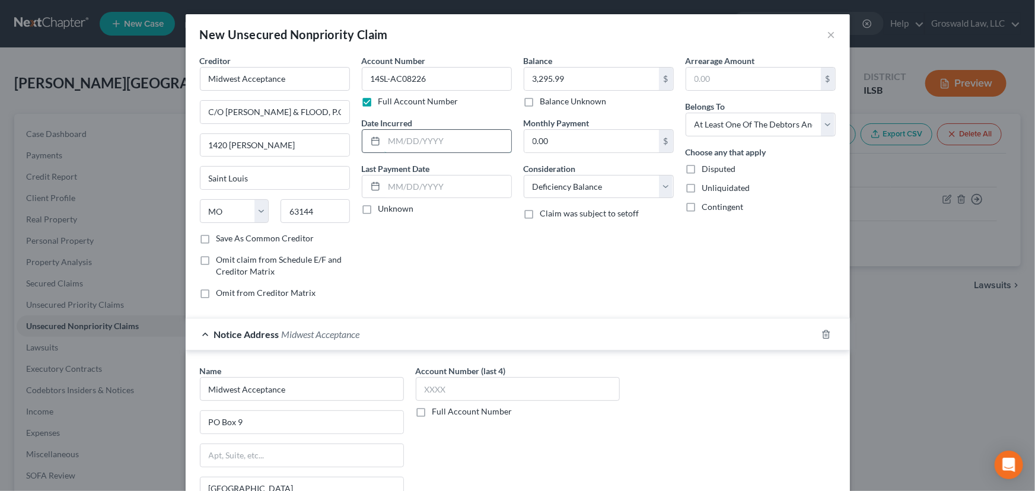
click at [425, 145] on input "text" at bounding box center [447, 141] width 127 height 23
type input "2014"
click at [746, 124] on select "Select Debtor 1 Only Debtor 2 Only Debtor 1 And Debtor 2 Only At Least One Of T…" at bounding box center [760, 125] width 150 height 24
click at [685, 113] on select "Select Debtor 1 Only Debtor 2 Only Debtor 1 And Debtor 2 Only At Least One Of T…" at bounding box center [760, 125] width 150 height 24
click at [731, 128] on select "Select Debtor 1 Only Debtor 2 Only Debtor 1 And Debtor 2 Only At Least One Of T…" at bounding box center [760, 125] width 150 height 24
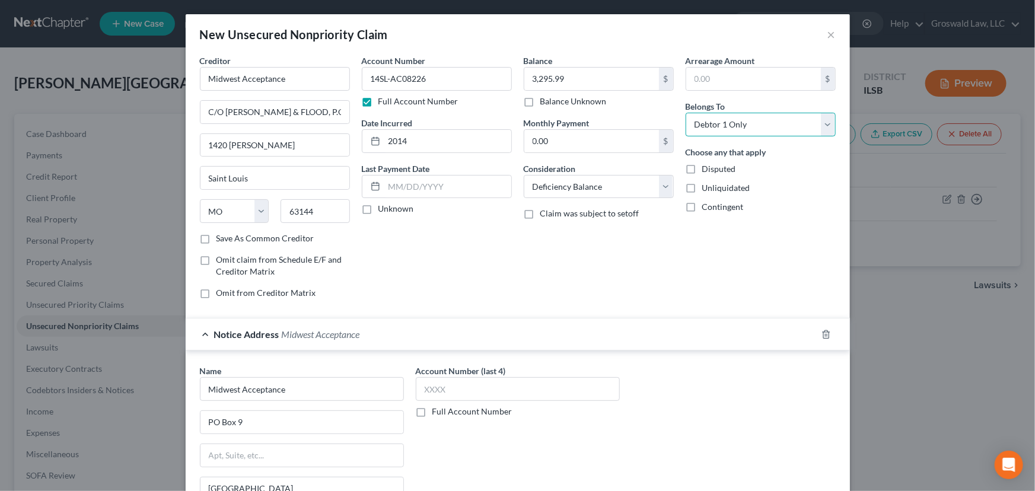
select select "3"
click at [685, 113] on select "Select Debtor 1 Only Debtor 2 Only Debtor 1 And Debtor 2 Only At Least One Of T…" at bounding box center [760, 125] width 150 height 24
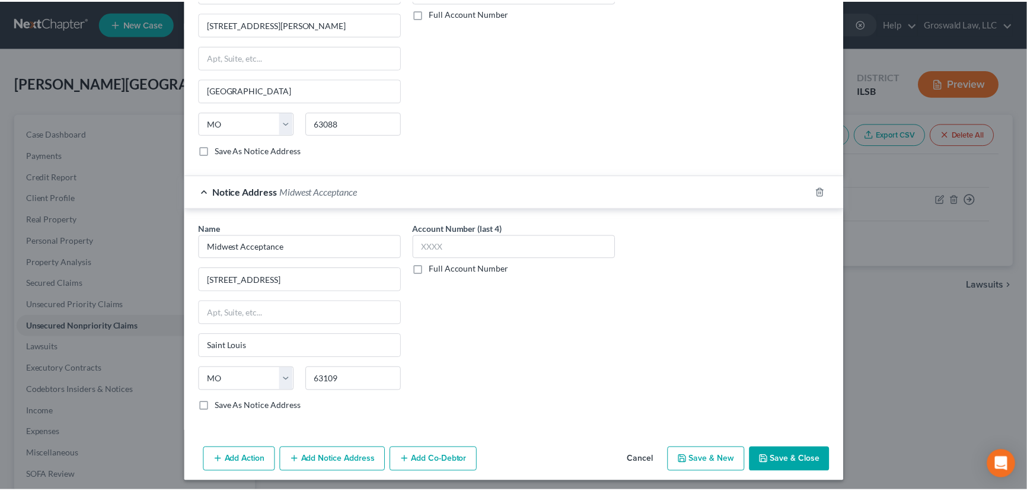
scroll to position [656, 0]
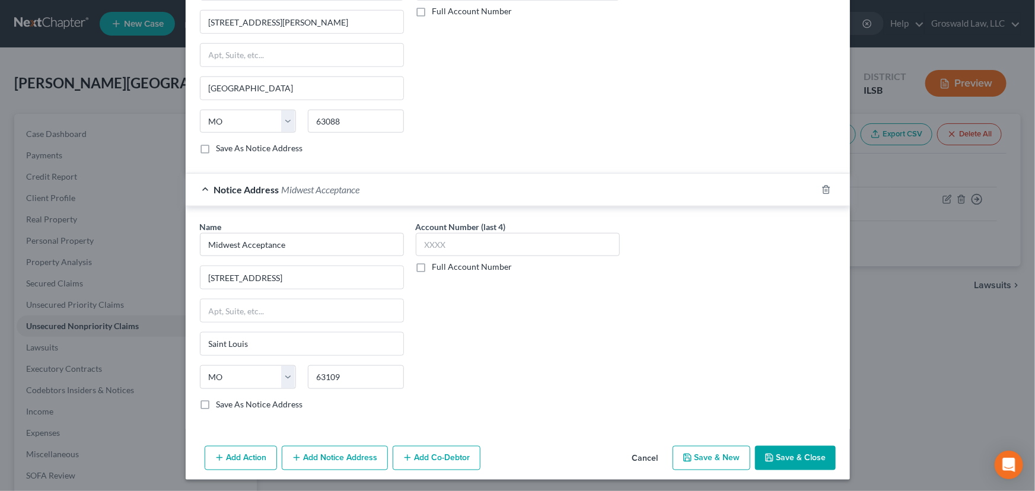
click at [781, 457] on button "Save & Close" at bounding box center [795, 458] width 81 height 25
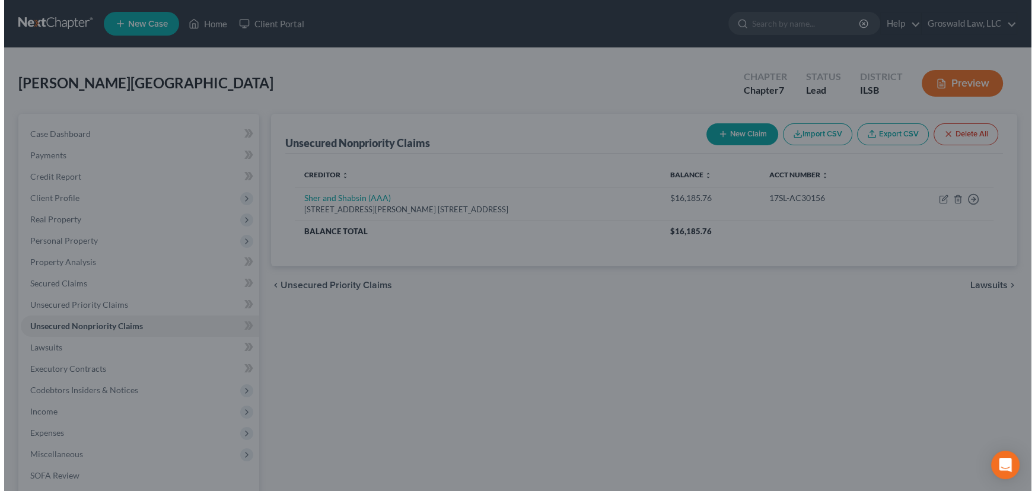
scroll to position [0, 0]
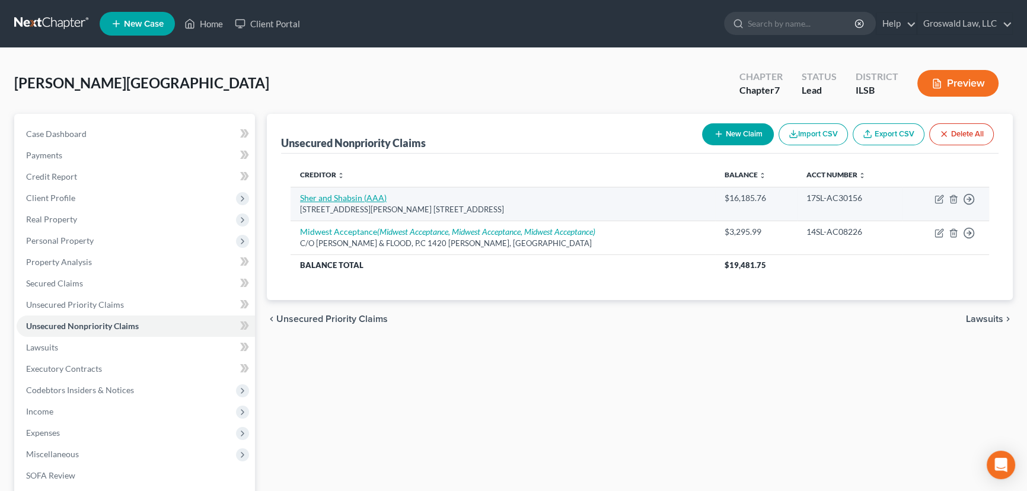
click at [345, 195] on link "Sher and Shabsin (AAA)" at bounding box center [343, 198] width 87 height 10
select select "26"
select select "1"
select select "0"
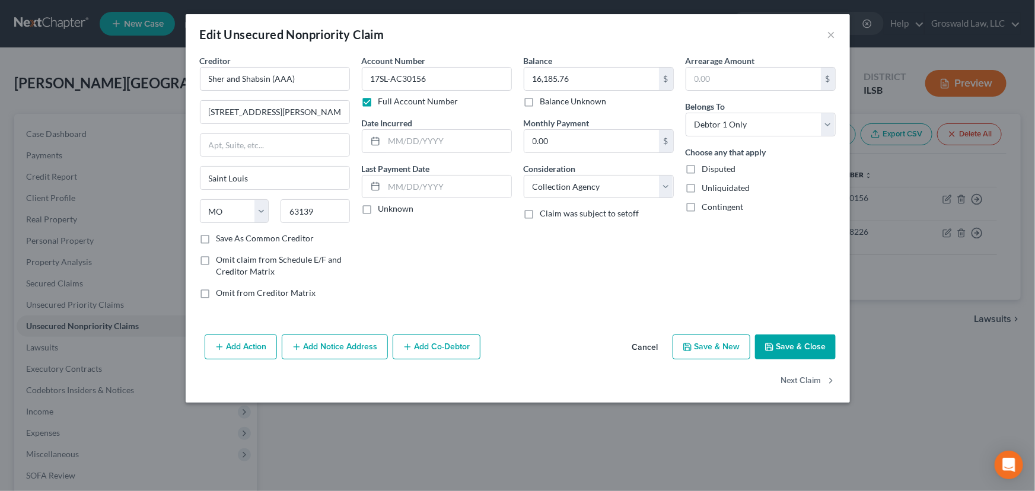
click at [803, 347] on button "Save & Close" at bounding box center [795, 346] width 81 height 25
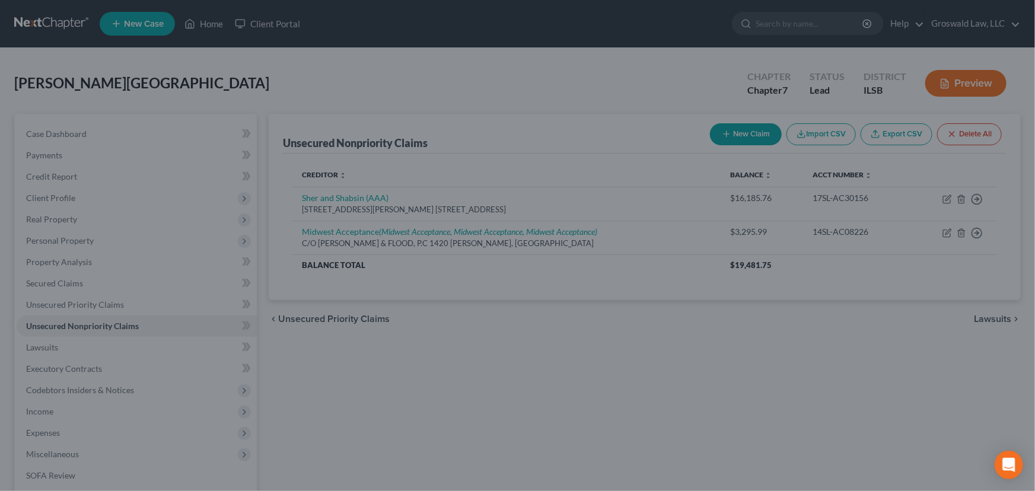
type input "0"
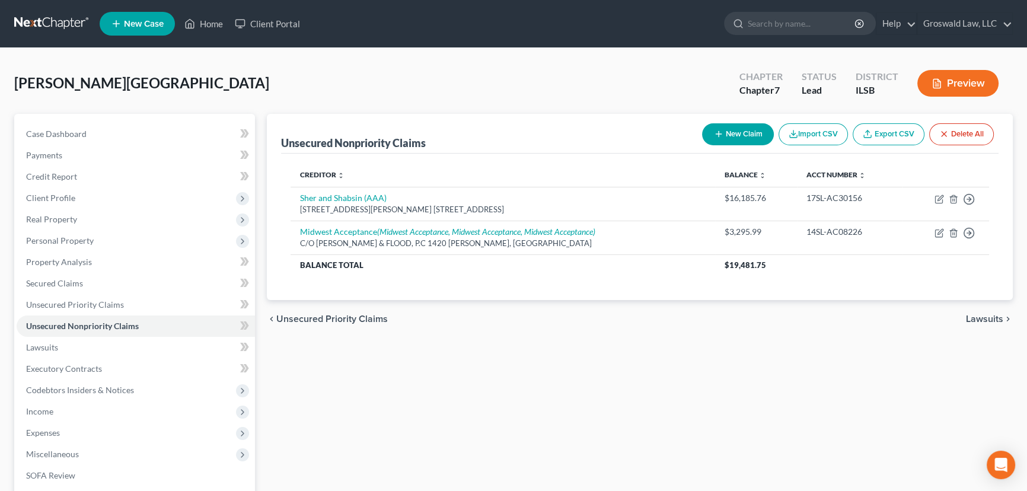
click at [731, 130] on button "New Claim" at bounding box center [738, 134] width 72 height 22
select select "0"
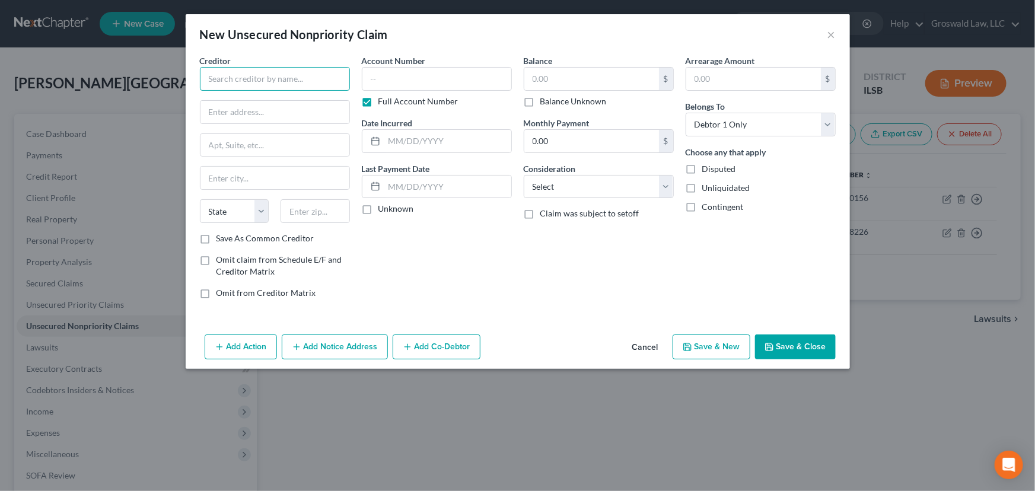
click at [222, 85] on input "text" at bounding box center [275, 79] width 150 height 24
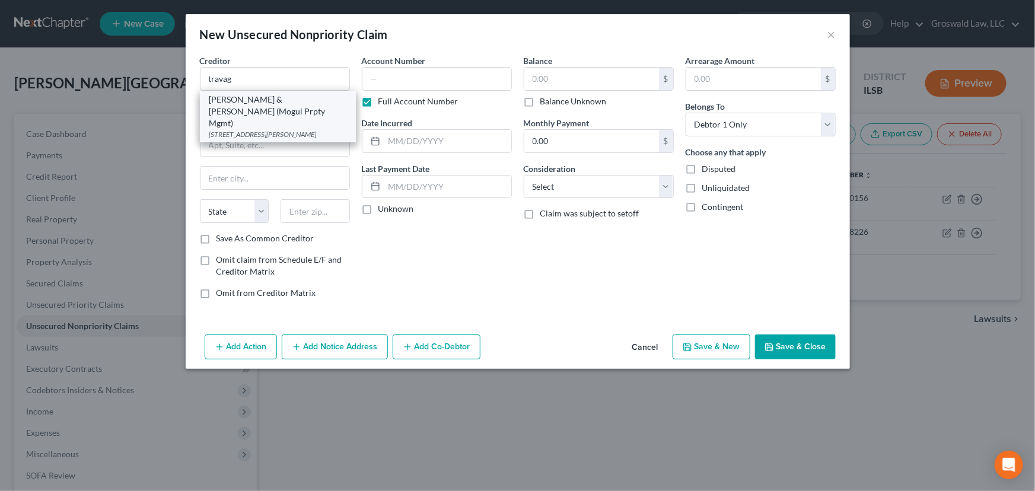
click at [276, 107] on div "[PERSON_NAME] & [PERSON_NAME] (Mogul Prpty Mgmt)" at bounding box center [277, 112] width 137 height 36
type input "[PERSON_NAME] & [PERSON_NAME] (Mogul Prpty Mgmt)"
type input "1420 [PERSON_NAME] Dr"
type input "Saint Louis"
select select "26"
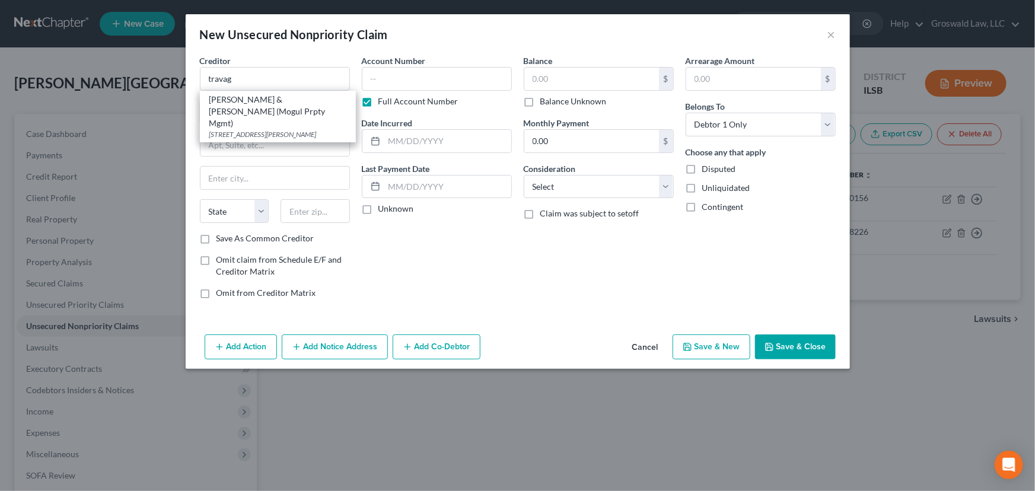
type input "63144"
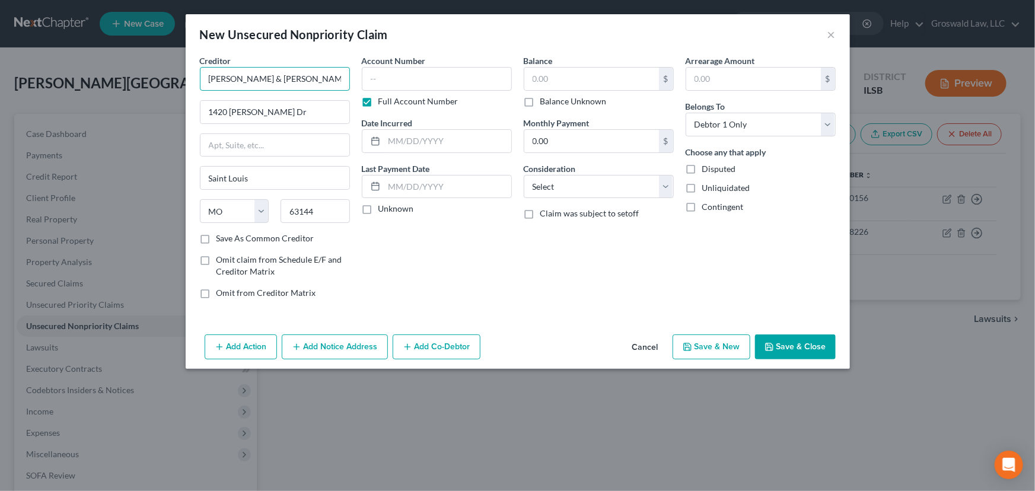
scroll to position [0, 7]
drag, startPoint x: 276, startPoint y: 81, endPoint x: 338, endPoint y: 80, distance: 62.3
click at [338, 80] on input "[PERSON_NAME] & [PERSON_NAME] (Mogul Prpty Mgmt)" at bounding box center [275, 79] width 150 height 24
type input "[PERSON_NAME] & [PERSON_NAME] (OMG Properties)"
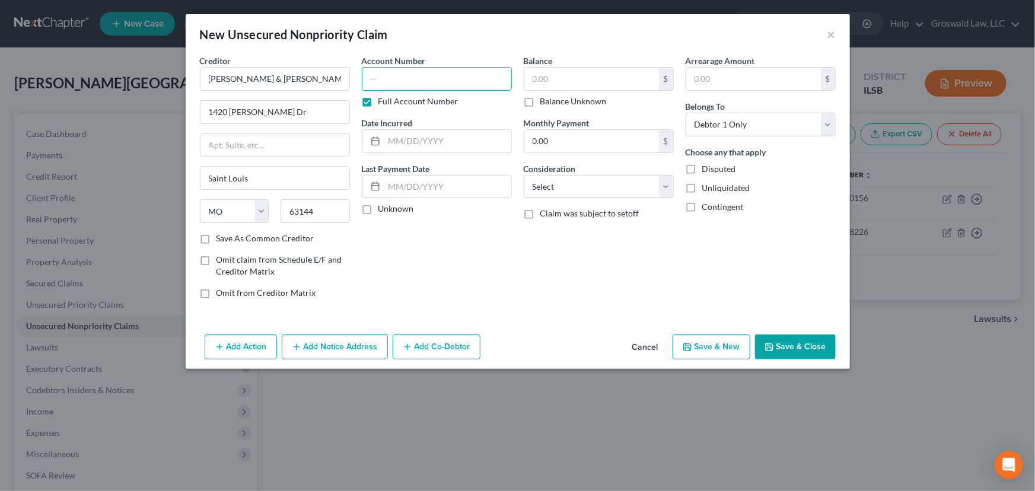
click at [443, 80] on input "text" at bounding box center [437, 79] width 150 height 24
paste input "24SL-AC27126"
type input "24SL-AC27126"
click at [427, 145] on input "text" at bounding box center [447, 141] width 127 height 23
type input "2024"
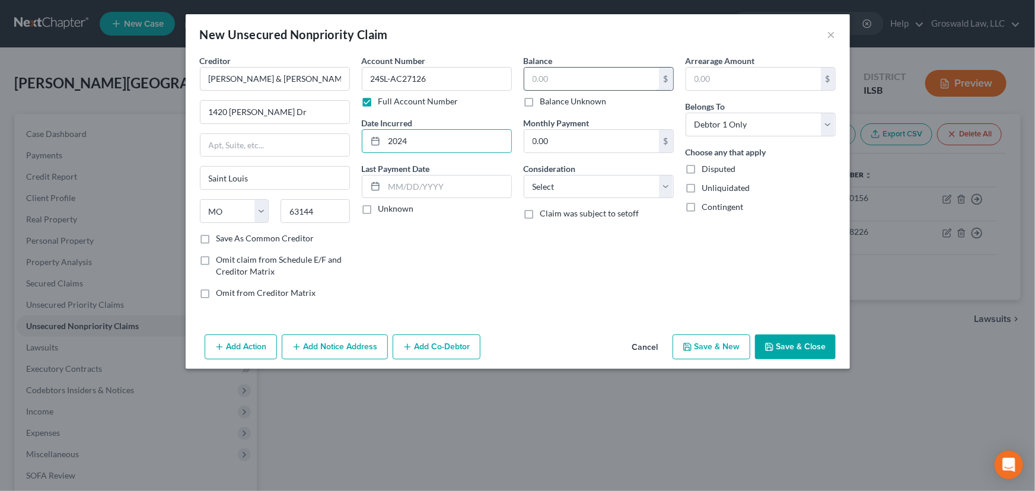
click at [543, 83] on input "text" at bounding box center [591, 79] width 135 height 23
type input "1"
select select "1"
click at [778, 347] on button "Save & Close" at bounding box center [795, 346] width 81 height 25
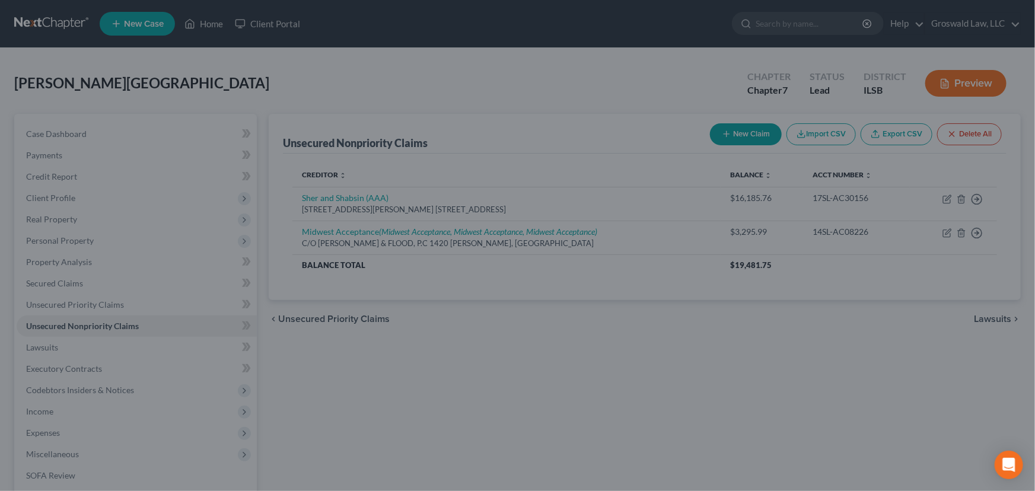
type input "1.00"
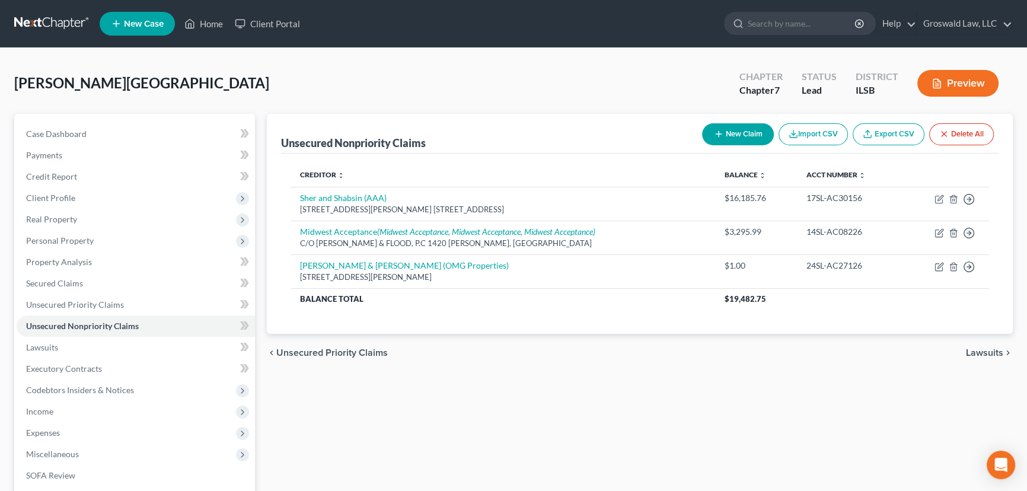
click at [727, 132] on button "New Claim" at bounding box center [738, 134] width 72 height 22
select select "0"
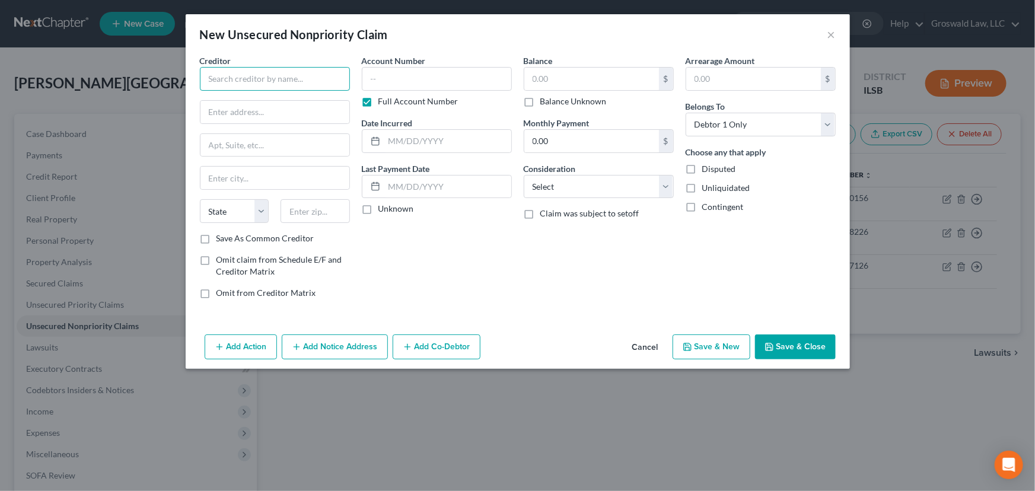
click at [262, 78] on input "text" at bounding box center [275, 79] width 150 height 24
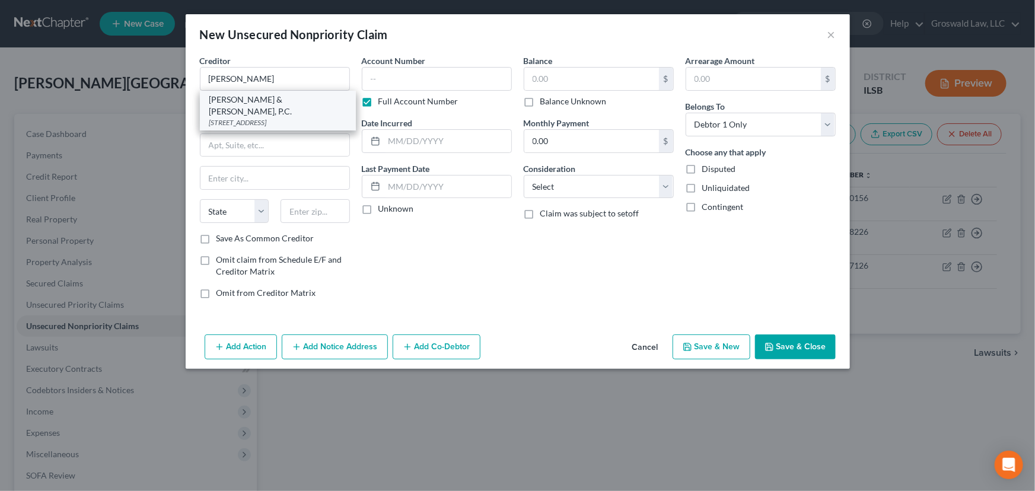
click at [277, 101] on div "[PERSON_NAME] & [PERSON_NAME], P.C." at bounding box center [277, 106] width 137 height 24
type input "[PERSON_NAME] & [PERSON_NAME], P.C."
type input "[STREET_ADDRESS]"
type input "Saint Louis"
select select "26"
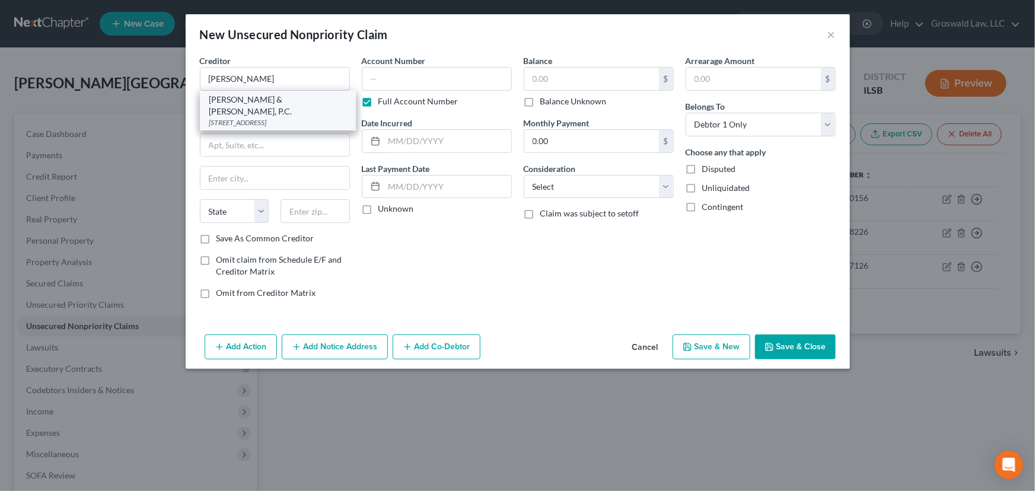
type input "63146"
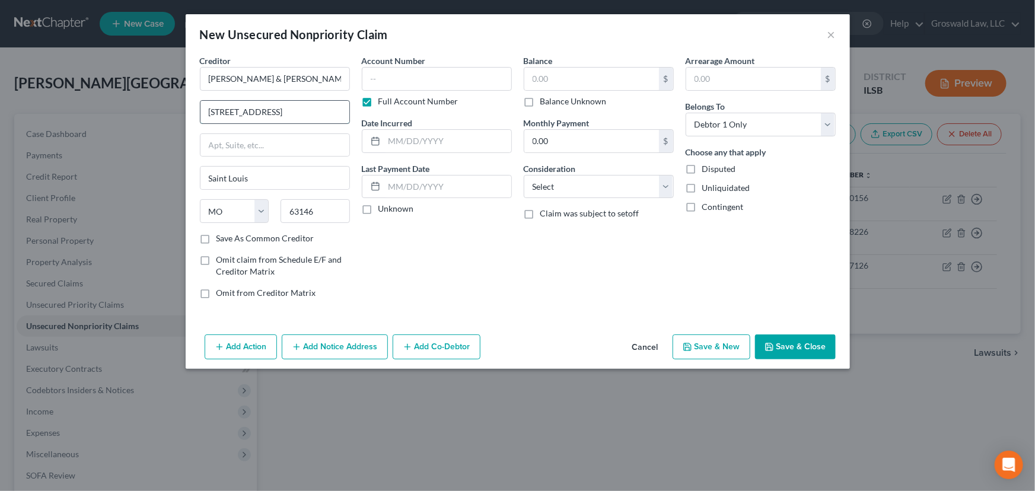
click at [314, 115] on input "[STREET_ADDRESS]" at bounding box center [274, 112] width 149 height 23
click at [298, 147] on input "text" at bounding box center [274, 145] width 149 height 23
paste input "[STREET_ADDRESS]"
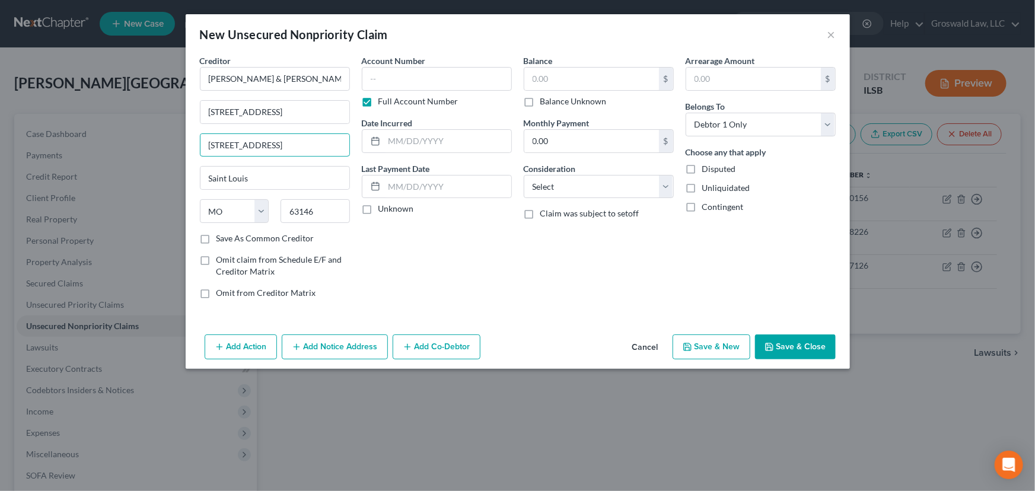
scroll to position [0, 7]
type input "[STREET_ADDRESS]"
drag, startPoint x: 301, startPoint y: 79, endPoint x: 78, endPoint y: 78, distance: 222.9
click at [78, 78] on div "New Unsecured Nonpriority Claim × Creditor * [PERSON_NAME] & [PERSON_NAME], P.C…" at bounding box center [517, 245] width 1035 height 491
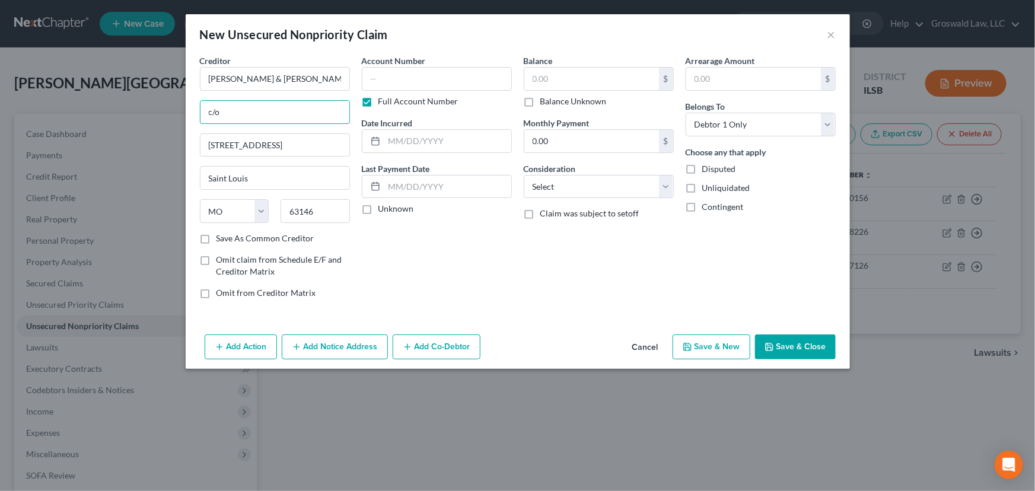
paste input "[PERSON_NAME] & [PERSON_NAME], P.C."
type input "c/[PERSON_NAME] & [PERSON_NAME], P.C."
drag, startPoint x: 289, startPoint y: 84, endPoint x: 120, endPoint y: 81, distance: 169.6
click at [120, 82] on div "New Unsecured Nonpriority Claim × Creditor * [PERSON_NAME] & [PERSON_NAME], P.C…" at bounding box center [517, 245] width 1035 height 491
paste input "CONVERGENCE ACQUISITIONS LLC"
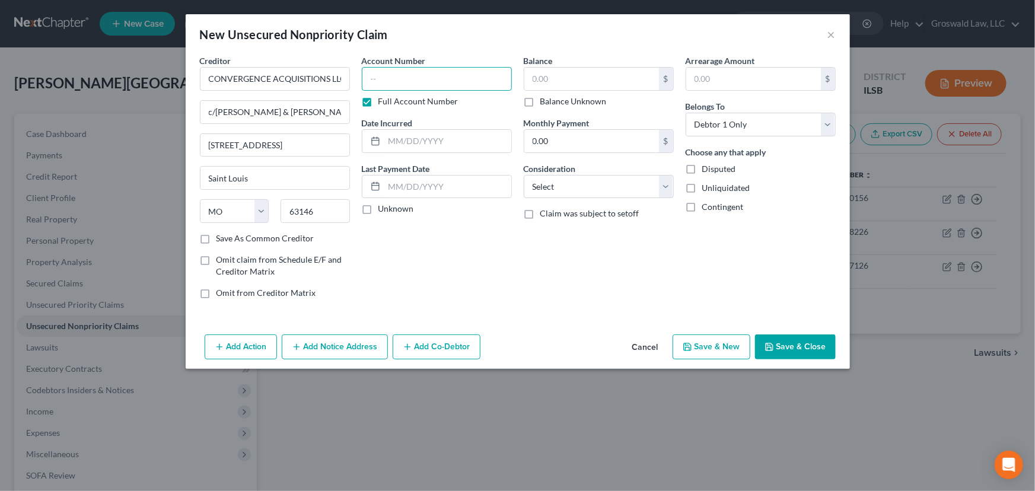
click at [489, 77] on input "text" at bounding box center [437, 79] width 150 height 24
paste input "17SL-AC15307"
click at [424, 143] on input "text" at bounding box center [447, 141] width 127 height 23
click at [611, 80] on input "text" at bounding box center [591, 79] width 135 height 23
click at [795, 350] on button "Save & Close" at bounding box center [795, 346] width 81 height 25
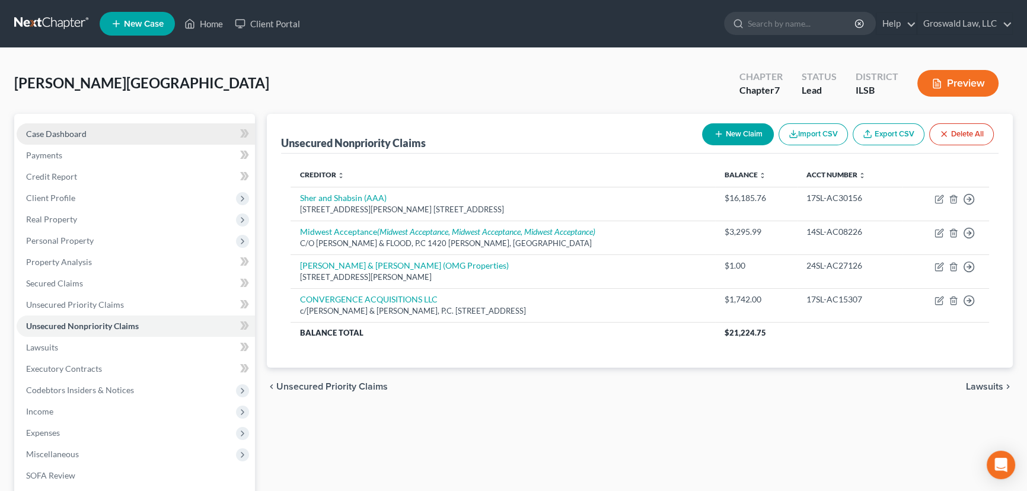
click at [89, 135] on link "Case Dashboard" at bounding box center [136, 133] width 238 height 21
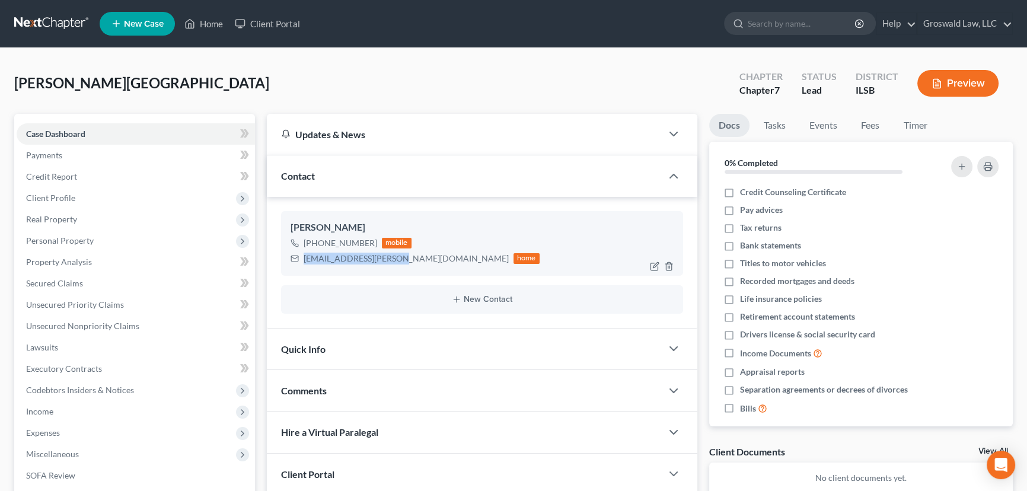
drag, startPoint x: 395, startPoint y: 259, endPoint x: 302, endPoint y: 264, distance: 93.2
click at [302, 264] on div "[EMAIL_ADDRESS][PERSON_NAME][DOMAIN_NAME] home" at bounding box center [415, 258] width 249 height 15
drag, startPoint x: 372, startPoint y: 249, endPoint x: 337, endPoint y: 246, distance: 35.1
click at [337, 246] on div "[PHONE_NUMBER] mobile" at bounding box center [415, 242] width 249 height 15
drag, startPoint x: 391, startPoint y: 258, endPoint x: 302, endPoint y: 261, distance: 89.6
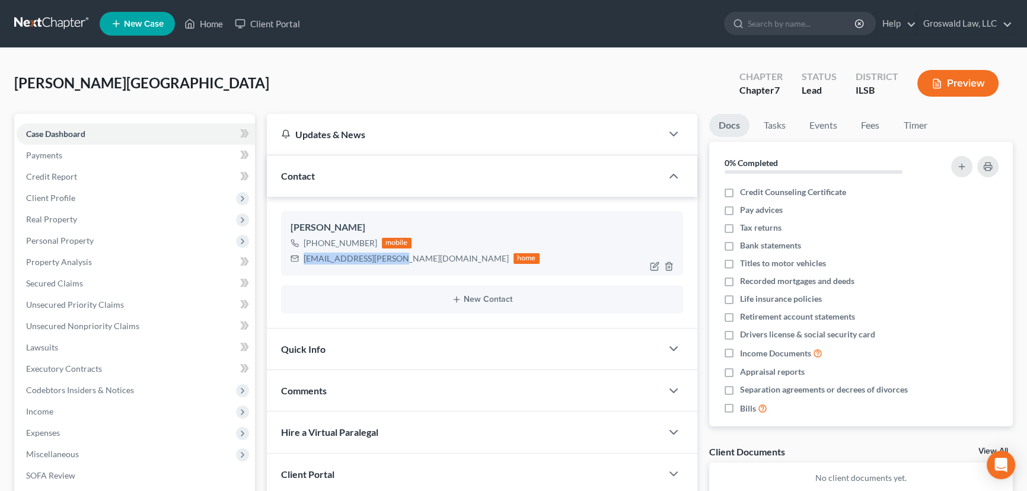
click at [302, 261] on div "[EMAIL_ADDRESS][PERSON_NAME][DOMAIN_NAME] home" at bounding box center [415, 258] width 249 height 15
click at [444, 394] on div "Comments" at bounding box center [464, 390] width 395 height 41
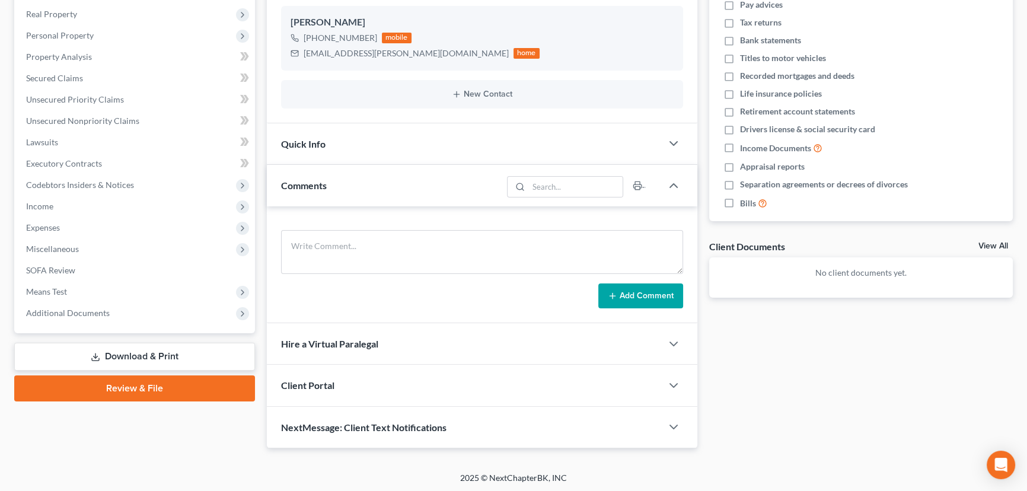
scroll to position [206, 0]
click at [337, 250] on textarea at bounding box center [482, 251] width 402 height 44
paste textarea "1. ID and SS card2. 2024 tax returns (state and federal)3. Paystubs from [DATE]…"
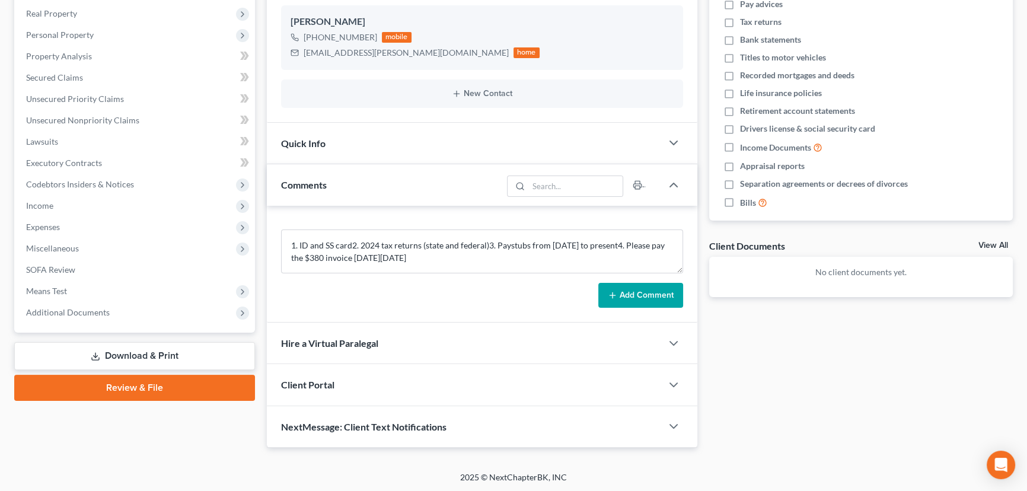
click at [655, 291] on button "Add Comment" at bounding box center [640, 295] width 85 height 25
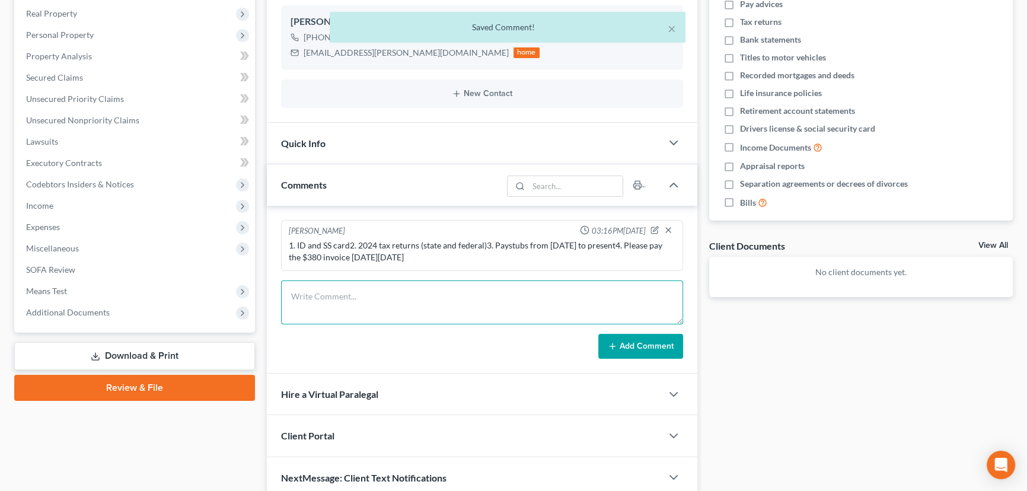
drag, startPoint x: 425, startPoint y: 308, endPoint x: 455, endPoint y: 290, distance: 35.4
click at [425, 308] on textarea at bounding box center [482, 302] width 402 height 44
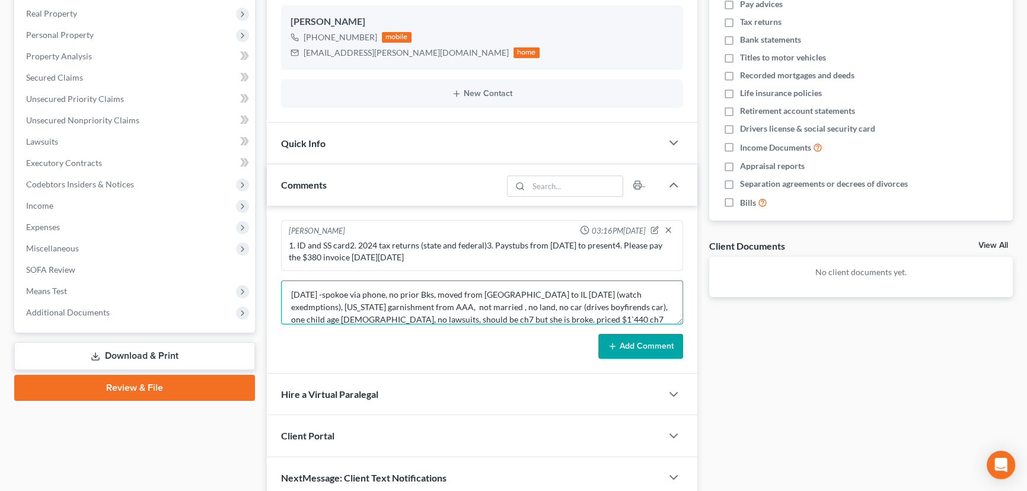
scroll to position [14, 0]
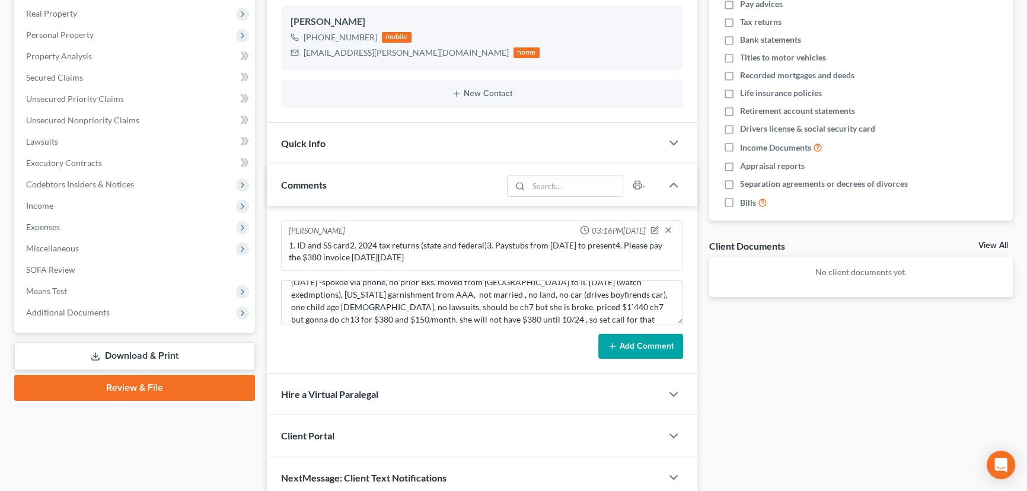
click at [665, 342] on button "Add Comment" at bounding box center [640, 346] width 85 height 25
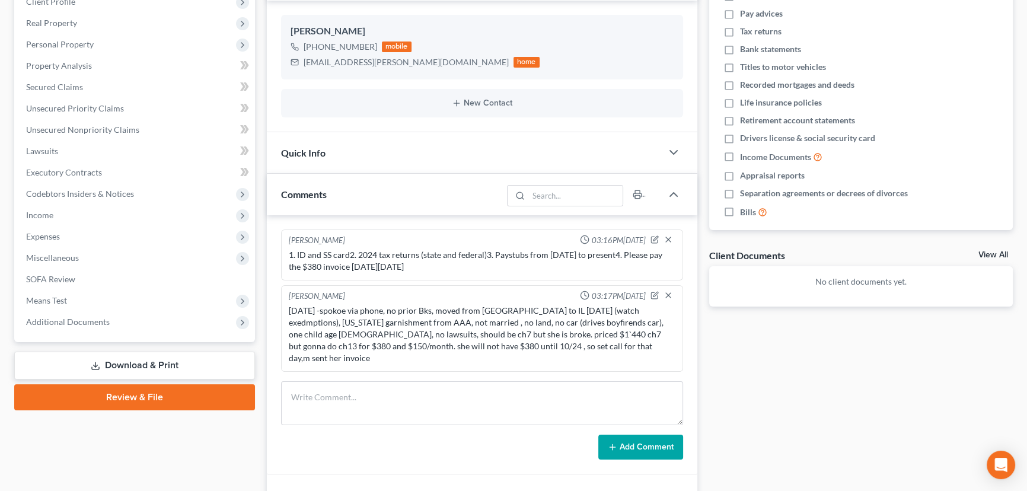
scroll to position [0, 0]
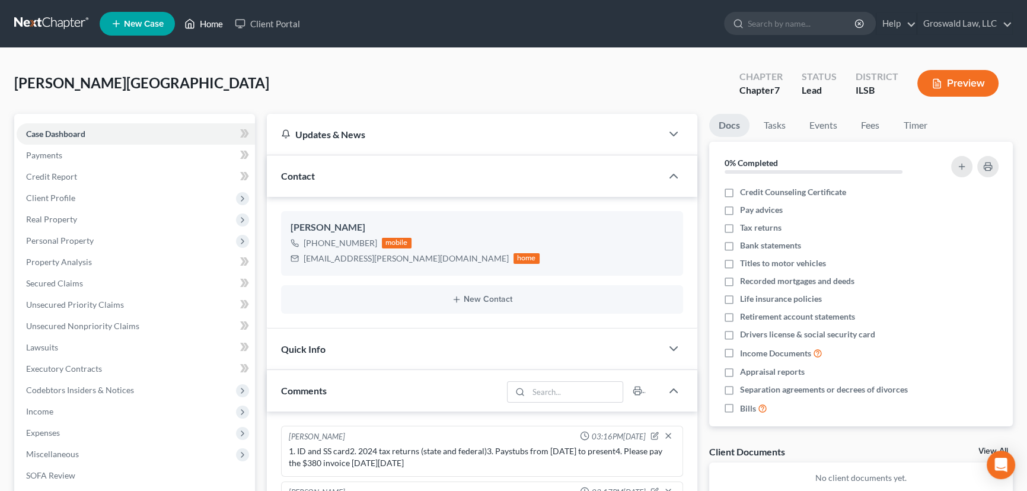
click at [197, 17] on link "Home" at bounding box center [203, 23] width 50 height 21
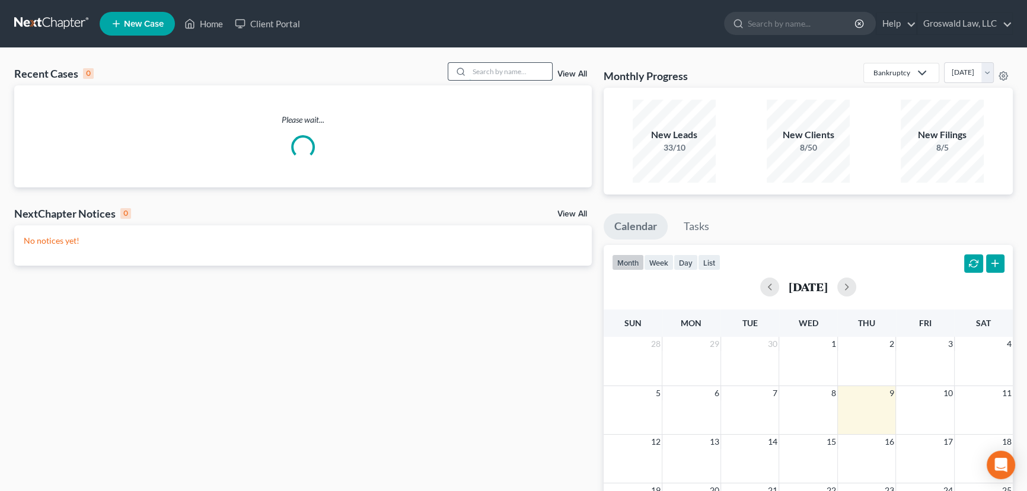
click at [499, 67] on input "search" at bounding box center [510, 71] width 83 height 17
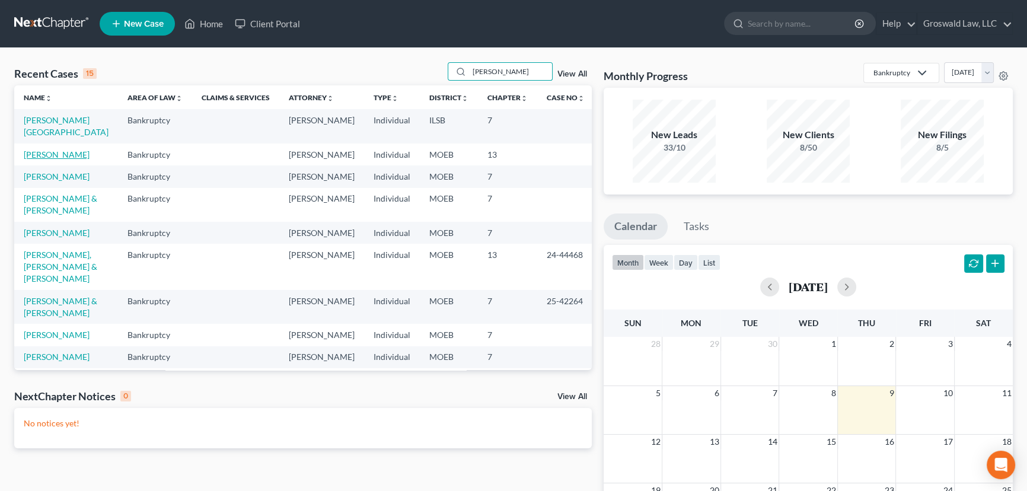
click at [58, 158] on link "[PERSON_NAME]" at bounding box center [57, 154] width 66 height 10
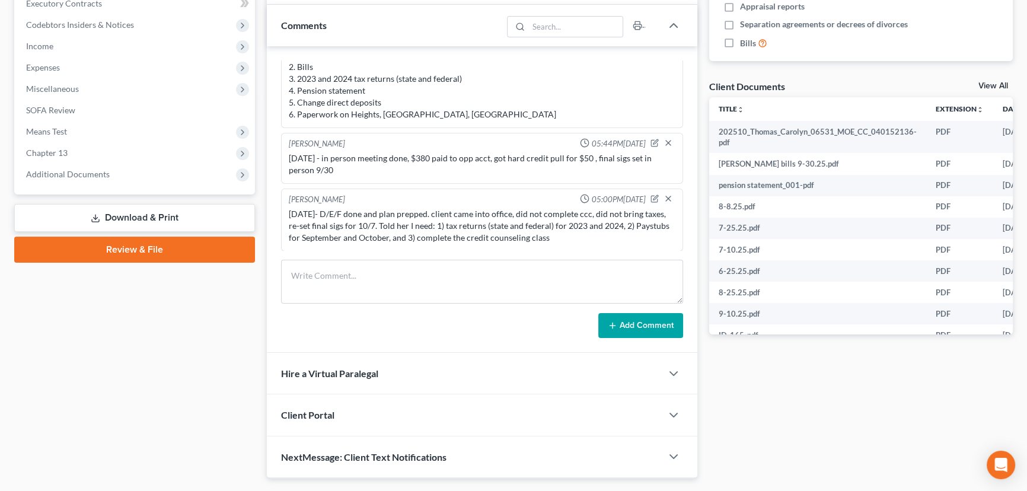
scroll to position [395, 0]
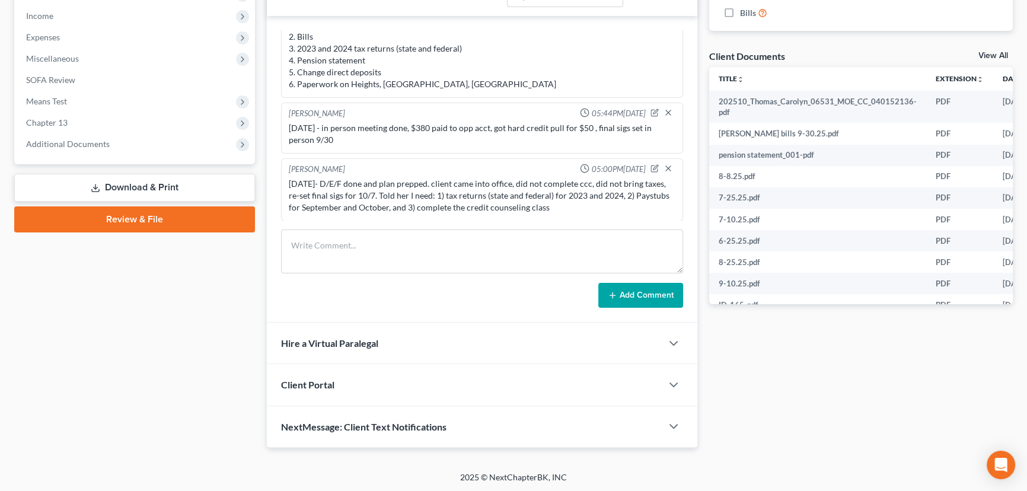
drag, startPoint x: 571, startPoint y: 208, endPoint x: 286, endPoint y: 179, distance: 286.6
click at [286, 179] on div "[DATE]- D/E/F done and plan prepped. client came into office, did not complete …" at bounding box center [481, 196] width 391 height 40
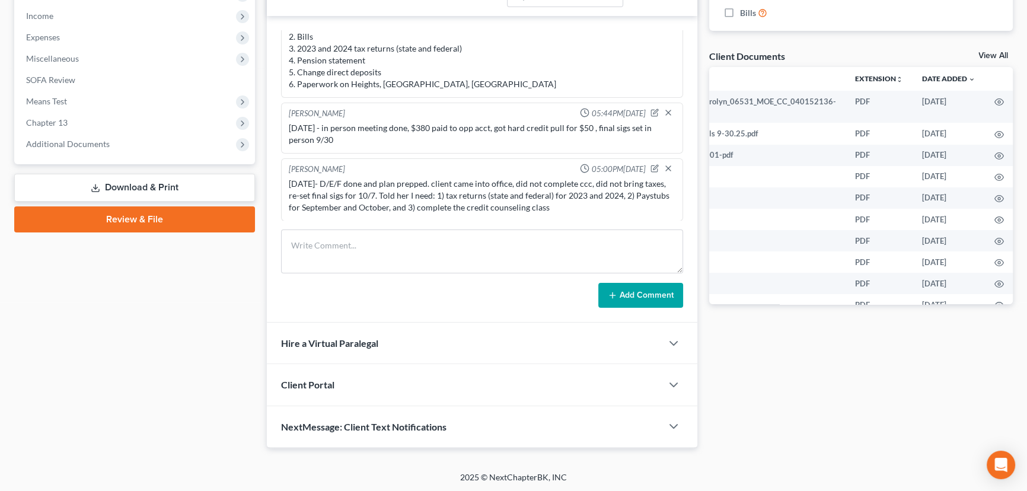
click at [593, 205] on div "[DATE]- D/E/F done and plan prepped. client came into office, did not complete …" at bounding box center [482, 196] width 387 height 36
click at [545, 207] on div "[DATE]- D/E/F done and plan prepped. client came into office, did not complete …" at bounding box center [482, 196] width 387 height 36
click at [480, 244] on textarea at bounding box center [482, 251] width 402 height 44
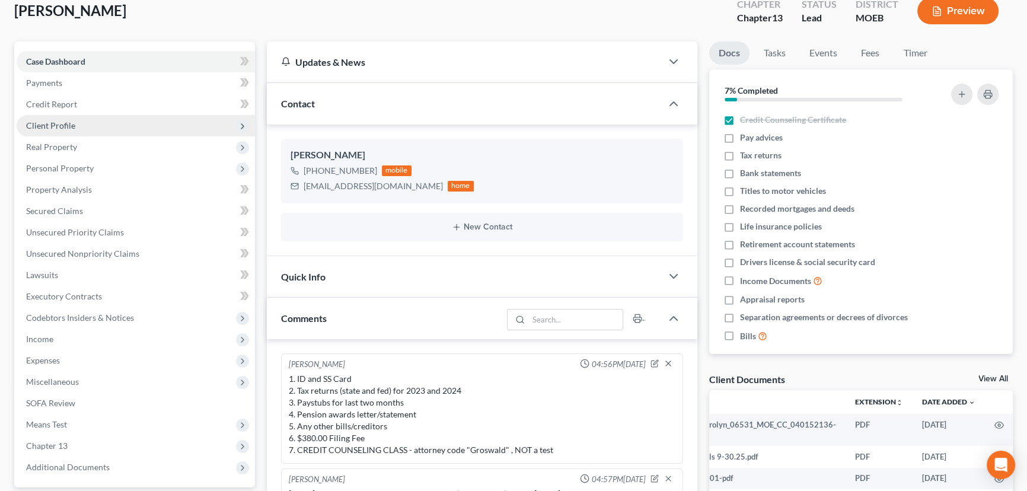
scroll to position [72, 0]
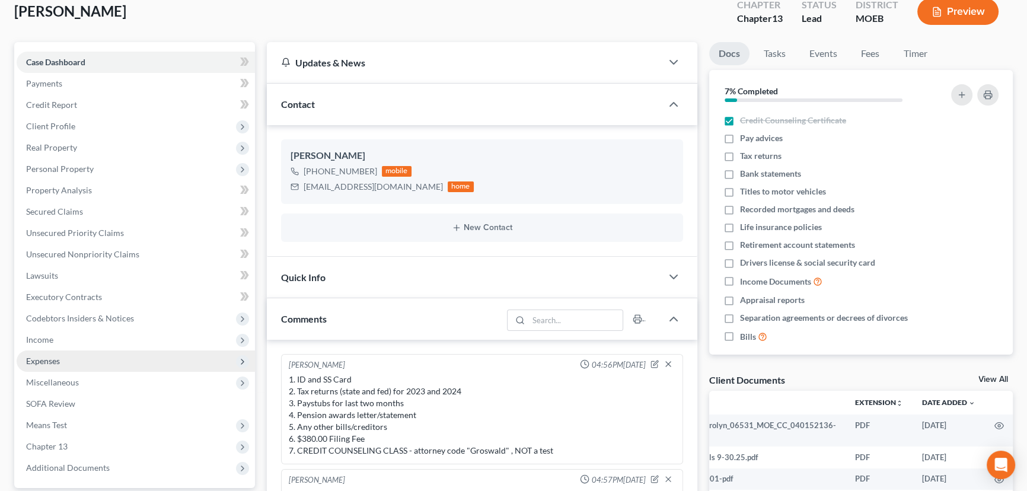
click at [42, 363] on span "Expenses" at bounding box center [43, 361] width 34 height 10
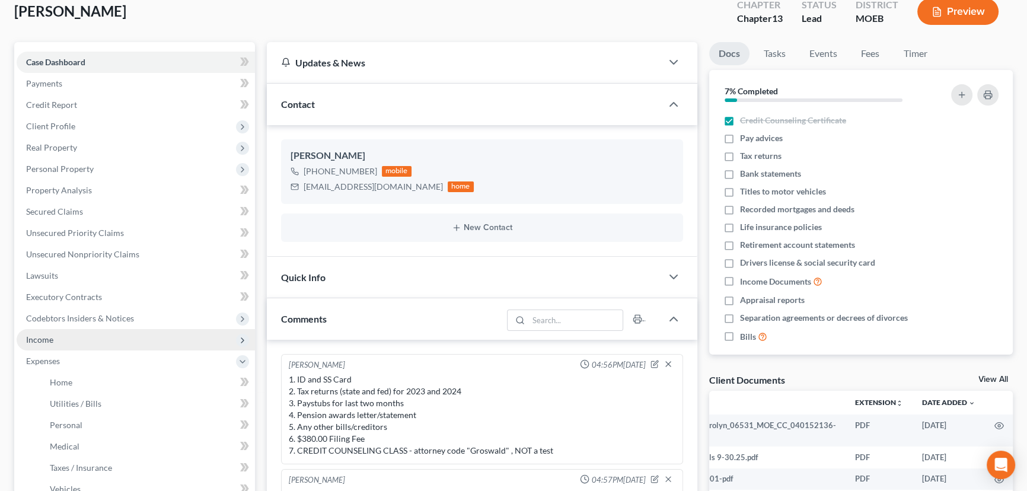
click at [43, 337] on span "Income" at bounding box center [39, 339] width 27 height 10
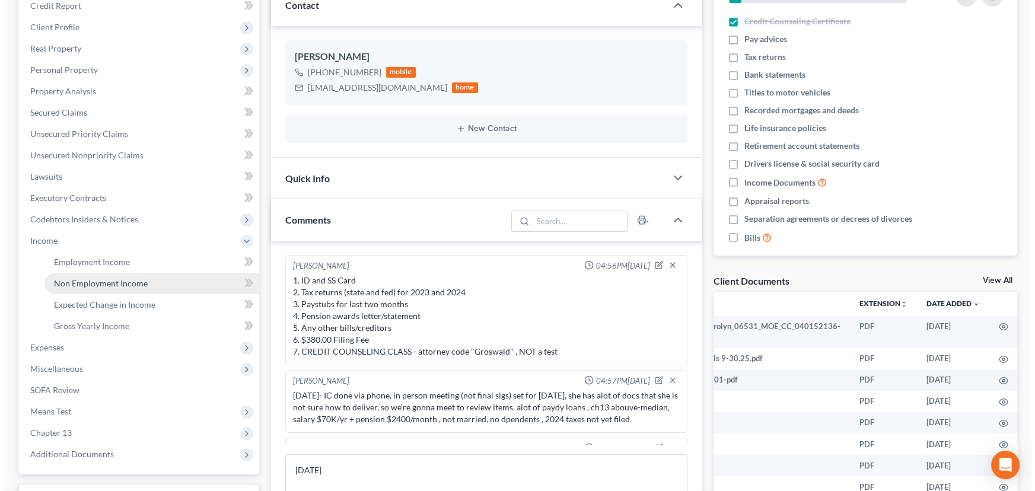
scroll to position [180, 0]
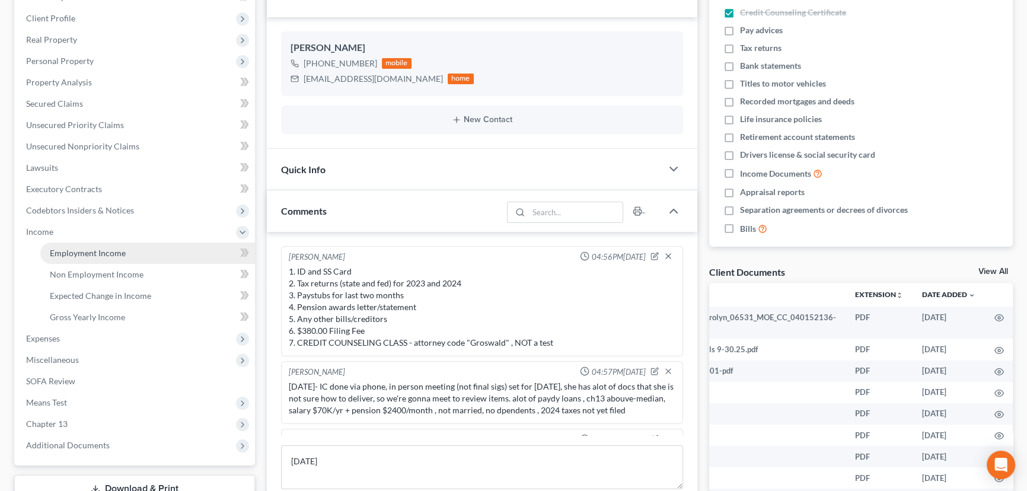
click at [119, 249] on span "Employment Income" at bounding box center [88, 253] width 76 height 10
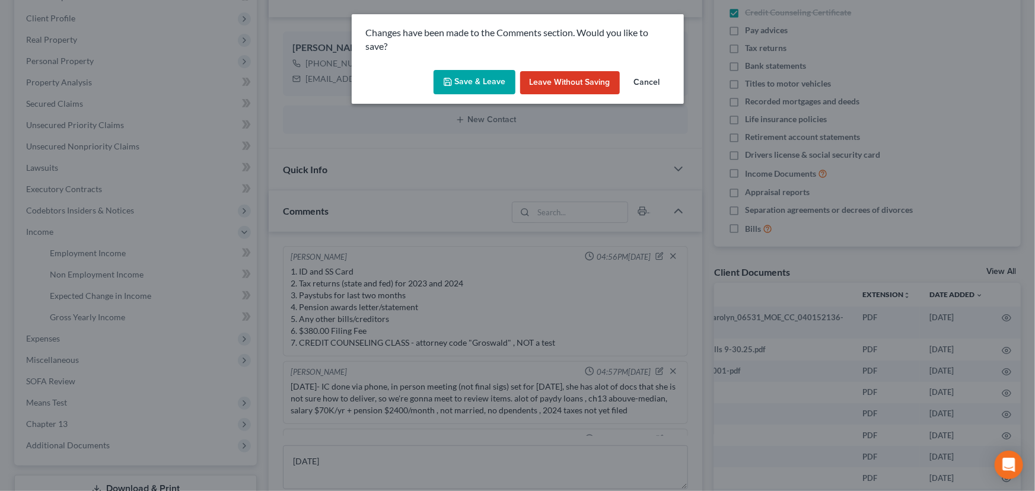
click at [473, 79] on button "Save & Leave" at bounding box center [474, 82] width 82 height 25
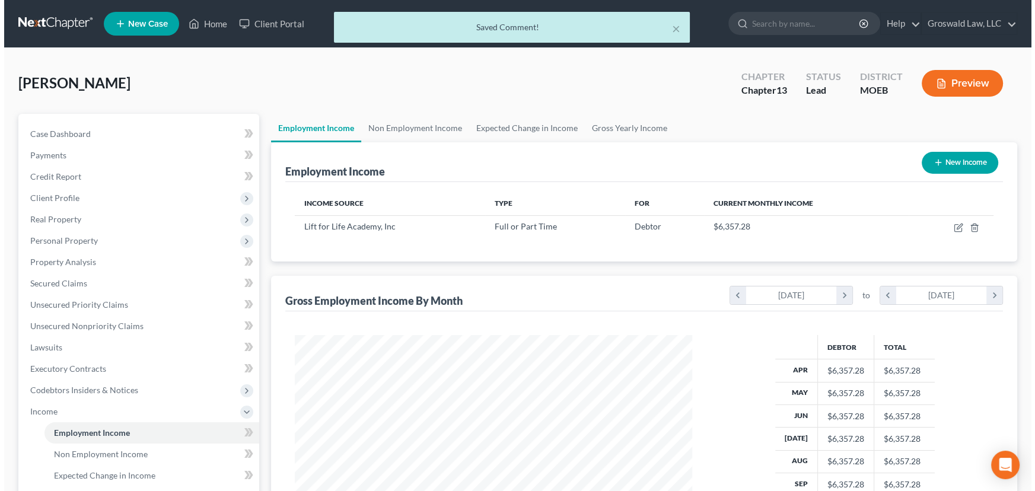
scroll to position [212, 421]
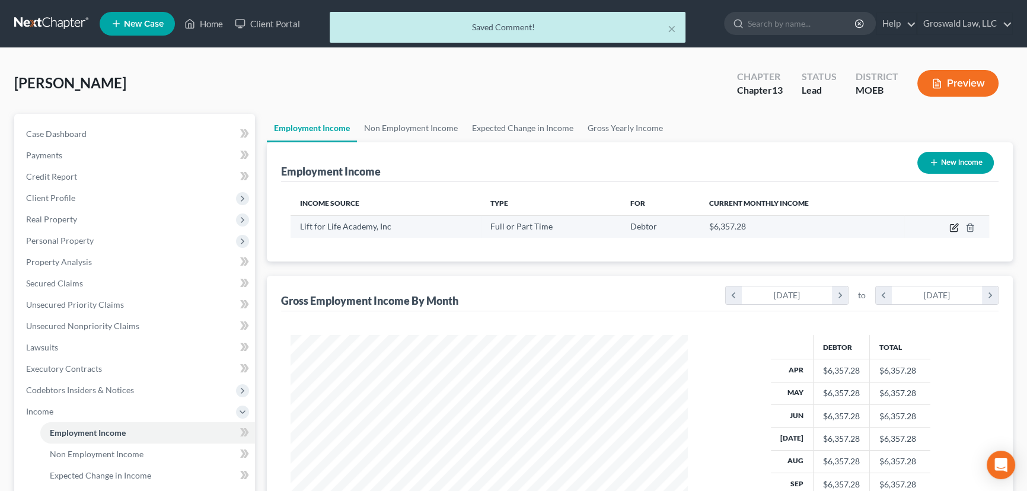
click at [952, 226] on icon "button" at bounding box center [953, 227] width 9 height 9
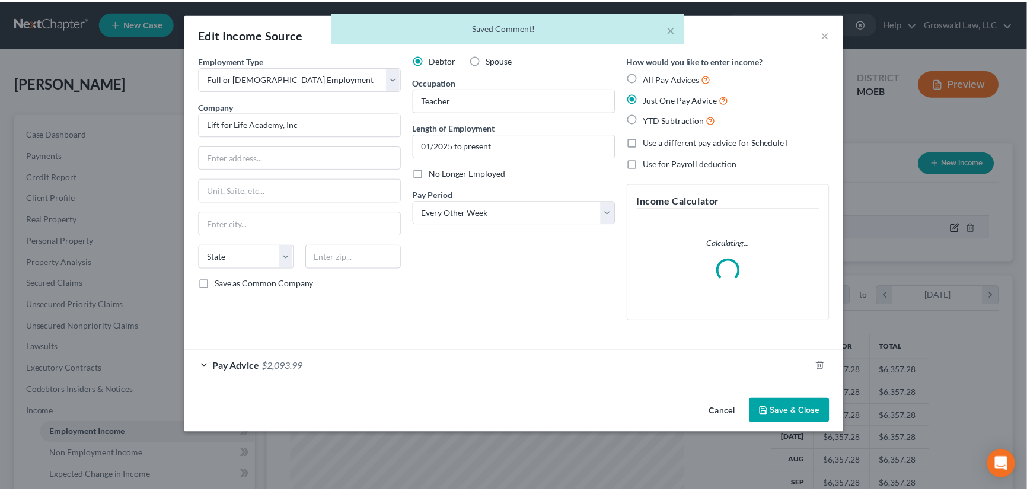
scroll to position [212, 425]
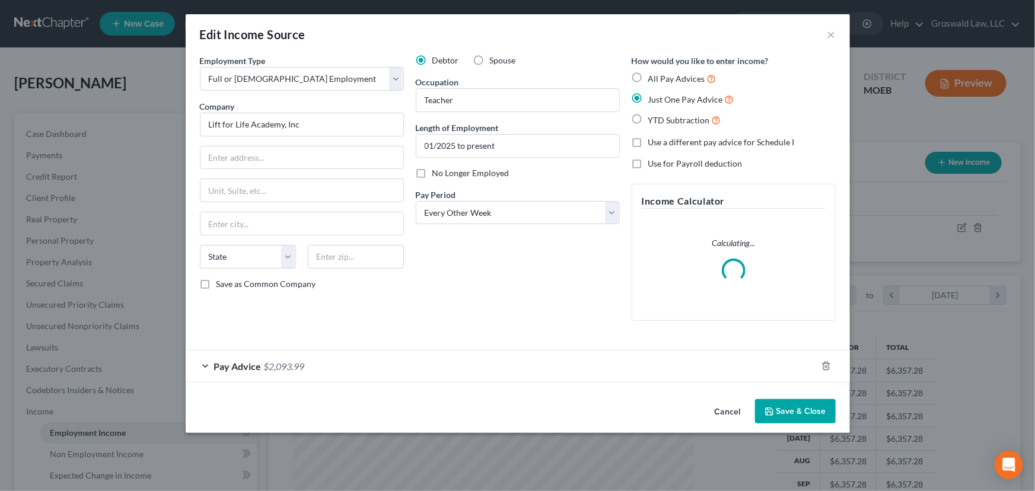
click at [817, 411] on button "Save & Close" at bounding box center [795, 411] width 81 height 25
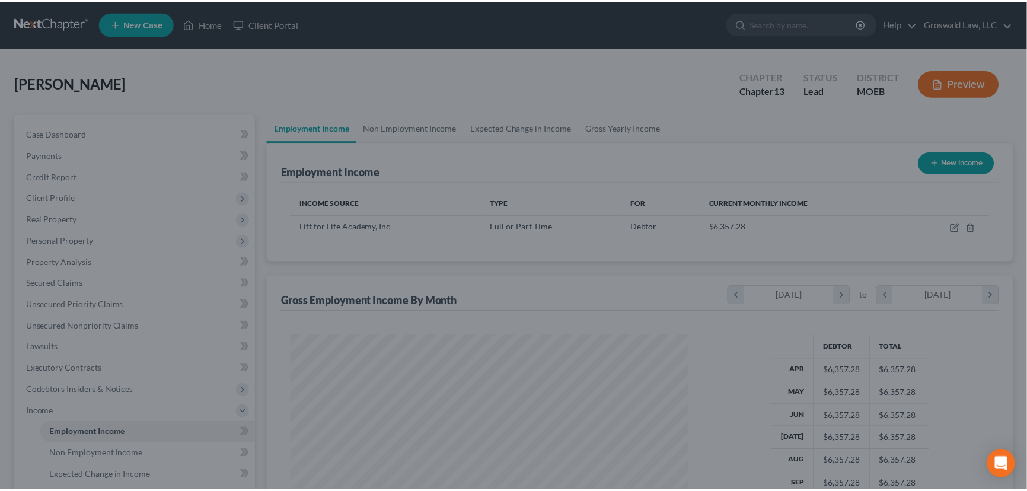
scroll to position [592700, 592491]
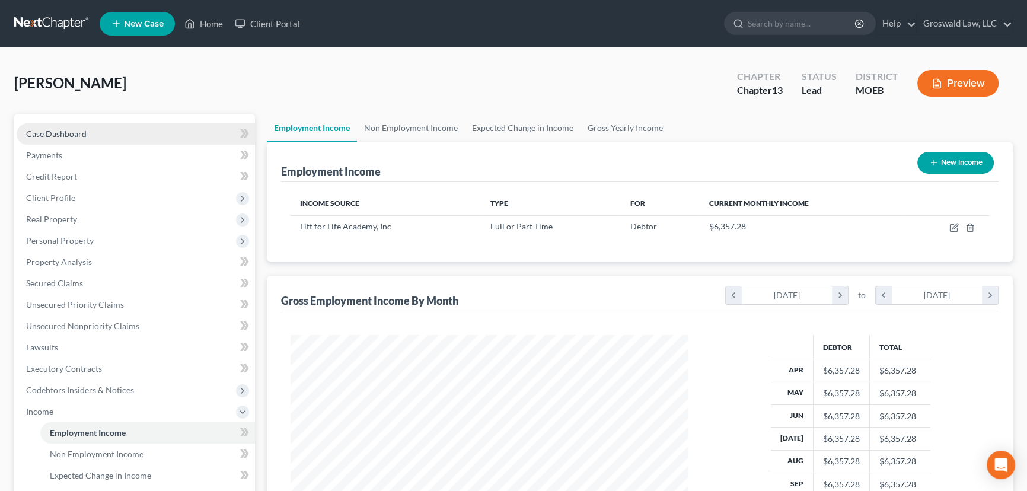
click at [128, 129] on link "Case Dashboard" at bounding box center [136, 133] width 238 height 21
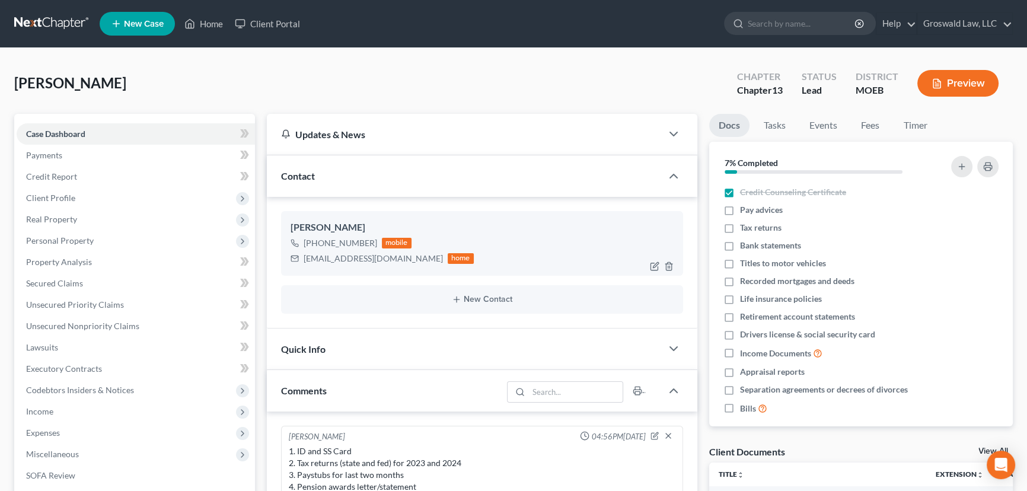
scroll to position [257, 0]
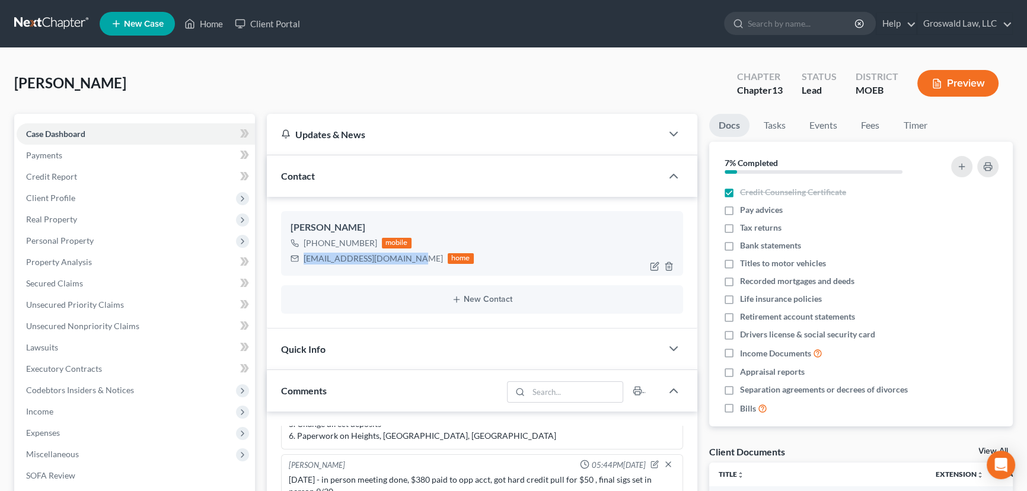
drag, startPoint x: 410, startPoint y: 259, endPoint x: 302, endPoint y: 260, distance: 108.5
click at [302, 260] on div "[EMAIL_ADDRESS][DOMAIN_NAME] home" at bounding box center [382, 258] width 183 height 15
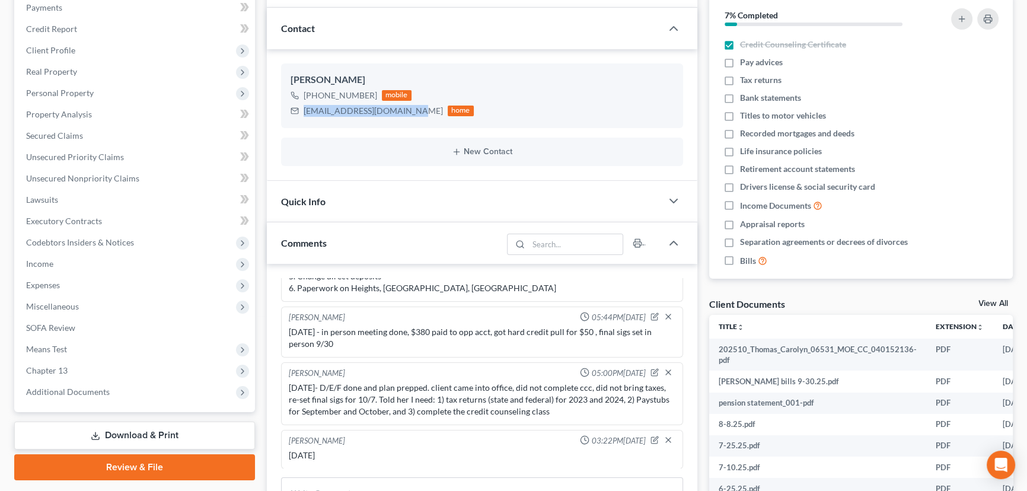
scroll to position [377, 0]
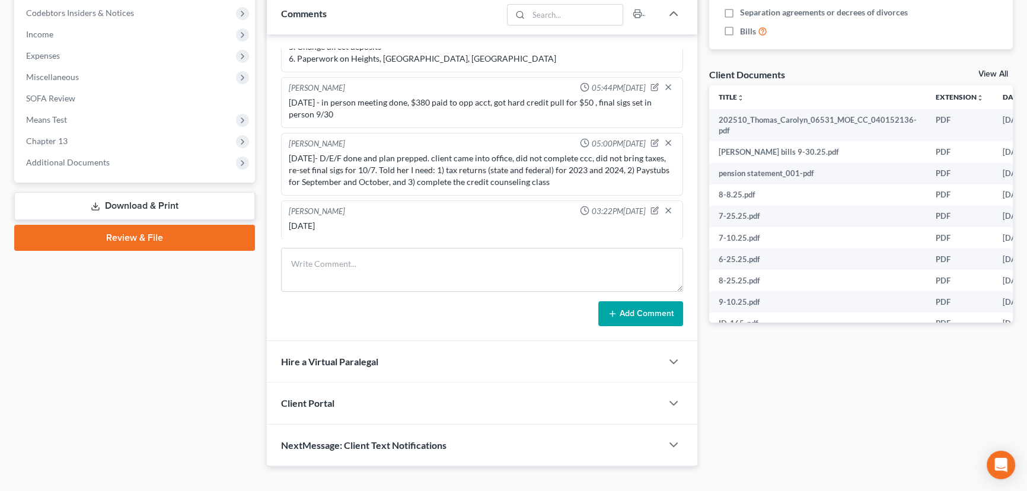
click at [385, 214] on div "[PERSON_NAME] 03:22PM[DATE]" at bounding box center [481, 212] width 391 height 12
click at [650, 206] on icon "button" at bounding box center [654, 210] width 8 height 8
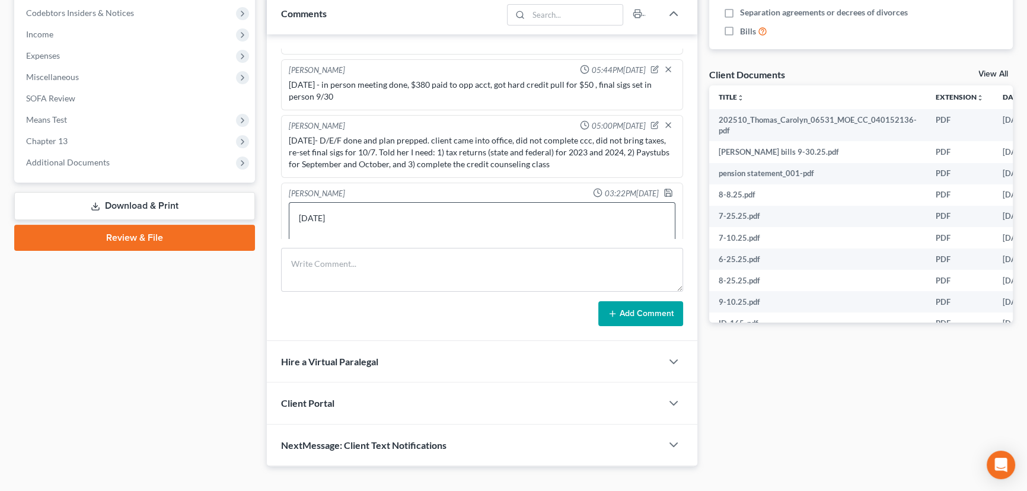
scroll to position [289, 0]
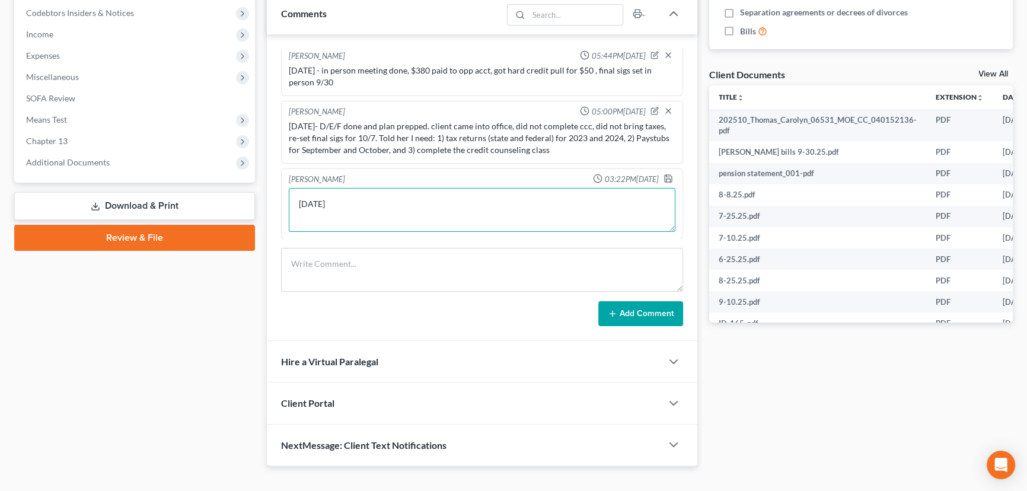
click at [348, 197] on textarea "[DATE]" at bounding box center [482, 210] width 387 height 44
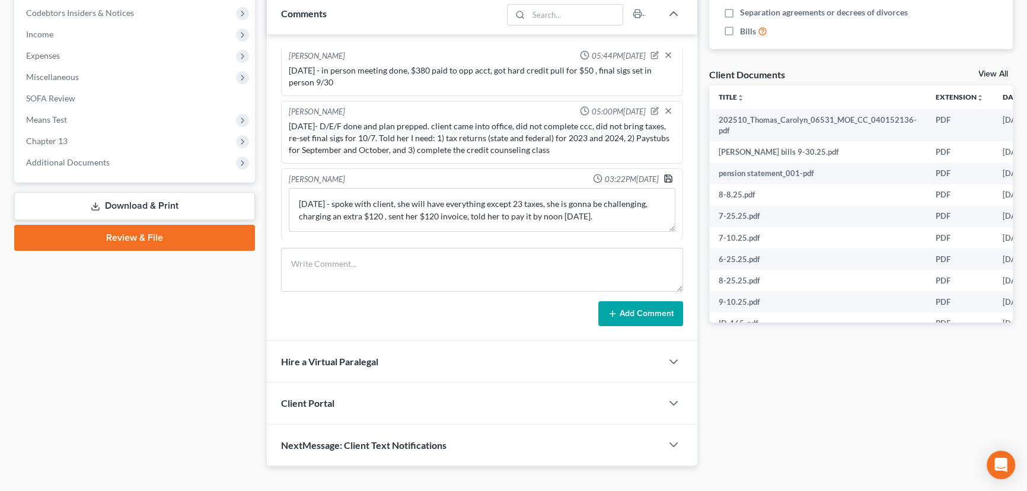
click at [663, 178] on icon "button" at bounding box center [667, 178] width 9 height 9
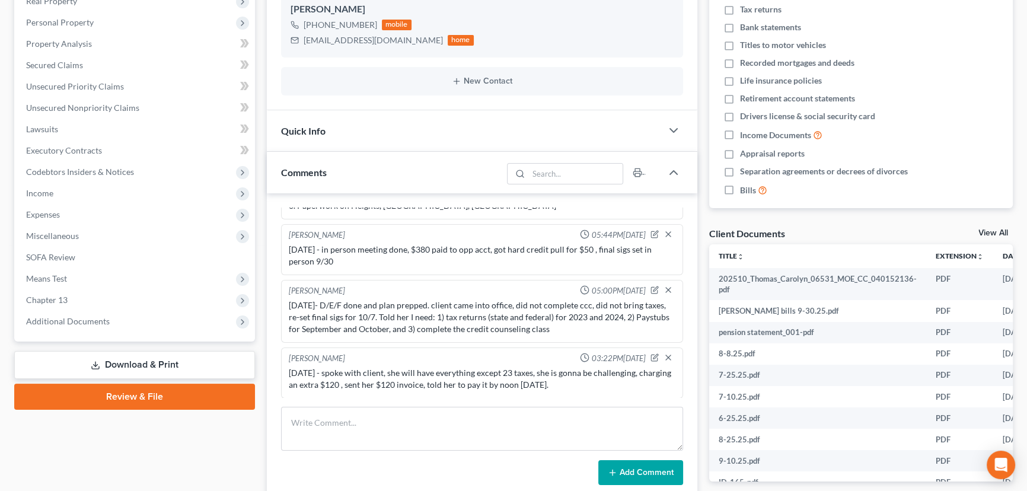
scroll to position [0, 0]
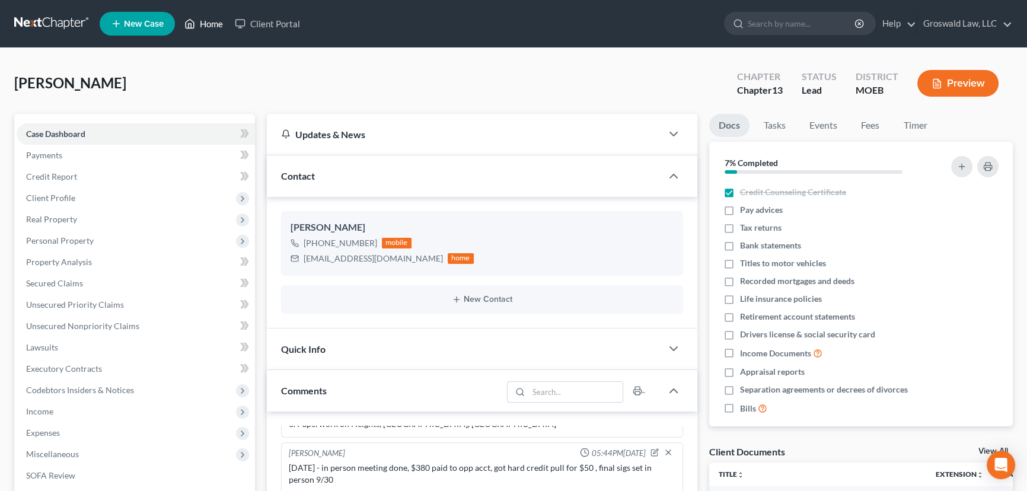
drag, startPoint x: 215, startPoint y: 15, endPoint x: 217, endPoint y: 23, distance: 8.1
click at [215, 15] on link "Home" at bounding box center [203, 23] width 50 height 21
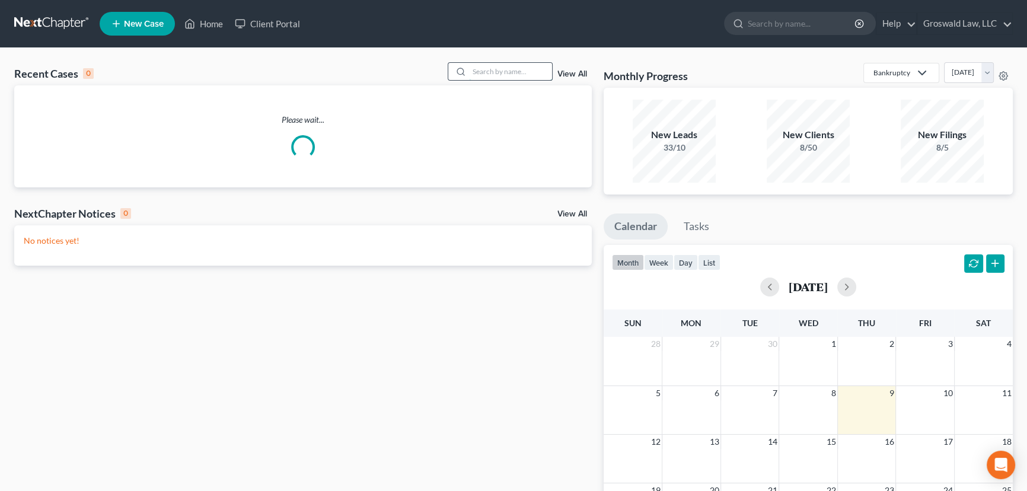
click at [506, 72] on input "search" at bounding box center [510, 71] width 83 height 17
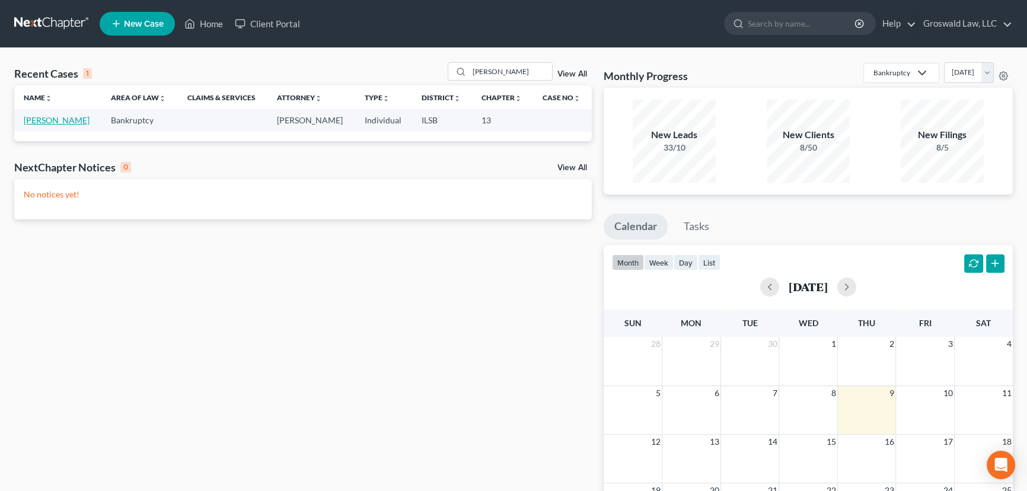
click at [42, 123] on link "[PERSON_NAME]" at bounding box center [57, 120] width 66 height 10
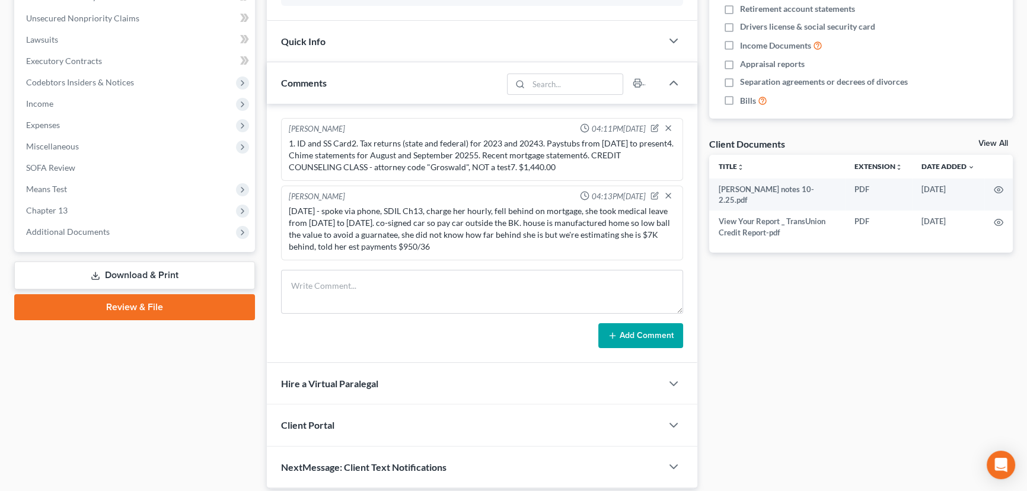
scroll to position [323, 0]
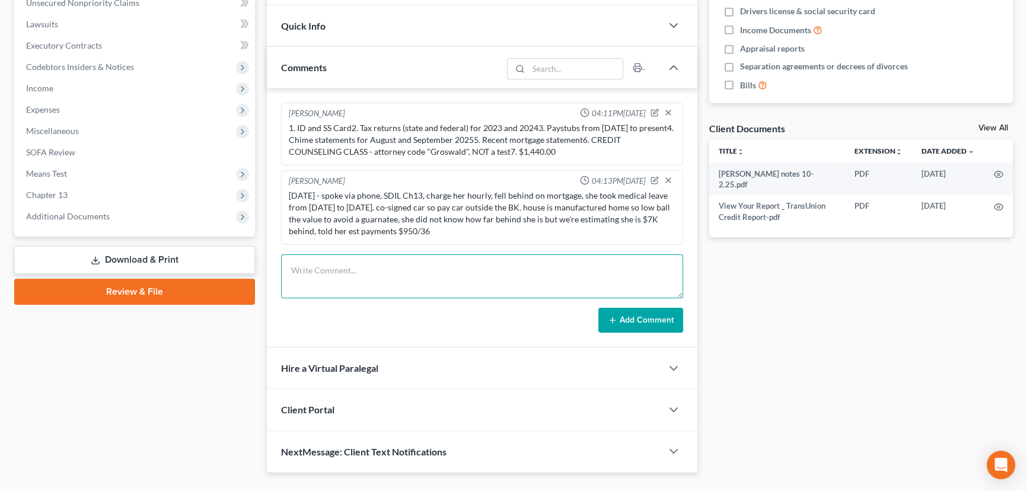
drag, startPoint x: 418, startPoint y: 276, endPoint x: 678, endPoint y: 113, distance: 307.1
click at [418, 275] on textarea at bounding box center [482, 276] width 402 height 44
click at [618, 321] on button "Add Comment" at bounding box center [640, 320] width 85 height 25
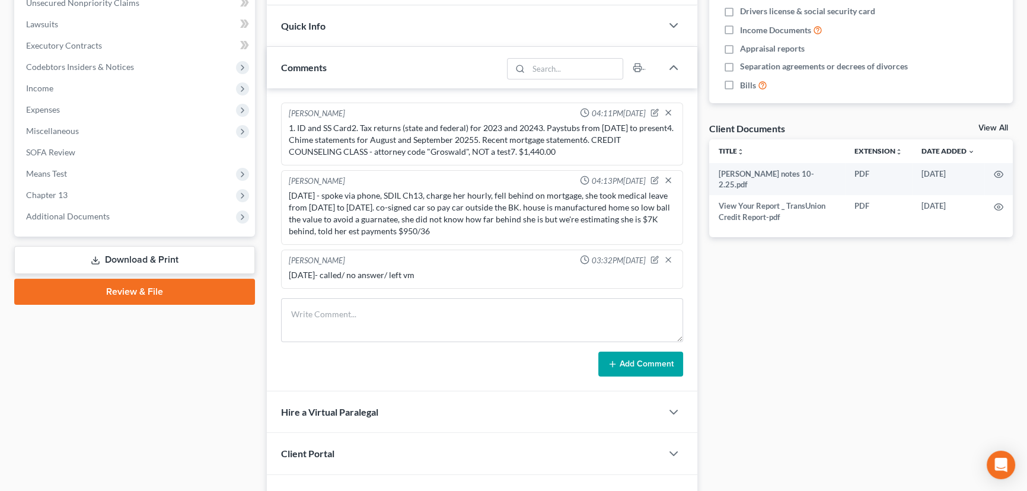
scroll to position [0, 0]
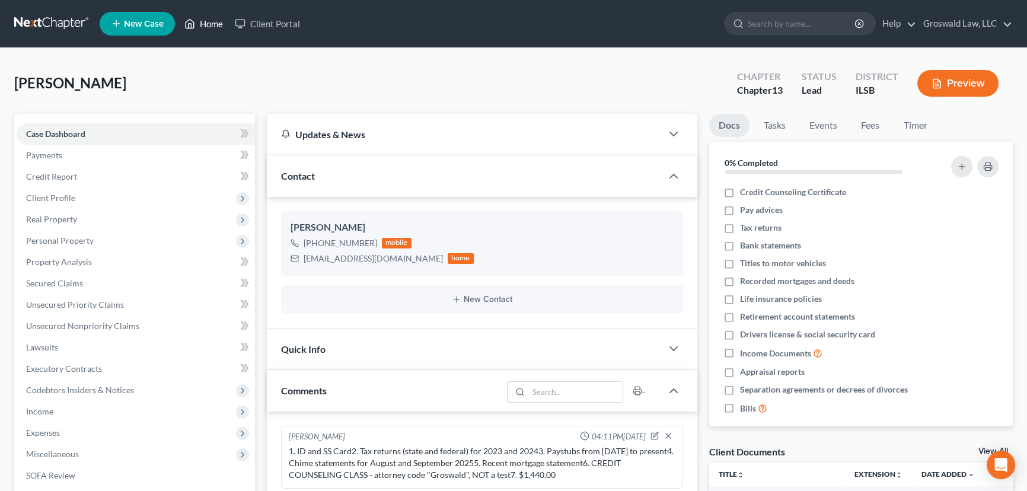
click at [208, 19] on link "Home" at bounding box center [203, 23] width 50 height 21
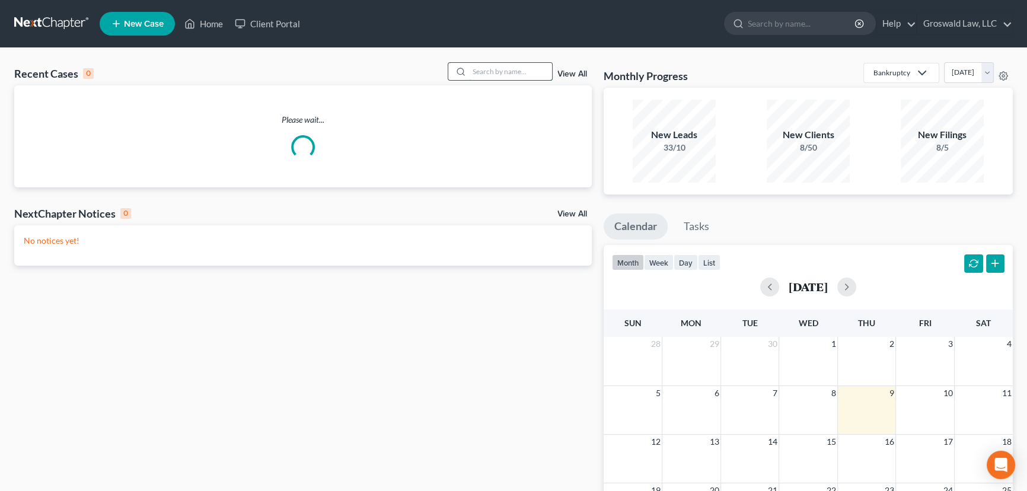
click at [512, 75] on input "search" at bounding box center [510, 71] width 83 height 17
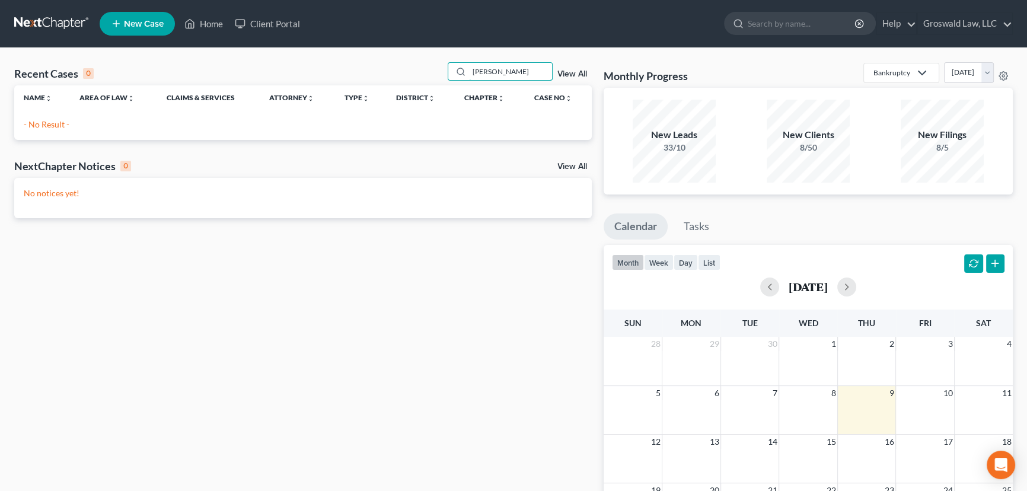
drag, startPoint x: 538, startPoint y: 71, endPoint x: 229, endPoint y: 61, distance: 308.5
click at [230, 61] on div "Recent Cases 0 [PERSON_NAME] View All Name unfold_more expand_more expand_less …" at bounding box center [513, 355] width 1027 height 615
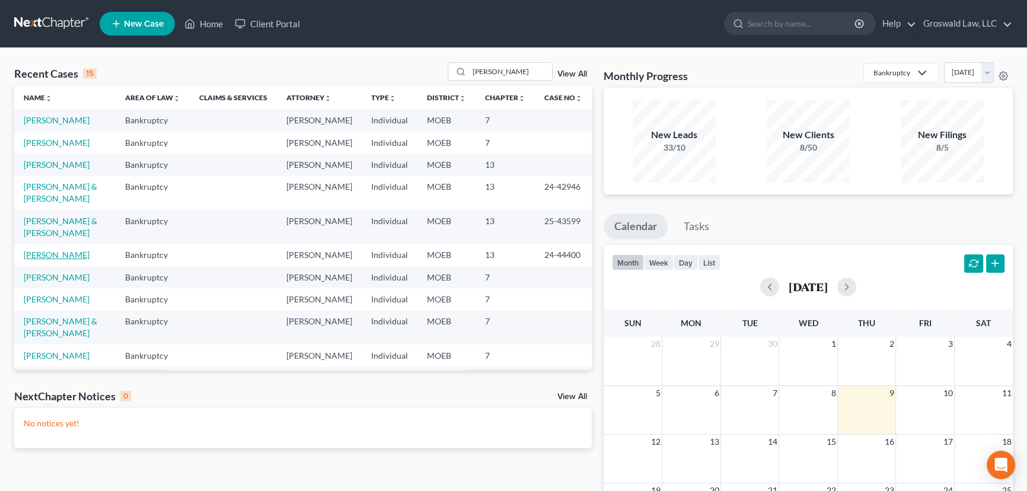
click at [54, 260] on link "[PERSON_NAME]" at bounding box center [57, 255] width 66 height 10
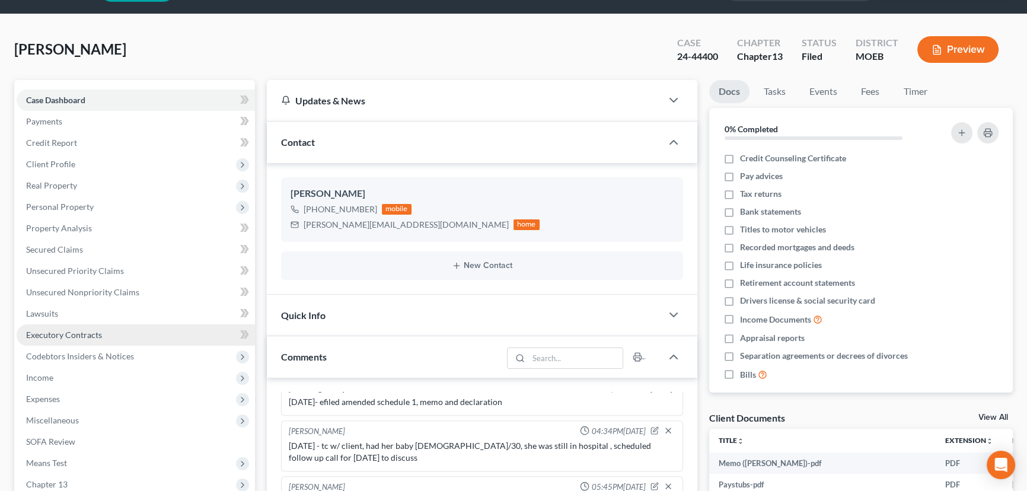
scroll to position [107, 0]
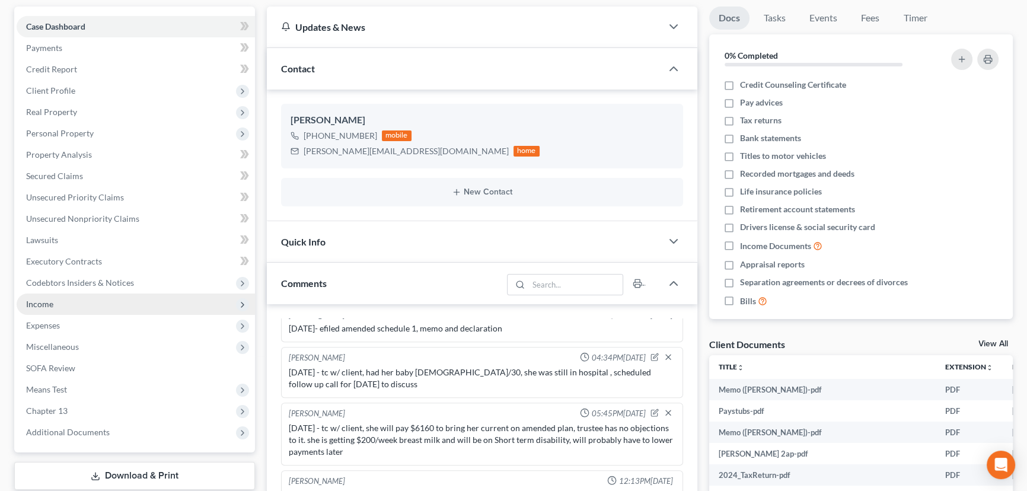
click at [47, 305] on span "Income" at bounding box center [39, 304] width 27 height 10
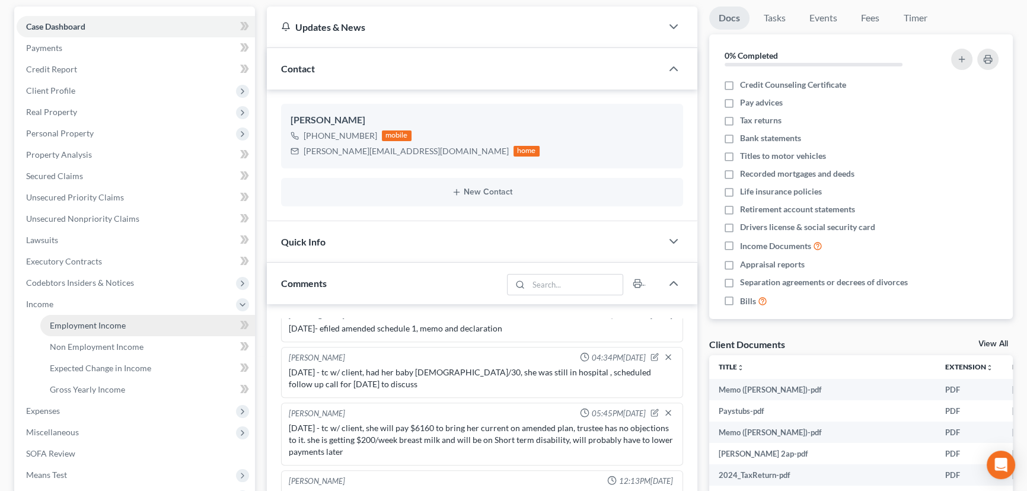
click at [122, 326] on span "Employment Income" at bounding box center [88, 325] width 76 height 10
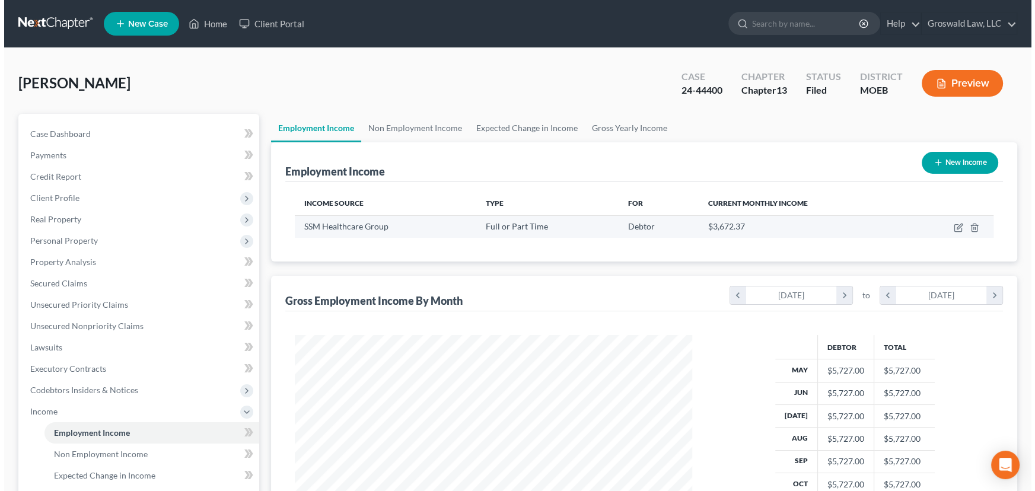
scroll to position [212, 421]
click at [950, 226] on icon "button" at bounding box center [953, 227] width 9 height 9
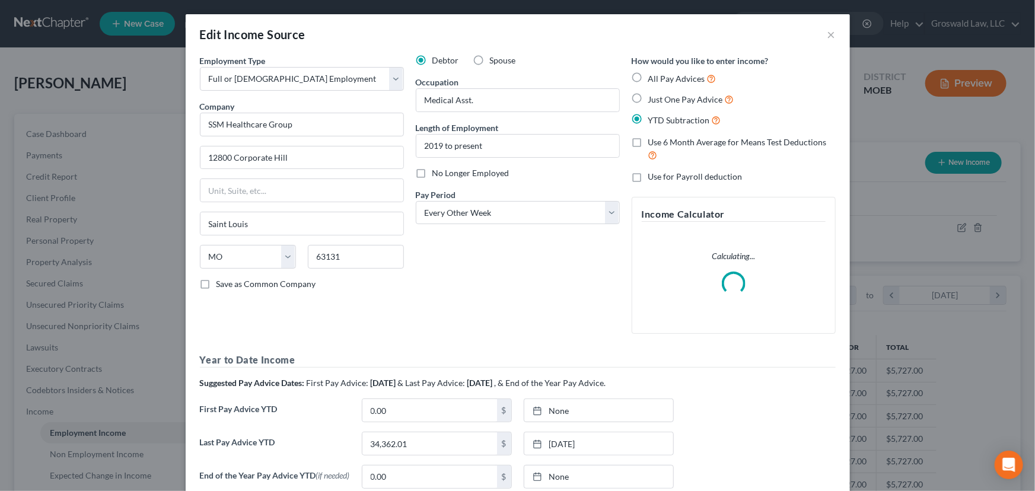
scroll to position [212, 425]
drag, startPoint x: 305, startPoint y: 120, endPoint x: 17, endPoint y: 83, distance: 290.6
click at [0, 90] on html "Home New Case Client Portal Groswald Law, LLC [PERSON_NAME][EMAIL_ADDRESS][DOMA…" at bounding box center [517, 379] width 1035 height 758
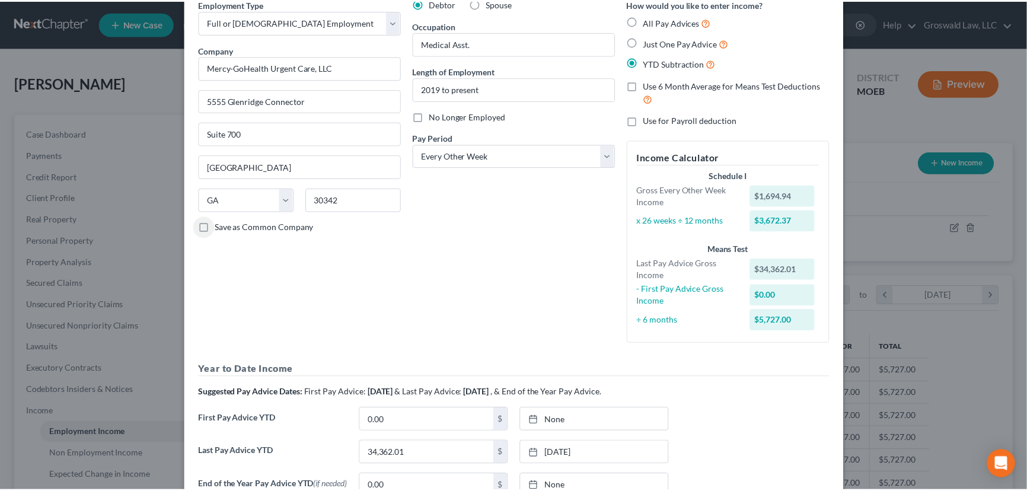
scroll to position [0, 0]
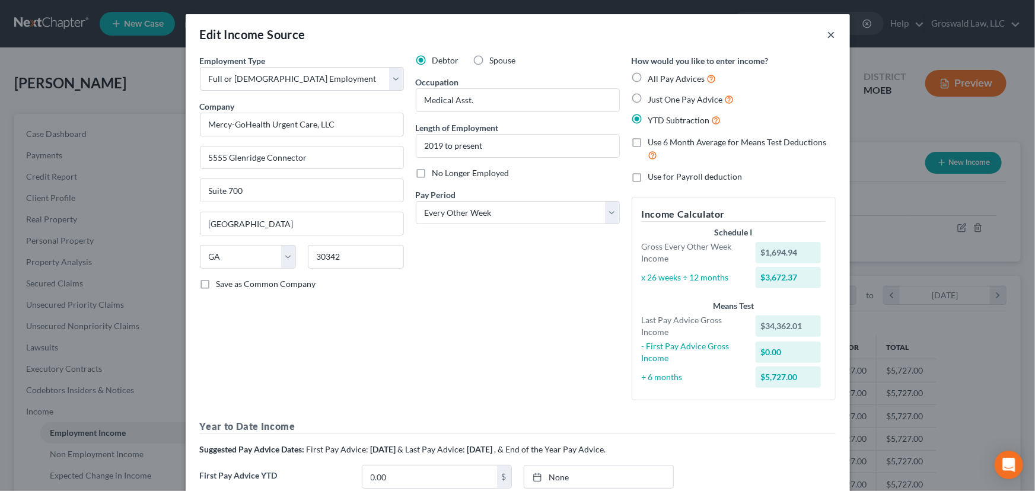
click at [827, 37] on button "×" at bounding box center [831, 34] width 8 height 14
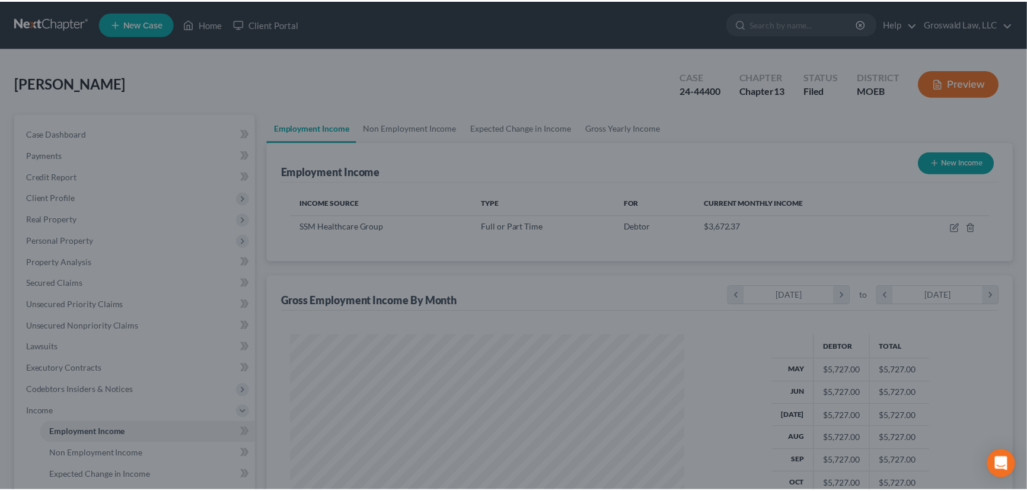
scroll to position [592700, 592491]
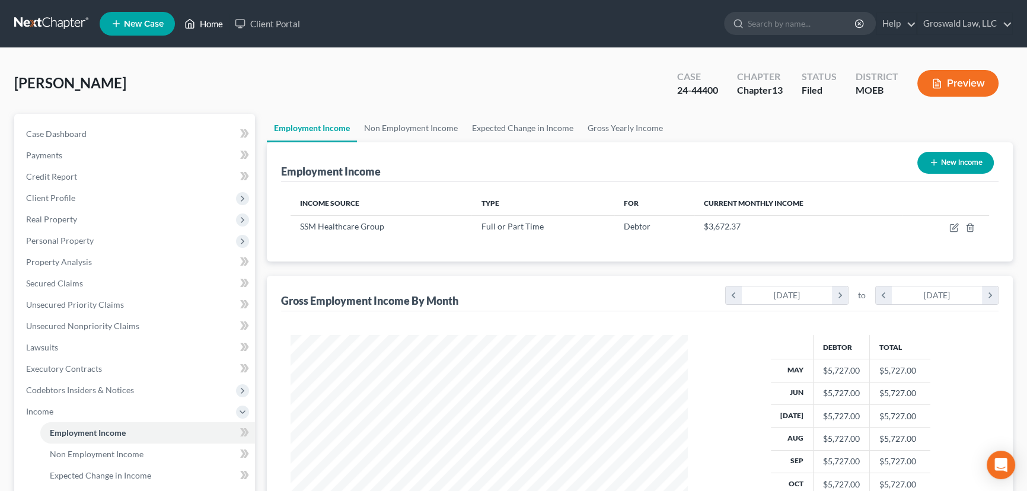
click at [216, 17] on link "Home" at bounding box center [203, 23] width 50 height 21
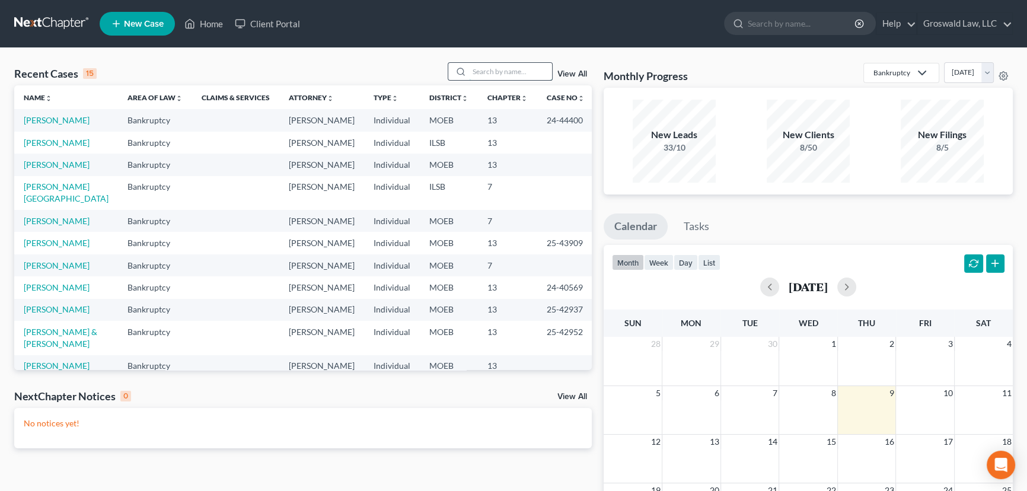
click at [501, 68] on input "search" at bounding box center [510, 71] width 83 height 17
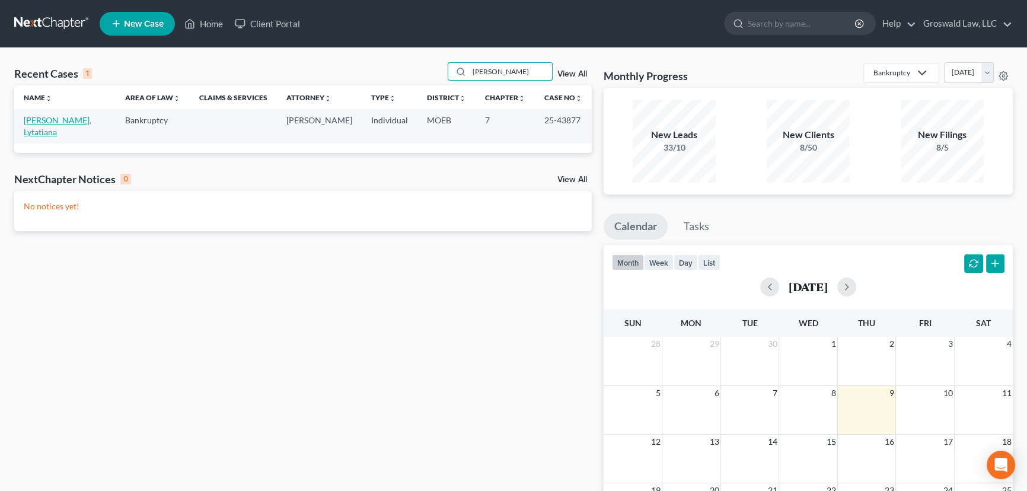
click at [72, 116] on link "[PERSON_NAME], Lytatiana" at bounding box center [58, 126] width 68 height 22
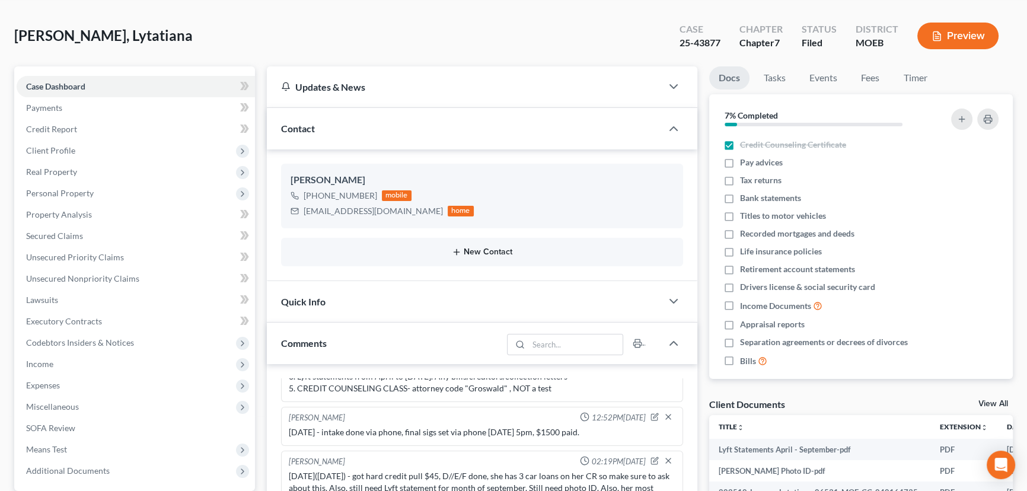
scroll to position [269, 0]
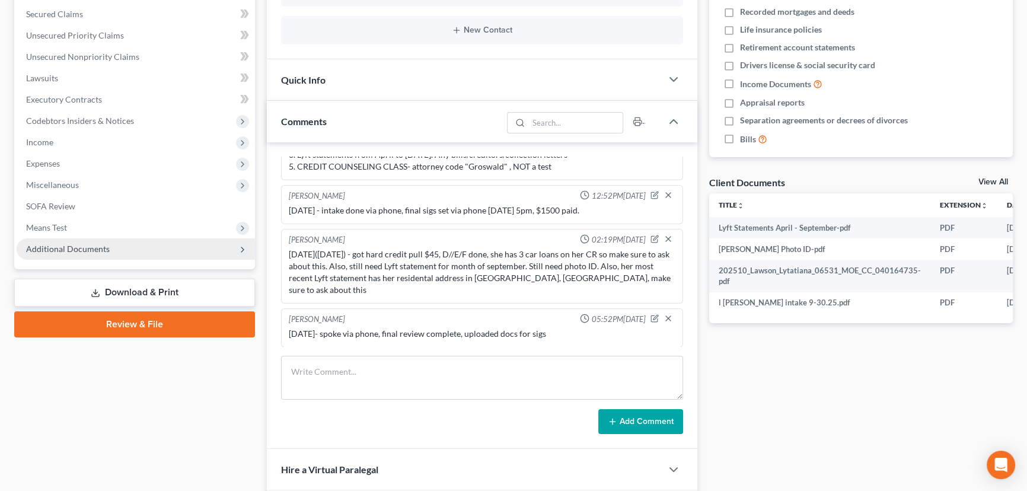
click at [114, 250] on span "Additional Documents" at bounding box center [136, 248] width 238 height 21
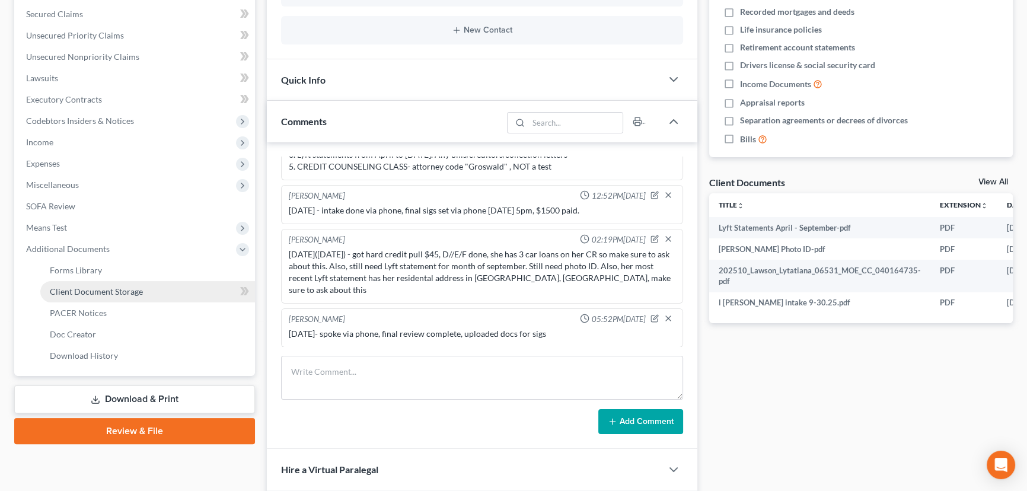
click at [127, 292] on span "Client Document Storage" at bounding box center [96, 291] width 93 height 10
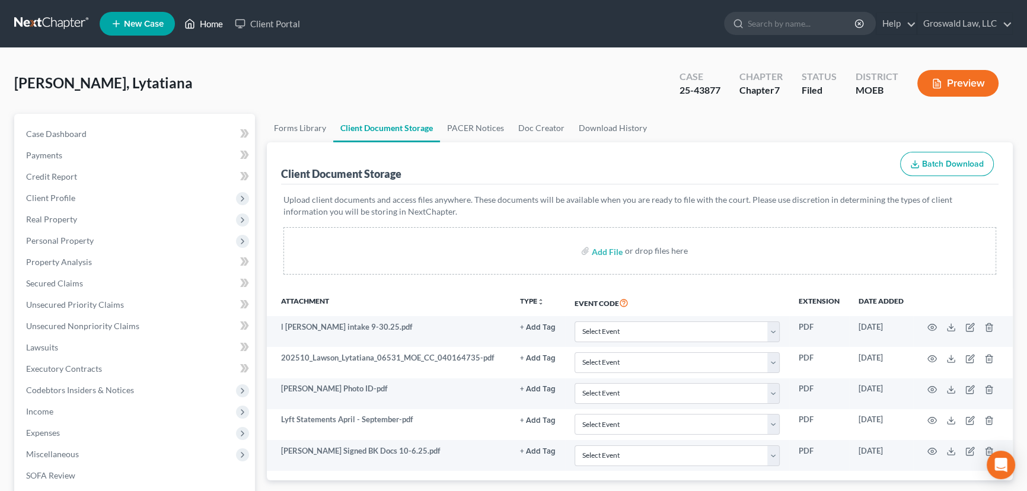
click at [218, 21] on link "Home" at bounding box center [203, 23] width 50 height 21
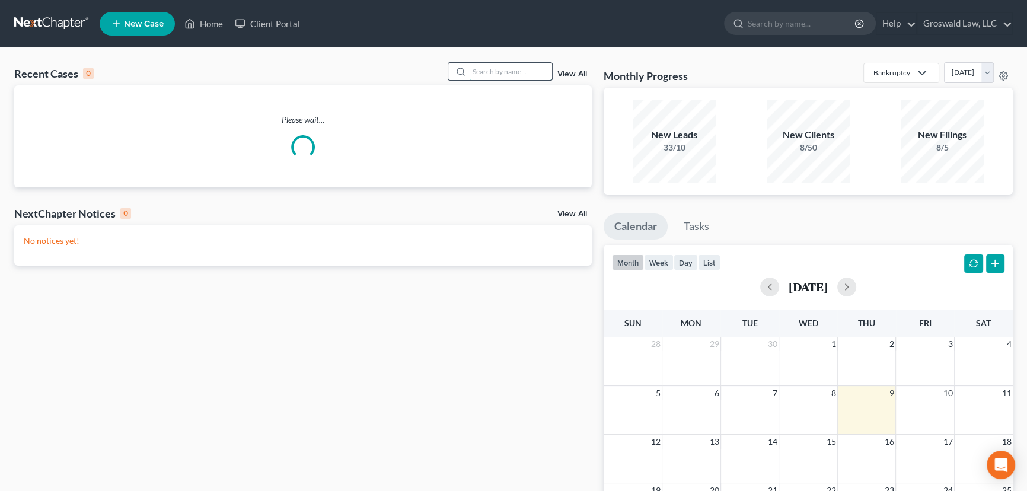
click at [480, 75] on input "search" at bounding box center [510, 71] width 83 height 17
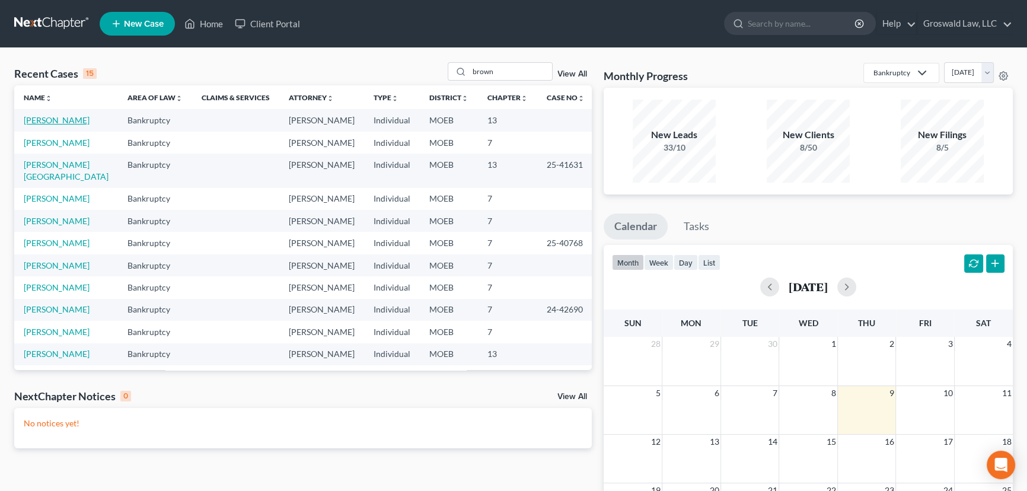
click at [66, 123] on link "[PERSON_NAME]" at bounding box center [57, 120] width 66 height 10
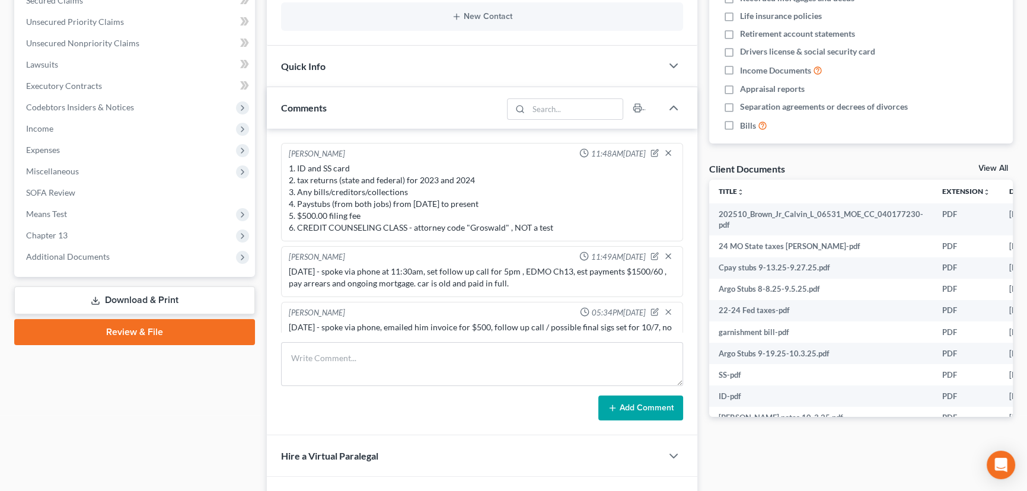
scroll to position [18, 0]
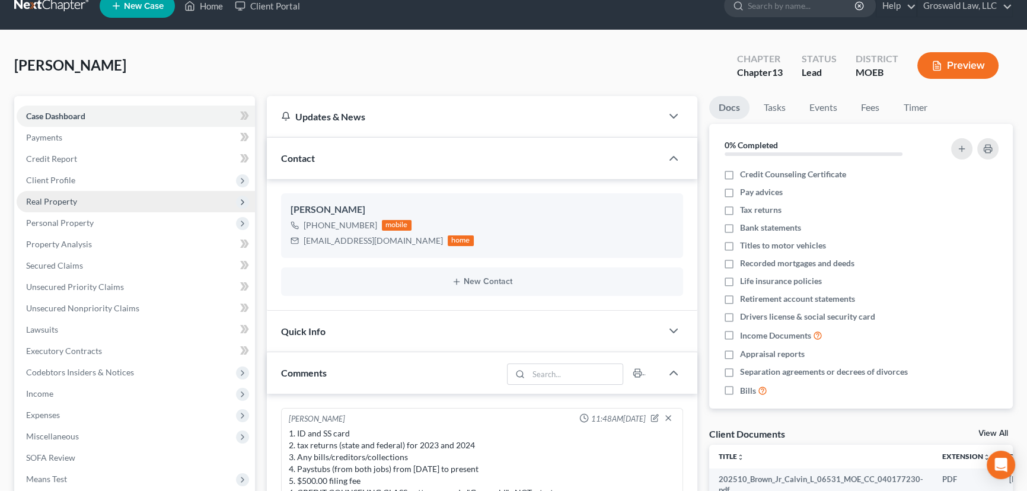
click at [76, 194] on span "Real Property" at bounding box center [136, 201] width 238 height 21
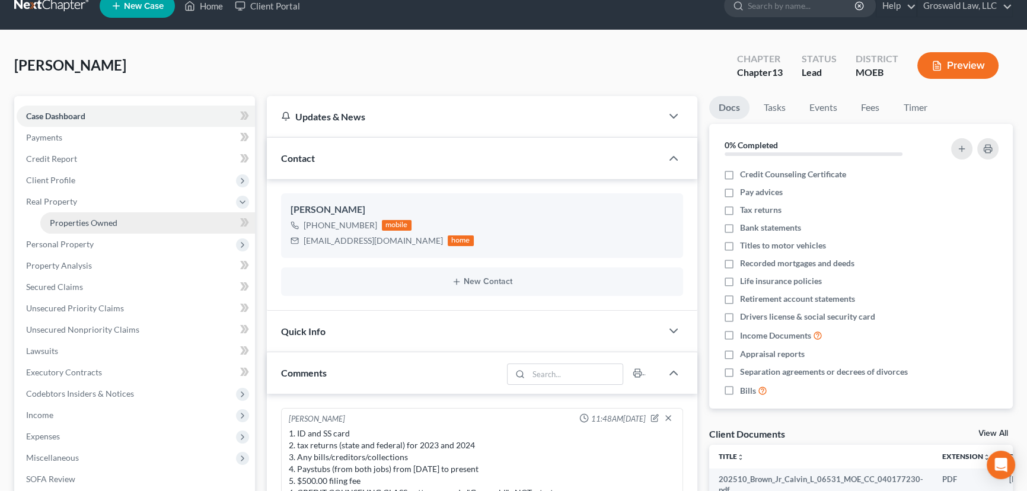
click at [87, 220] on span "Properties Owned" at bounding box center [84, 223] width 68 height 10
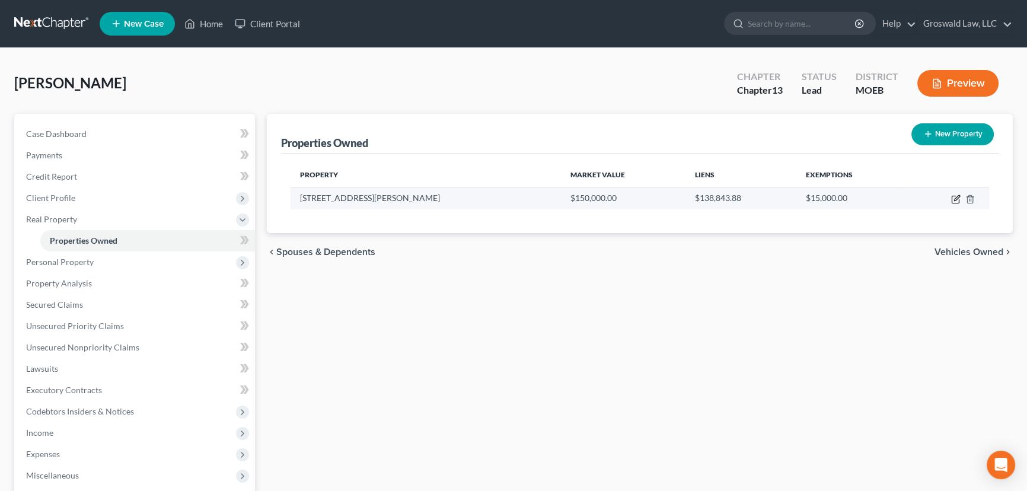
click at [954, 200] on icon "button" at bounding box center [956, 197] width 5 height 5
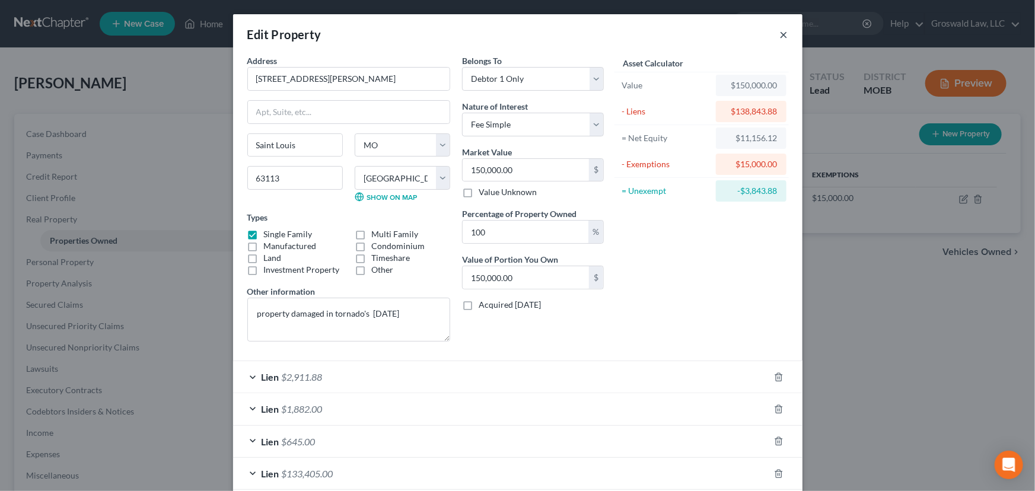
click at [780, 34] on button "×" at bounding box center [784, 34] width 8 height 14
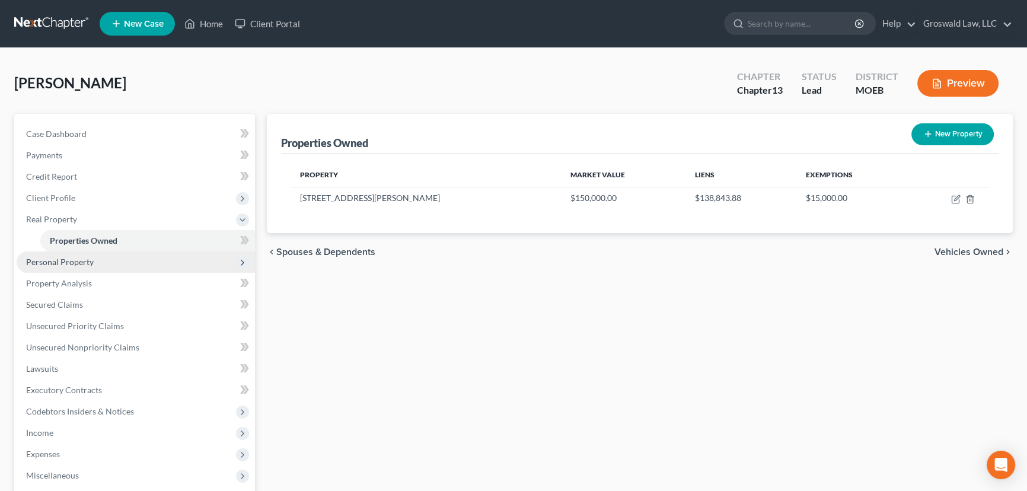
click at [84, 254] on span "Personal Property" at bounding box center [136, 261] width 238 height 21
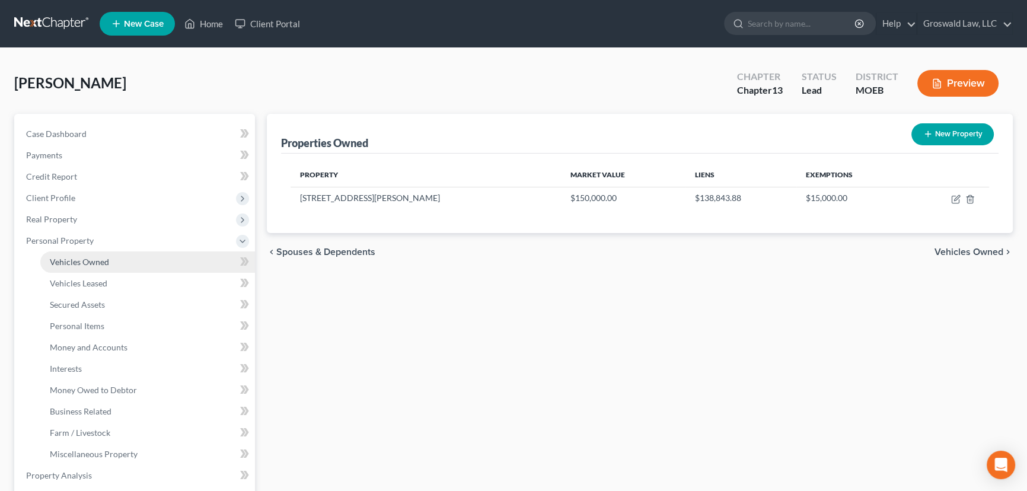
click at [85, 263] on span "Vehicles Owned" at bounding box center [79, 262] width 59 height 10
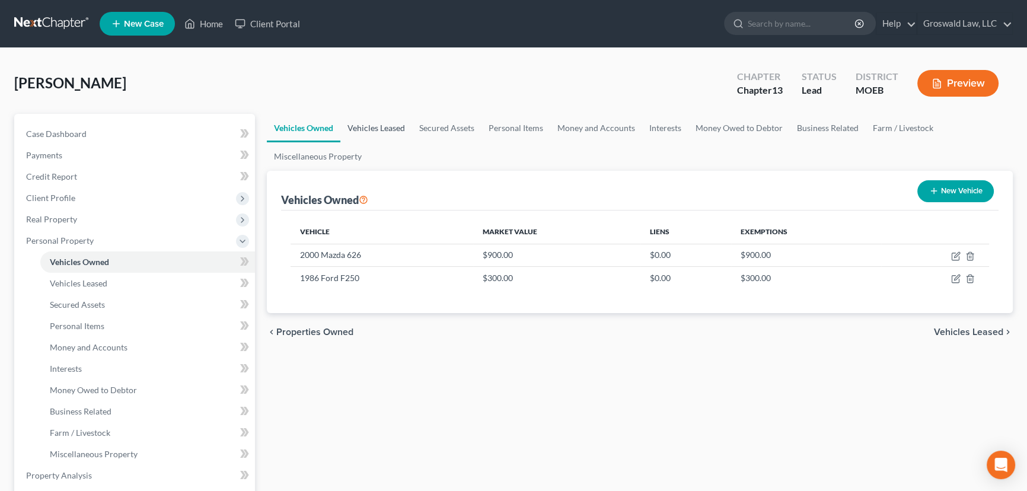
click at [409, 127] on link "Vehicles Leased" at bounding box center [376, 128] width 72 height 28
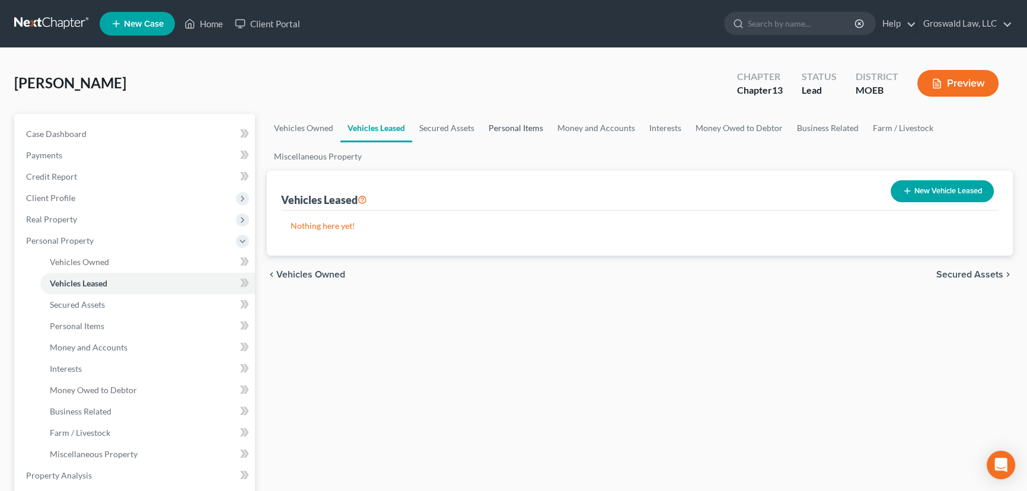
click at [512, 129] on link "Personal Items" at bounding box center [515, 128] width 69 height 28
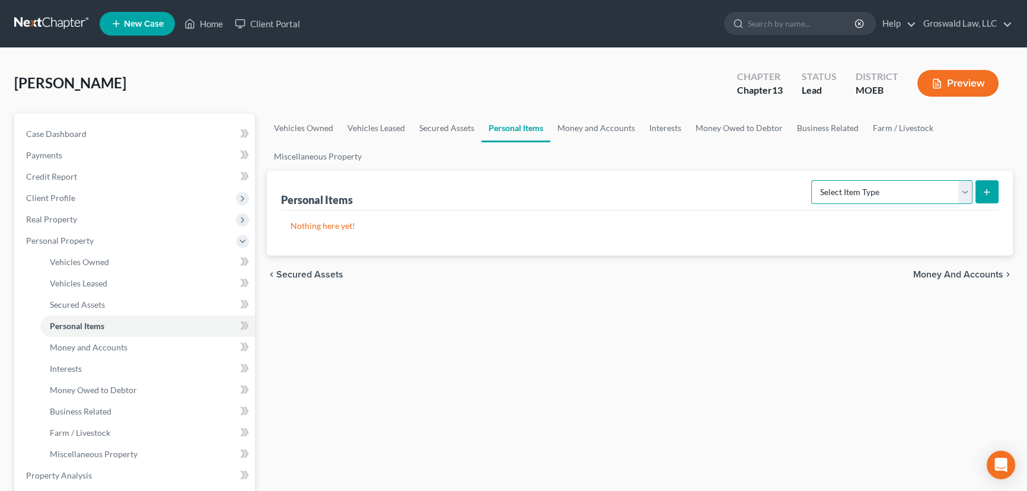
drag, startPoint x: 921, startPoint y: 192, endPoint x: 915, endPoint y: 192, distance: 6.0
click at [921, 192] on select "Select Item Type Clothing (A/B: 11) Collectibles Of Value (A/B: 8) Electronics …" at bounding box center [891, 192] width 161 height 24
click at [813, 180] on select "Select Item Type Clothing (A/B: 11) Collectibles Of Value (A/B: 8) Electronics …" at bounding box center [891, 192] width 161 height 24
click at [988, 192] on line "submit" at bounding box center [986, 192] width 5 height 0
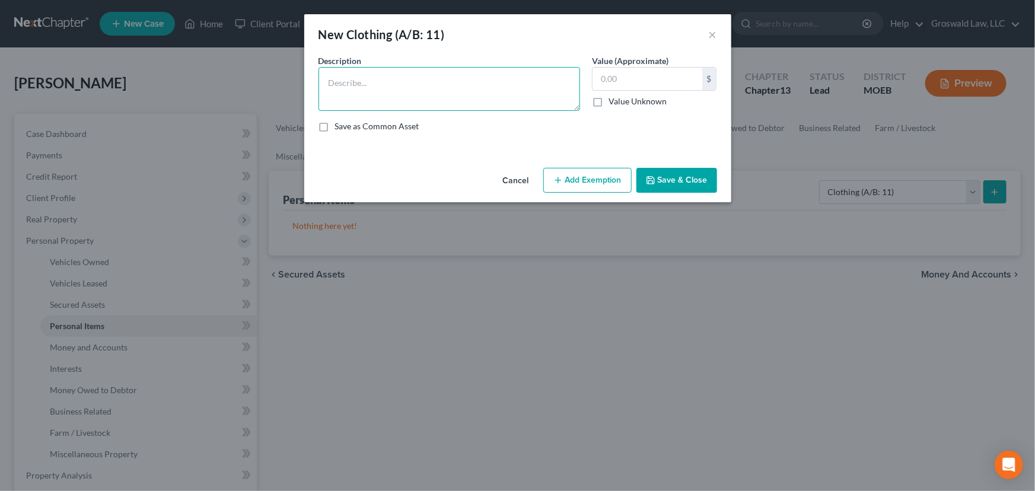
click at [483, 95] on textarea at bounding box center [448, 89] width 261 height 44
paste textarea "*the valuation of this property is based on an estimation of a hypothetical liq…"
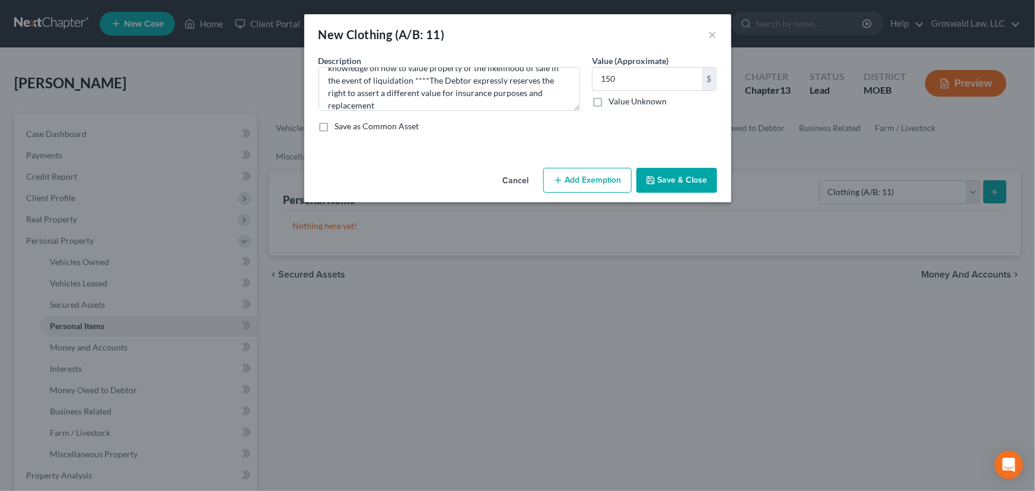
click at [560, 181] on icon "button" at bounding box center [557, 180] width 9 height 9
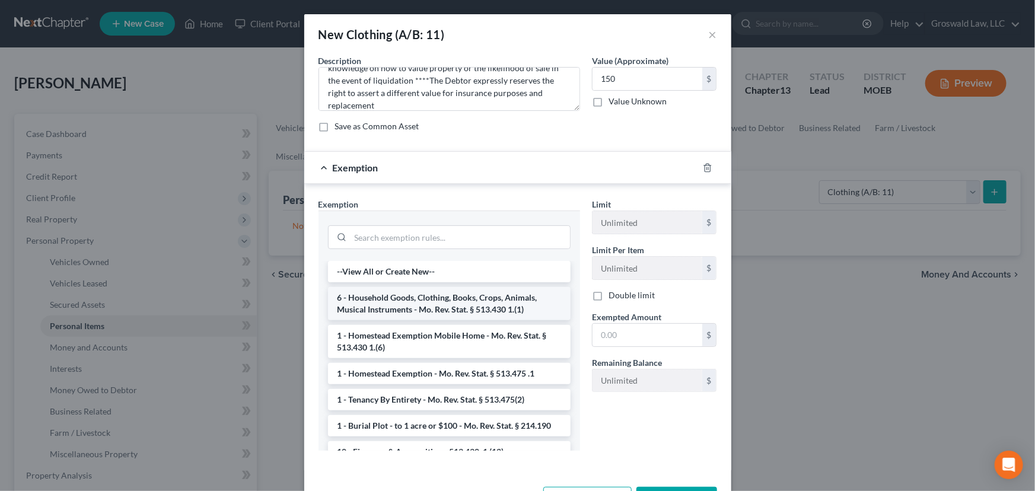
click at [391, 308] on li "6 - Household Goods, Clothing, Books, Crops, Animals, Musical Instruments - Mo.…" at bounding box center [449, 303] width 243 height 33
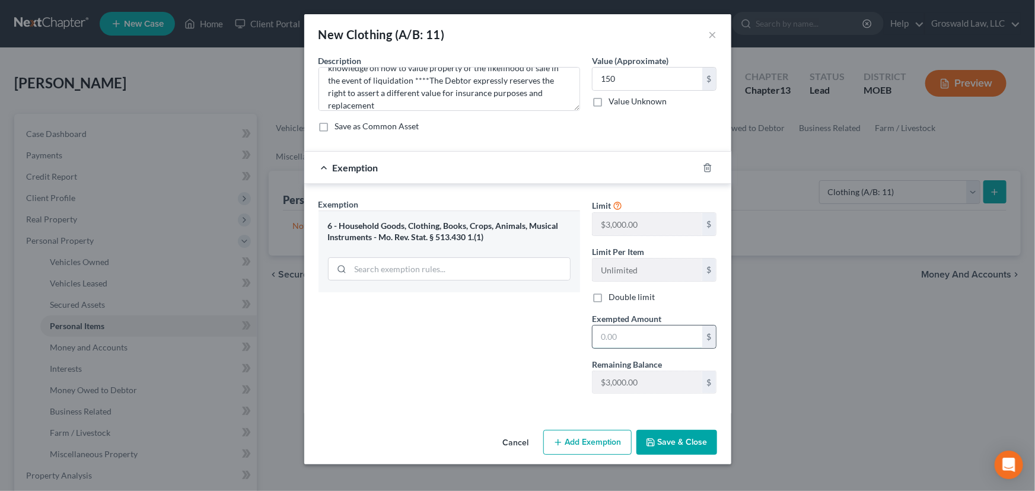
click at [634, 337] on input "text" at bounding box center [647, 337] width 110 height 23
click at [517, 387] on div "Exemption Set must be selected for CA. Exemption * 6 - Household Goods, Clothin…" at bounding box center [448, 300] width 273 height 205
click at [676, 442] on button "Save & Close" at bounding box center [676, 442] width 81 height 25
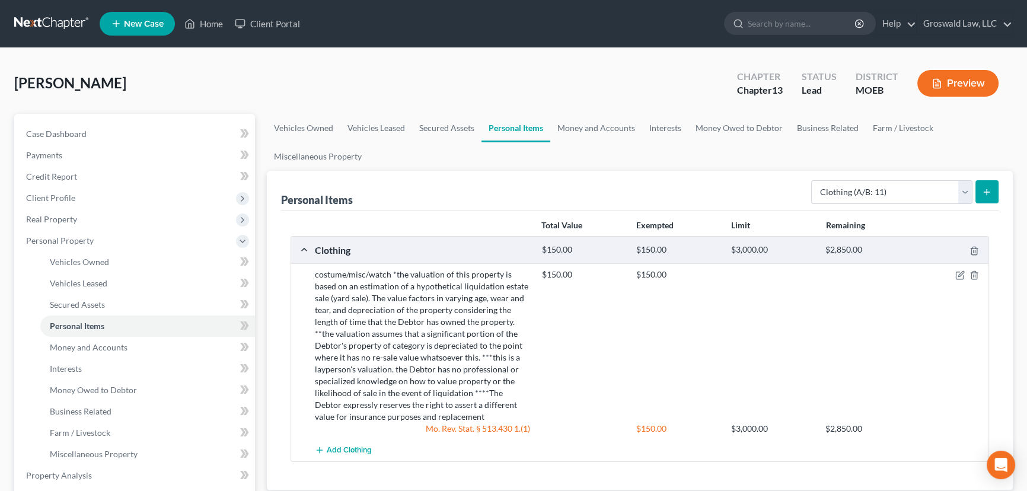
click at [883, 205] on div "Select Item Type Clothing (A/B: 11) Collectibles Of Value (A/B: 8) Electronics …" at bounding box center [902, 191] width 192 height 31
click at [883, 194] on select "Select Item Type Clothing (A/B: 11) Collectibles Of Value (A/B: 8) Electronics …" at bounding box center [891, 192] width 161 height 24
click at [813, 180] on select "Select Item Type Clothing (A/B: 11) Collectibles Of Value (A/B: 8) Electronics …" at bounding box center [891, 192] width 161 height 24
click at [988, 190] on icon "submit" at bounding box center [986, 191] width 9 height 9
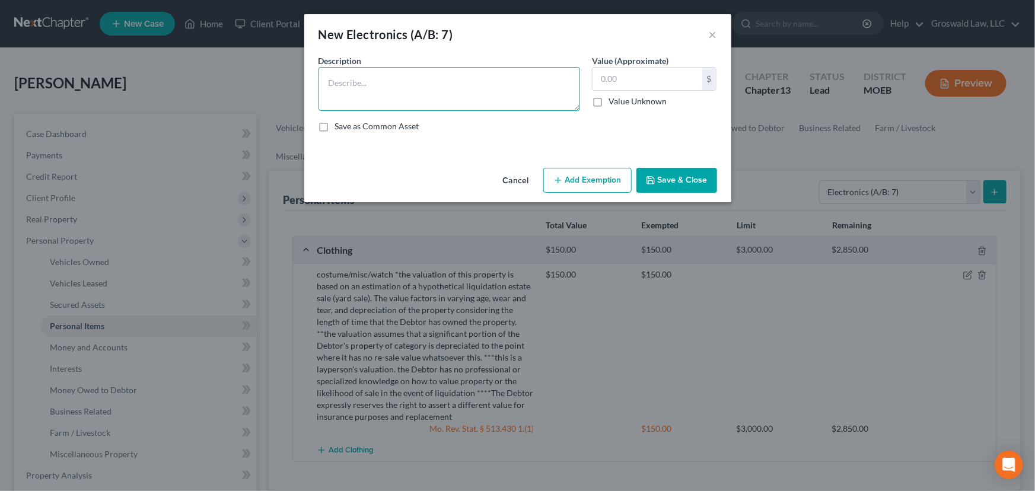
click at [459, 70] on textarea at bounding box center [448, 89] width 261 height 44
paste textarea "Ordinary/misc. electronics, TV, tablet, cell phone, smart watch, computer"
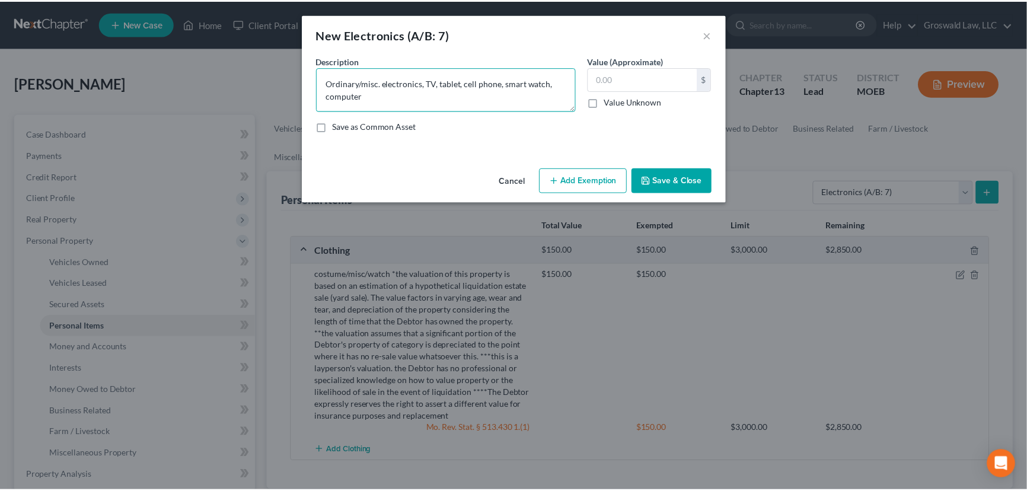
scroll to position [15, 0]
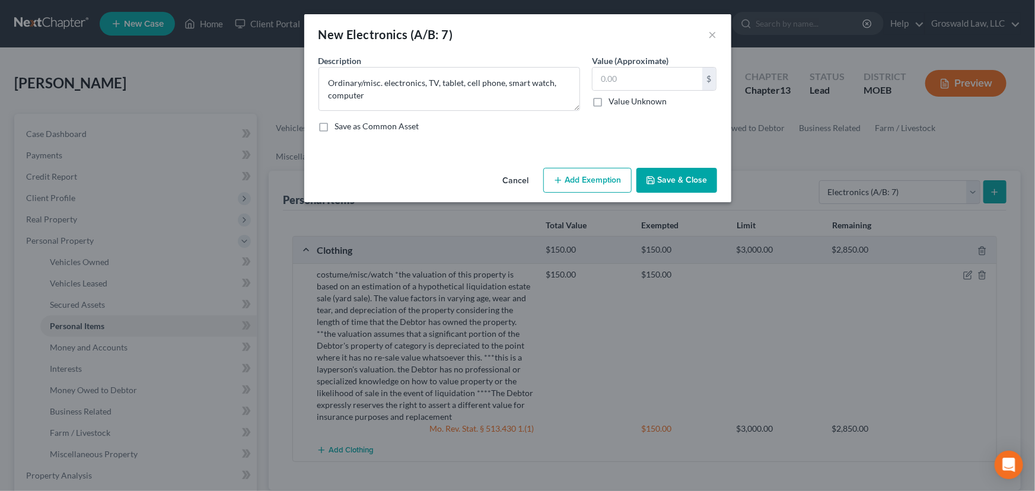
click at [685, 178] on button "Save & Close" at bounding box center [676, 180] width 81 height 25
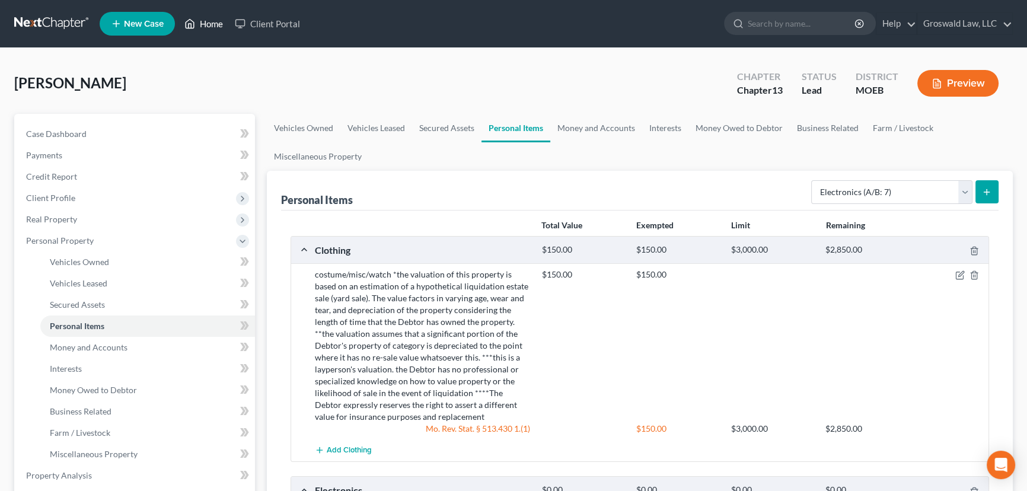
drag, startPoint x: 212, startPoint y: 27, endPoint x: 136, endPoint y: 2, distance: 80.4
click at [212, 27] on link "Home" at bounding box center [203, 23] width 50 height 21
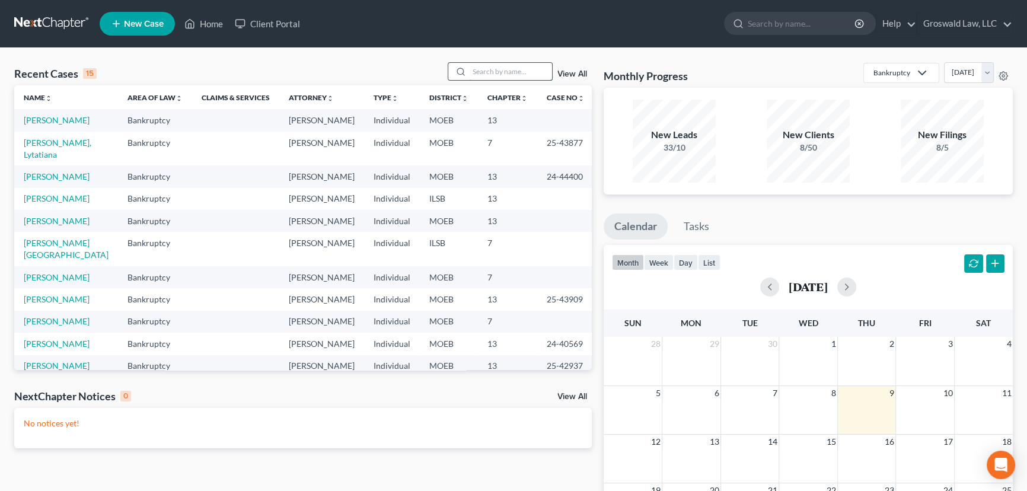
click at [545, 71] on input "search" at bounding box center [510, 71] width 83 height 17
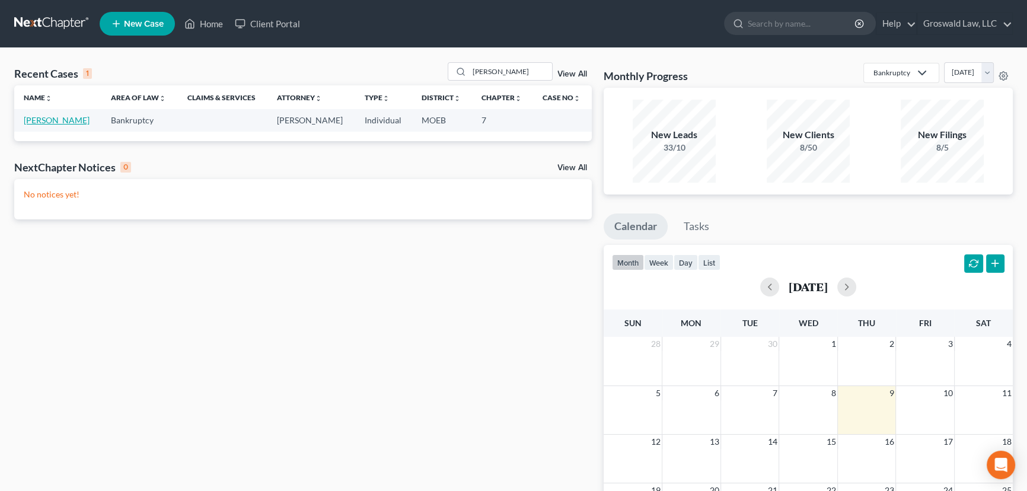
click at [68, 120] on link "[PERSON_NAME]" at bounding box center [57, 120] width 66 height 10
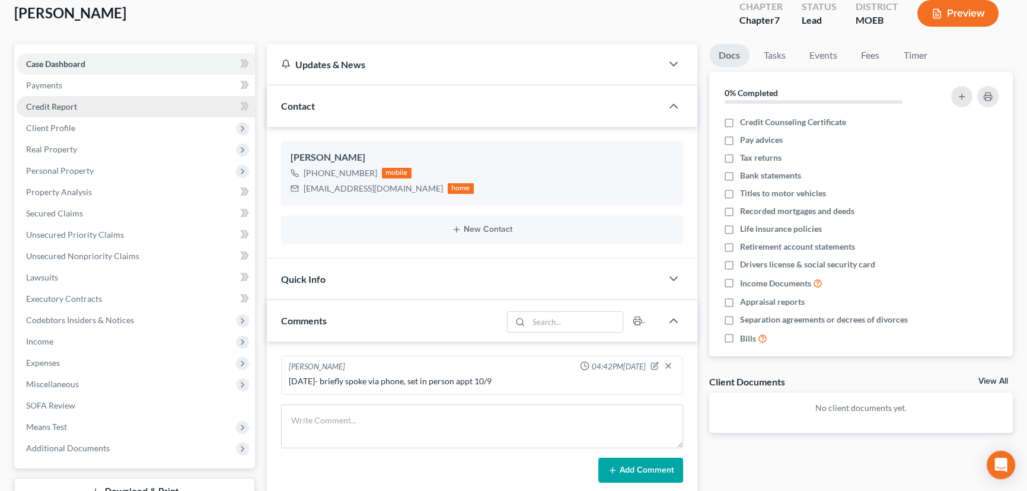
scroll to position [29, 0]
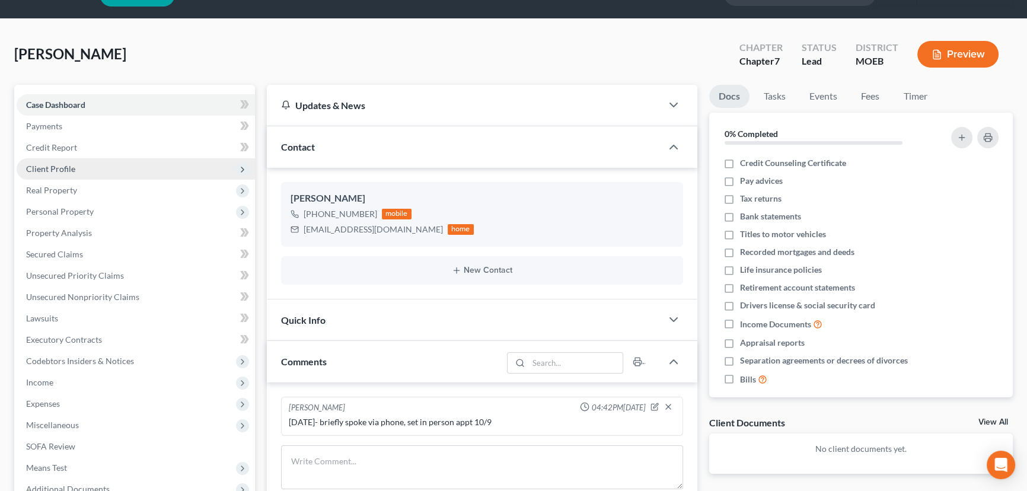
click at [76, 169] on span "Client Profile" at bounding box center [136, 168] width 238 height 21
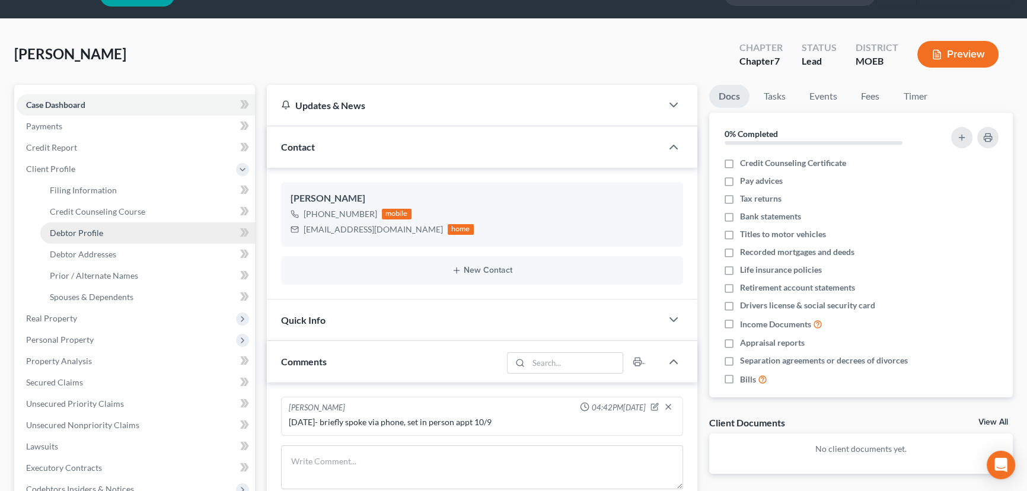
click at [86, 232] on span "Debtor Profile" at bounding box center [76, 233] width 53 height 10
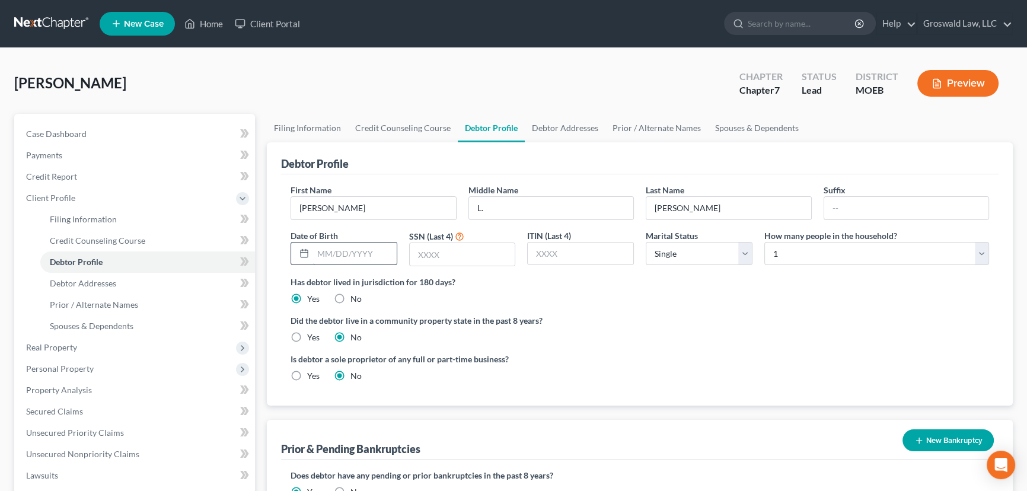
click at [374, 249] on input "text" at bounding box center [355, 254] width 84 height 23
click at [786, 327] on div "Did the debtor live in a community property state in the past 8 years? Yes No" at bounding box center [640, 328] width 698 height 29
click at [556, 136] on link "Debtor Addresses" at bounding box center [565, 128] width 81 height 28
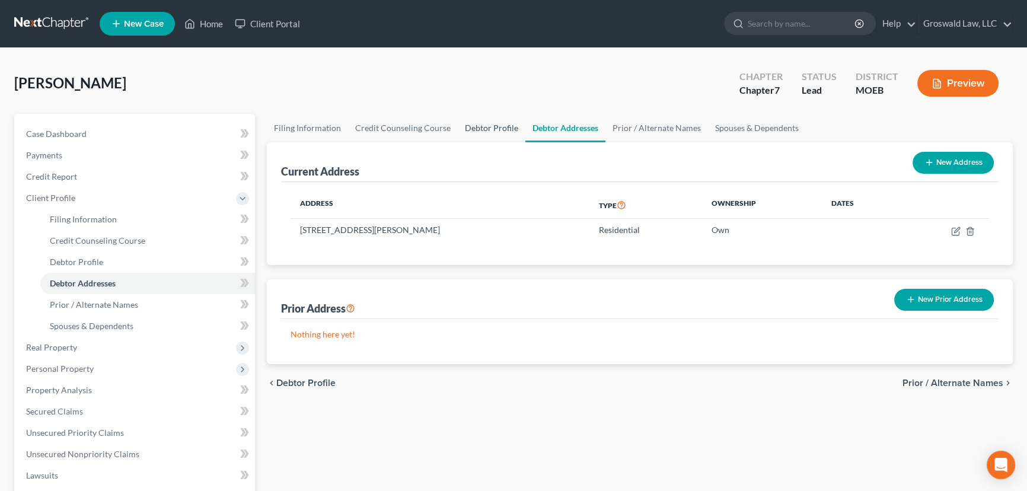
drag, startPoint x: 487, startPoint y: 125, endPoint x: 467, endPoint y: 136, distance: 23.4
click at [487, 125] on link "Debtor Profile" at bounding box center [492, 128] width 68 height 28
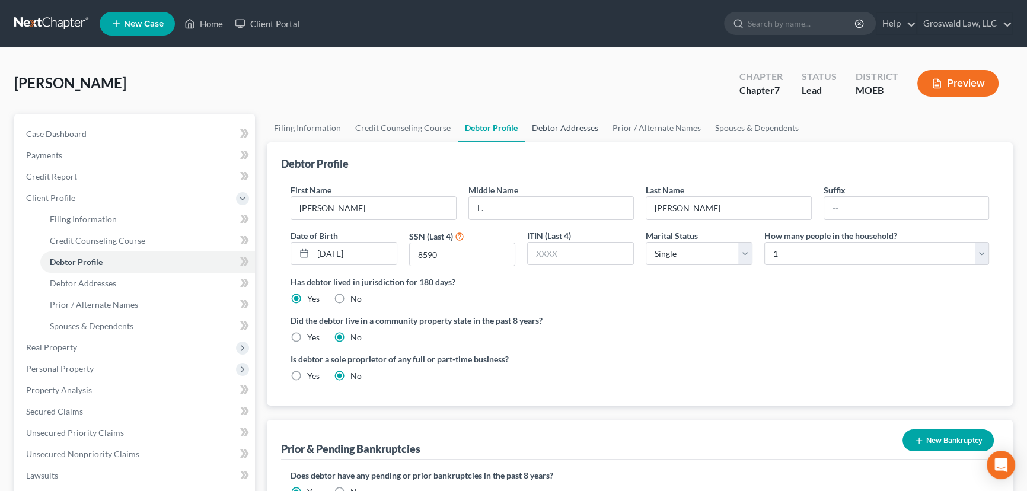
click at [557, 130] on link "Debtor Addresses" at bounding box center [565, 128] width 81 height 28
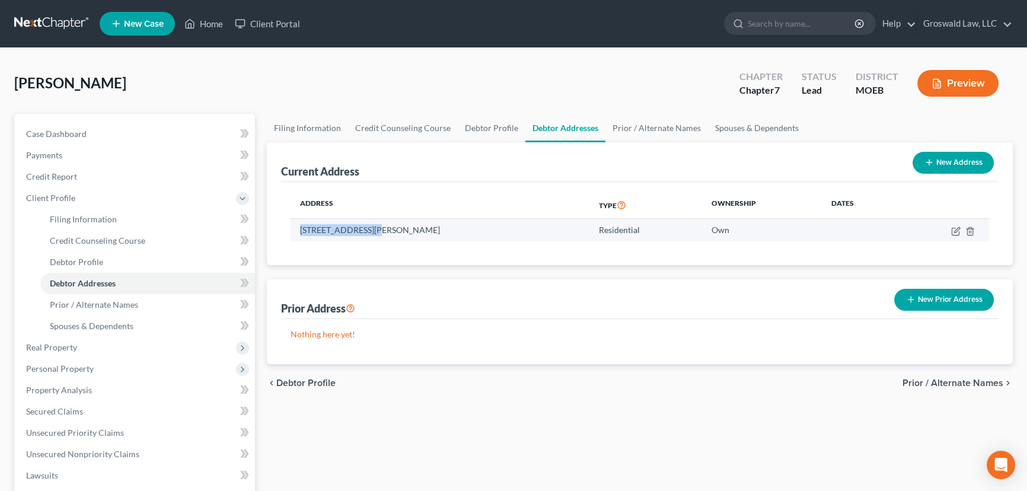
drag, startPoint x: 378, startPoint y: 232, endPoint x: 296, endPoint y: 228, distance: 82.5
click at [296, 228] on td "[STREET_ADDRESS][PERSON_NAME]" at bounding box center [440, 230] width 299 height 23
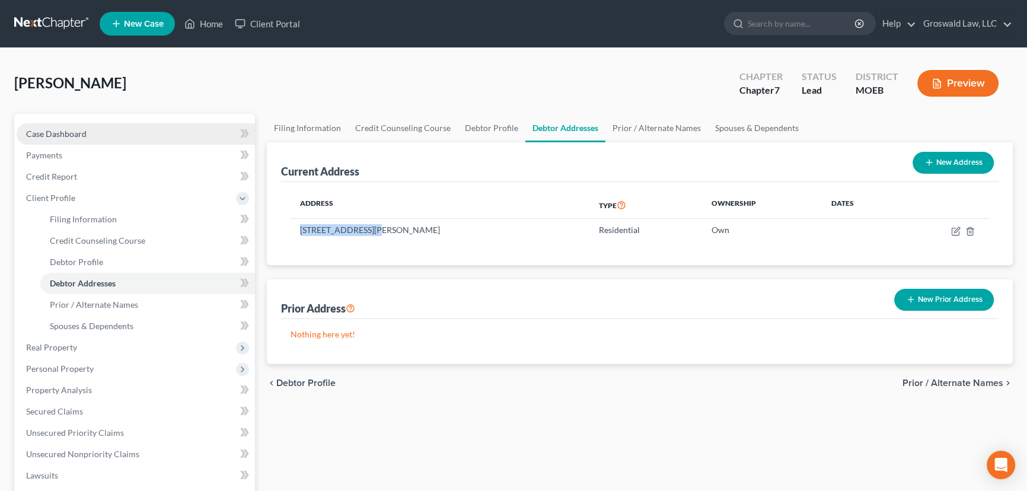
click at [128, 135] on link "Case Dashboard" at bounding box center [136, 133] width 238 height 21
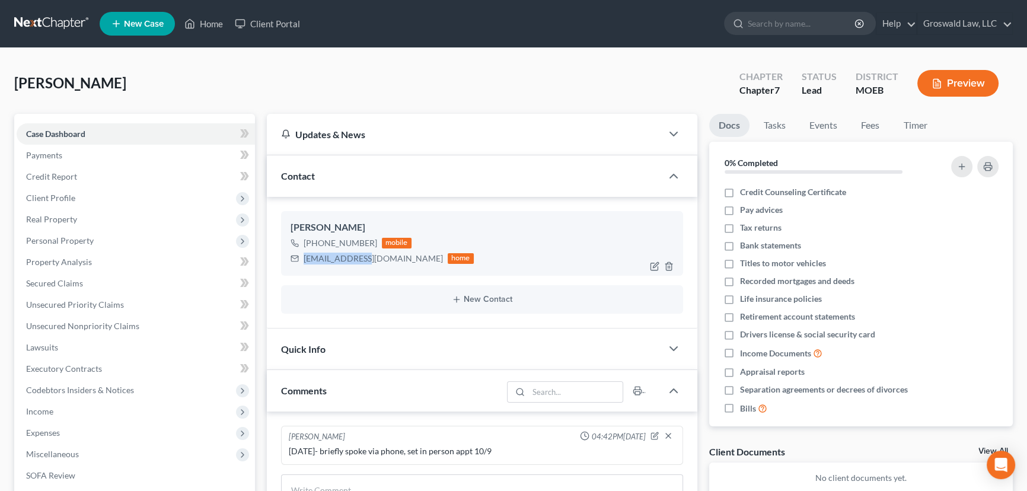
drag, startPoint x: 362, startPoint y: 254, endPoint x: 304, endPoint y: 261, distance: 58.0
click at [304, 261] on div "[EMAIL_ADDRESS][DOMAIN_NAME]" at bounding box center [373, 259] width 139 height 12
click at [52, 408] on span "Income" at bounding box center [39, 411] width 27 height 10
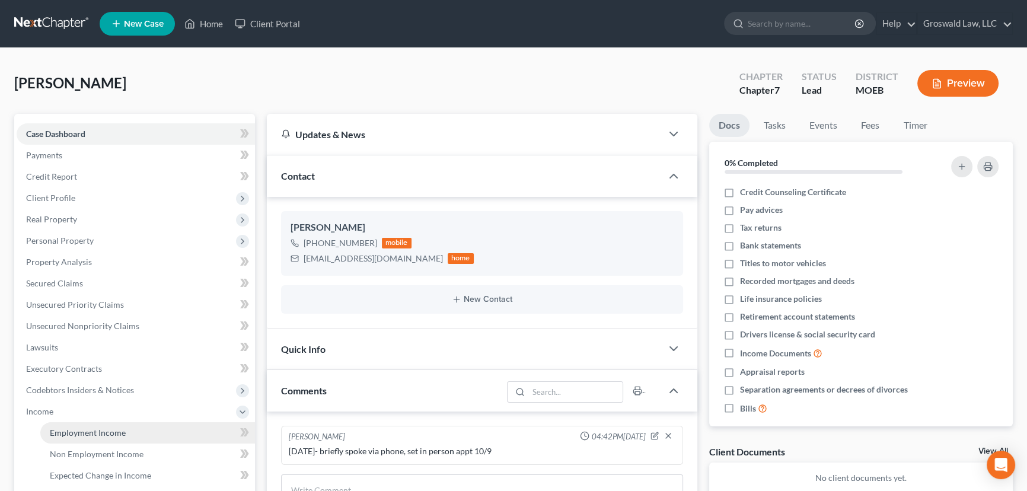
click at [72, 435] on span "Employment Income" at bounding box center [88, 432] width 76 height 10
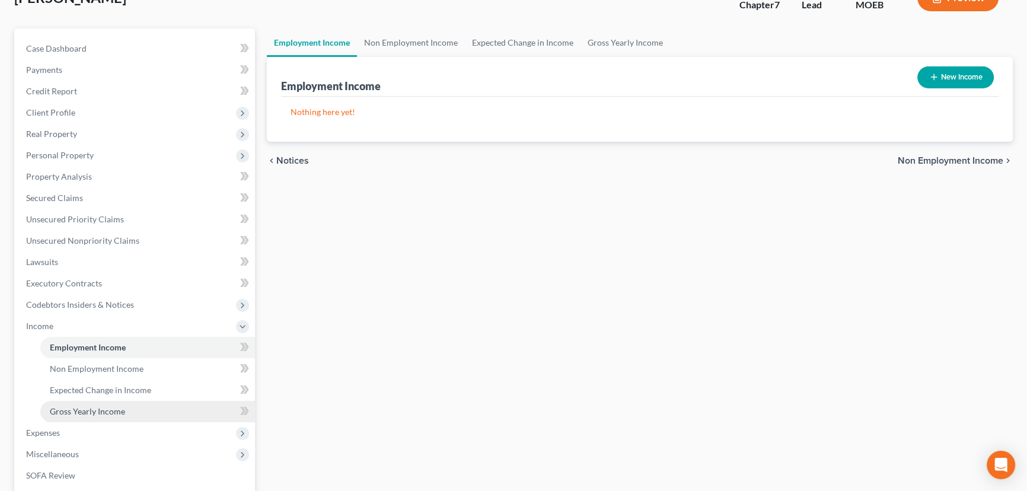
scroll to position [244, 0]
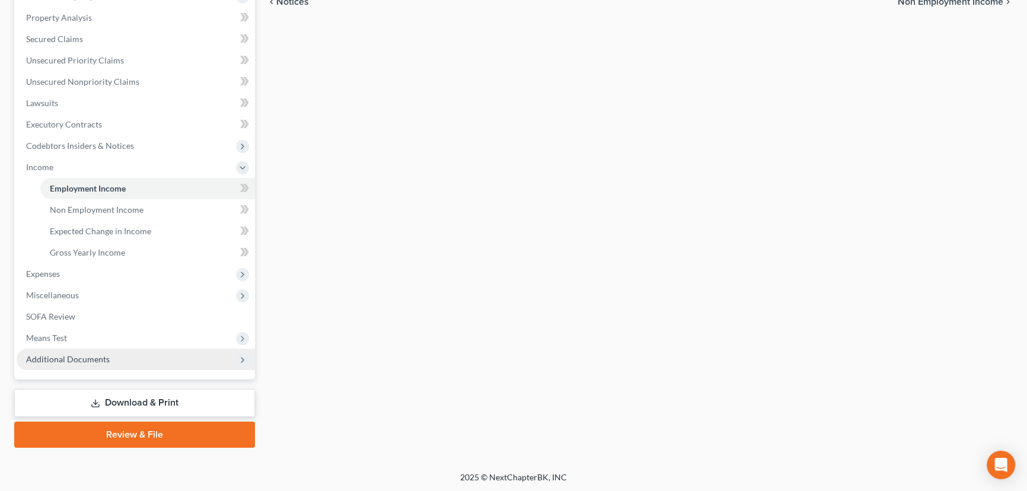
click at [72, 359] on span "Additional Documents" at bounding box center [68, 359] width 84 height 10
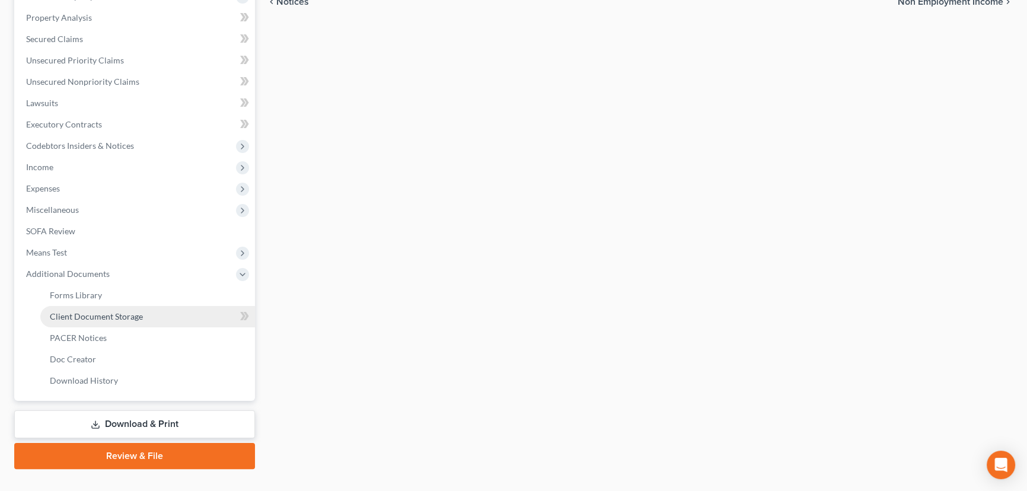
click at [96, 314] on span "Client Document Storage" at bounding box center [96, 316] width 93 height 10
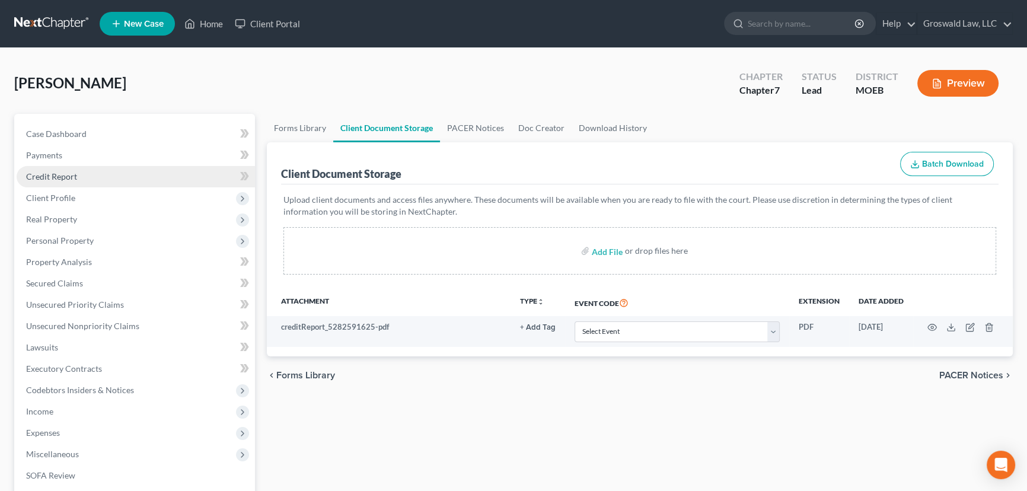
click at [89, 184] on link "Credit Report" at bounding box center [136, 176] width 238 height 21
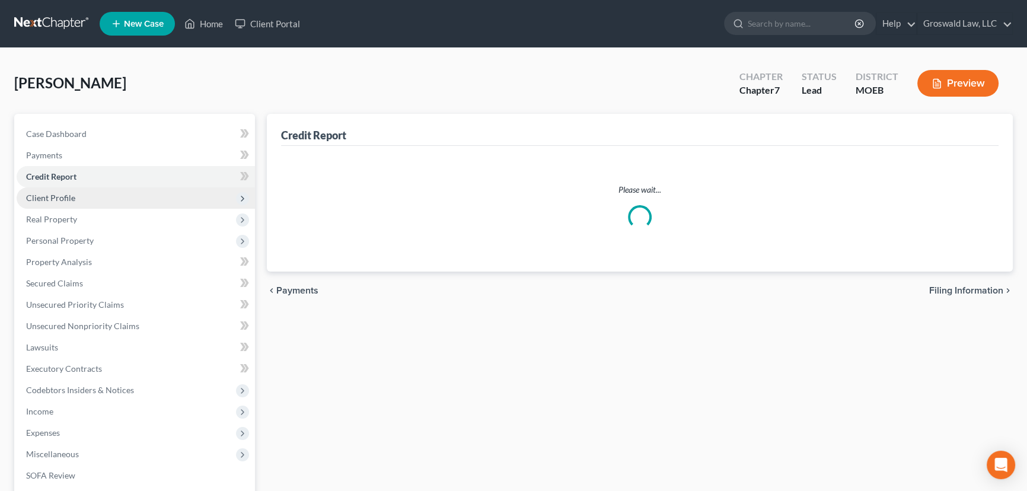
click at [81, 199] on span "Client Profile" at bounding box center [136, 197] width 238 height 21
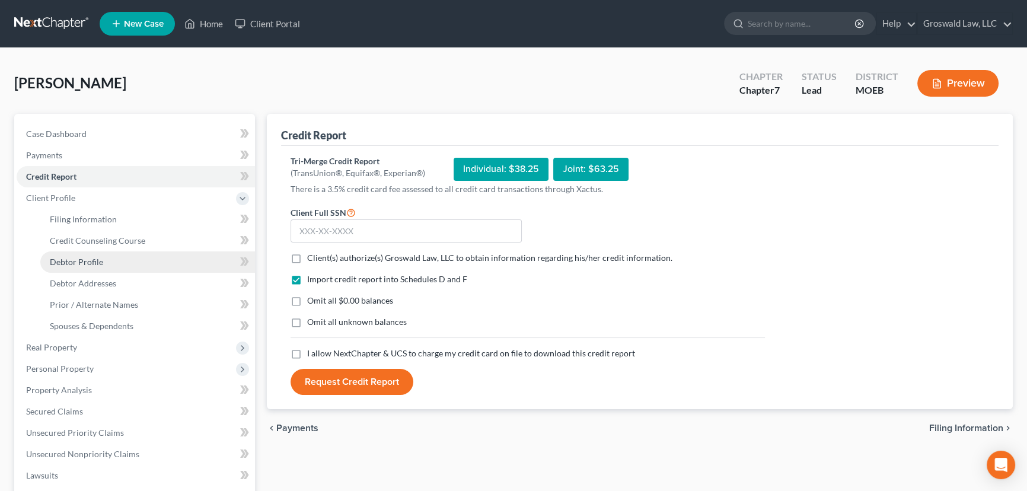
click at [86, 253] on link "Debtor Profile" at bounding box center [147, 261] width 215 height 21
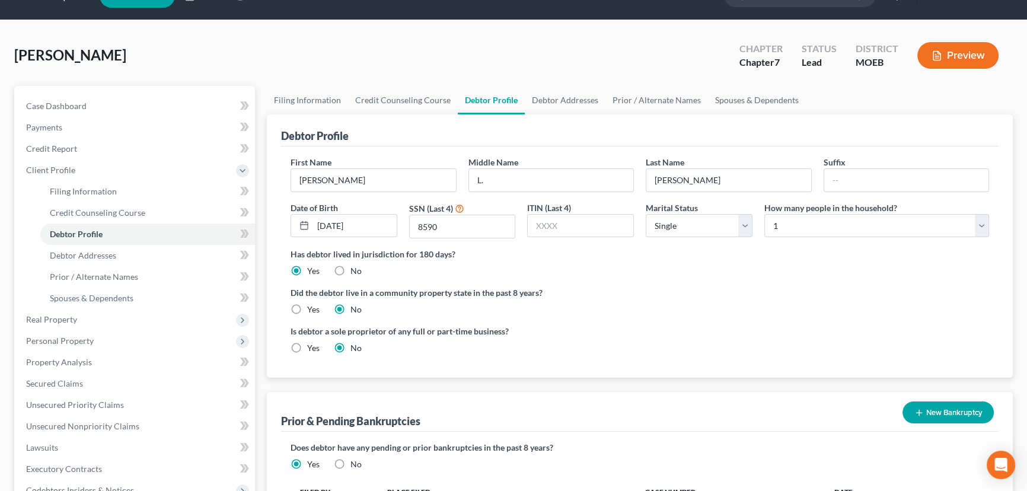
scroll to position [18, 0]
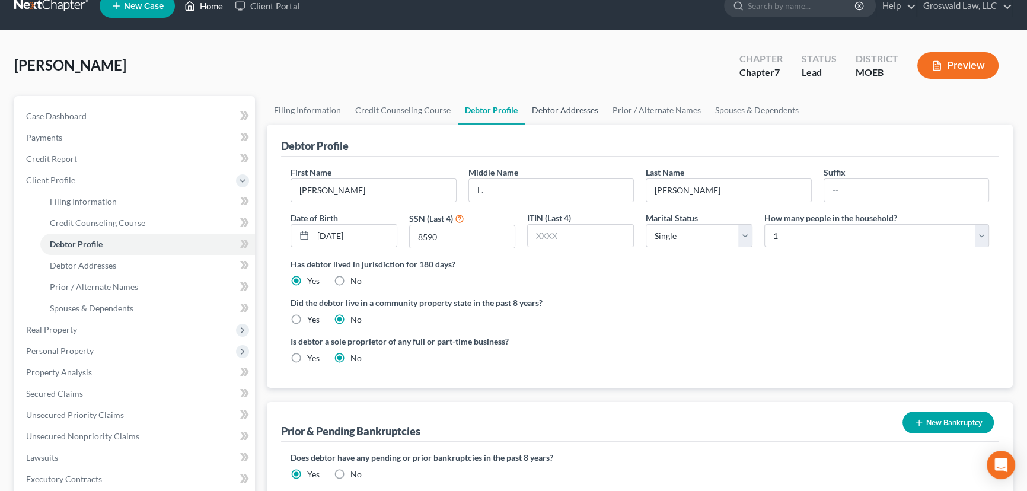
drag, startPoint x: 541, startPoint y: 116, endPoint x: 192, endPoint y: 4, distance: 366.2
click at [541, 116] on link "Debtor Addresses" at bounding box center [565, 110] width 81 height 28
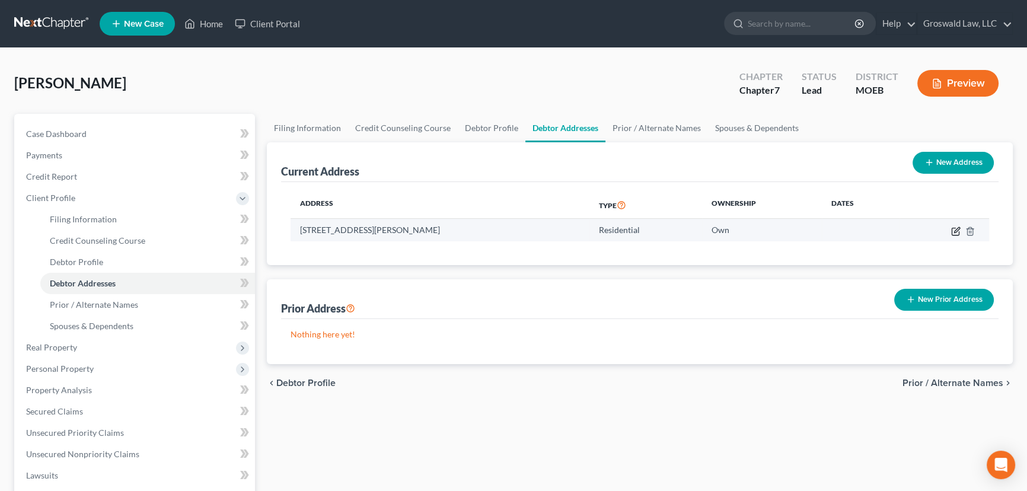
click at [952, 229] on icon "button" at bounding box center [955, 230] width 9 height 9
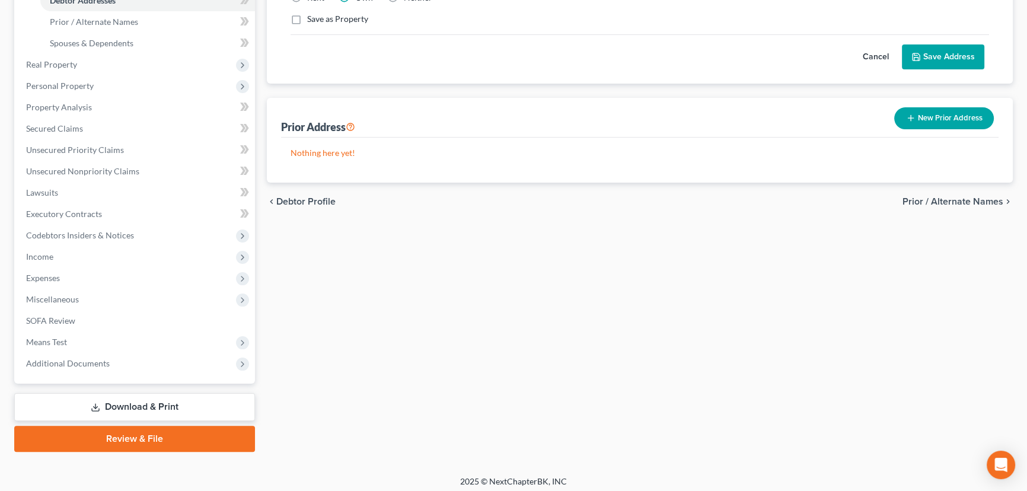
scroll to position [287, 0]
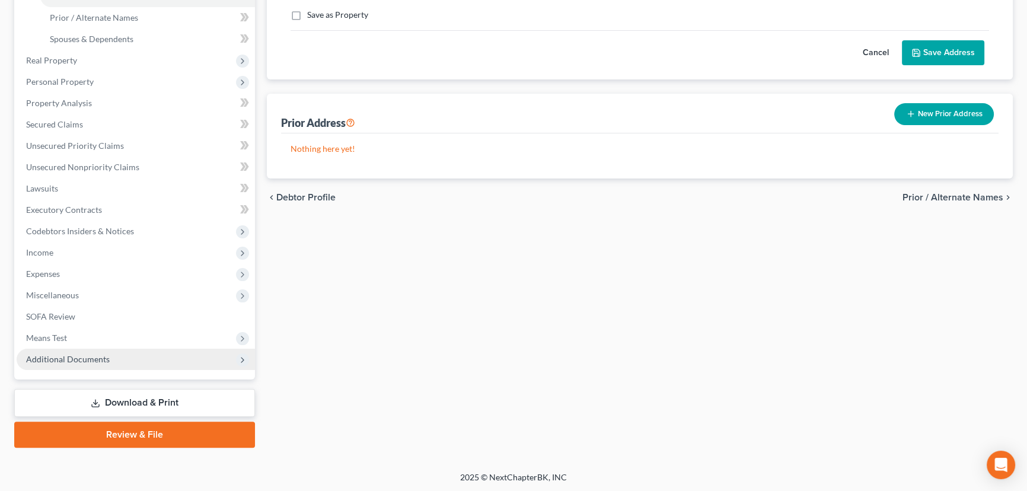
click at [96, 362] on span "Additional Documents" at bounding box center [136, 359] width 238 height 21
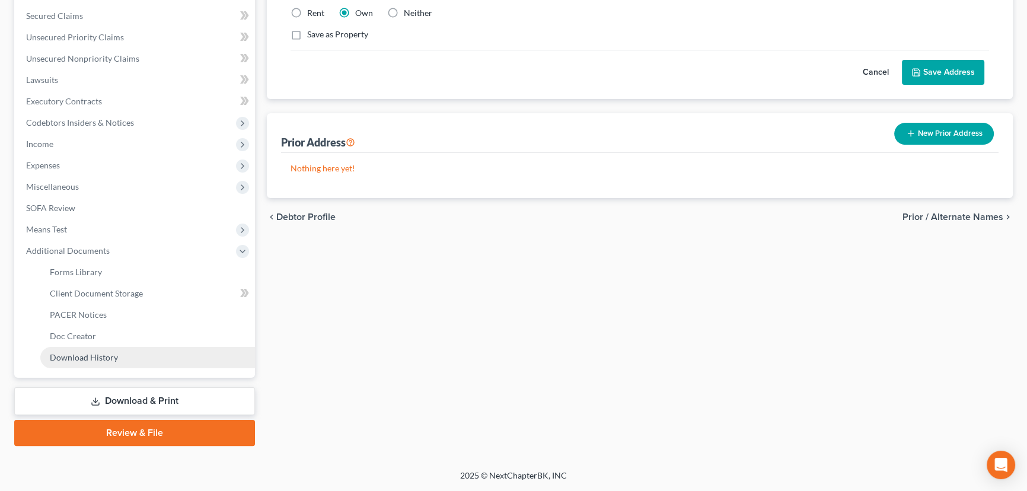
scroll to position [266, 0]
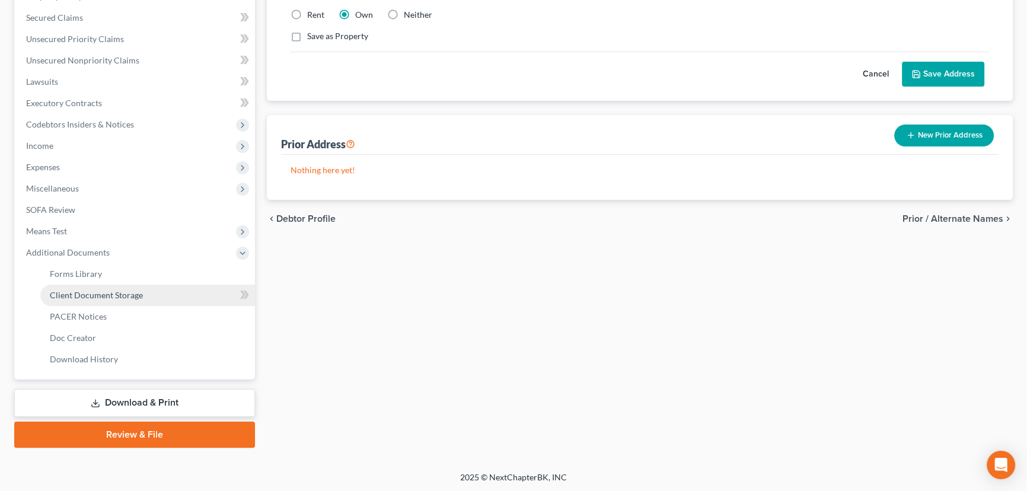
click at [142, 288] on link "Client Document Storage" at bounding box center [147, 295] width 215 height 21
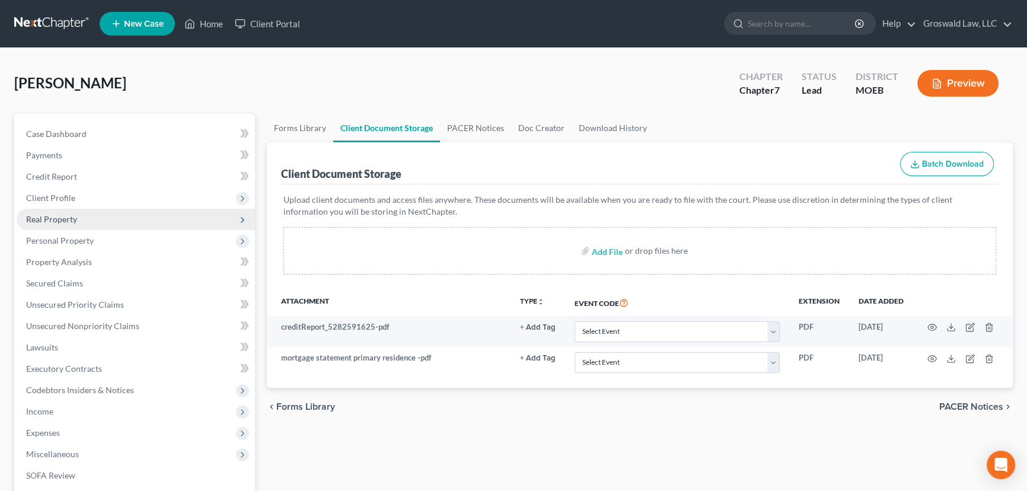
click at [72, 217] on span "Real Property" at bounding box center [51, 219] width 51 height 10
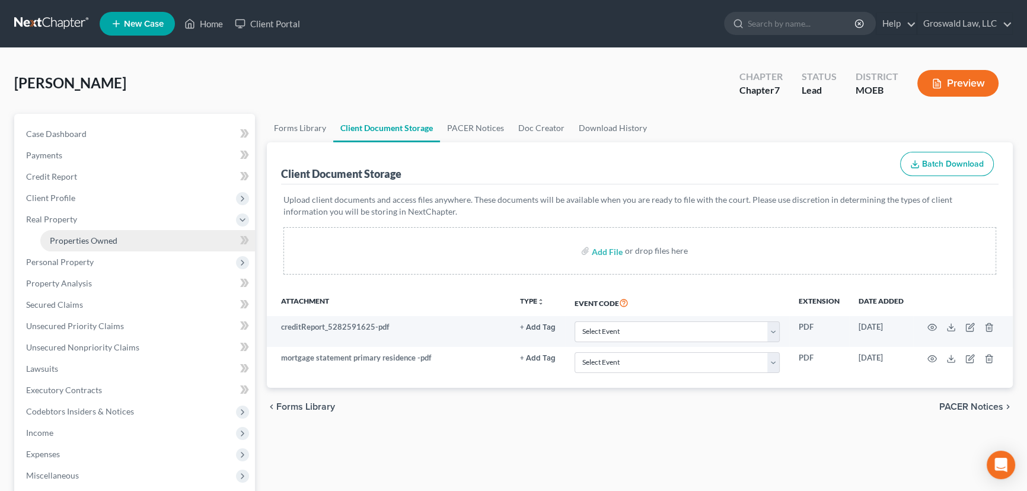
click at [143, 235] on link "Properties Owned" at bounding box center [147, 240] width 215 height 21
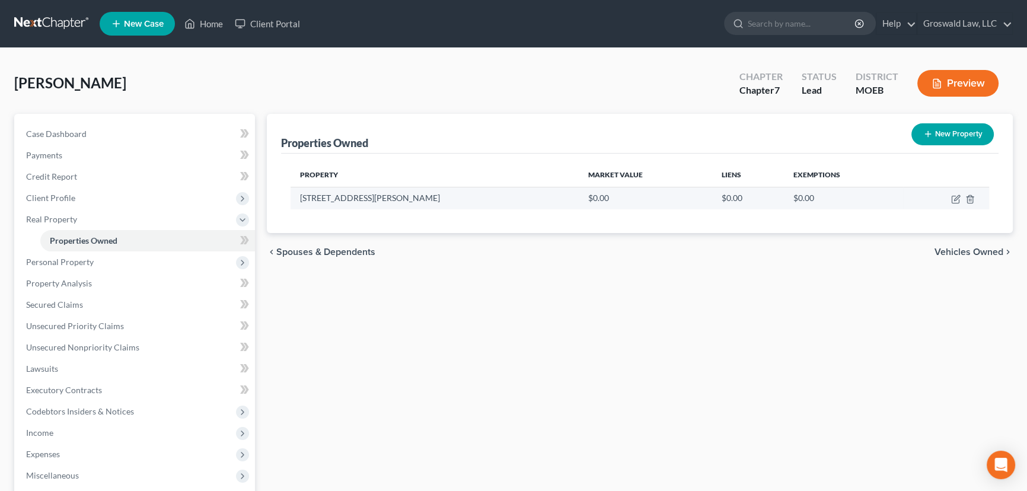
click at [956, 192] on td at bounding box center [946, 198] width 86 height 23
click at [956, 196] on icon "button" at bounding box center [955, 198] width 9 height 9
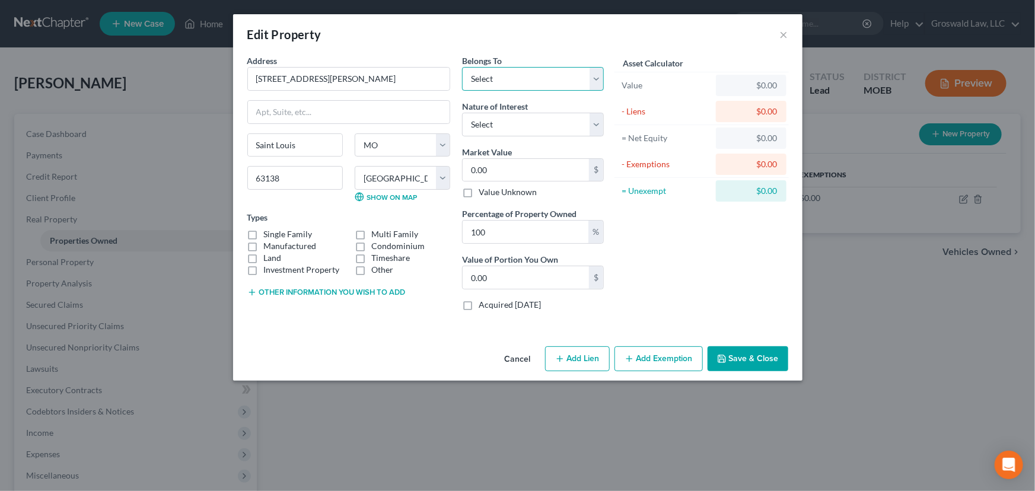
click at [528, 84] on select "Select Debtor 1 Only Debtor 2 Only Debtor 1 And Debtor 2 Only At Least One Of T…" at bounding box center [533, 79] width 142 height 24
click at [462, 67] on select "Select Debtor 1 Only Debtor 2 Only Debtor 1 And Debtor 2 Only At Least One Of T…" at bounding box center [533, 79] width 142 height 24
click at [505, 127] on select "Select Fee Simple Joint Tenant Life Estate Equitable Interest Future Interest T…" at bounding box center [533, 125] width 142 height 24
click at [462, 113] on select "Select Fee Simple Joint Tenant Life Estate Equitable Interest Future Interest T…" at bounding box center [533, 125] width 142 height 24
click at [745, 356] on button "Save & Close" at bounding box center [747, 358] width 81 height 25
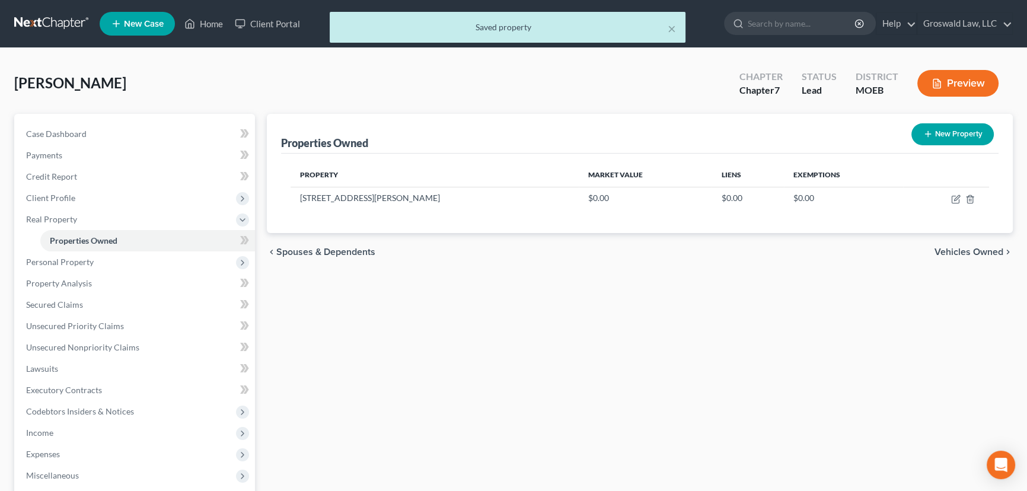
click at [955, 136] on button "New Property" at bounding box center [952, 134] width 82 height 22
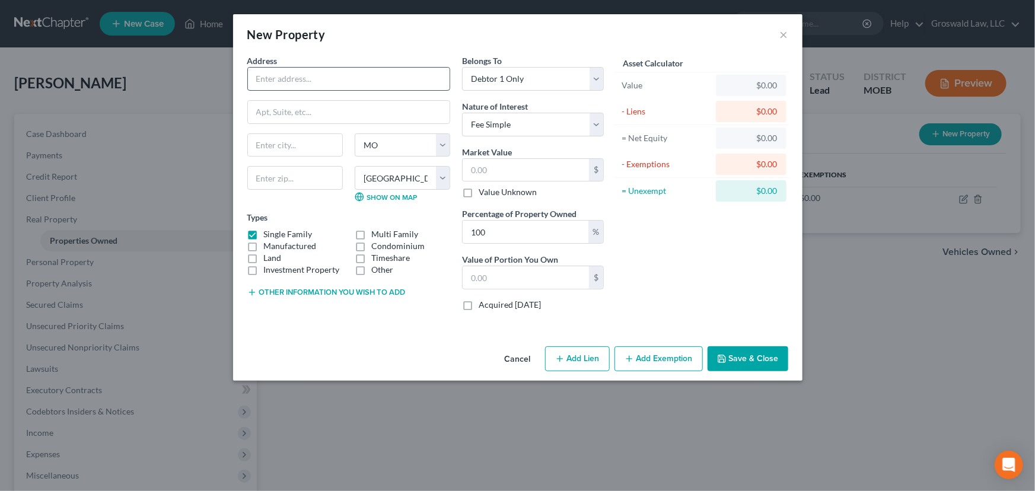
click at [357, 81] on input "text" at bounding box center [349, 79] width 202 height 23
click at [532, 130] on select "Select Fee Simple Joint Tenant Life Estate Equitable Interest Future Interest T…" at bounding box center [533, 125] width 142 height 24
click at [462, 113] on select "Select Fee Simple Joint Tenant Life Estate Equitable Interest Future Interest T…" at bounding box center [533, 125] width 142 height 24
click at [784, 33] on button "×" at bounding box center [784, 34] width 8 height 14
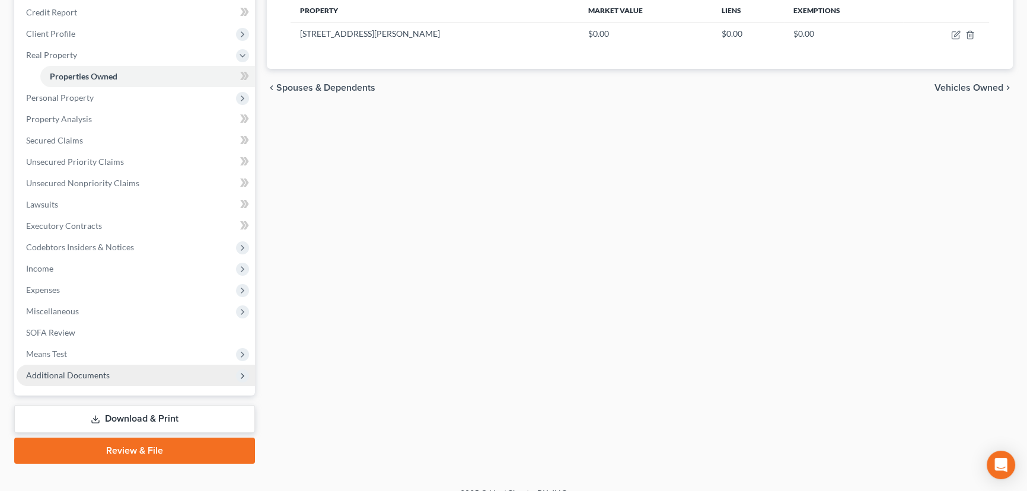
scroll to position [180, 0]
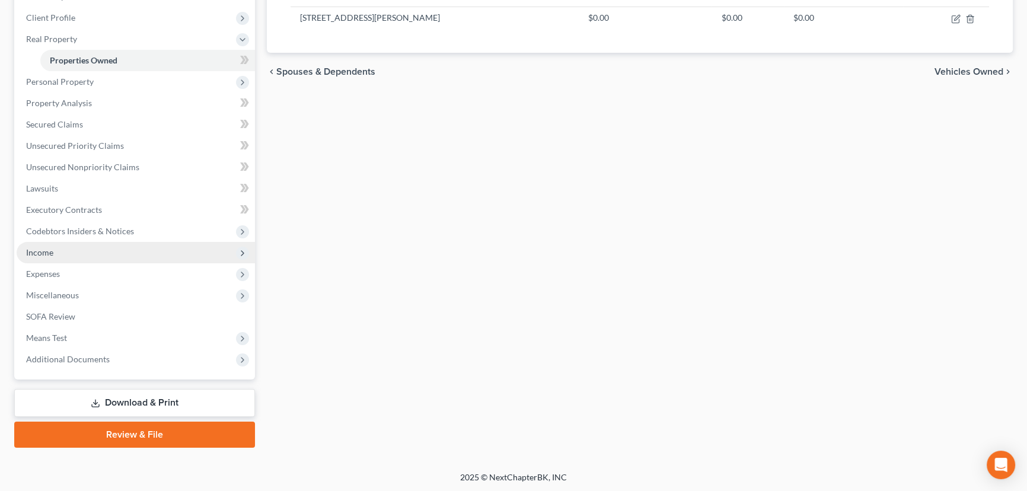
click at [53, 251] on span "Income" at bounding box center [136, 252] width 238 height 21
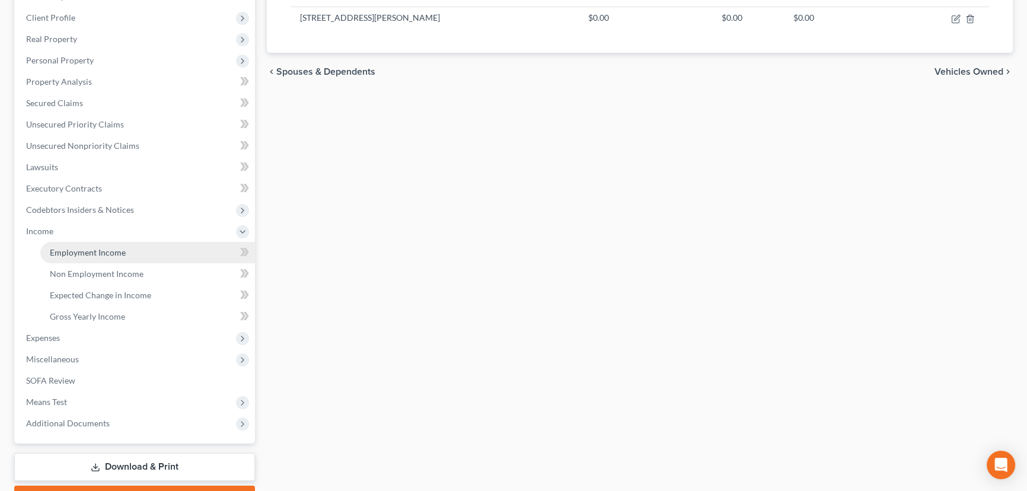
click at [144, 248] on link "Employment Income" at bounding box center [147, 252] width 215 height 21
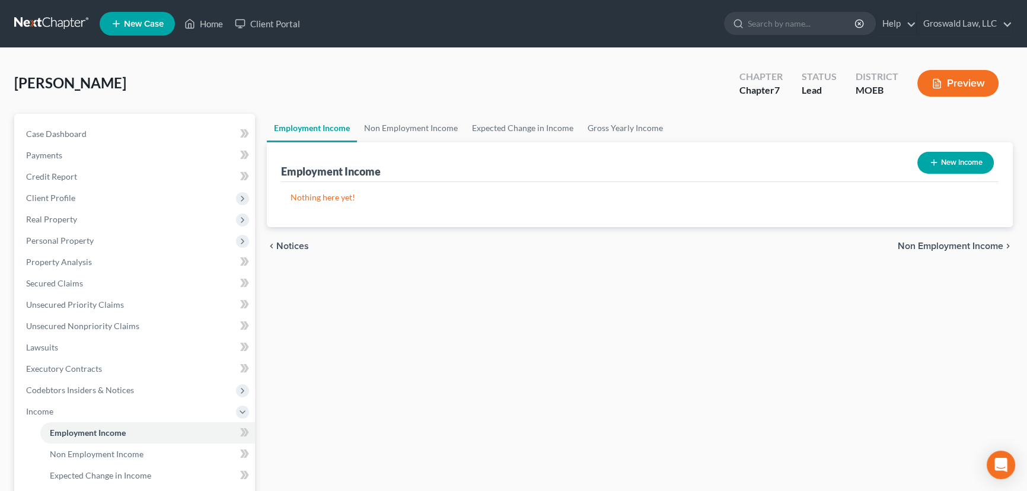
click at [972, 162] on button "New Income" at bounding box center [955, 163] width 76 height 22
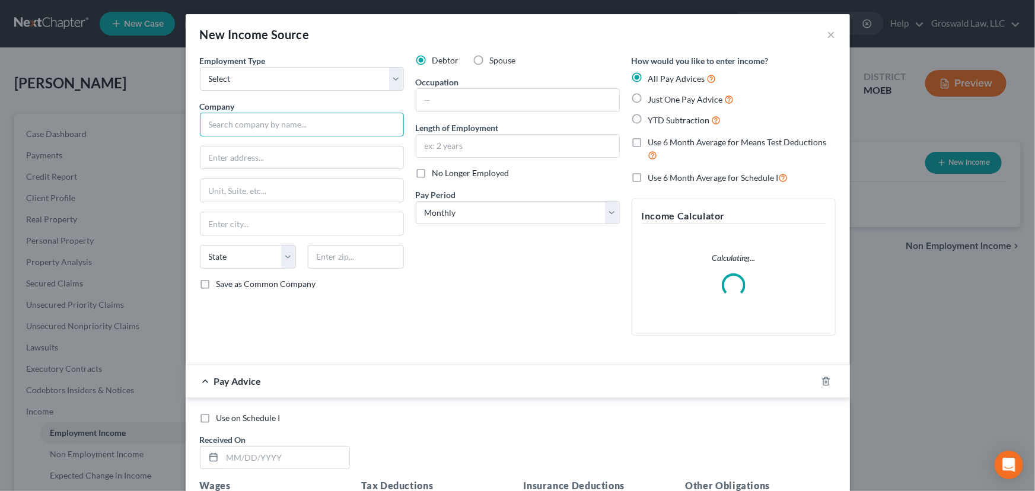
click at [278, 123] on input "text" at bounding box center [302, 125] width 204 height 24
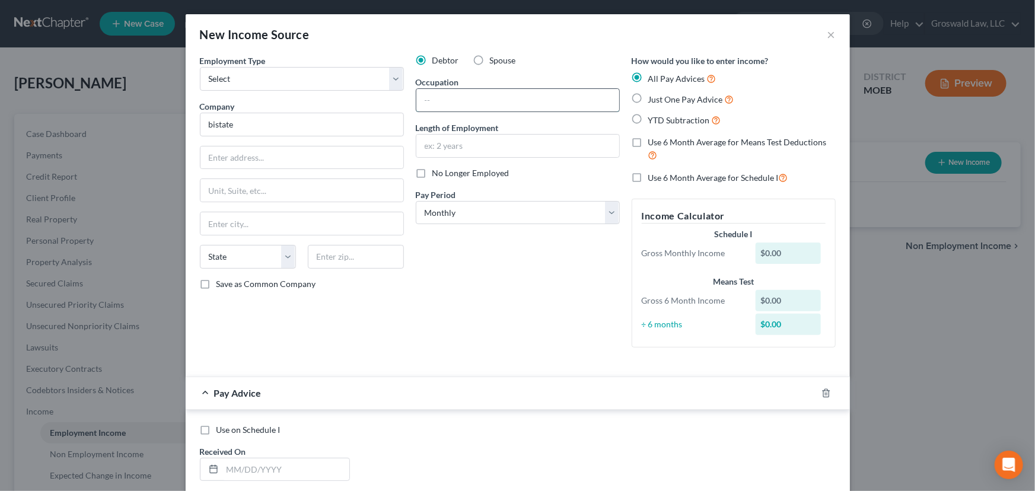
click at [438, 104] on input "text" at bounding box center [517, 100] width 203 height 23
drag, startPoint x: 265, startPoint y: 81, endPoint x: 264, endPoint y: 88, distance: 7.7
click at [265, 81] on select "Select Full or [DEMOGRAPHIC_DATA] Employment Self Employment" at bounding box center [302, 79] width 204 height 24
click at [200, 67] on select "Select Full or [DEMOGRAPHIC_DATA] Employment Self Employment" at bounding box center [302, 79] width 204 height 24
click at [821, 393] on icon "button" at bounding box center [825, 392] width 9 height 9
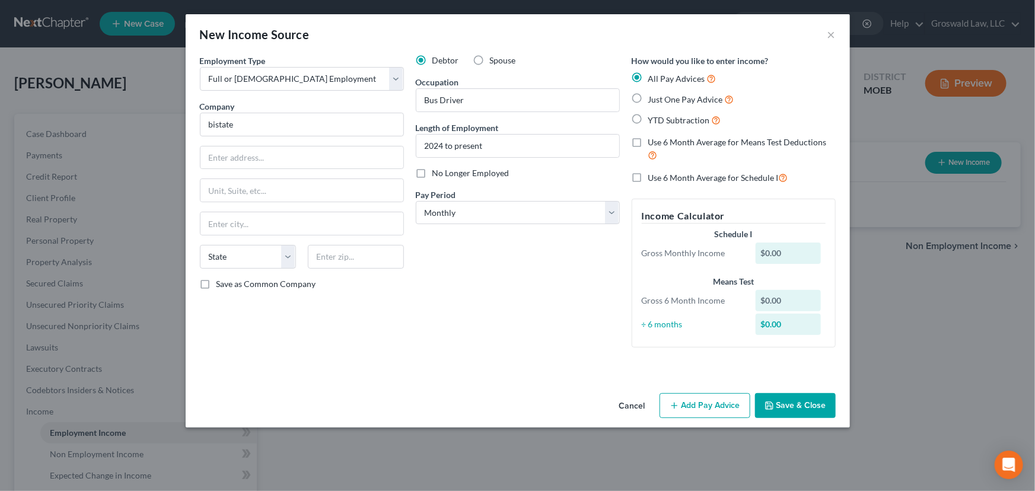
click at [808, 409] on button "Save & Close" at bounding box center [795, 405] width 81 height 25
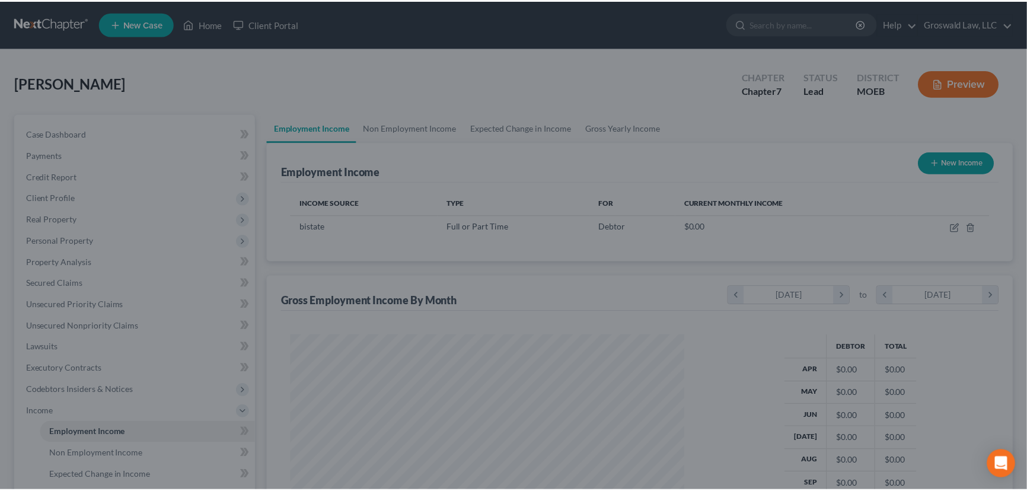
scroll to position [592700, 592491]
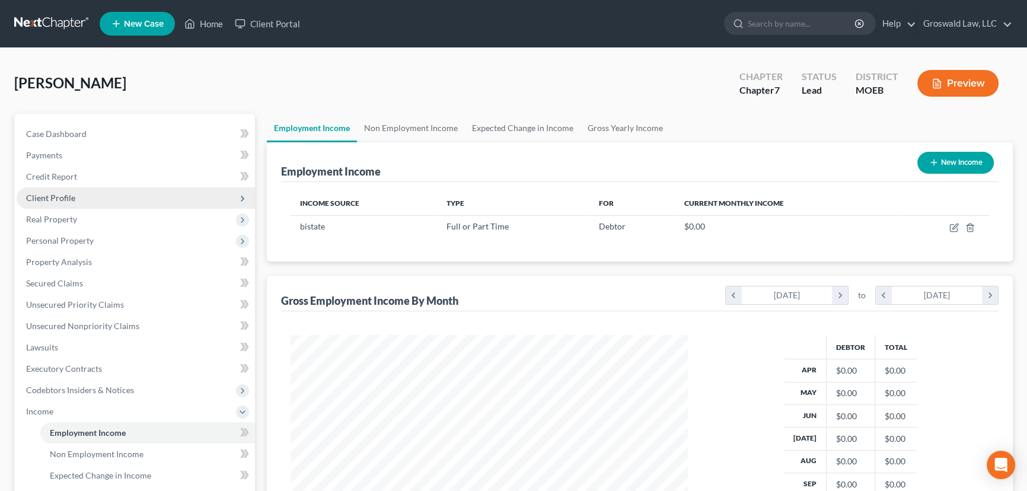
drag, startPoint x: 646, startPoint y: 91, endPoint x: 96, endPoint y: 196, distance: 559.6
click at [642, 91] on div "[PERSON_NAME] Upgraded Chapter Chapter 7 Status Lead District MOEB Preview" at bounding box center [513, 88] width 998 height 52
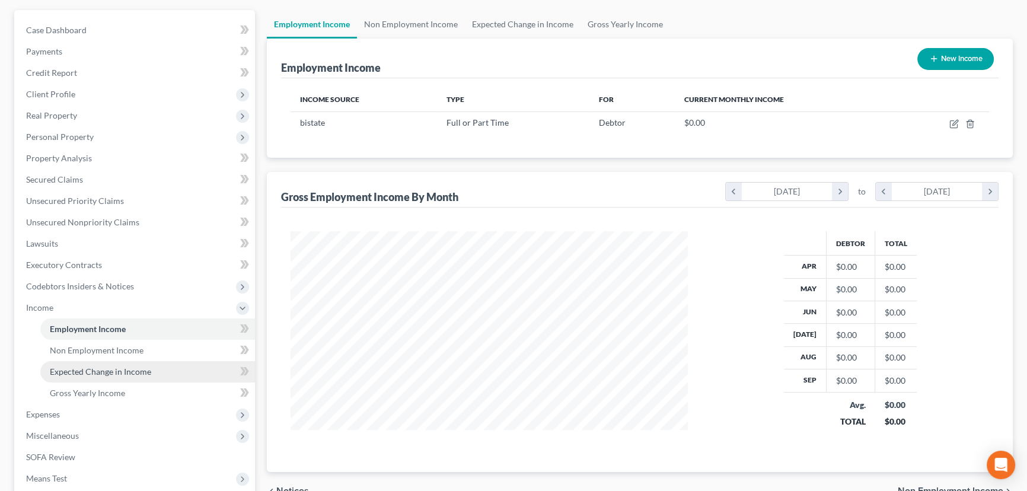
scroll to position [244, 0]
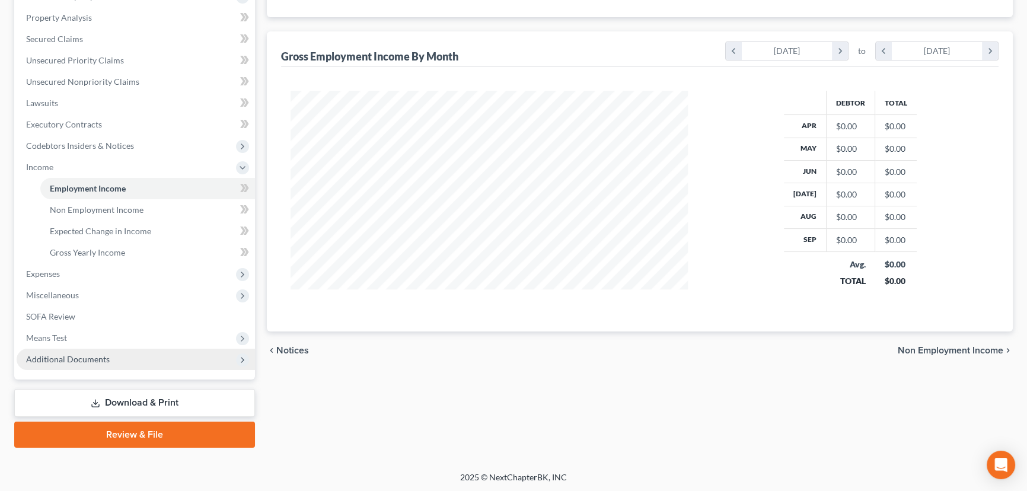
click at [74, 357] on span "Additional Documents" at bounding box center [68, 359] width 84 height 10
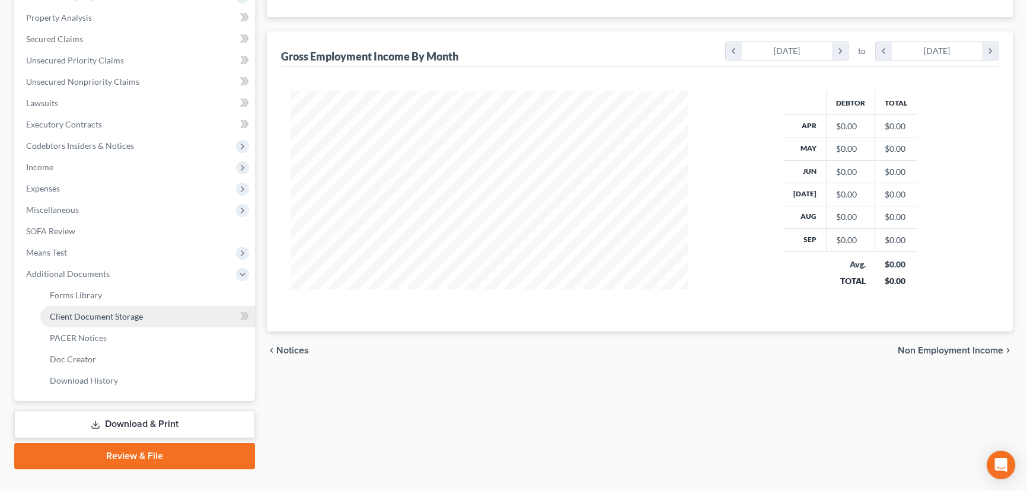
click at [91, 320] on link "Client Document Storage" at bounding box center [147, 316] width 215 height 21
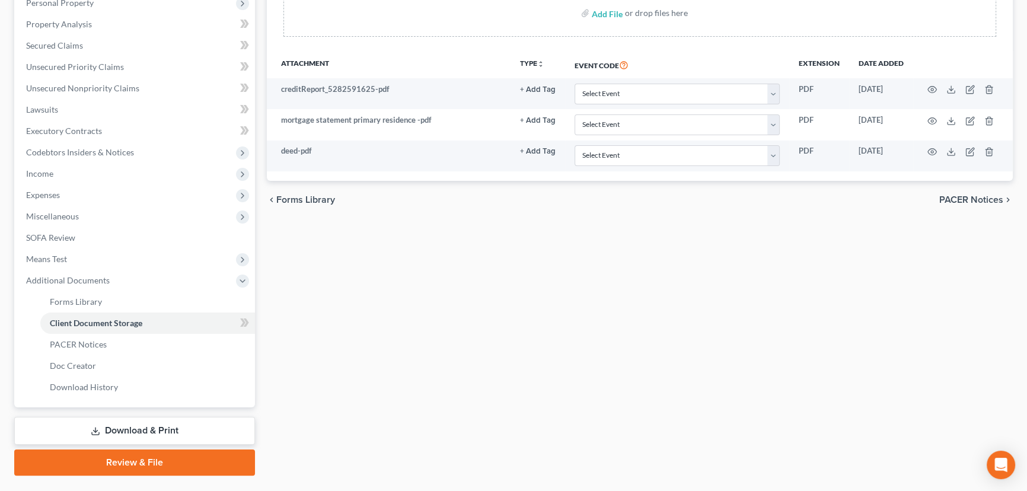
scroll to position [266, 0]
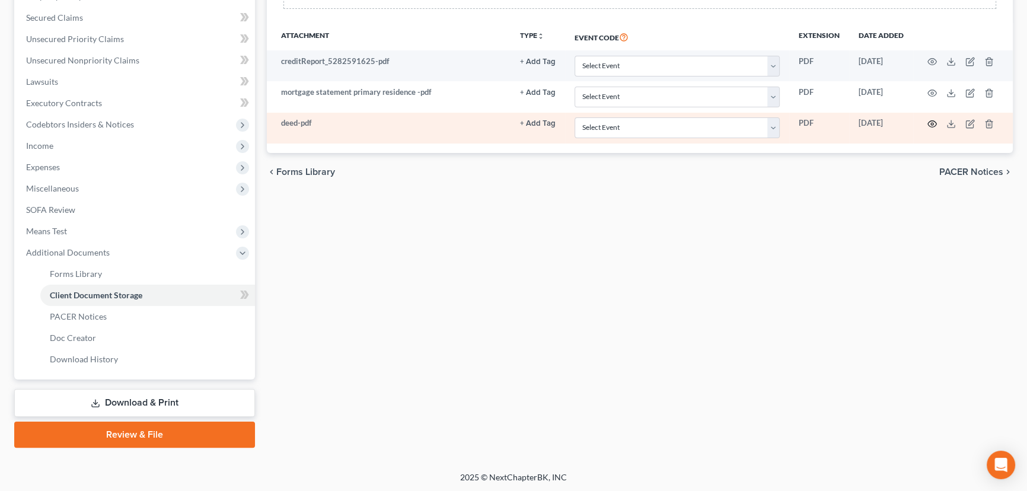
click at [930, 123] on icon "button" at bounding box center [931, 123] width 9 height 9
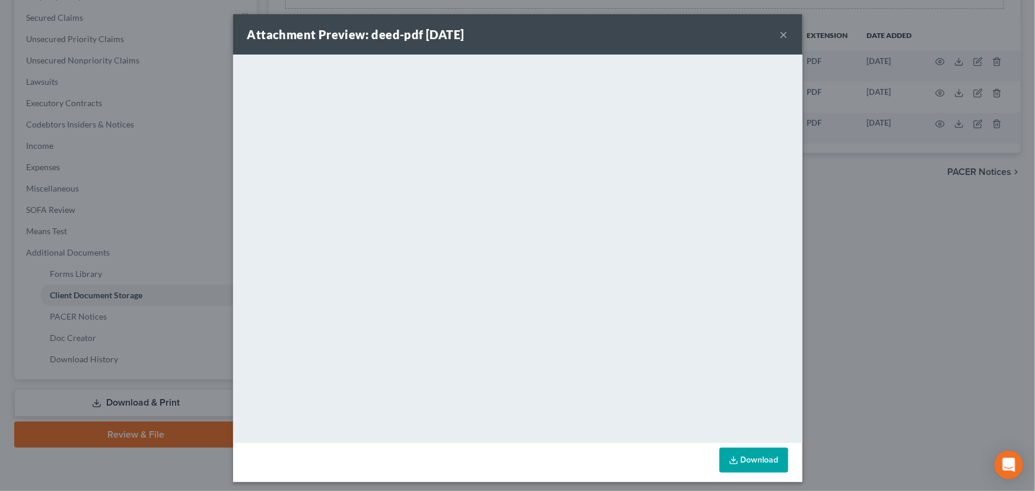
click at [780, 33] on button "×" at bounding box center [784, 34] width 8 height 14
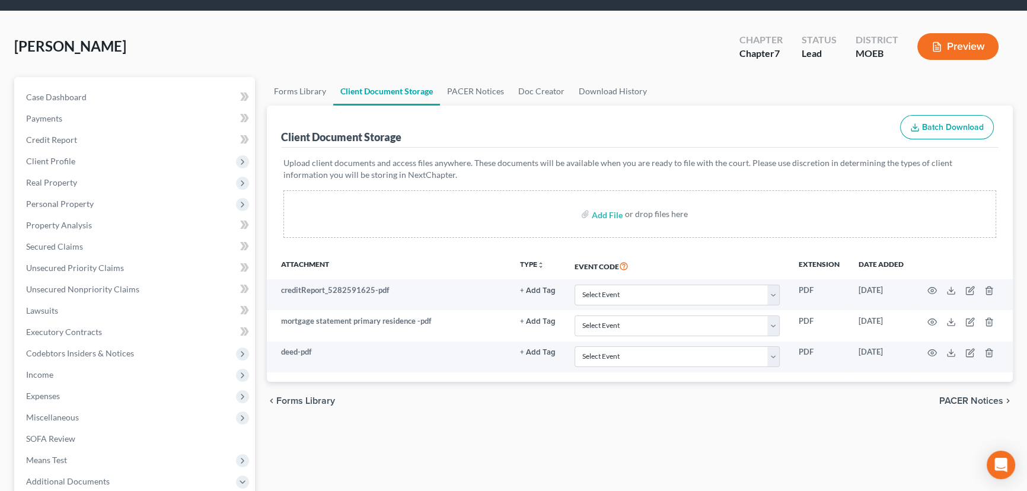
scroll to position [0, 0]
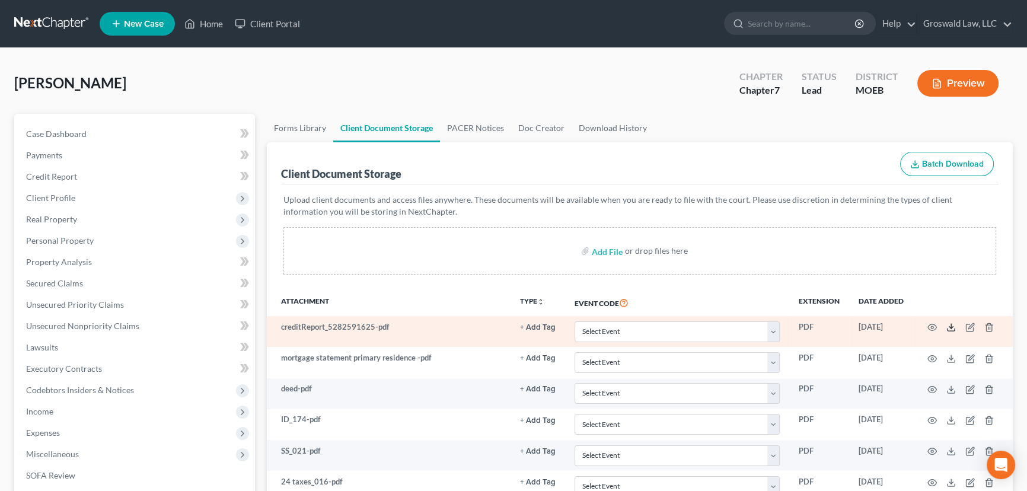
click at [951, 324] on line at bounding box center [951, 326] width 0 height 5
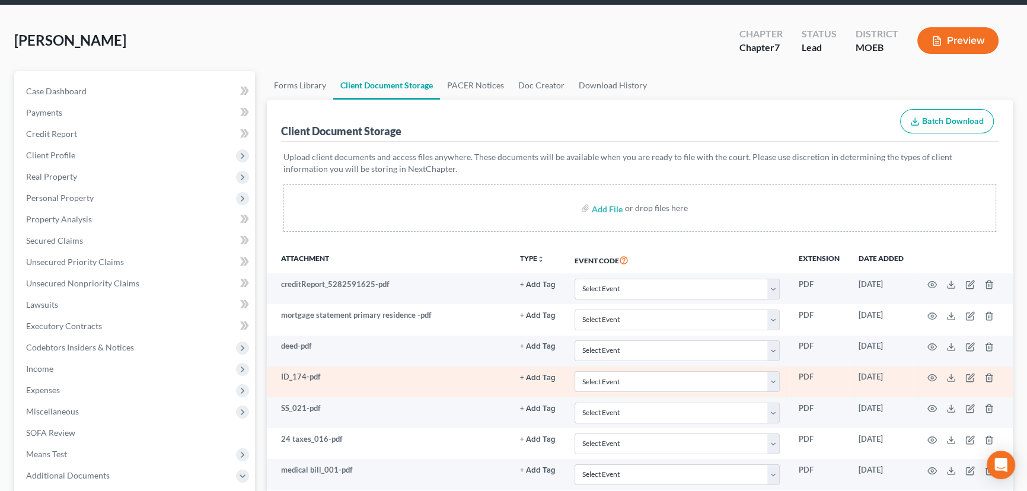
scroll to position [266, 0]
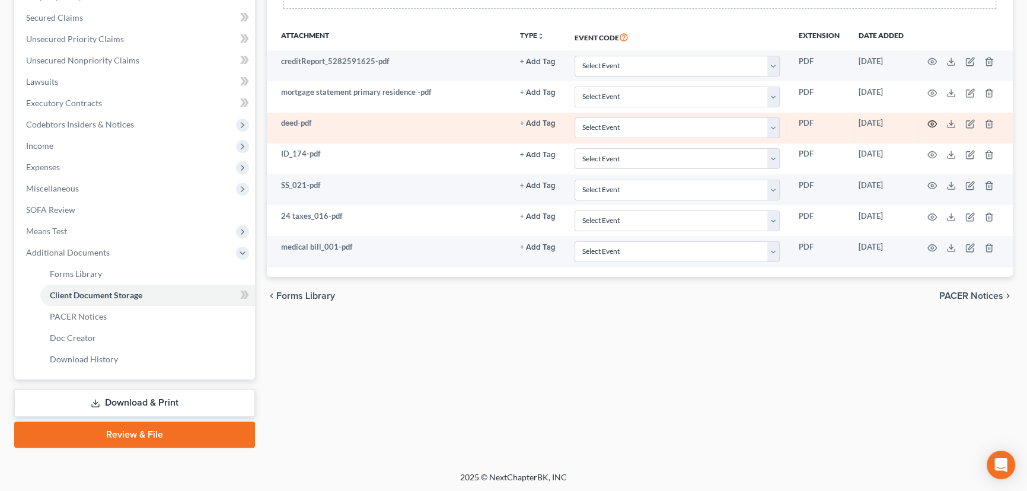
click at [930, 121] on icon "button" at bounding box center [932, 124] width 9 height 7
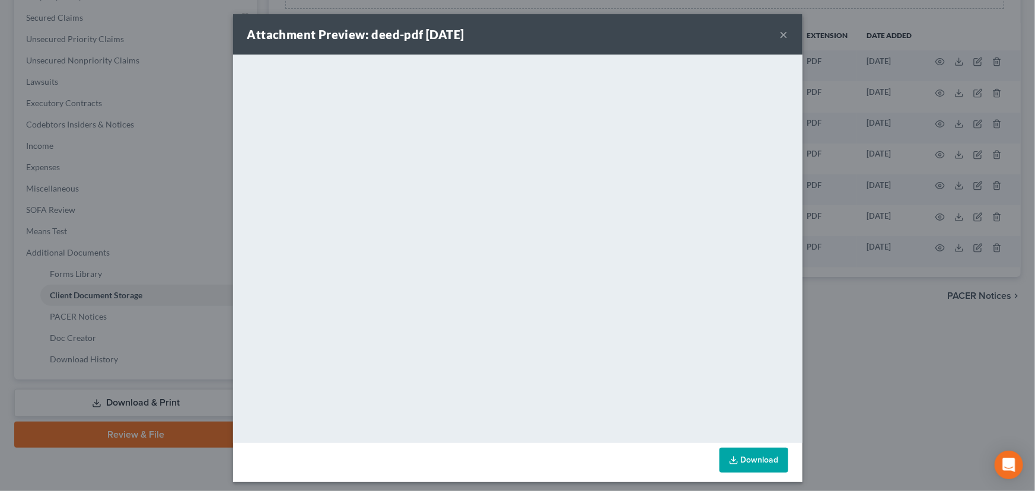
click at [780, 33] on button "×" at bounding box center [784, 34] width 8 height 14
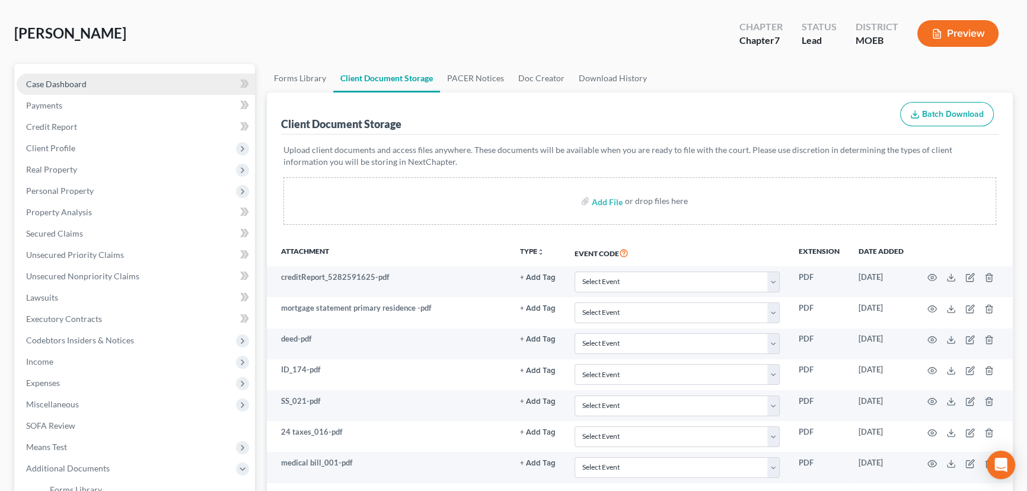
click at [75, 77] on link "Case Dashboard" at bounding box center [136, 84] width 238 height 21
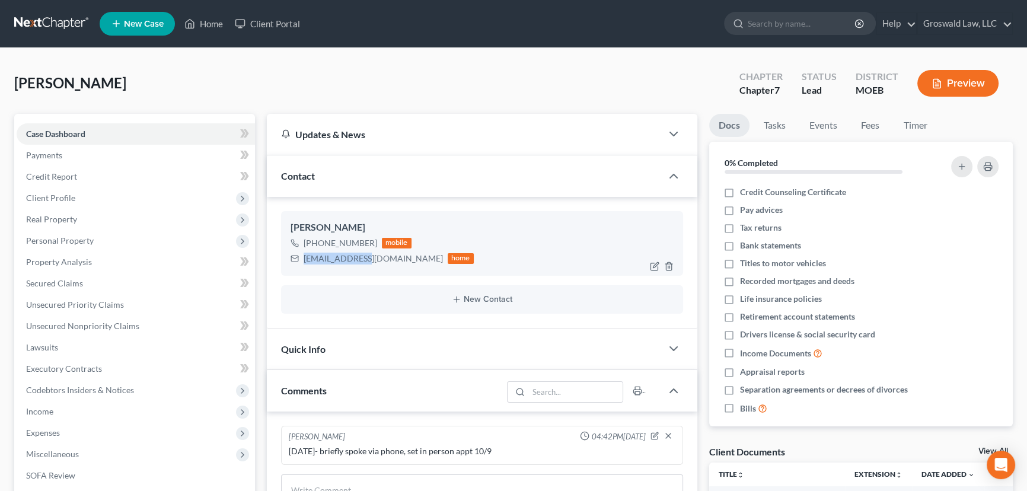
drag, startPoint x: 365, startPoint y: 258, endPoint x: 304, endPoint y: 257, distance: 60.5
click at [304, 257] on div "[EMAIL_ADDRESS][DOMAIN_NAME] home" at bounding box center [382, 258] width 183 height 15
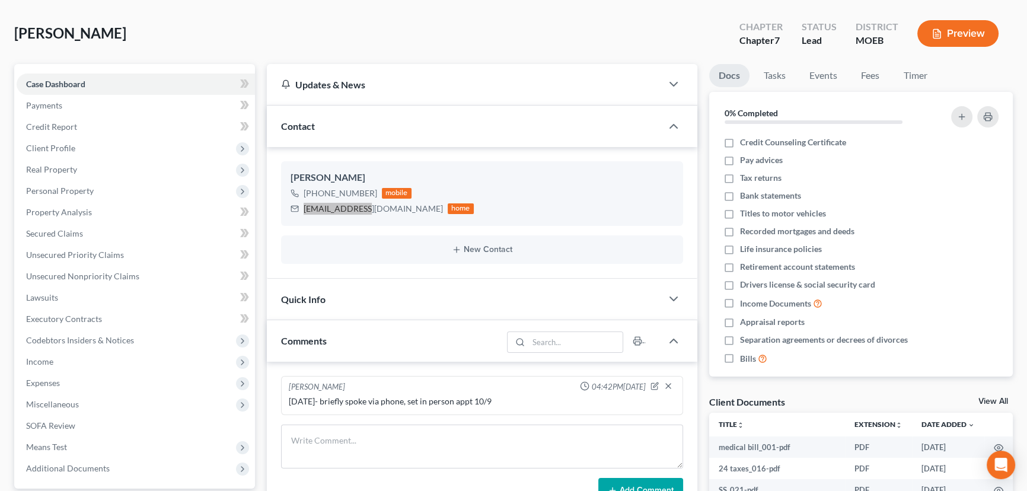
scroll to position [244, 0]
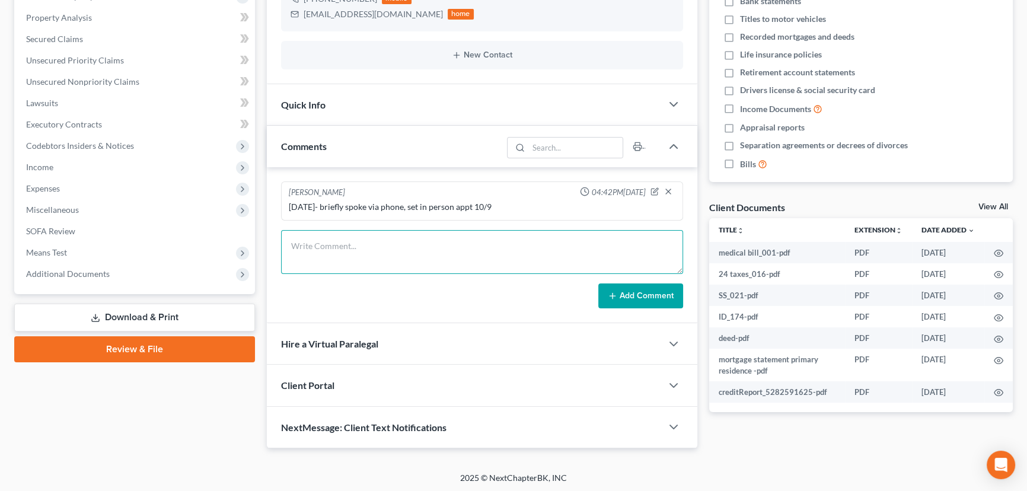
click at [367, 251] on textarea at bounding box center [482, 252] width 402 height 44
paste textarea "1. Get [US_STATE] ID 2. Get Appraisal 3. Any bills/creditors/collections 4. Pay…"
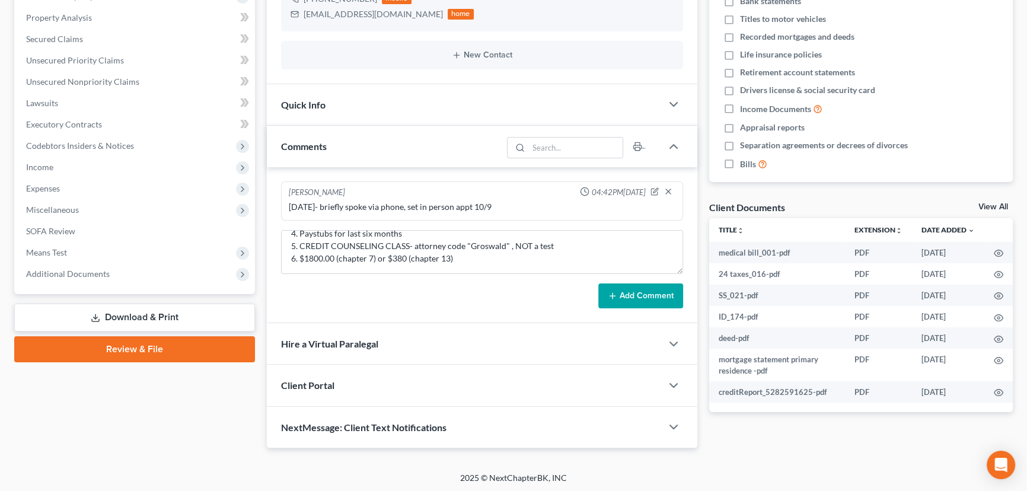
drag, startPoint x: 636, startPoint y: 300, endPoint x: 633, endPoint y: 293, distance: 8.0
click at [637, 300] on button "Add Comment" at bounding box center [640, 295] width 85 height 25
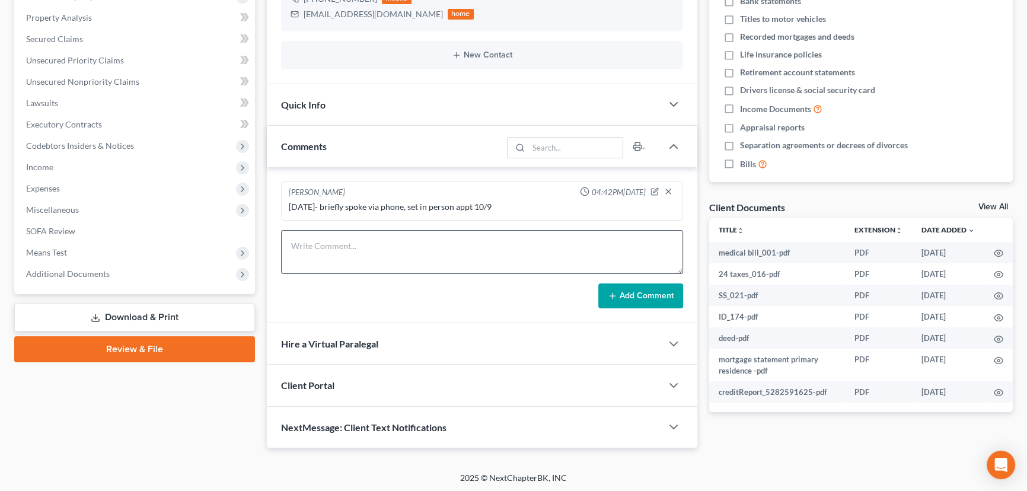
scroll to position [0, 0]
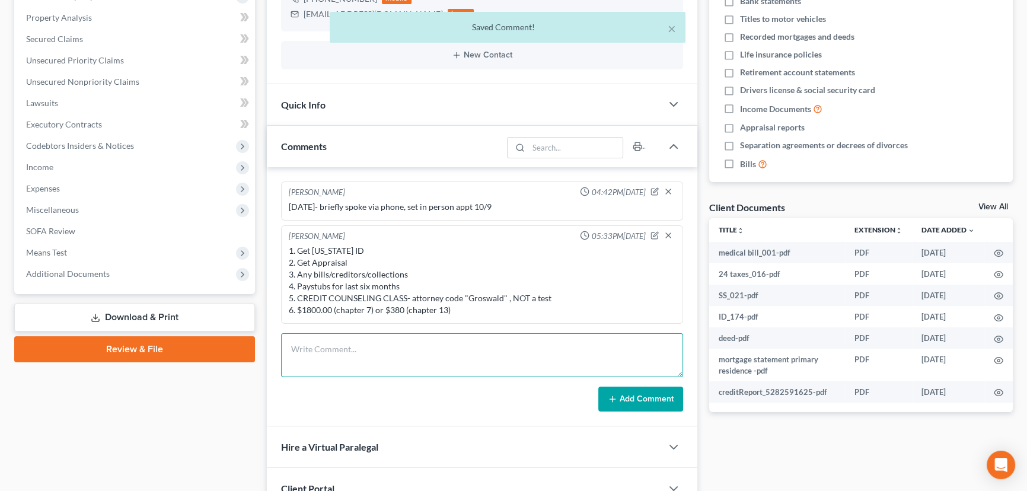
click at [381, 350] on textarea at bounding box center [482, 355] width 402 height 44
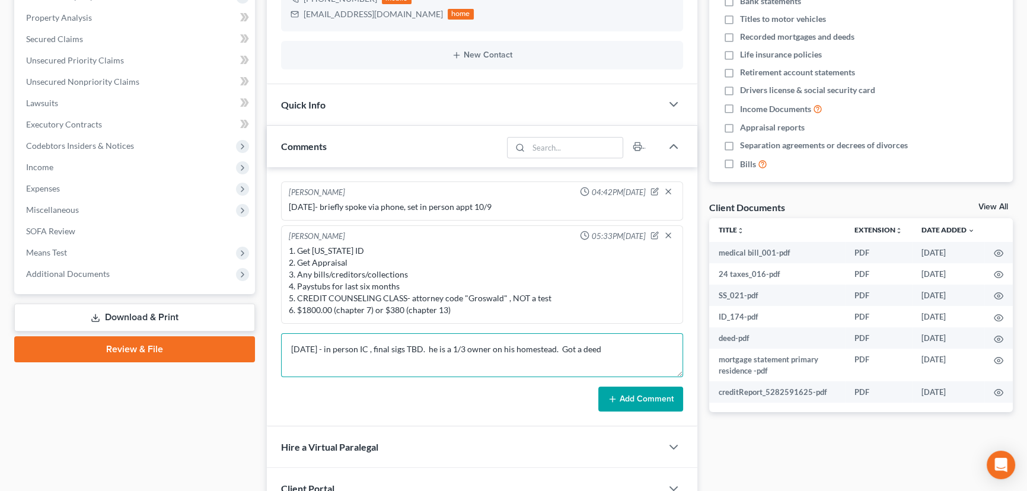
click at [611, 344] on textarea "[DATE] - in person IC , final sigs TBD. he is a 1/3 owner on his homestead. Got…" at bounding box center [482, 355] width 402 height 44
drag, startPoint x: 600, startPoint y: 350, endPoint x: 23, endPoint y: 351, distance: 576.9
click at [561, 349] on textarea "[DATE] - in person IC , final sigs TBD. he is a 1/3 owner on his homestead. Got…" at bounding box center [482, 355] width 402 height 44
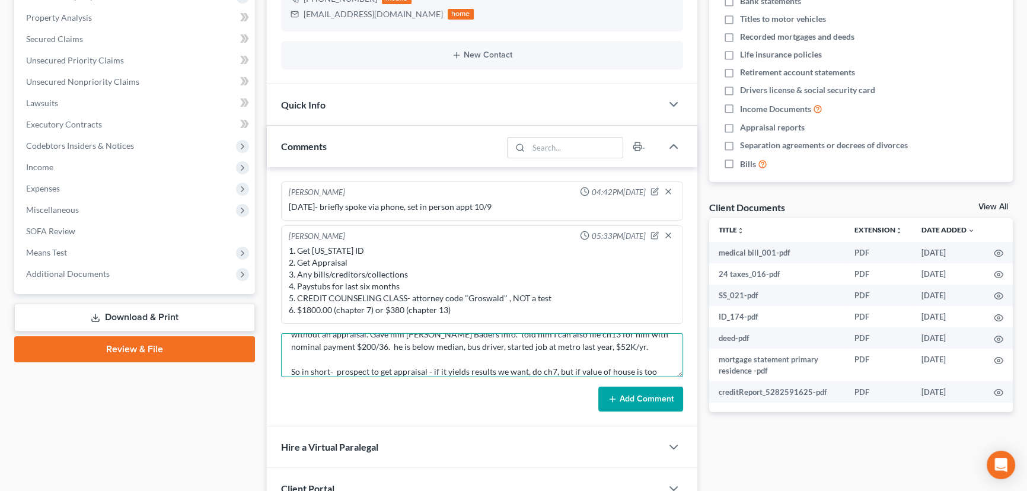
scroll to position [52, 0]
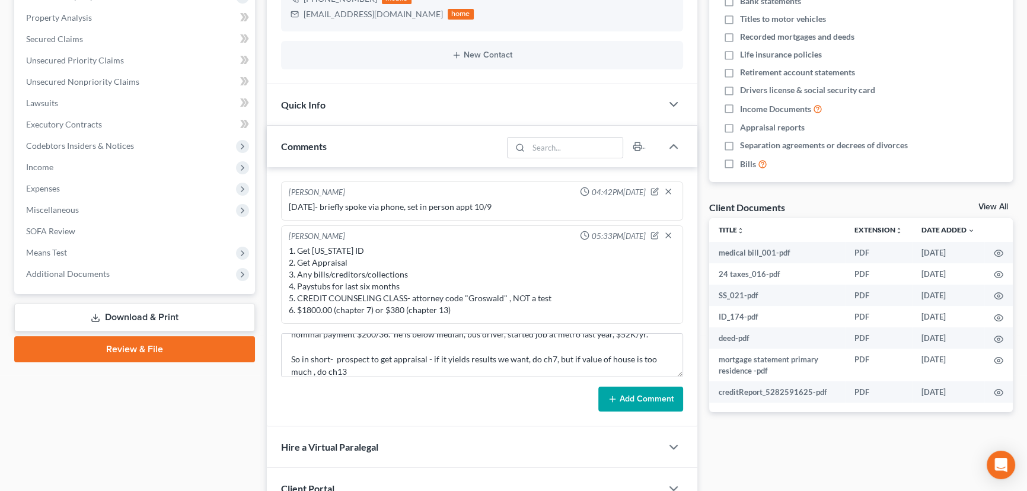
click at [620, 397] on button "Add Comment" at bounding box center [640, 399] width 85 height 25
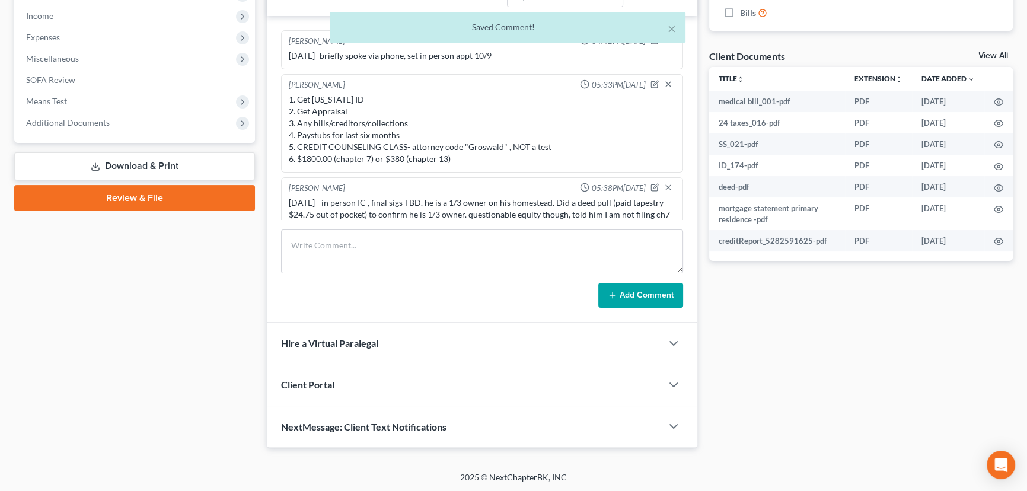
scroll to position [67, 0]
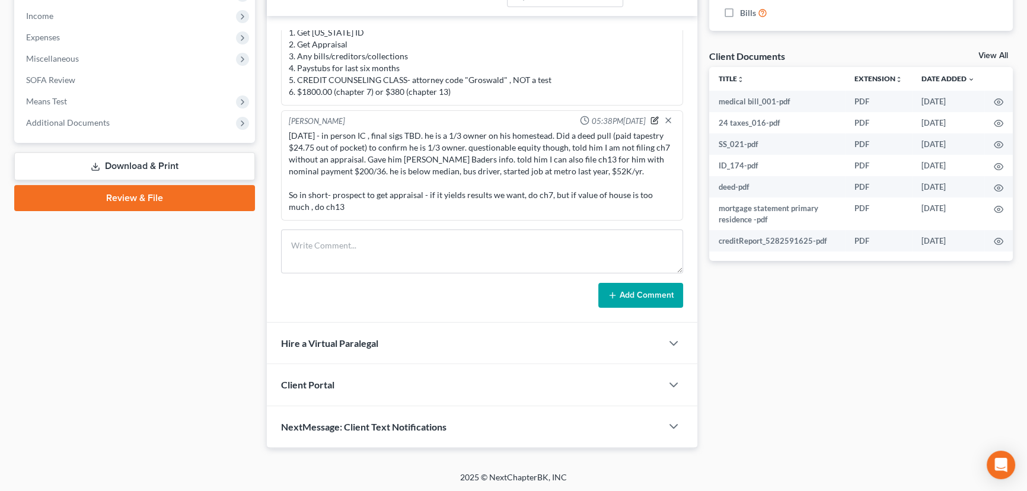
click at [651, 118] on icon "button" at bounding box center [654, 121] width 7 height 7
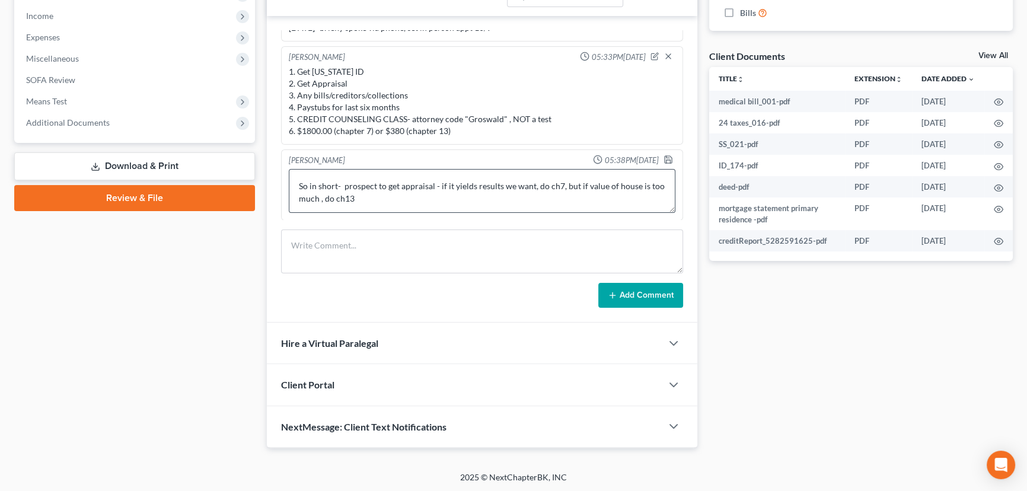
scroll to position [74, 0]
click at [617, 178] on textarea "[DATE] - in person IC , final sigs TBD. he is a 1/3 owner on his homestead. Did…" at bounding box center [482, 191] width 387 height 44
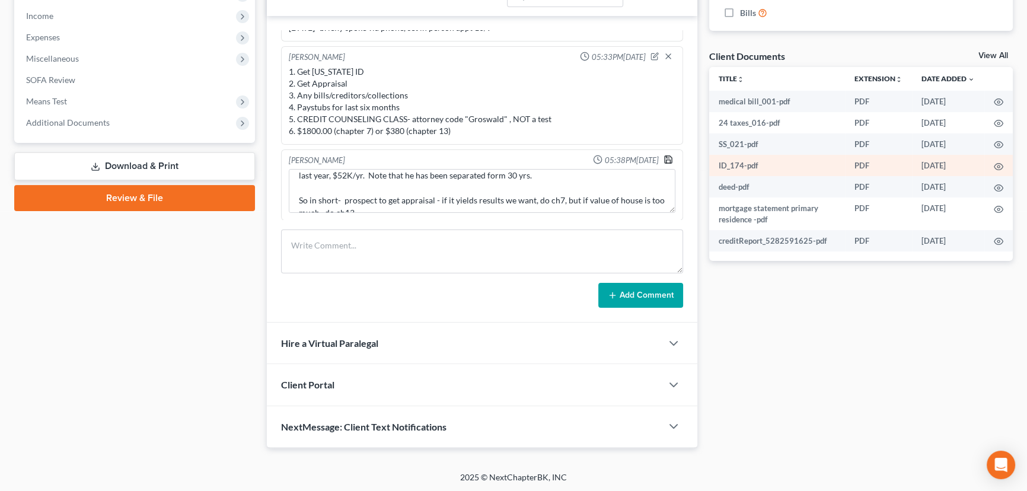
drag, startPoint x: 661, startPoint y: 155, endPoint x: 837, endPoint y: 172, distance: 176.9
click at [663, 155] on icon "button" at bounding box center [667, 159] width 9 height 9
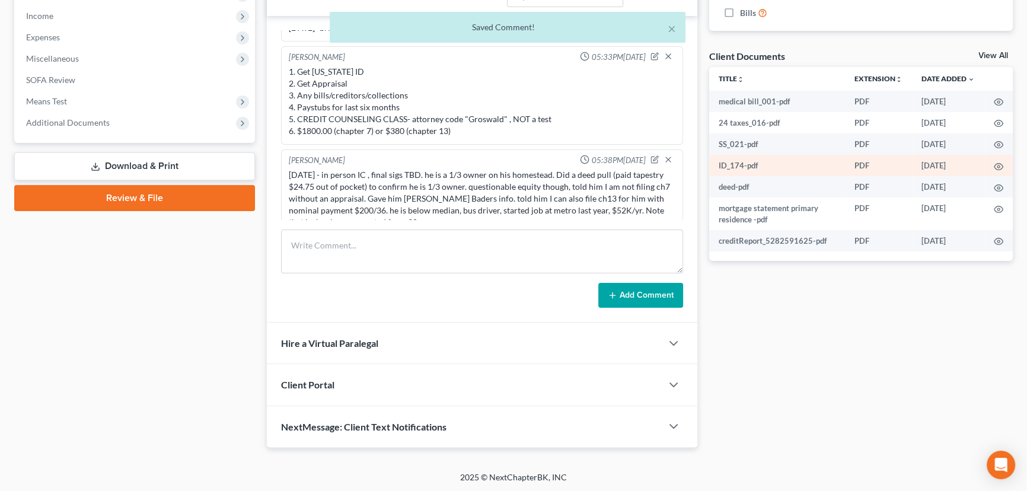
scroll to position [79, 0]
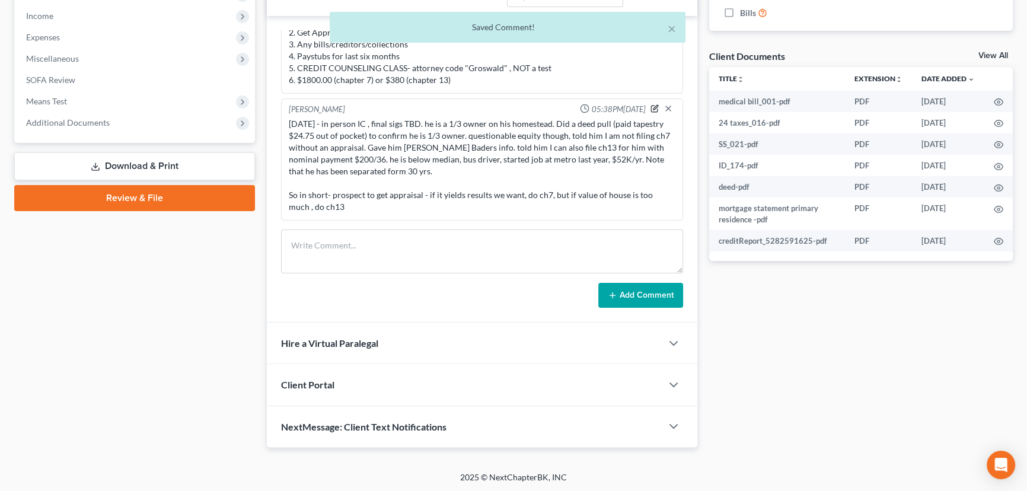
click at [651, 110] on icon "button" at bounding box center [654, 109] width 7 height 7
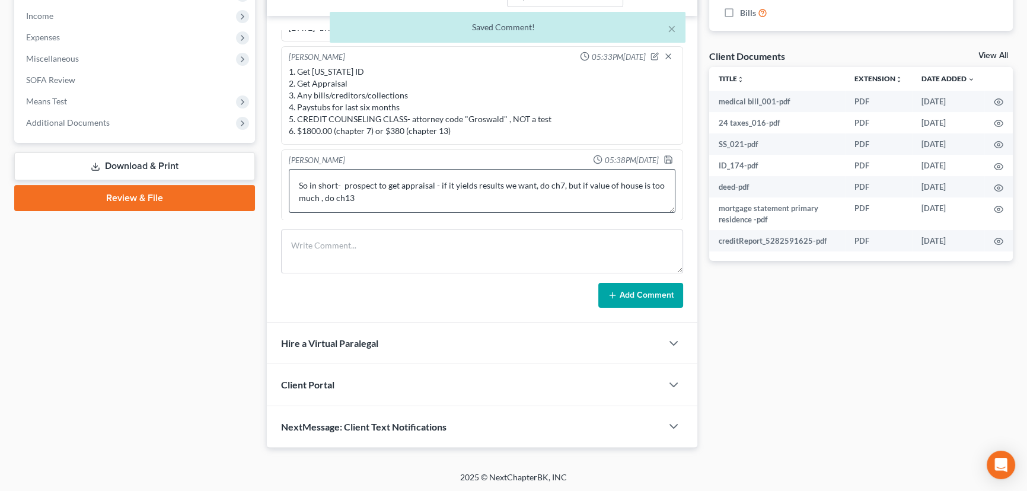
scroll to position [20, 0]
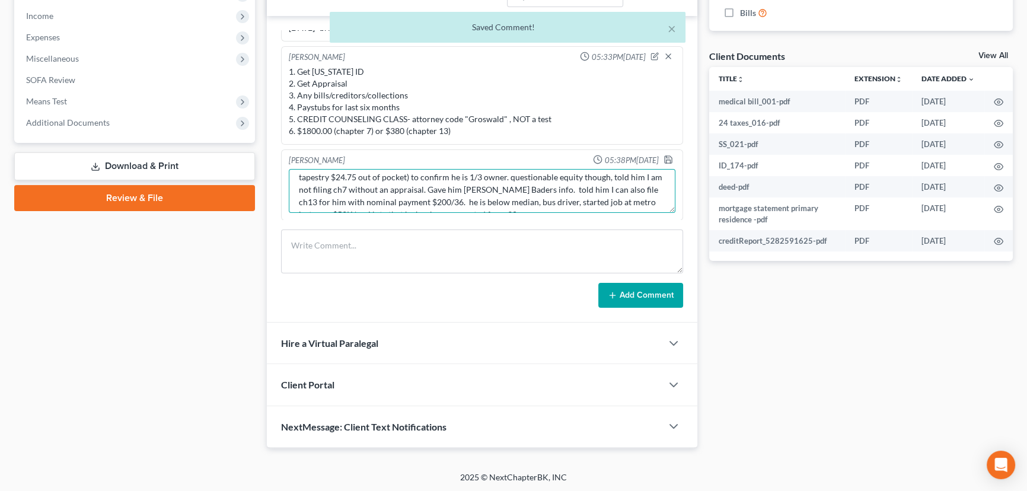
click at [489, 202] on textarea "[DATE] - in person IC , final sigs TBD. he is a 1/3 owner on his homestead. Did…" at bounding box center [482, 191] width 387 height 44
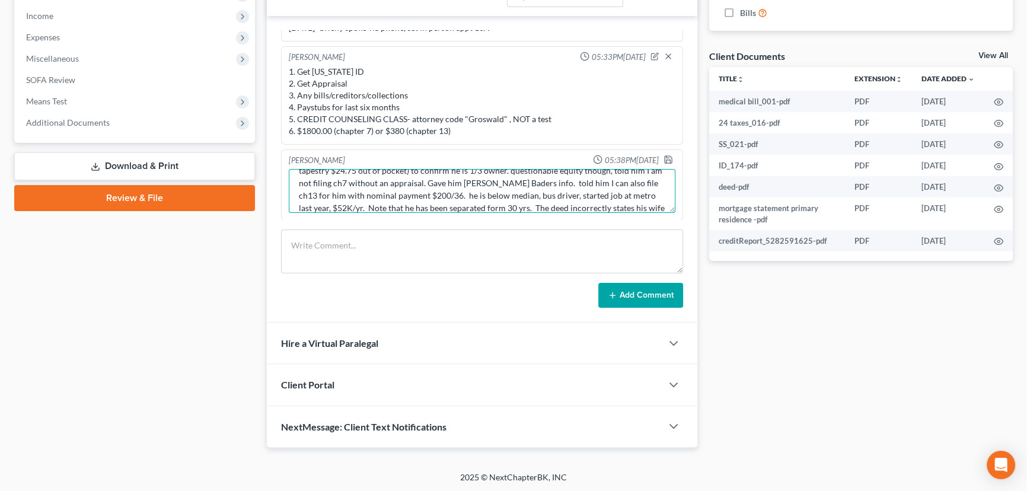
scroll to position [39, 0]
click at [663, 159] on icon "button" at bounding box center [667, 159] width 9 height 9
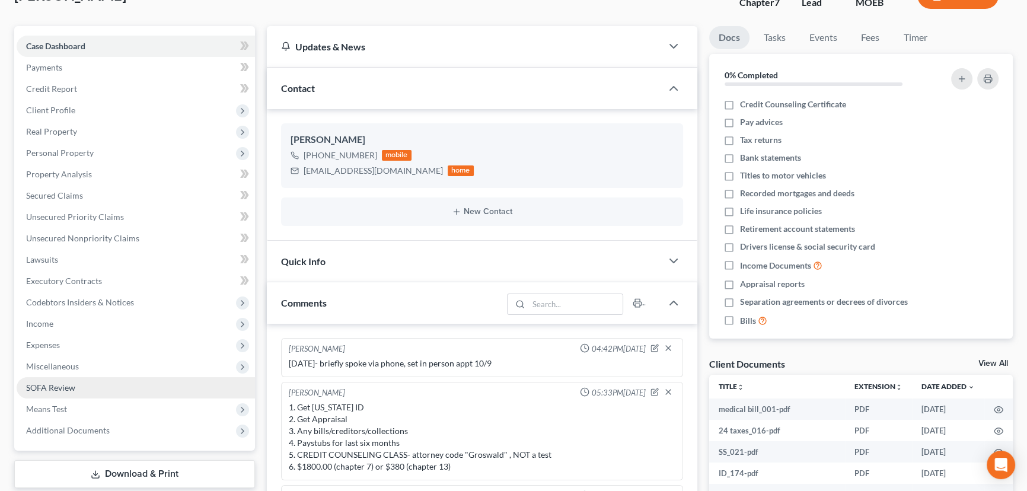
scroll to position [180, 0]
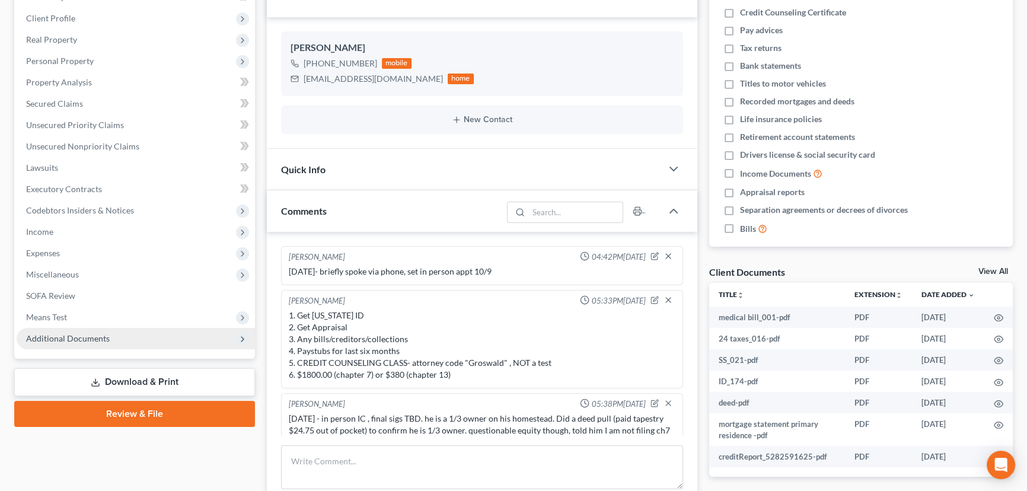
drag, startPoint x: 91, startPoint y: 338, endPoint x: 83, endPoint y: 344, distance: 9.7
click at [91, 338] on span "Additional Documents" at bounding box center [68, 338] width 84 height 10
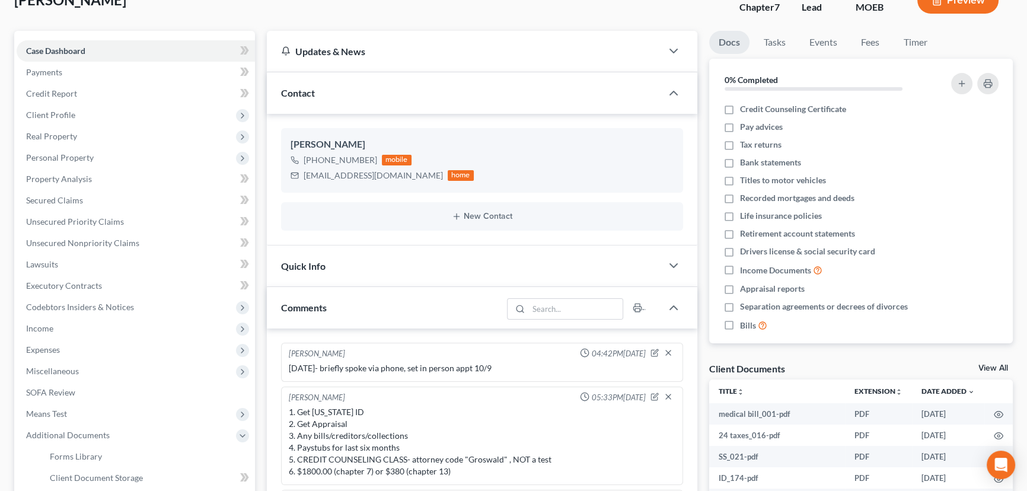
scroll to position [269, 0]
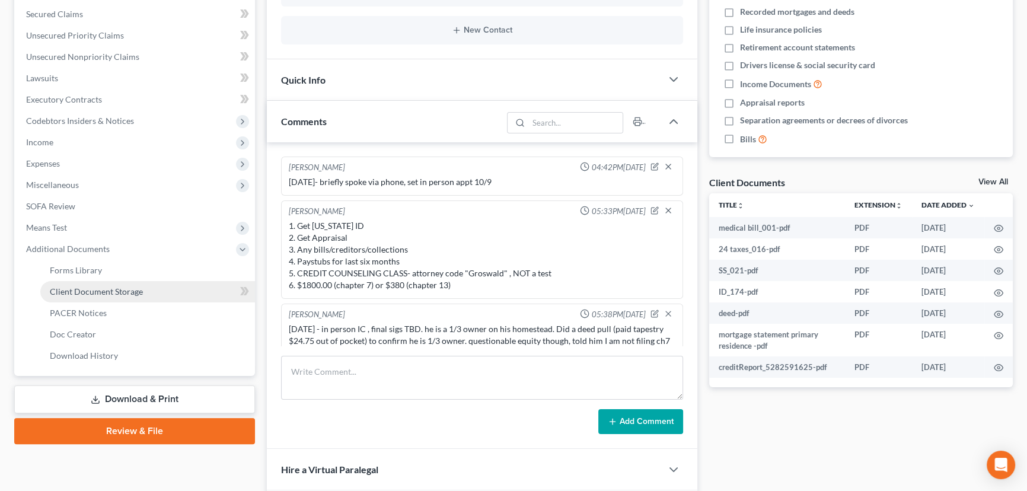
click at [141, 291] on span "Client Document Storage" at bounding box center [96, 291] width 93 height 10
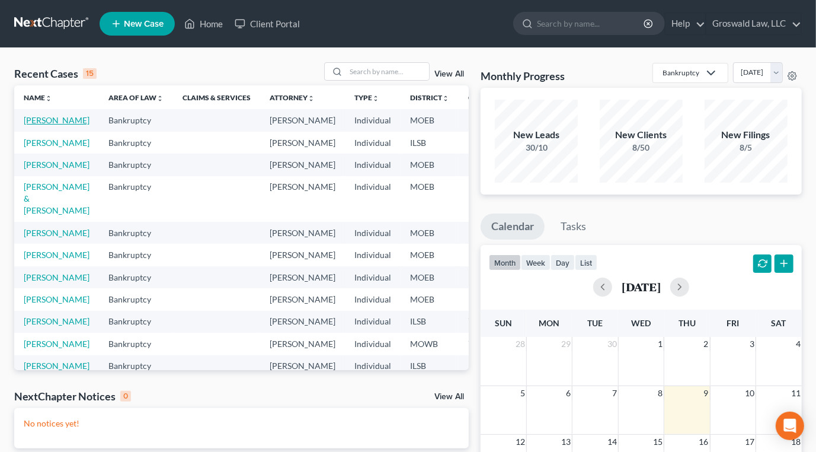
click at [37, 125] on link "[PERSON_NAME]" at bounding box center [57, 120] width 66 height 10
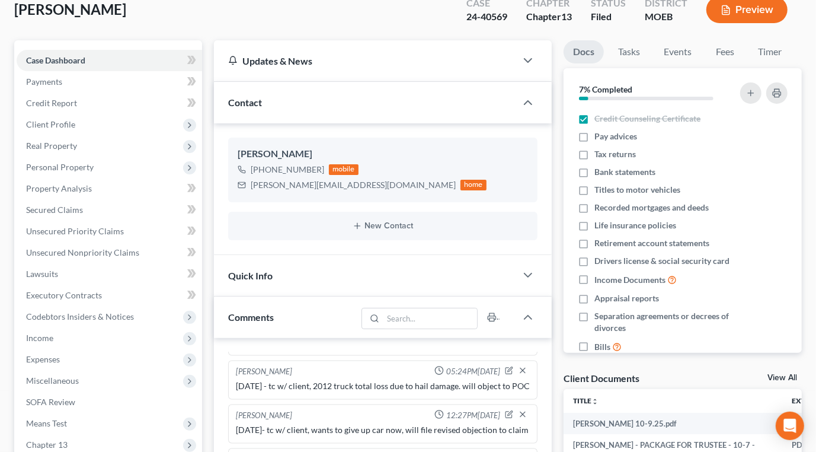
scroll to position [323, 0]
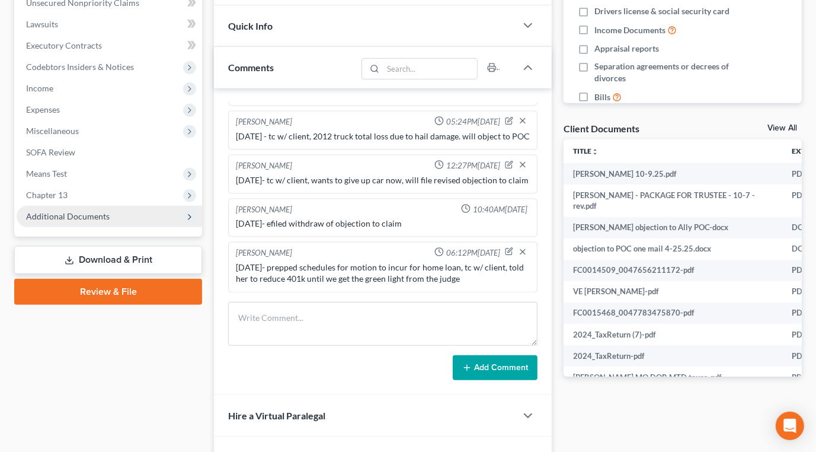
click at [101, 222] on span "Additional Documents" at bounding box center [110, 216] width 186 height 21
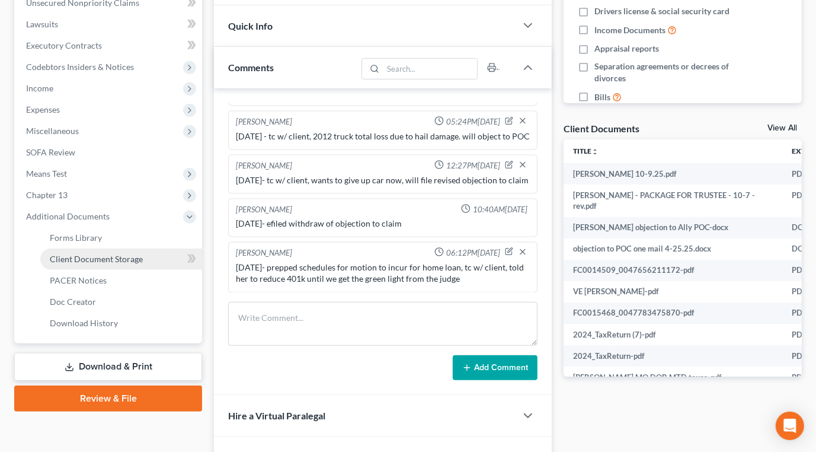
click at [96, 255] on span "Client Document Storage" at bounding box center [96, 259] width 93 height 10
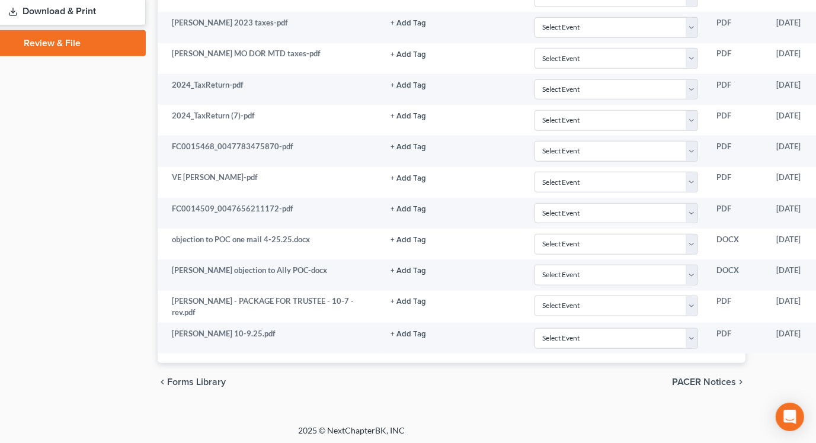
scroll to position [678, 167]
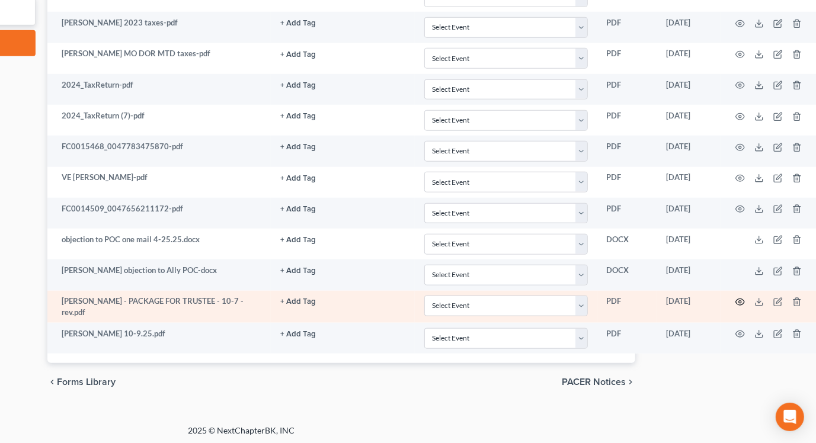
click at [738, 299] on icon "button" at bounding box center [740, 302] width 9 height 9
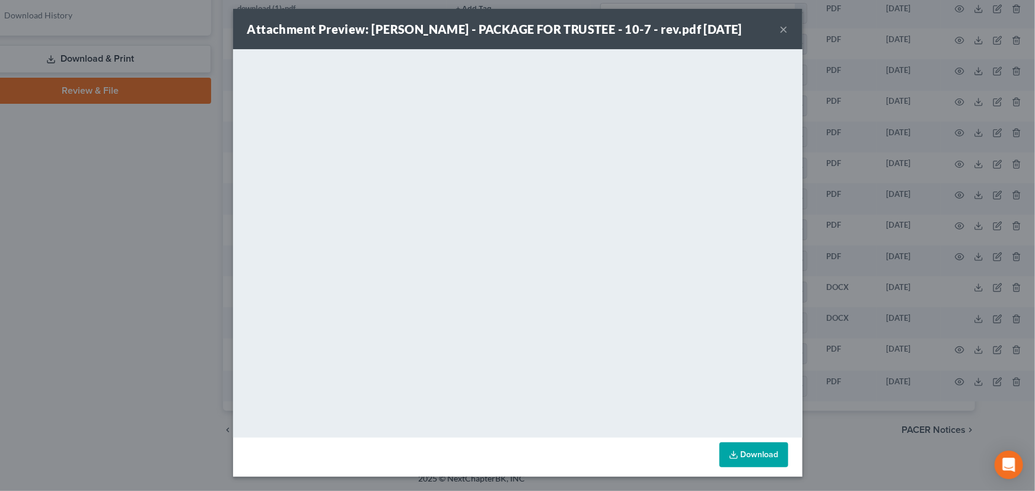
scroll to position [5, 0]
